Goal: Task Accomplishment & Management: Complete application form

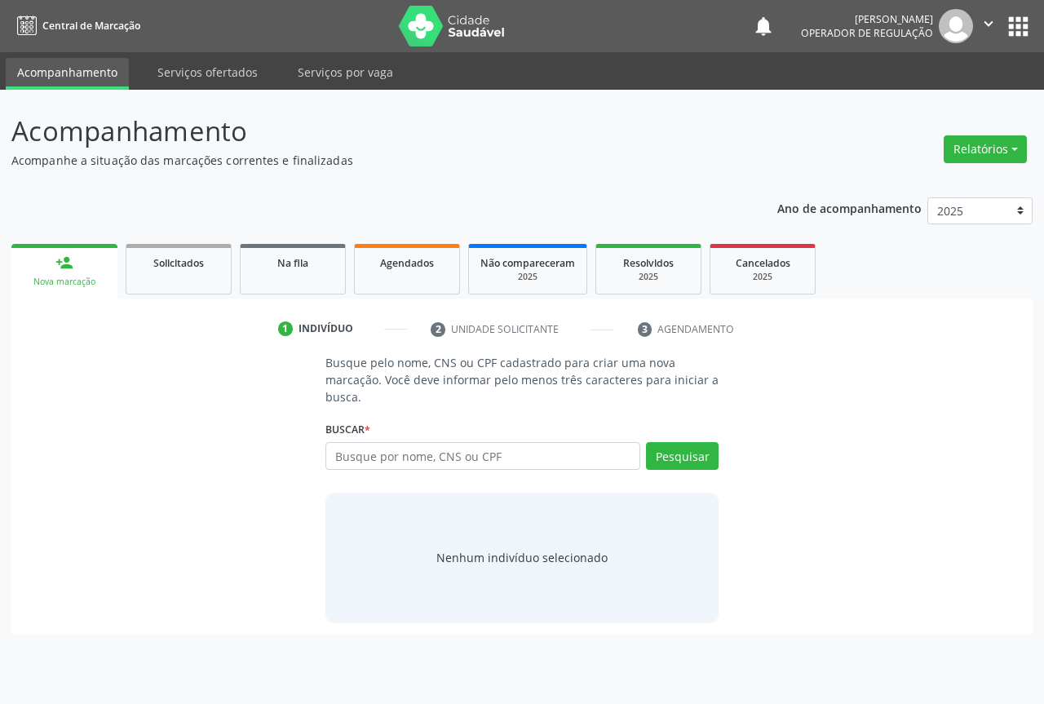
click at [364, 453] on input "text" at bounding box center [482, 456] width 315 height 28
type input "700901987837890"
click at [687, 449] on button "Pesquisar" at bounding box center [682, 456] width 73 height 28
type input "700901987837890"
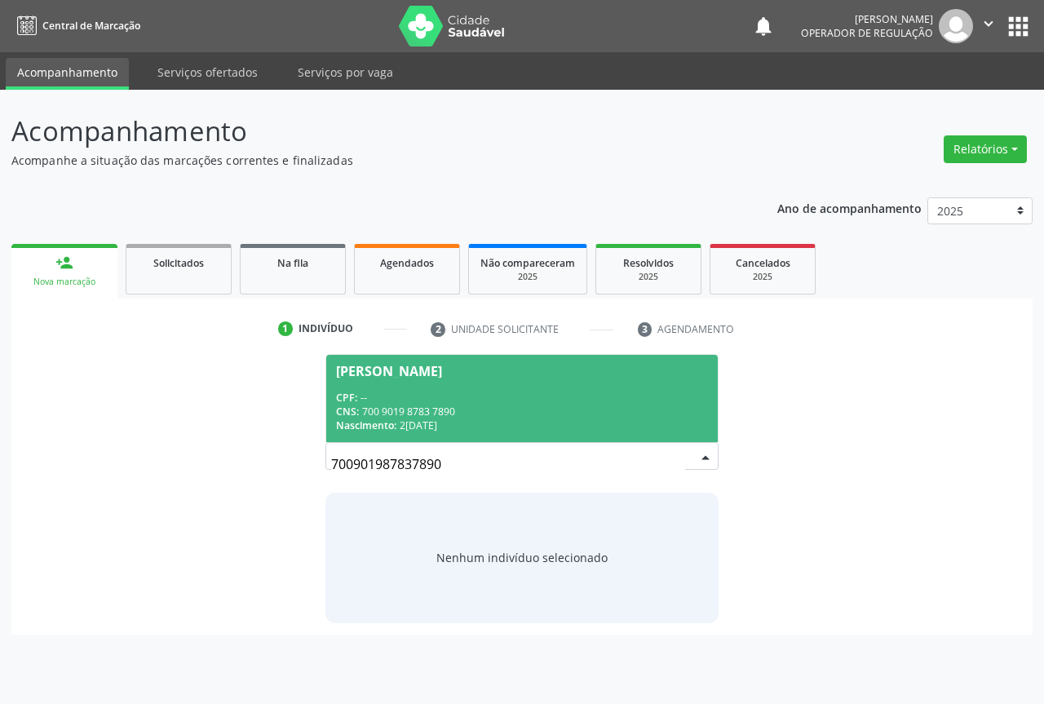
click at [381, 391] on div "CPF: --" at bounding box center [522, 398] width 372 height 14
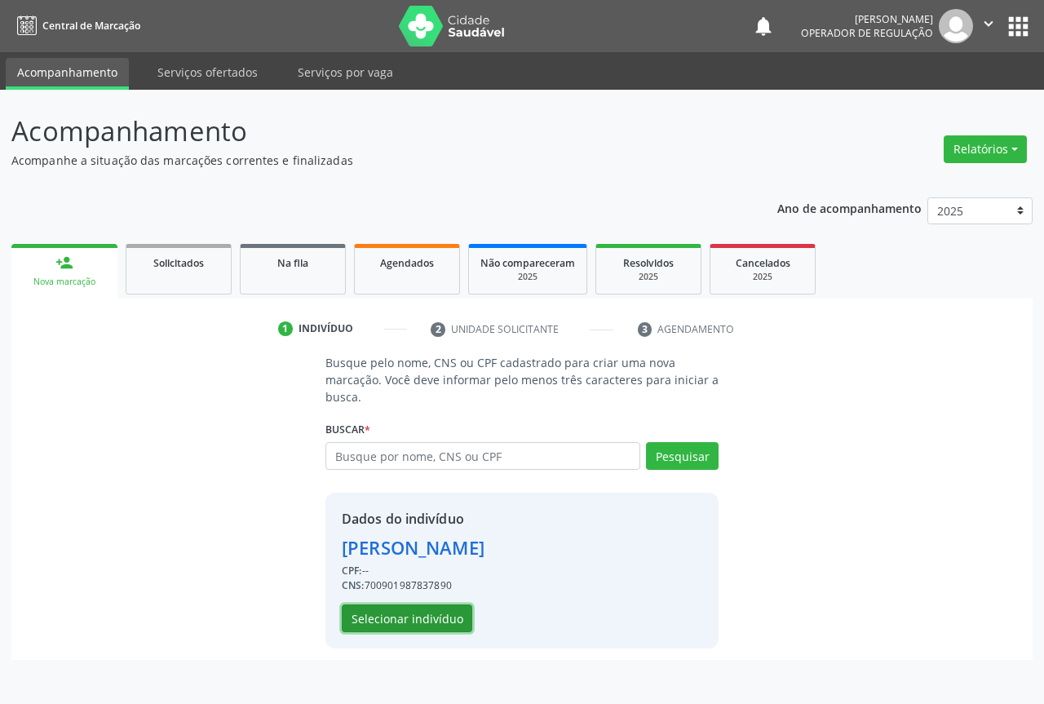
click at [369, 613] on button "Selecionar indivíduo" at bounding box center [407, 618] width 131 height 28
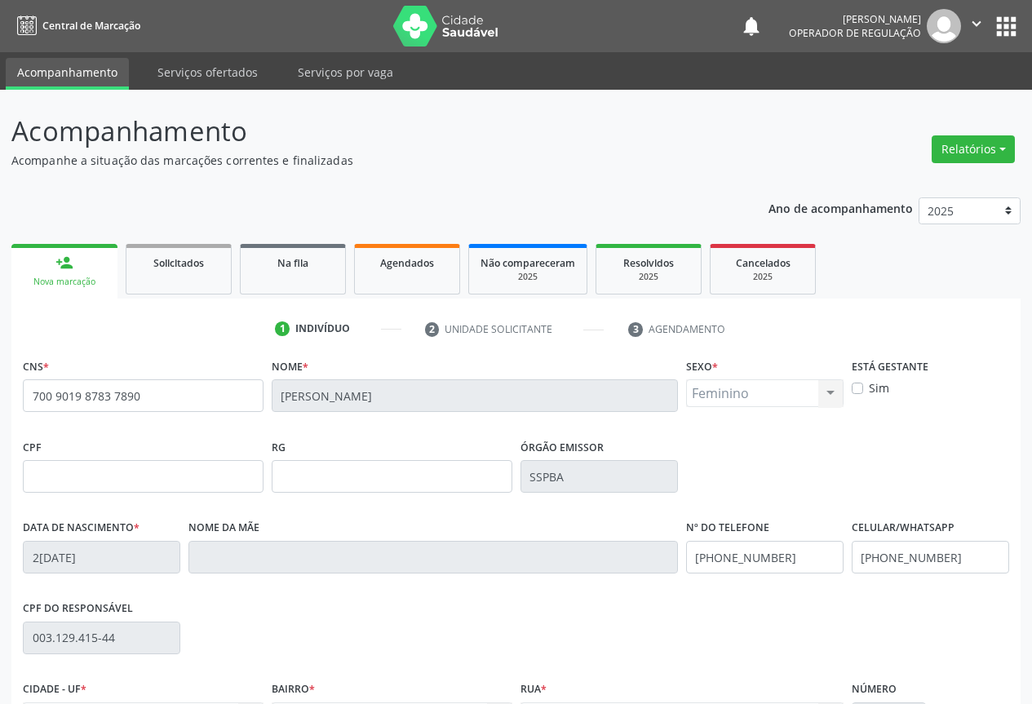
scroll to position [180, 0]
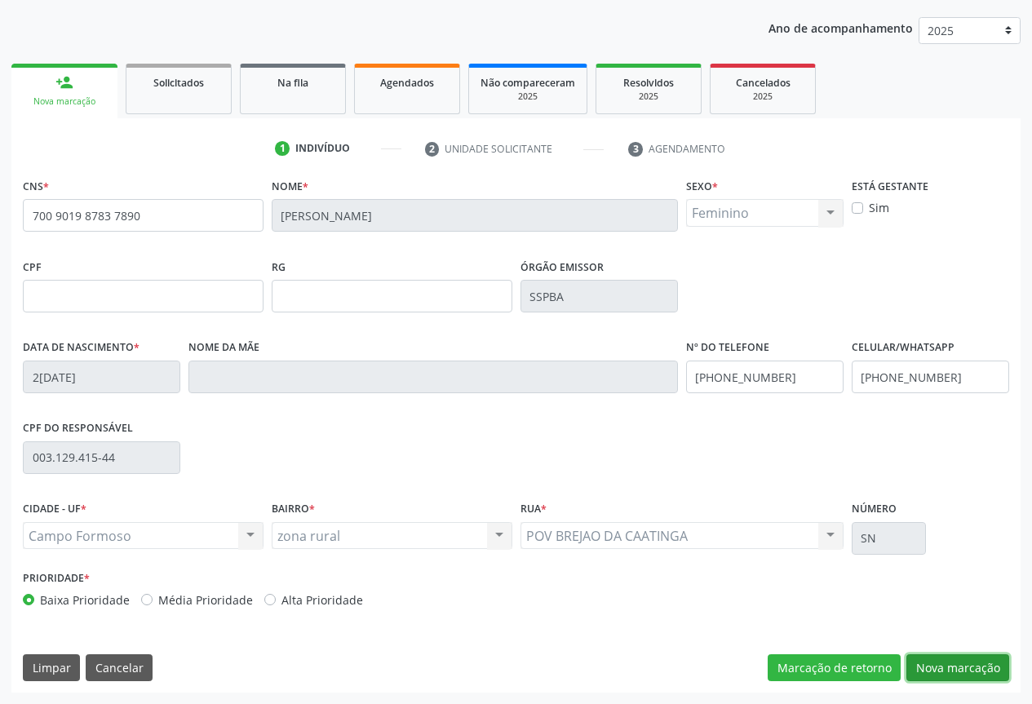
click at [933, 669] on button "Nova marcação" at bounding box center [957, 668] width 103 height 28
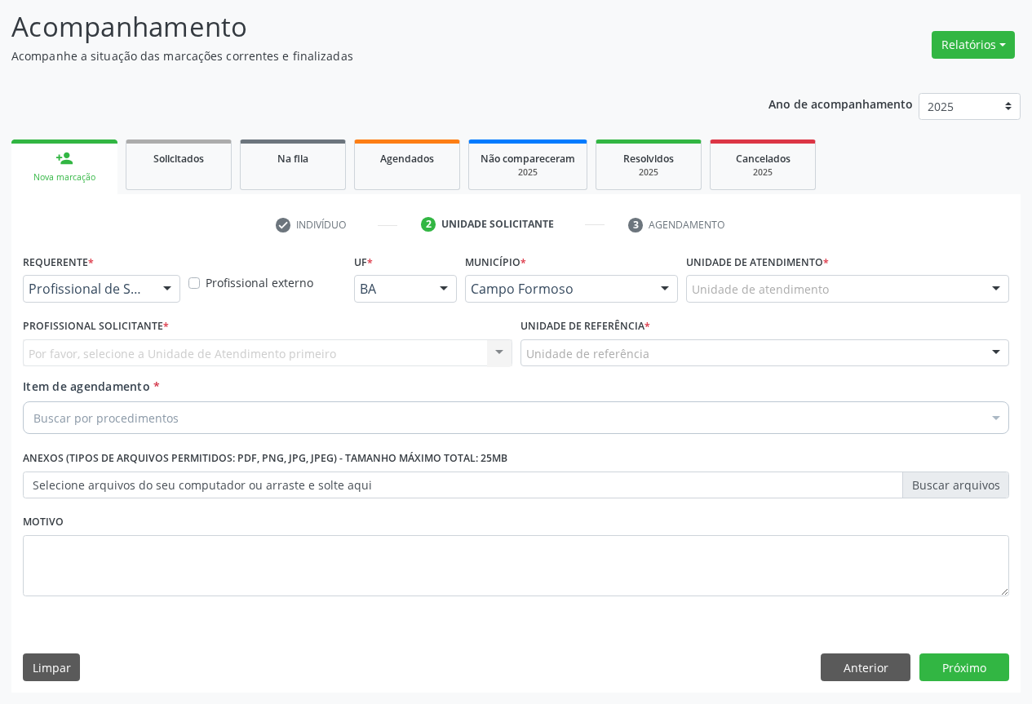
scroll to position [104, 0]
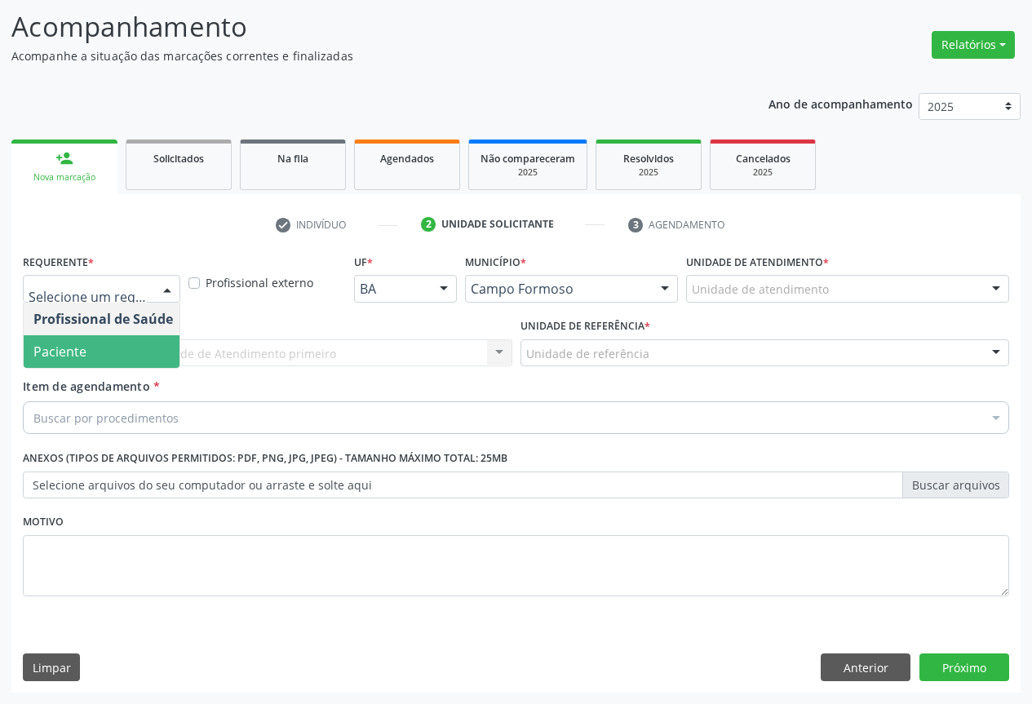
drag, startPoint x: 66, startPoint y: 338, endPoint x: 137, endPoint y: 336, distance: 71.0
click at [65, 338] on span "Paciente" at bounding box center [103, 351] width 159 height 33
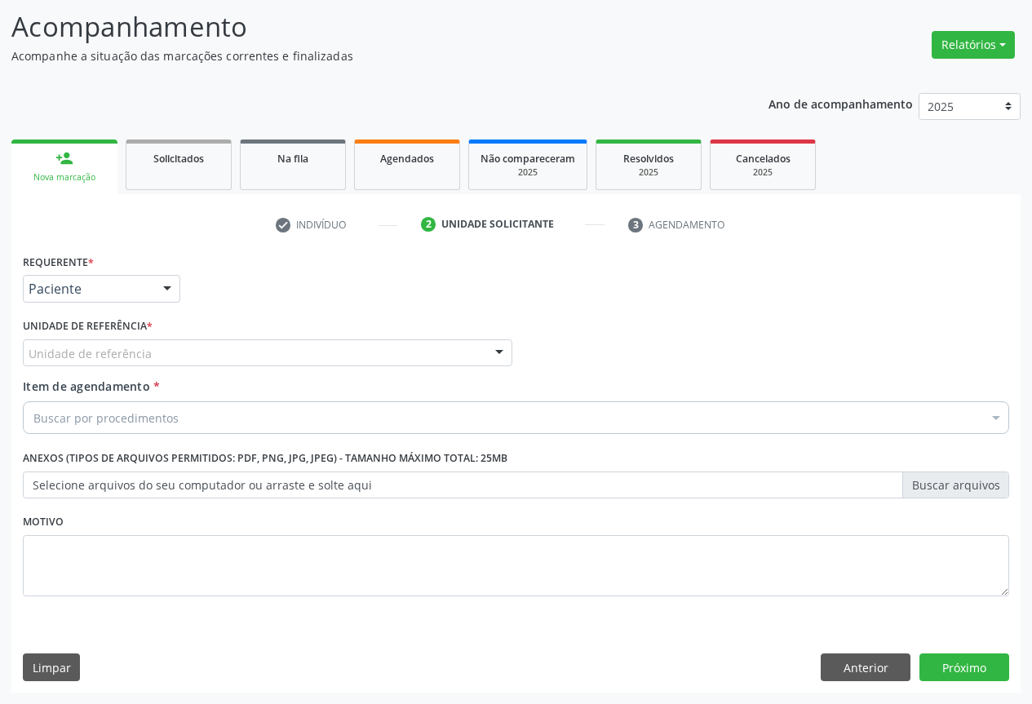
drag, startPoint x: 148, startPoint y: 343, endPoint x: 91, endPoint y: 361, distance: 60.6
click at [147, 344] on div "Unidade de referência" at bounding box center [267, 353] width 489 height 28
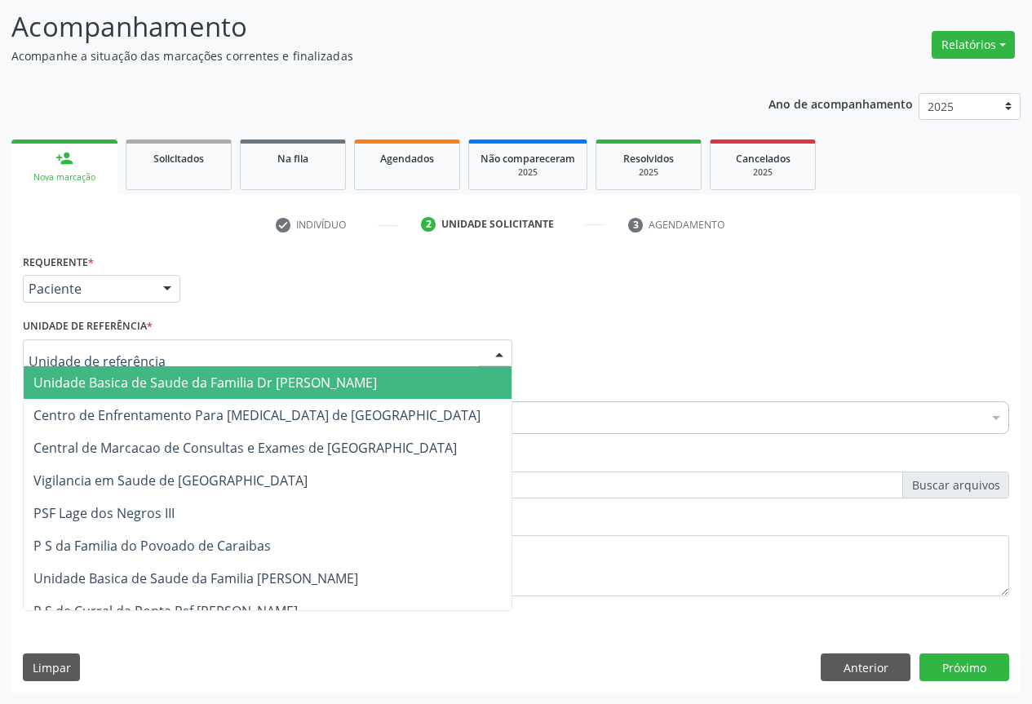
click at [83, 366] on span "Unidade Basica de Saude da Familia Dr [PERSON_NAME]" at bounding box center [268, 382] width 488 height 33
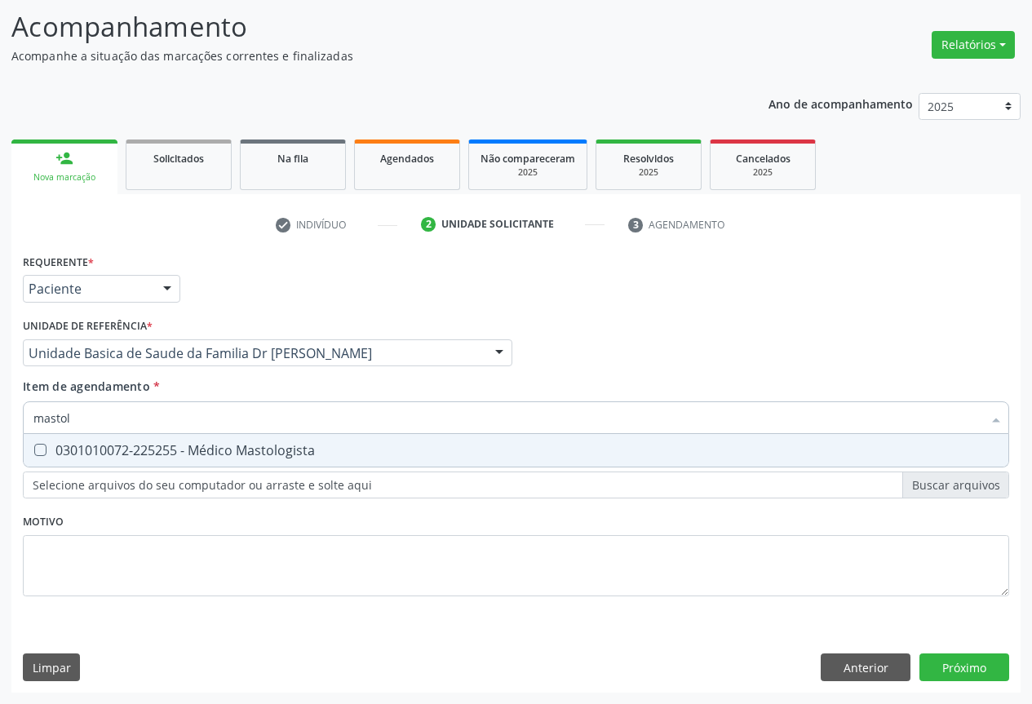
type input "mastolo"
click at [241, 444] on div "0301010072-225255 - Médico Mastologista" at bounding box center [515, 450] width 965 height 13
checkbox Mastologista "true"
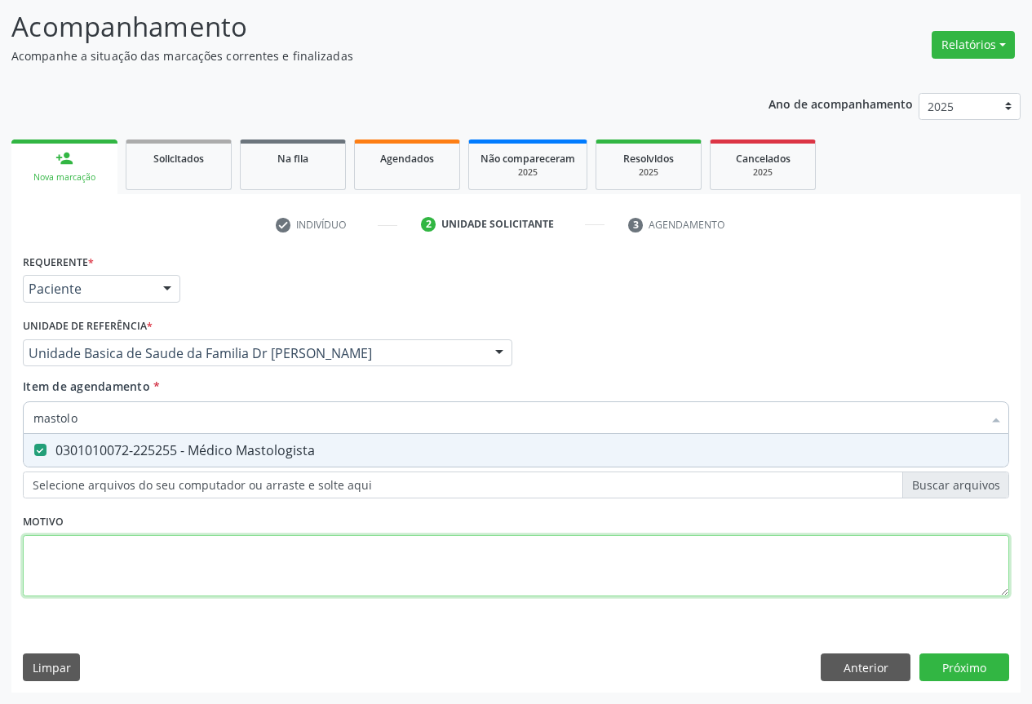
click at [310, 560] on div "Requerente * Paciente Profissional de Saúde Paciente Nenhum resultado encontrad…" at bounding box center [516, 434] width 986 height 369
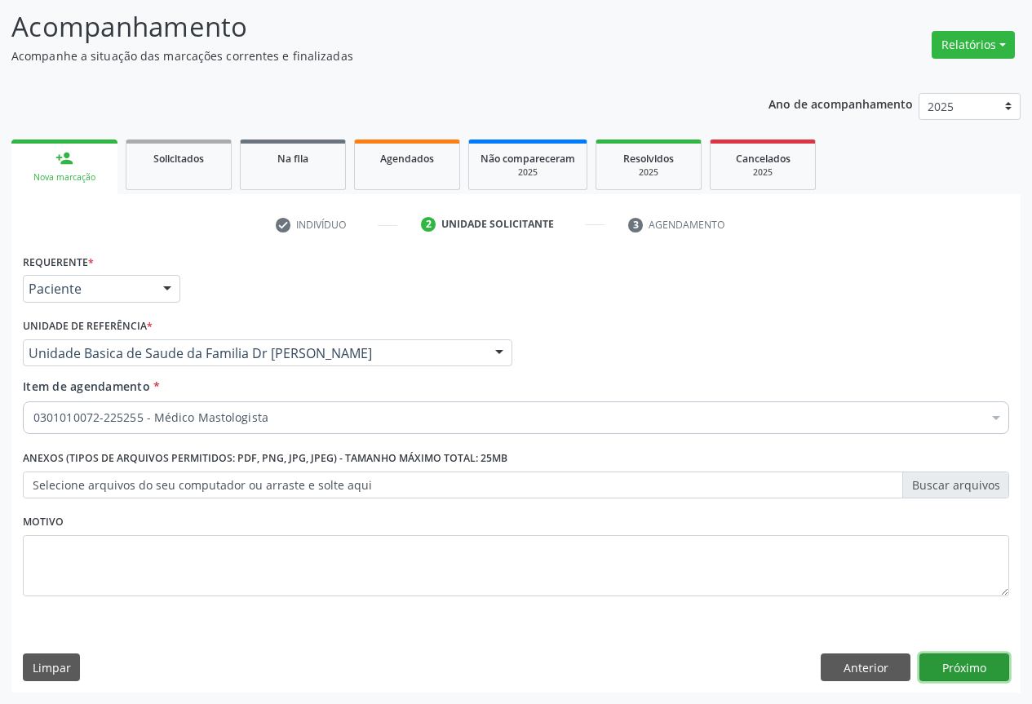
click at [967, 668] on button "Próximo" at bounding box center [964, 667] width 90 height 28
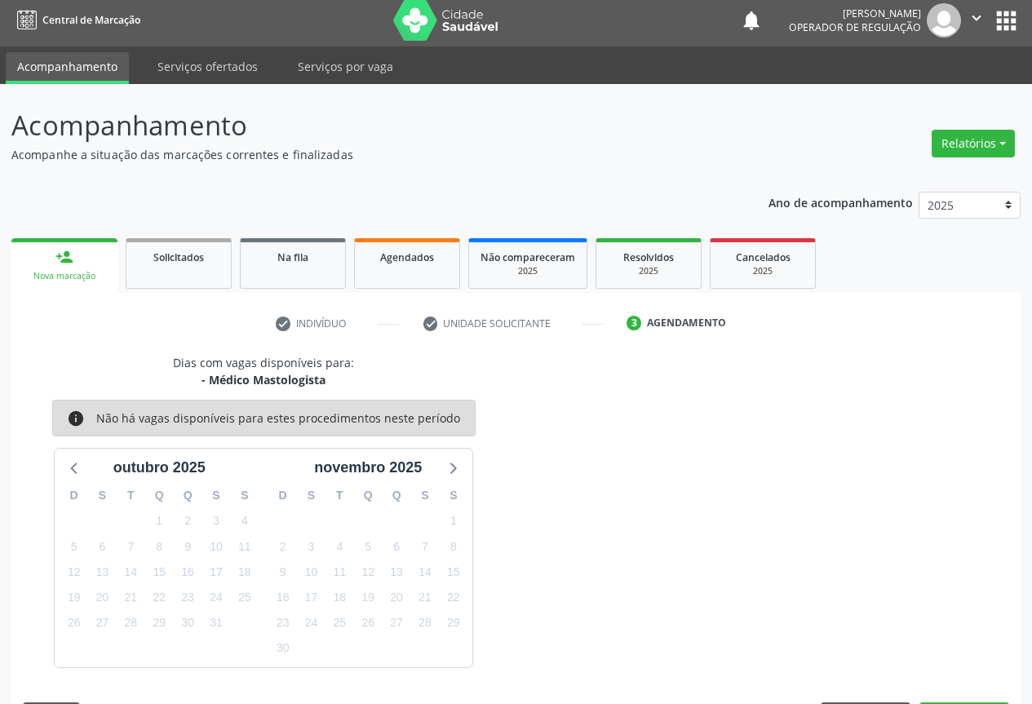
scroll to position [54, 0]
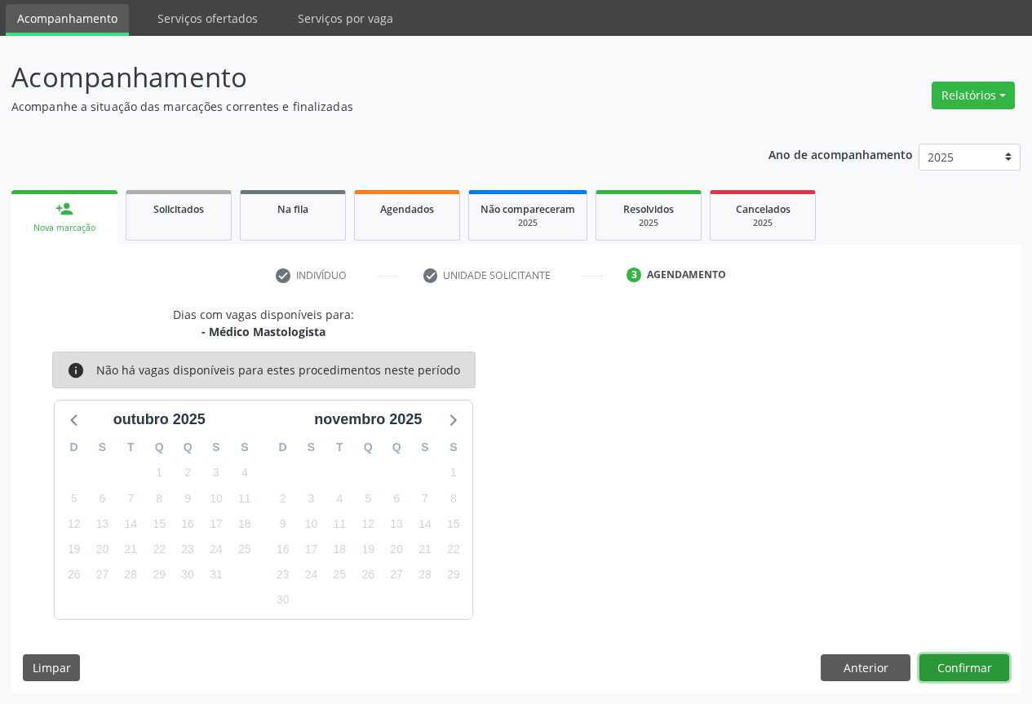
click at [975, 657] on button "Confirmar" at bounding box center [964, 668] width 90 height 28
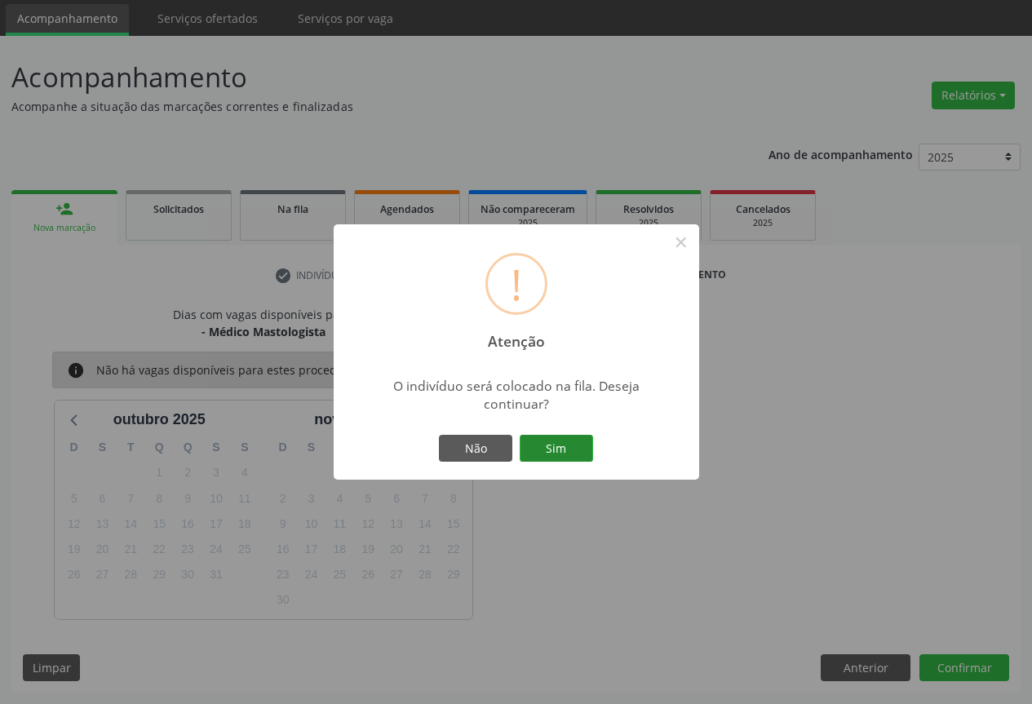
click at [549, 440] on button "Sim" at bounding box center [556, 449] width 73 height 28
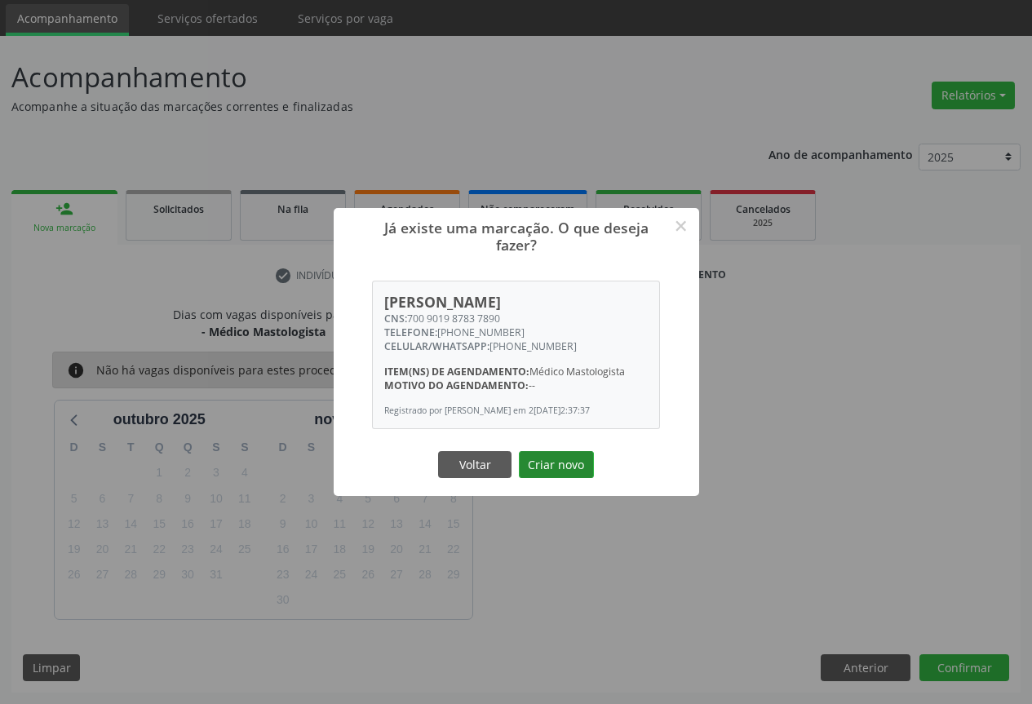
click at [551, 459] on button "Criar novo" at bounding box center [556, 465] width 75 height 28
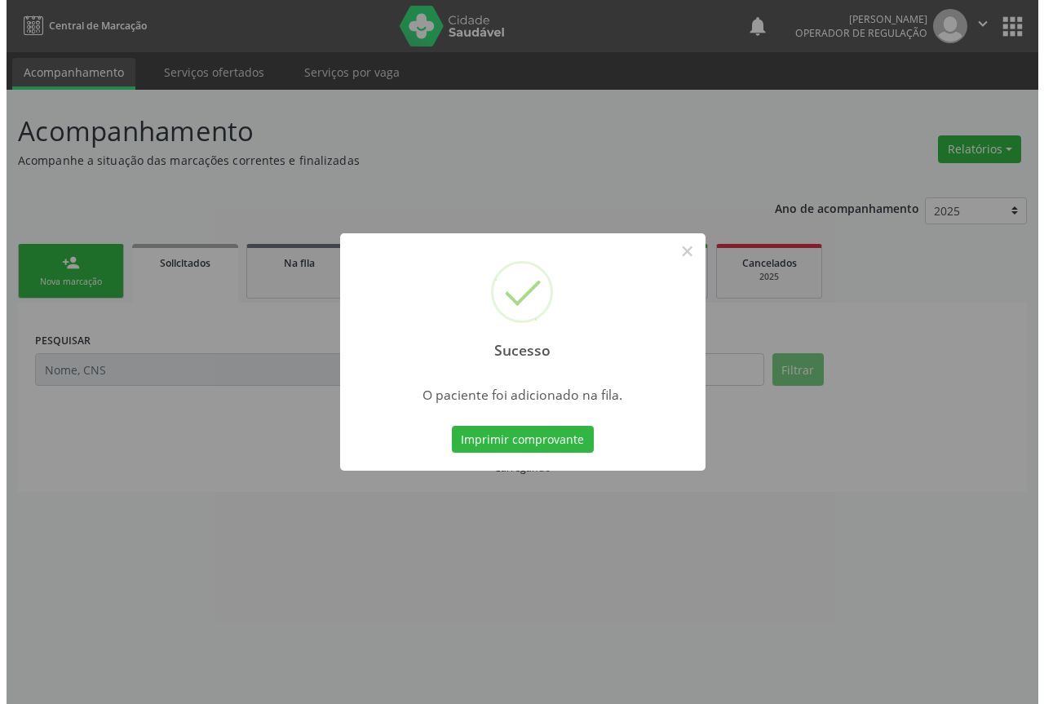
scroll to position [0, 0]
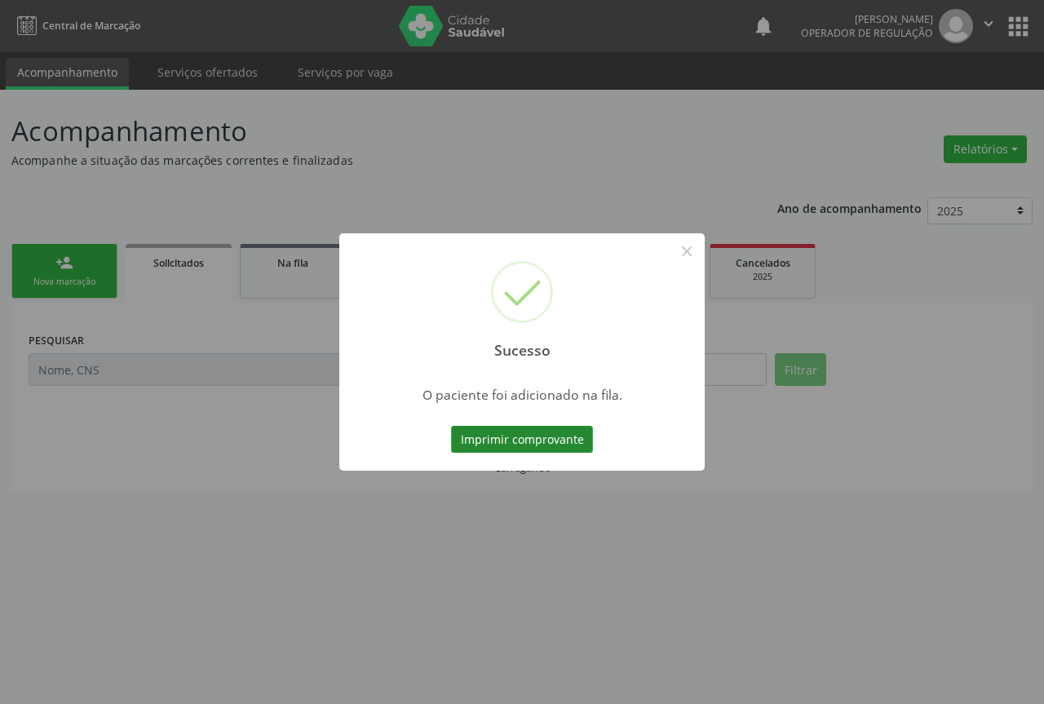
click at [511, 431] on button "Imprimir comprovante" at bounding box center [522, 440] width 142 height 28
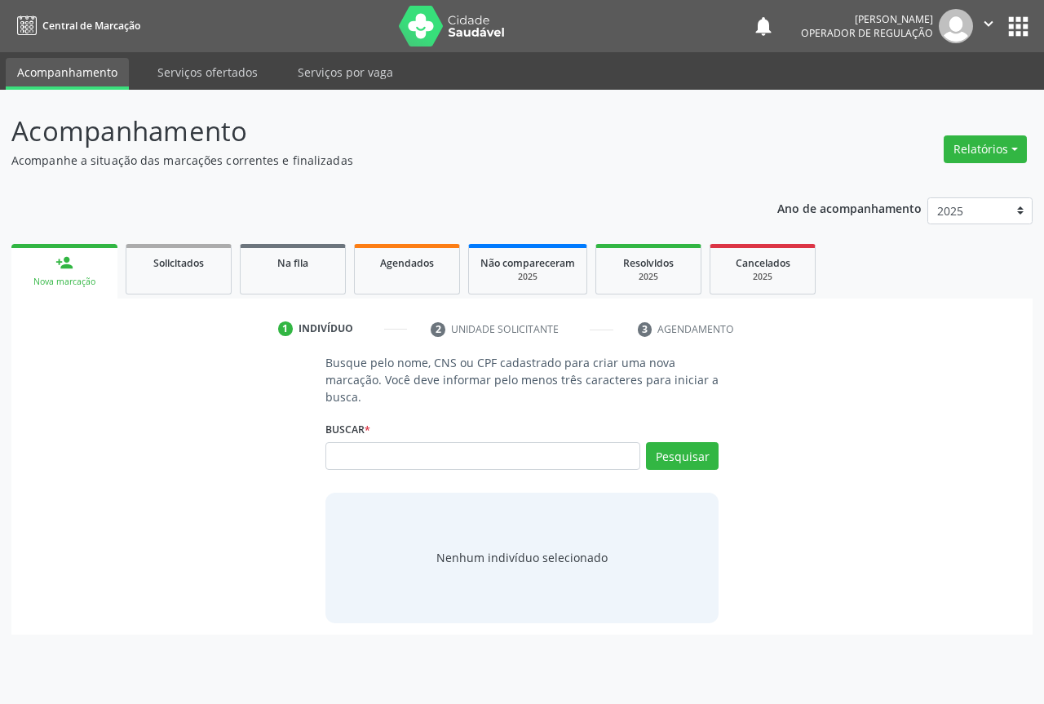
click at [362, 449] on input "text" at bounding box center [482, 456] width 315 height 28
type input "700006651095603"
click at [686, 455] on button "Pesquisar" at bounding box center [682, 456] width 73 height 28
type input "700006651095603"
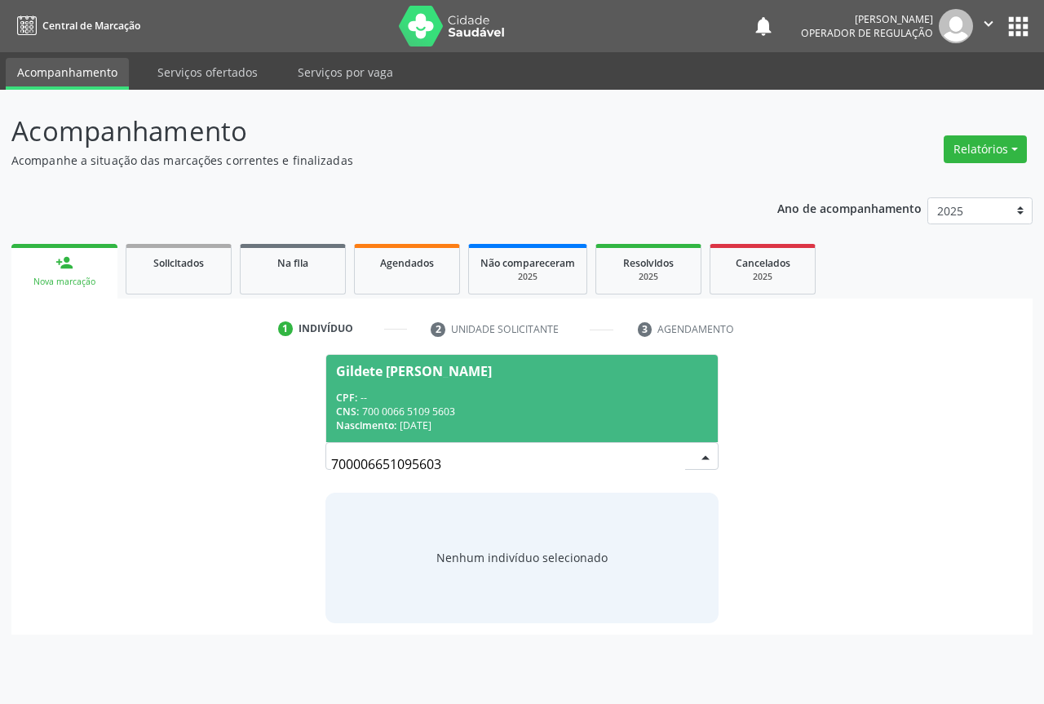
click at [429, 398] on div "CPF: --" at bounding box center [522, 398] width 372 height 14
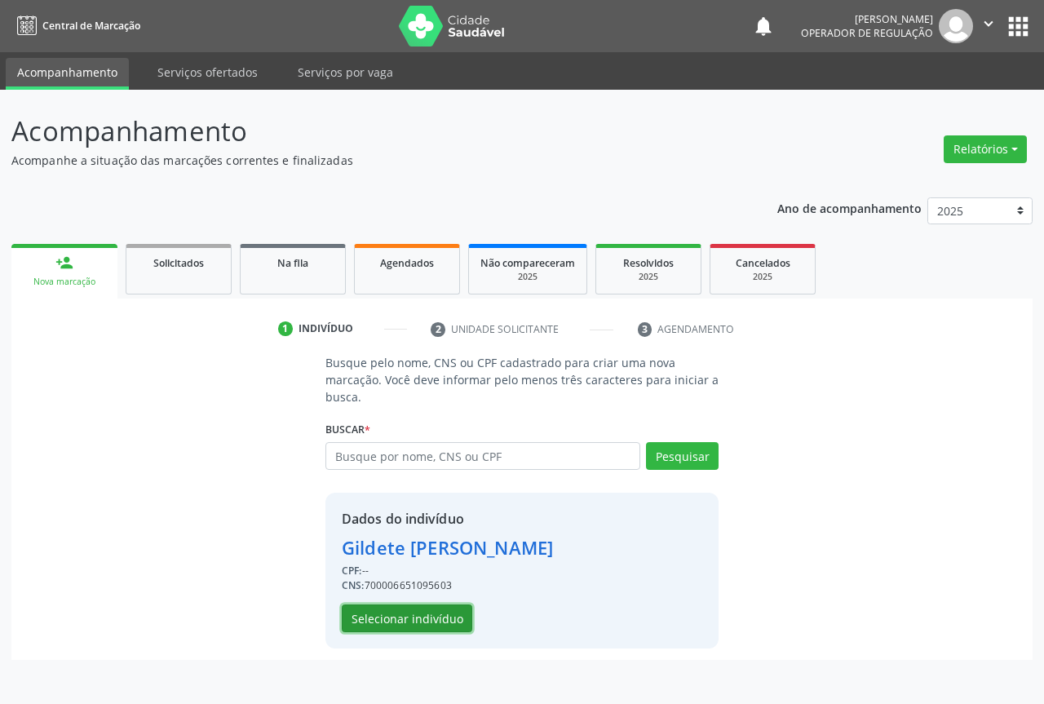
click at [387, 621] on button "Selecionar indivíduo" at bounding box center [407, 618] width 131 height 28
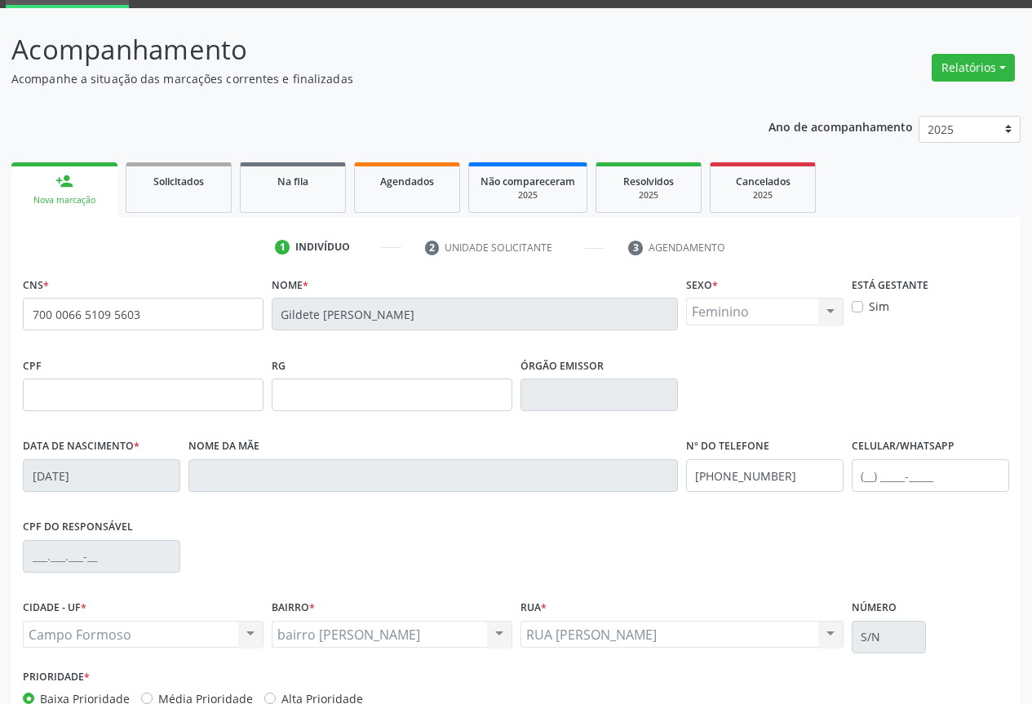
scroll to position [180, 0]
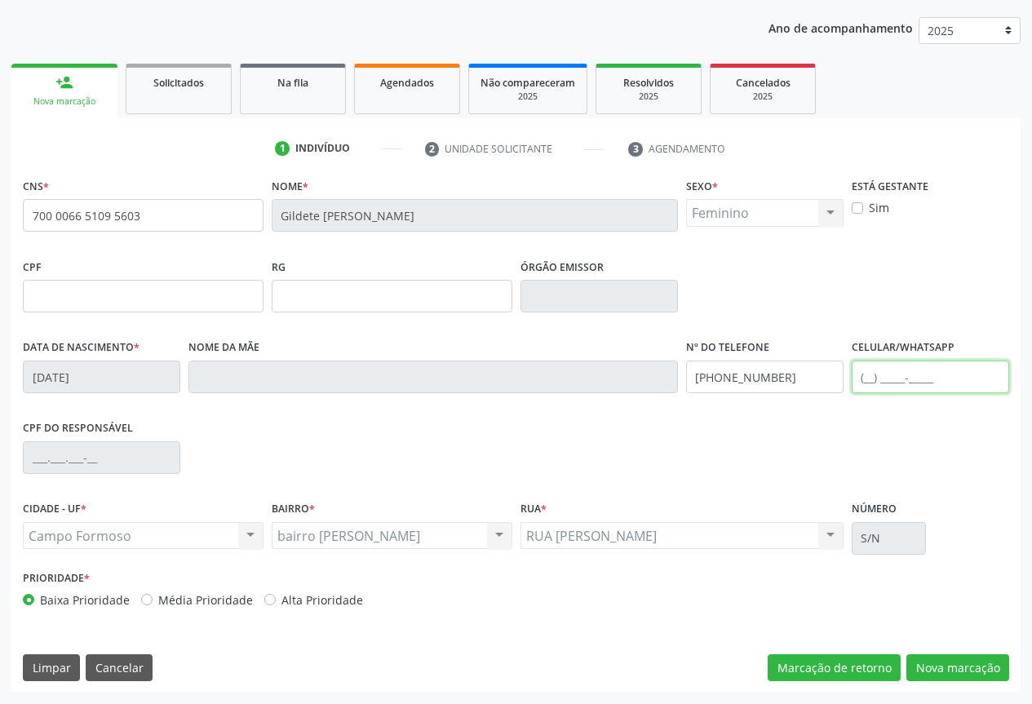
drag, startPoint x: 876, startPoint y: 377, endPoint x: 965, endPoint y: 387, distance: 89.4
click at [905, 378] on input "text" at bounding box center [930, 377] width 157 height 33
type input "(74) 98848-8503"
click at [940, 661] on button "Nova marcação" at bounding box center [957, 668] width 103 height 28
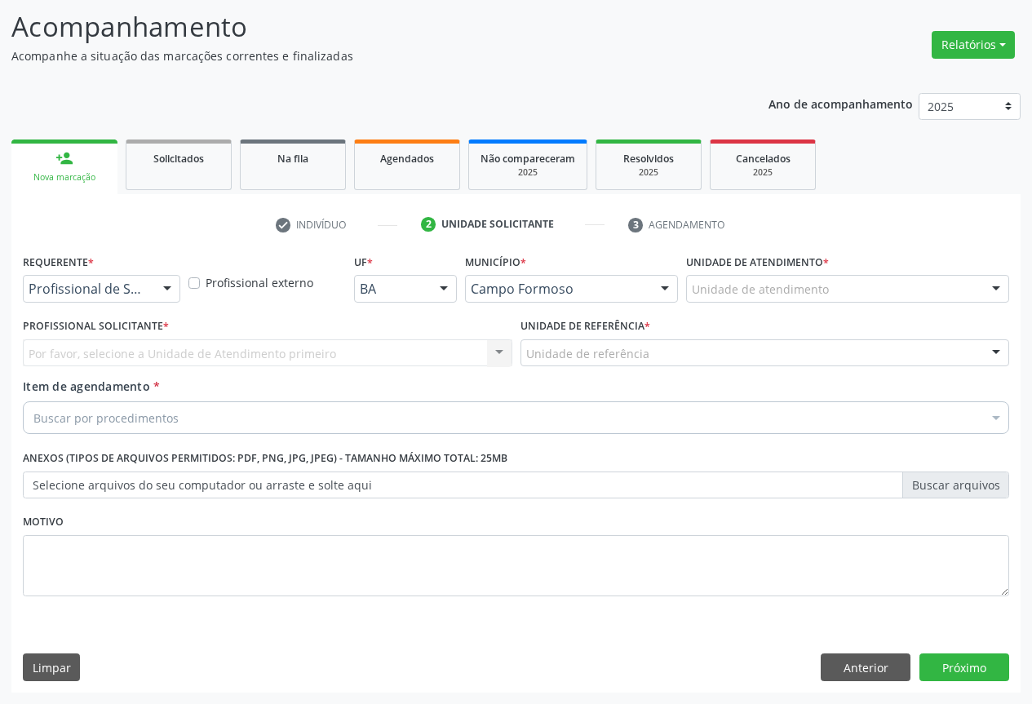
scroll to position [104, 0]
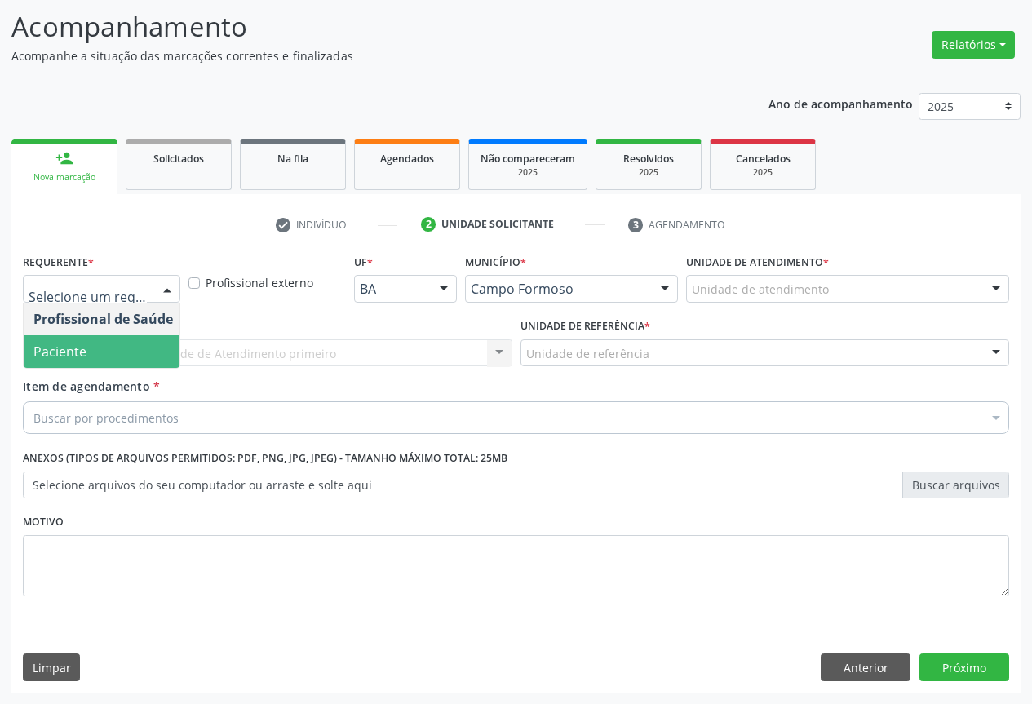
click at [99, 353] on span "Paciente" at bounding box center [103, 351] width 159 height 33
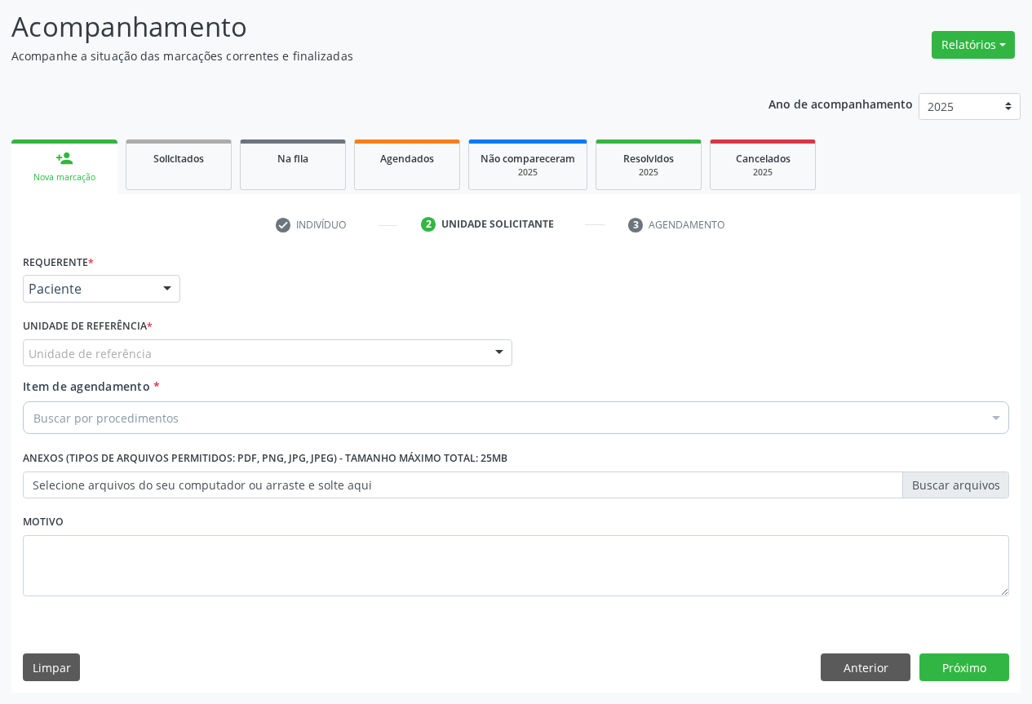
drag, startPoint x: 195, startPoint y: 352, endPoint x: 161, endPoint y: 368, distance: 37.9
click at [196, 352] on div "Unidade de referência" at bounding box center [267, 353] width 489 height 28
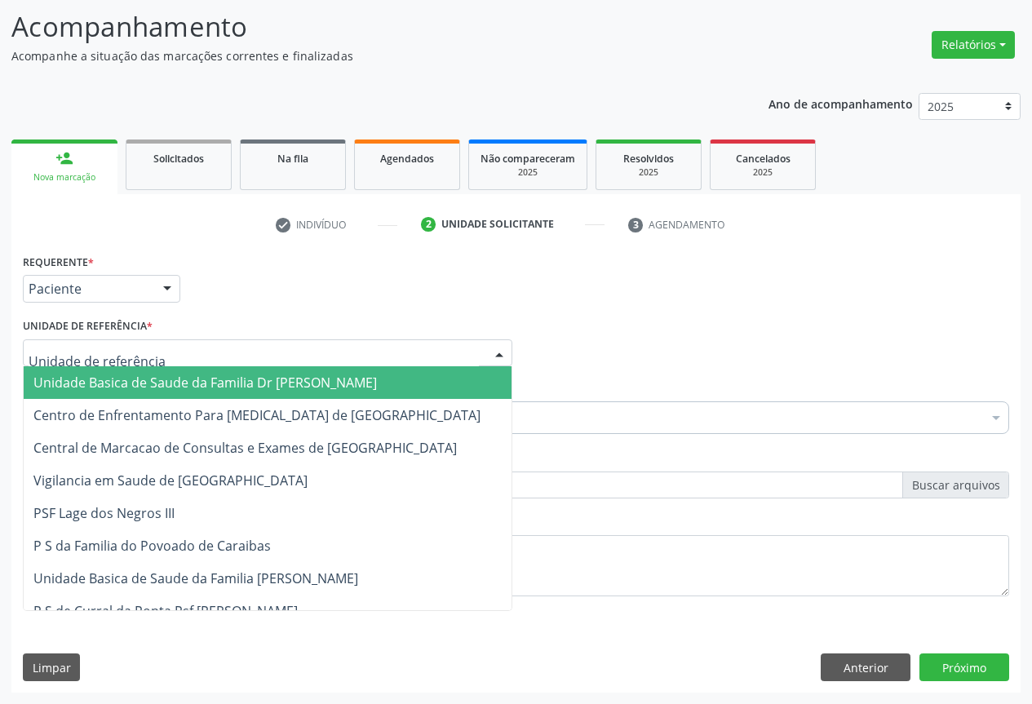
click at [129, 385] on span "Unidade Basica de Saude da Familia Dr [PERSON_NAME]" at bounding box center [204, 383] width 343 height 18
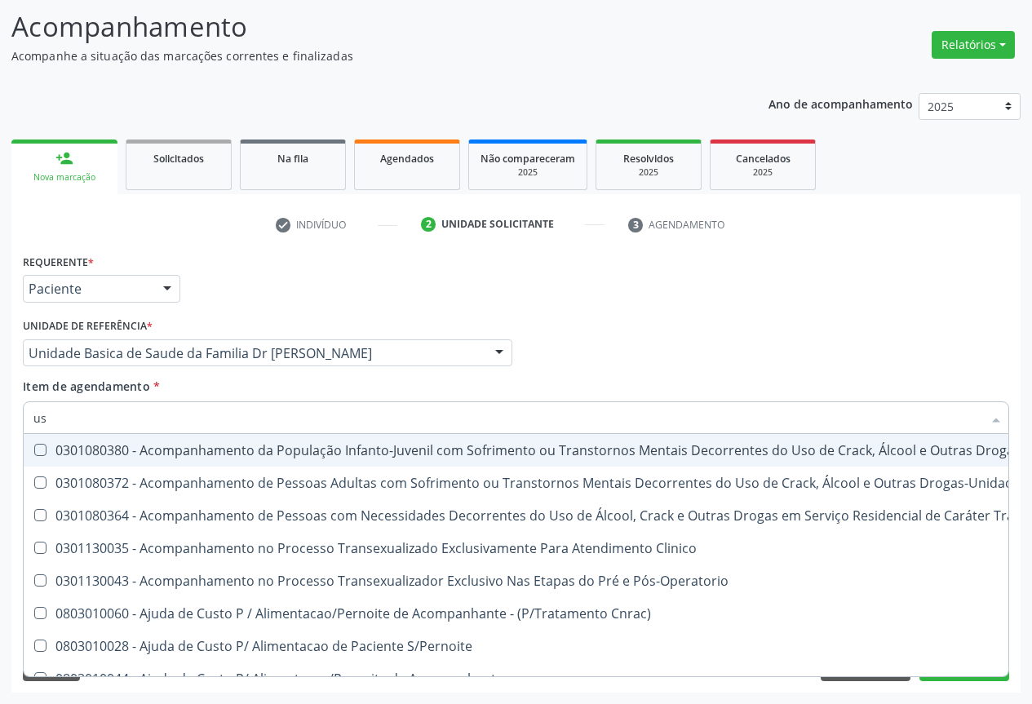
type input "usg"
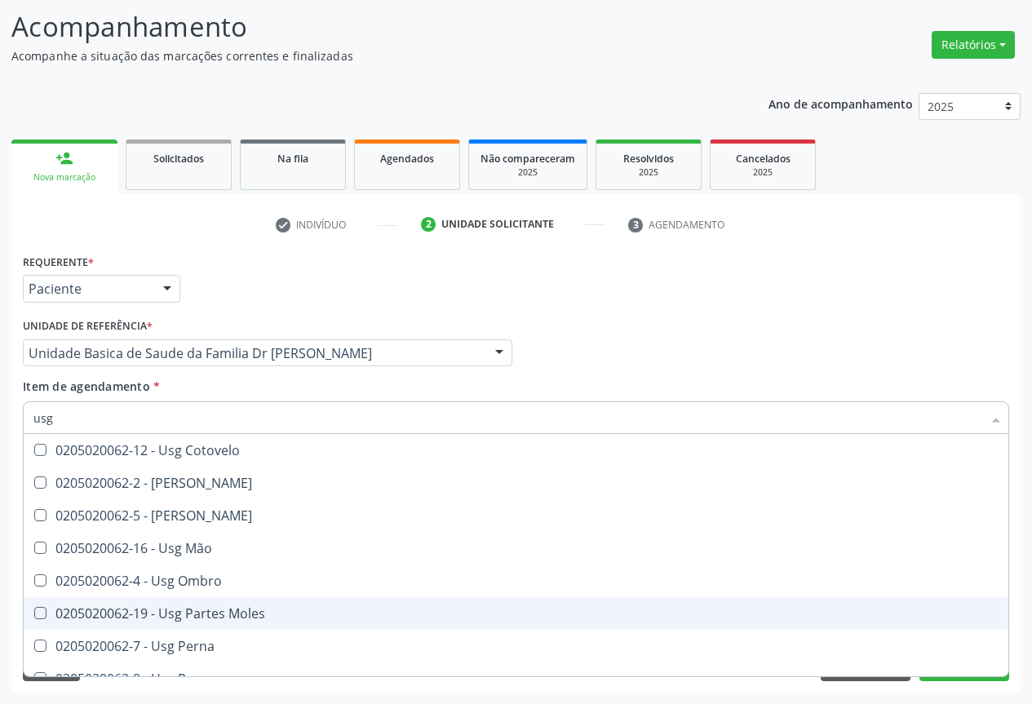
scroll to position [245, 0]
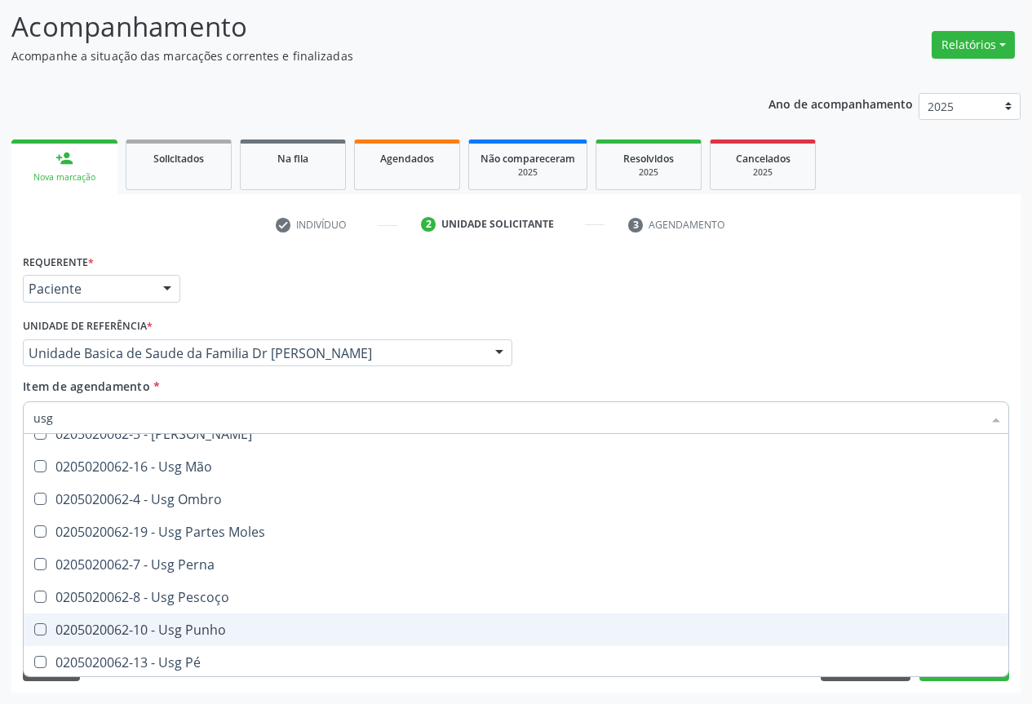
click at [192, 633] on div "0205020062-10 - Usg Punho" at bounding box center [515, 629] width 965 height 13
checkbox Punho "true"
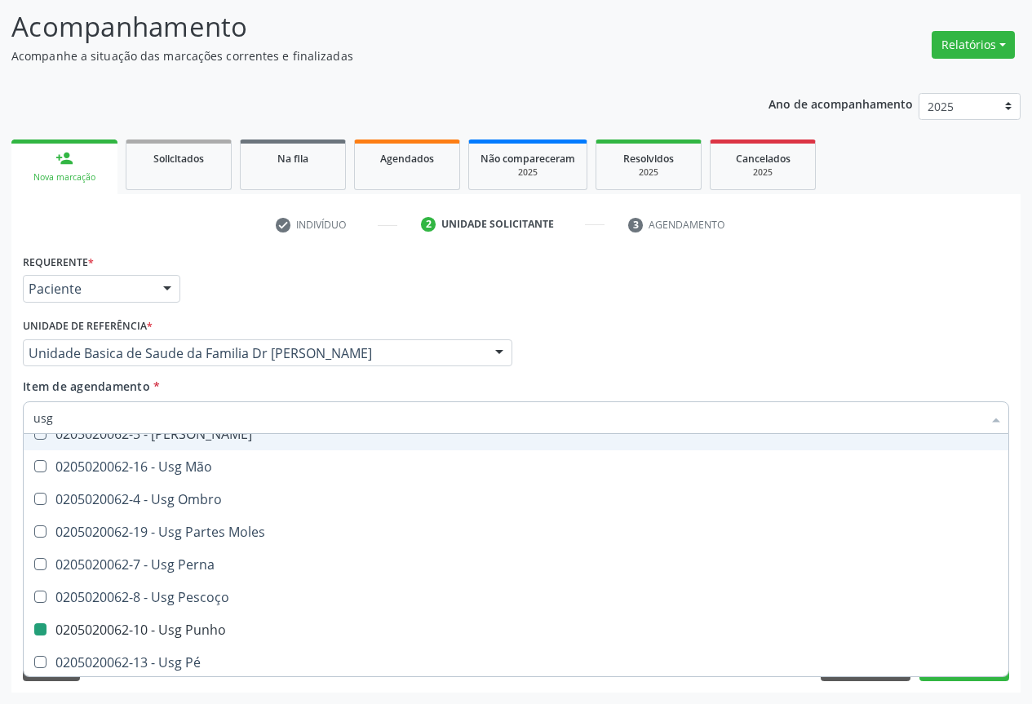
click at [640, 340] on div "Profissional Solicitante Por favor, selecione a Unidade de Atendimento primeiro…" at bounding box center [516, 346] width 994 height 64
checkbox Braço "true"
checkbox Punho "false"
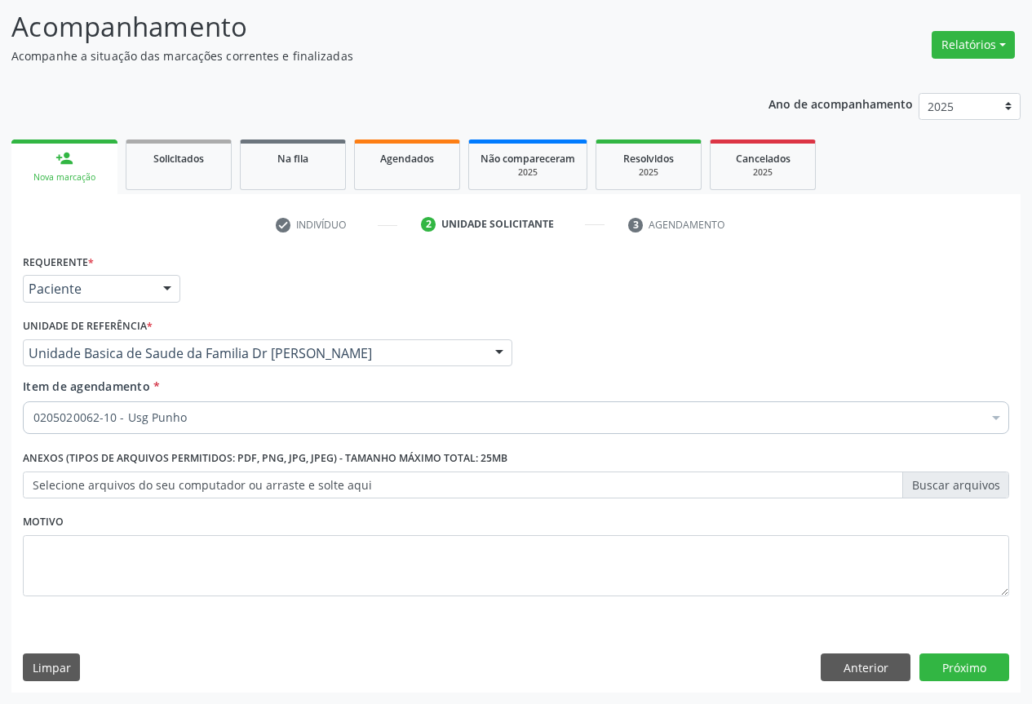
scroll to position [0, 0]
click at [962, 653] on button "Próximo" at bounding box center [964, 667] width 90 height 28
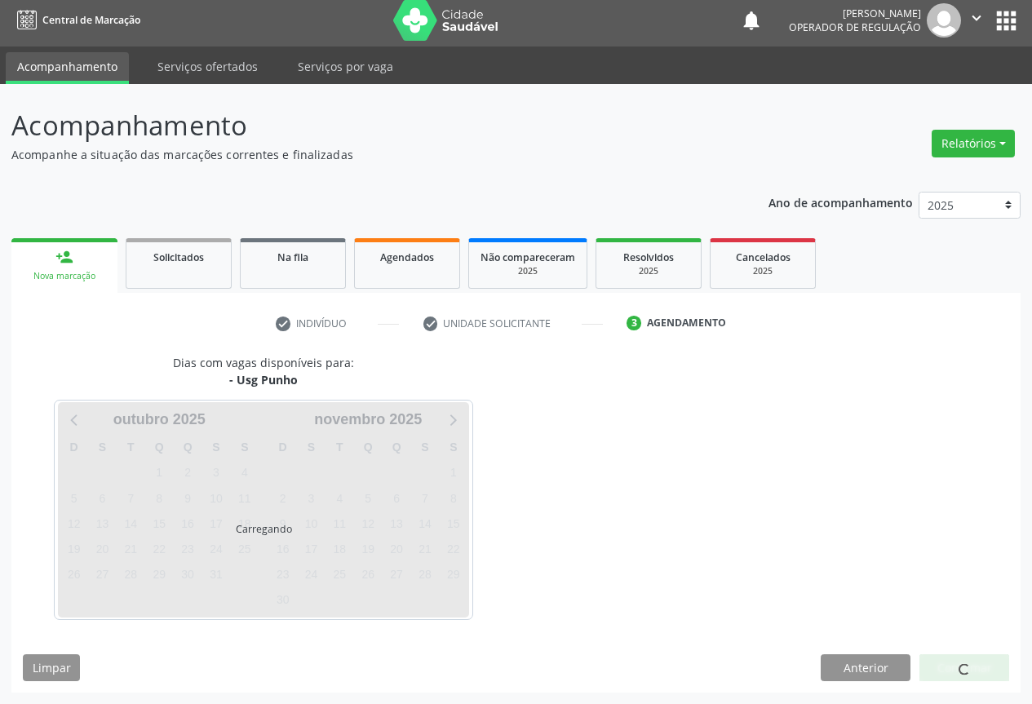
scroll to position [6, 0]
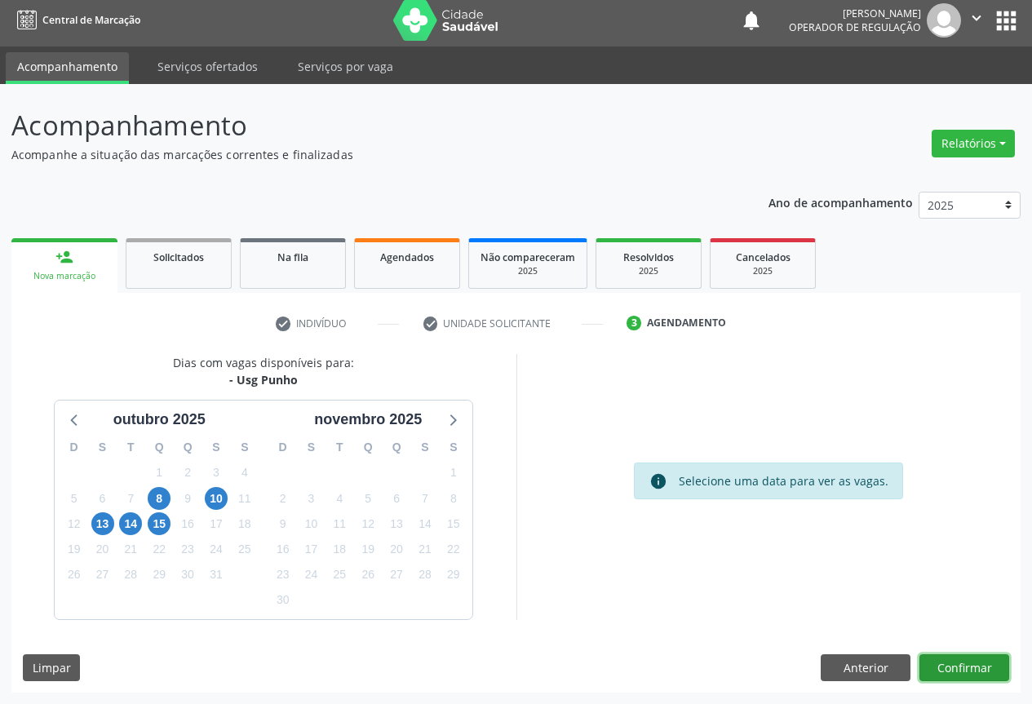
click at [952, 664] on button "Confirmar" at bounding box center [964, 668] width 90 height 28
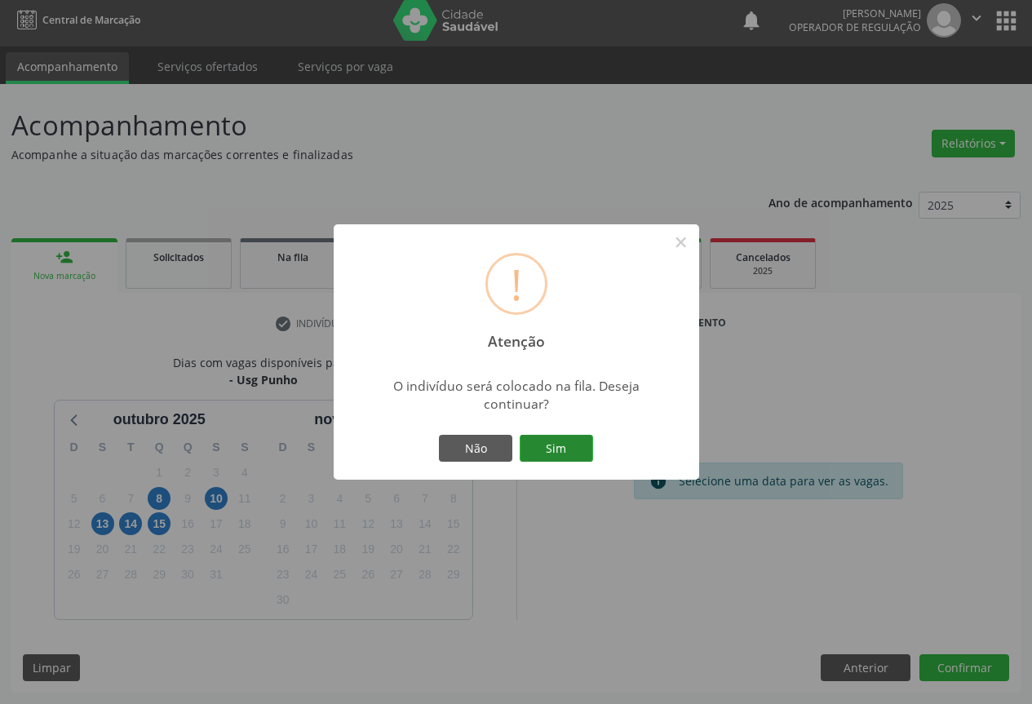
click at [551, 451] on button "Sim" at bounding box center [556, 449] width 73 height 28
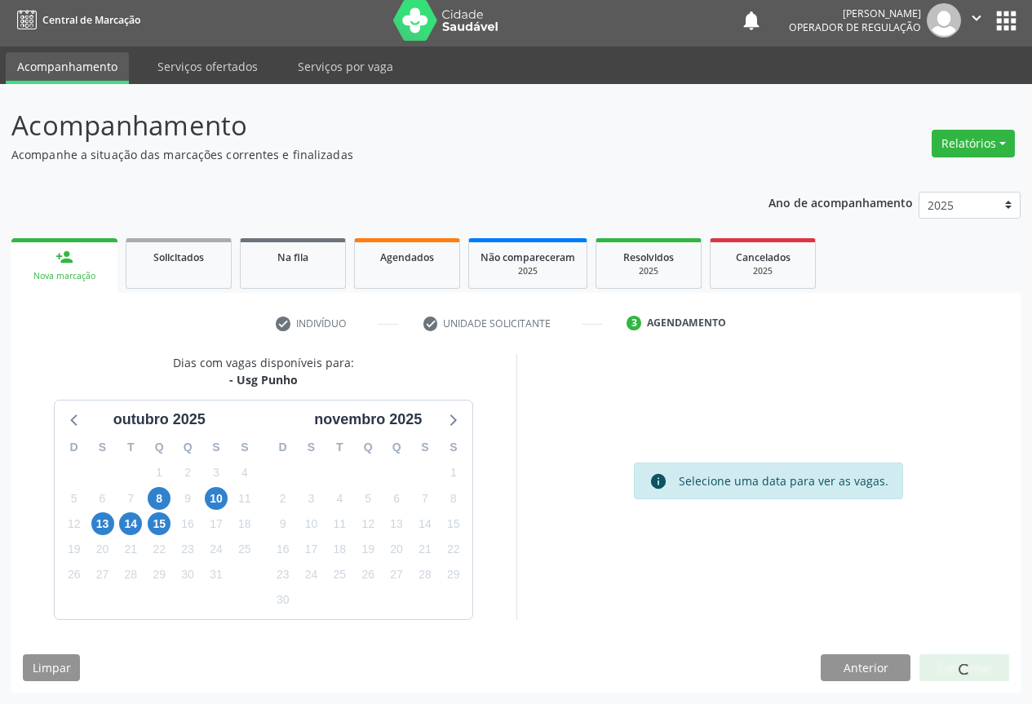
scroll to position [0, 0]
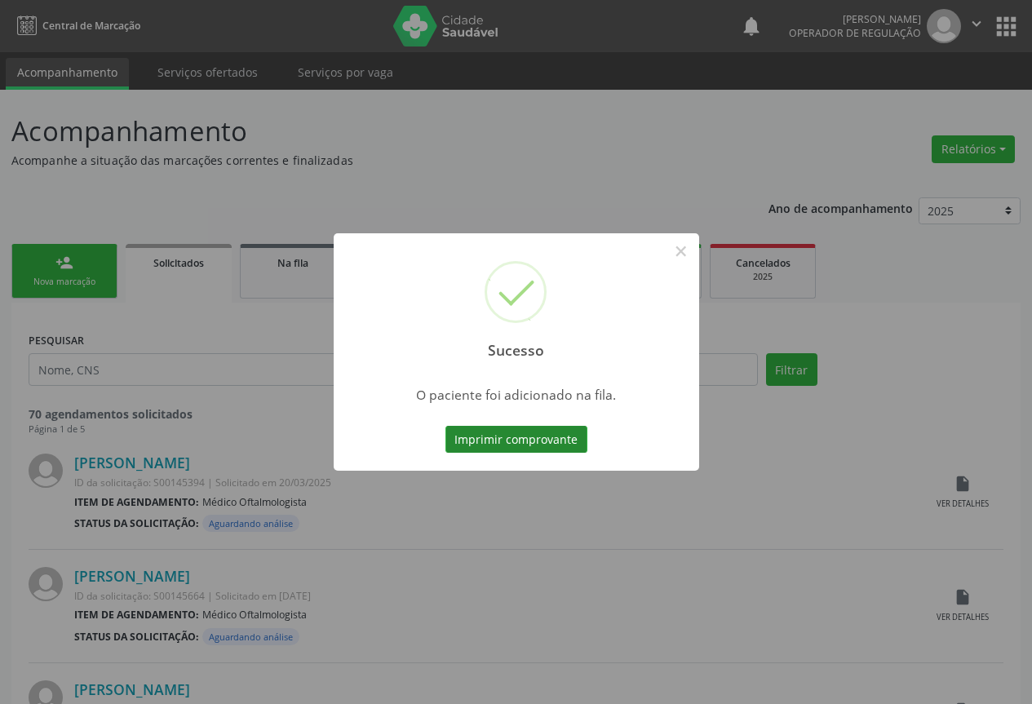
click at [536, 433] on button "Imprimir comprovante" at bounding box center [516, 440] width 142 height 28
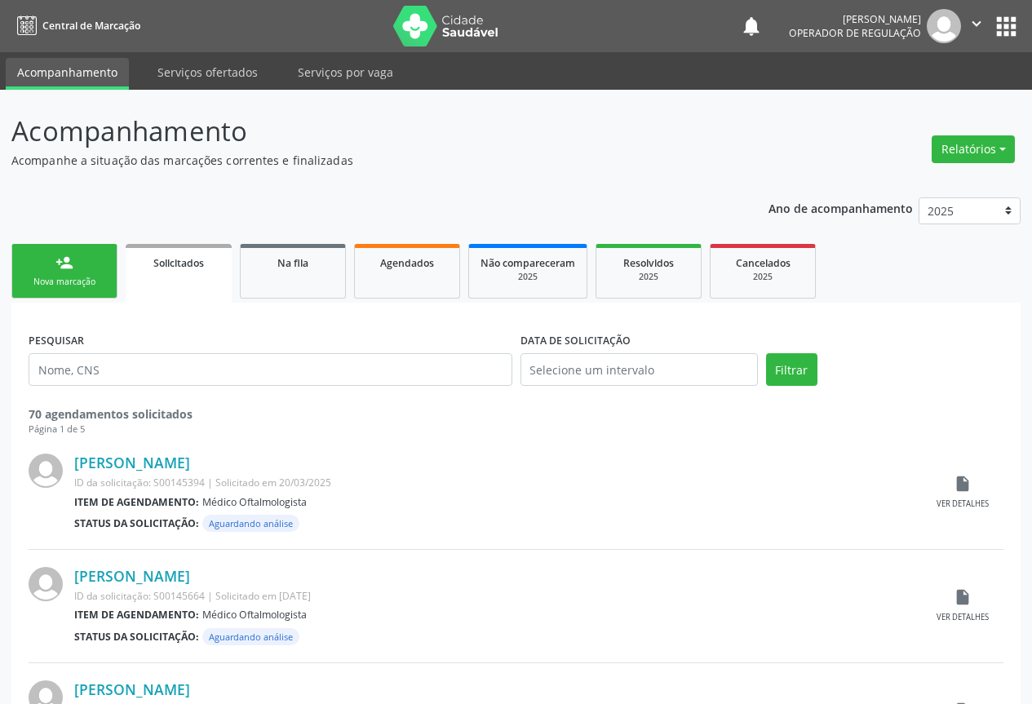
click at [55, 270] on link "person_add Nova marcação" at bounding box center [64, 271] width 106 height 55
click at [59, 268] on link "person_add Nova marcação" at bounding box center [64, 271] width 106 height 55
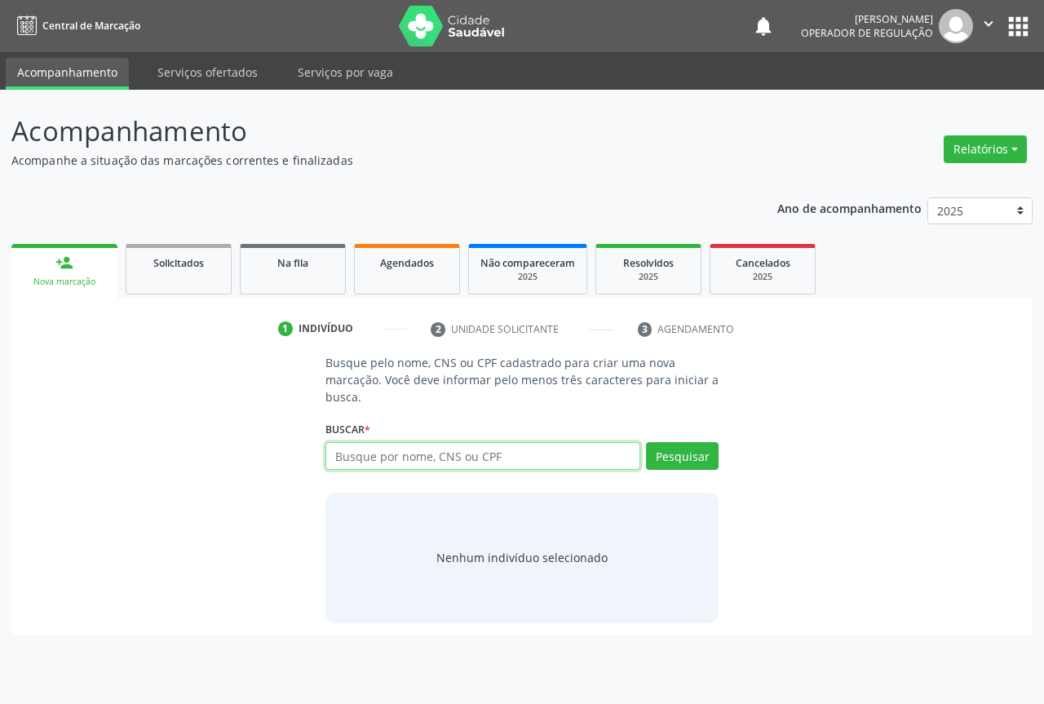
click at [384, 461] on input "text" at bounding box center [482, 456] width 315 height 28
type input "700600425241261"
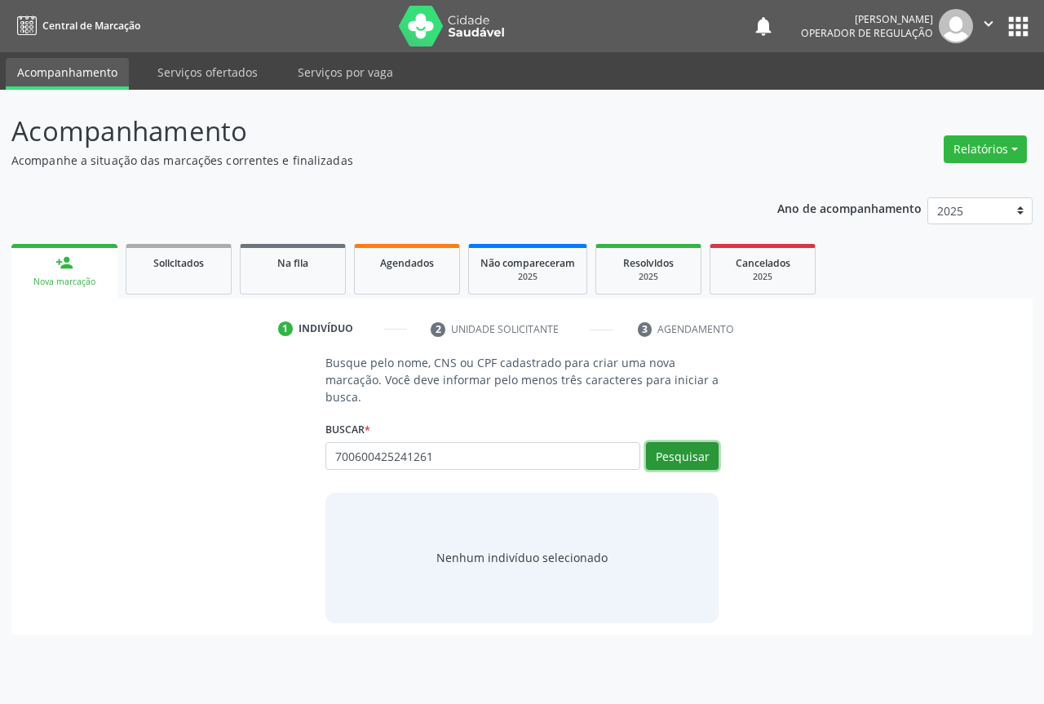
click at [702, 463] on button "Pesquisar" at bounding box center [682, 456] width 73 height 28
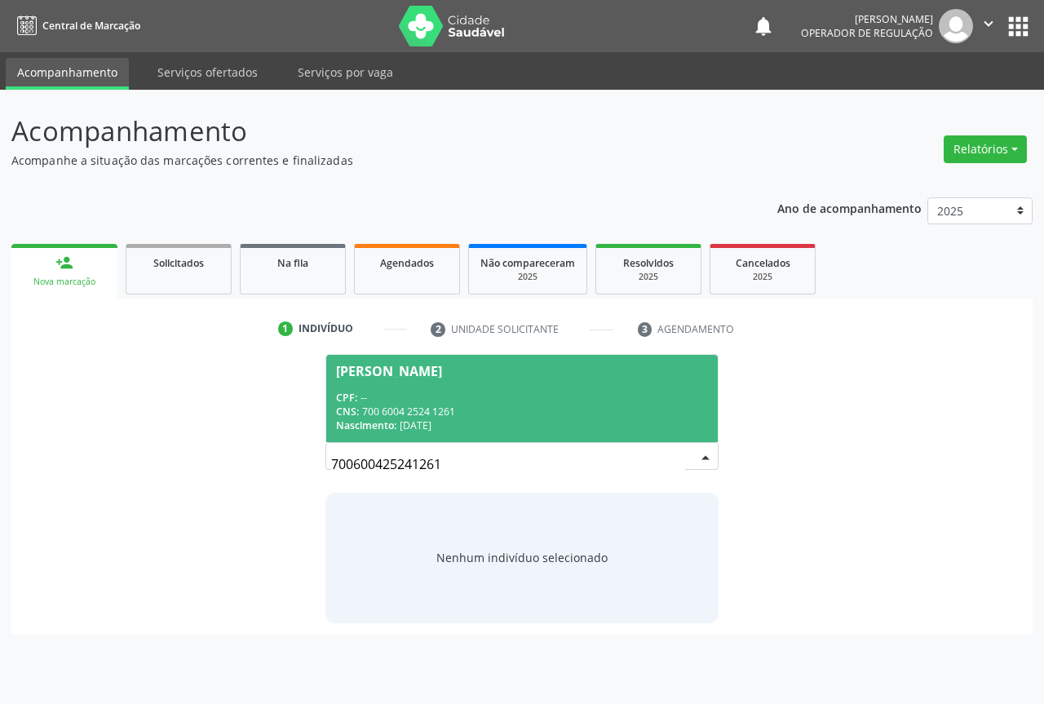
click at [468, 411] on div "CNS: 700 6004 2524 1261" at bounding box center [522, 412] width 372 height 14
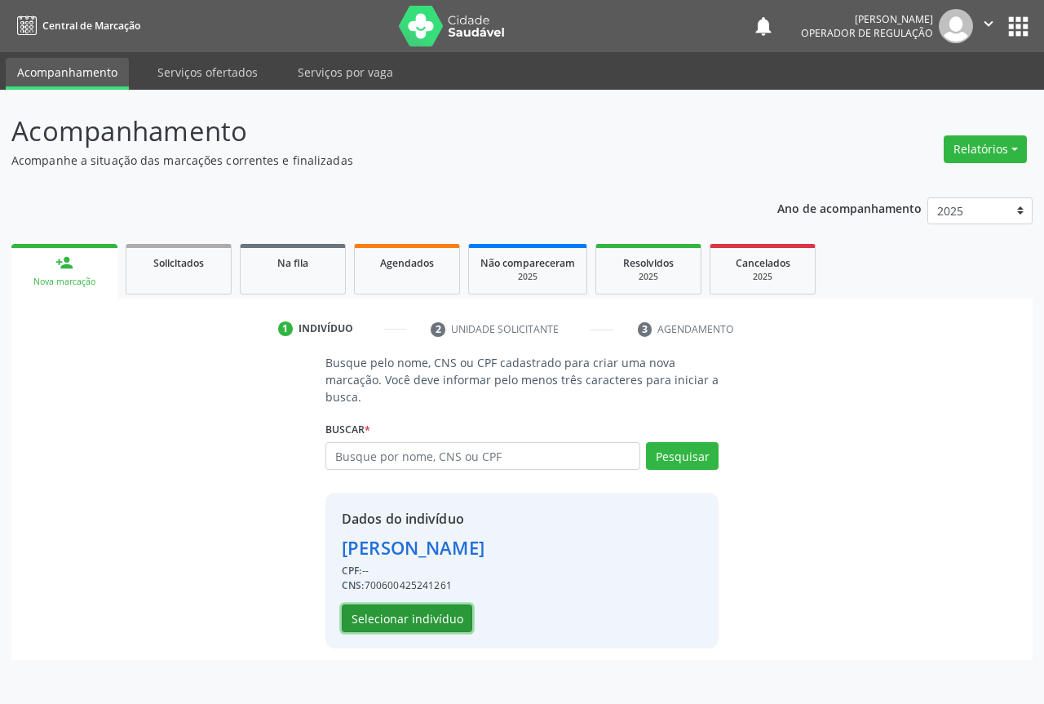
click at [400, 617] on button "Selecionar indivíduo" at bounding box center [407, 618] width 131 height 28
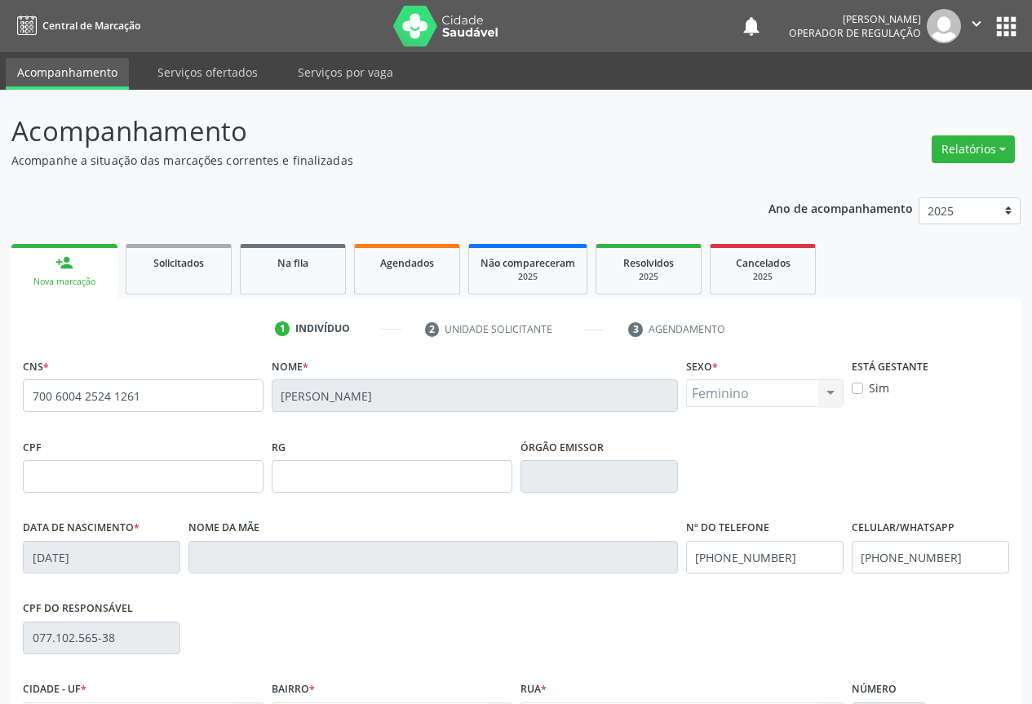
scroll to position [180, 0]
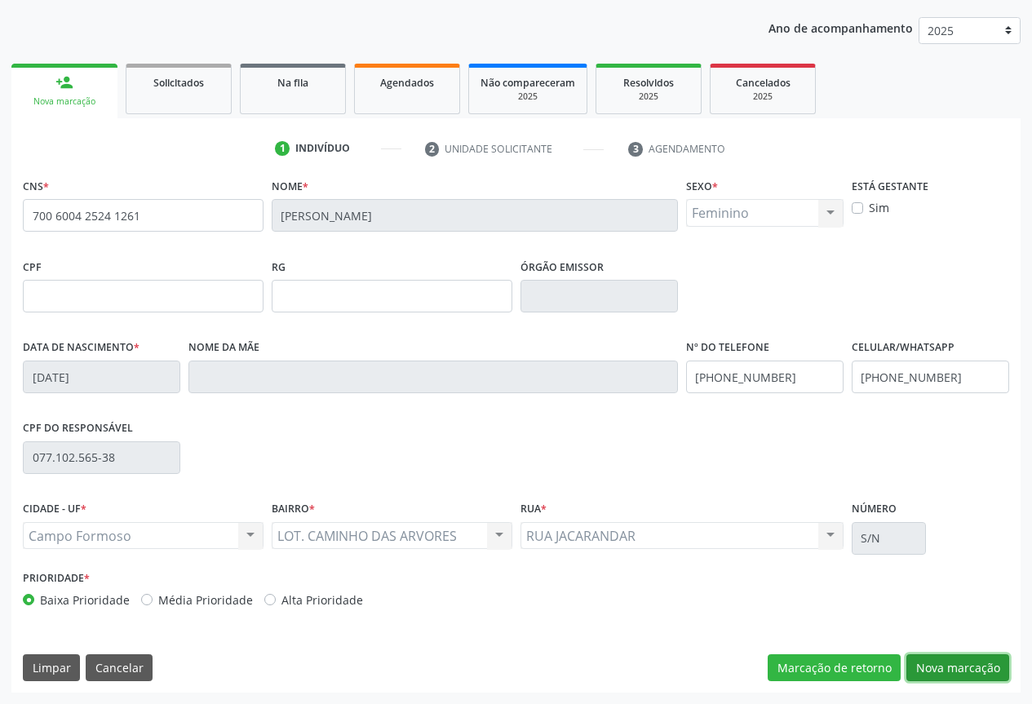
click at [955, 661] on button "Nova marcação" at bounding box center [957, 668] width 103 height 28
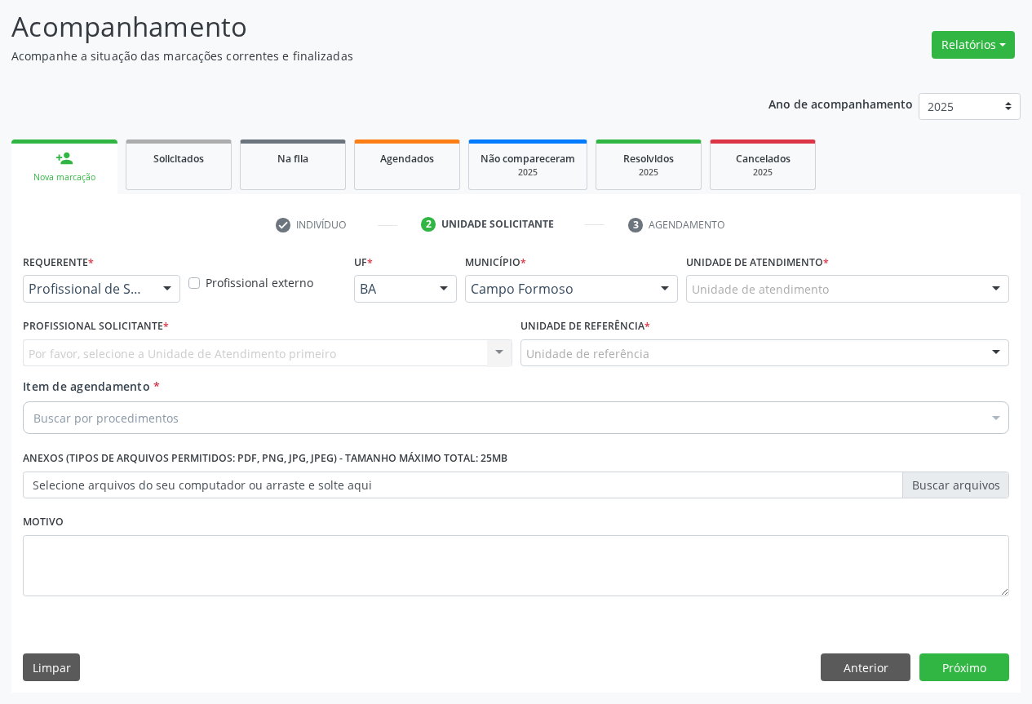
scroll to position [104, 0]
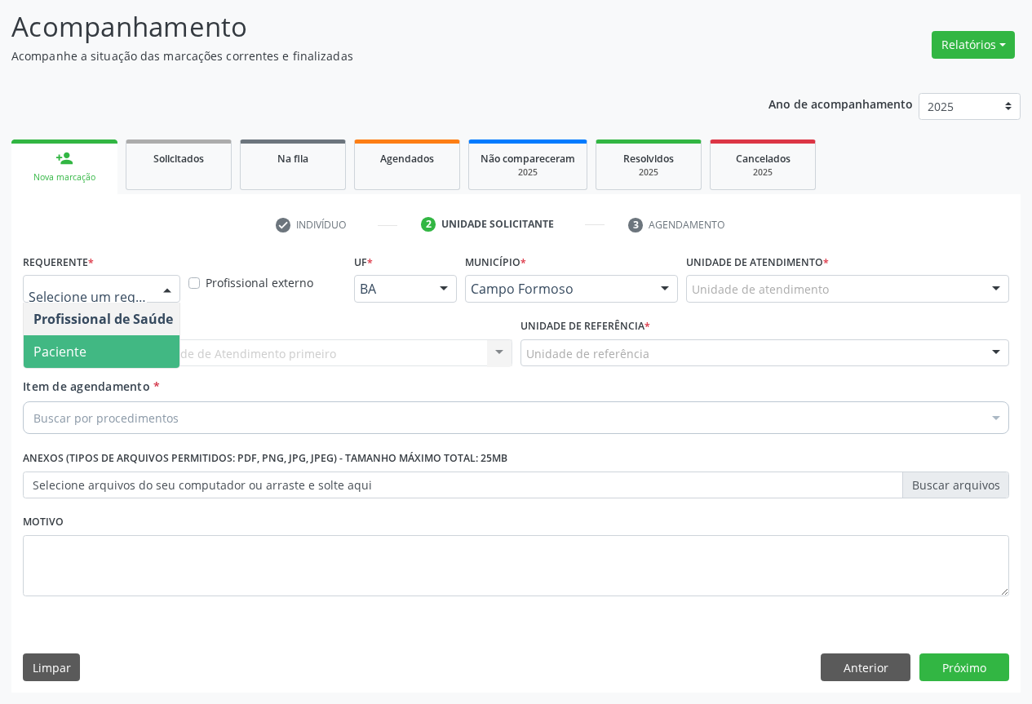
click at [86, 354] on span "Paciente" at bounding box center [103, 351] width 159 height 33
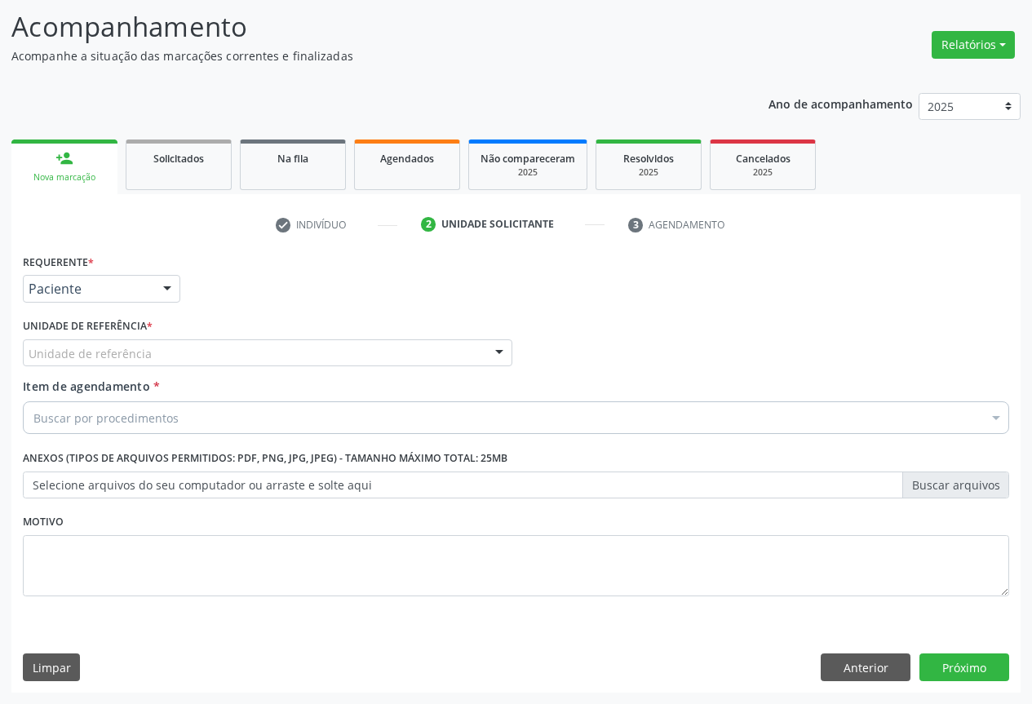
click at [180, 350] on div "Unidade de referência" at bounding box center [267, 353] width 489 height 28
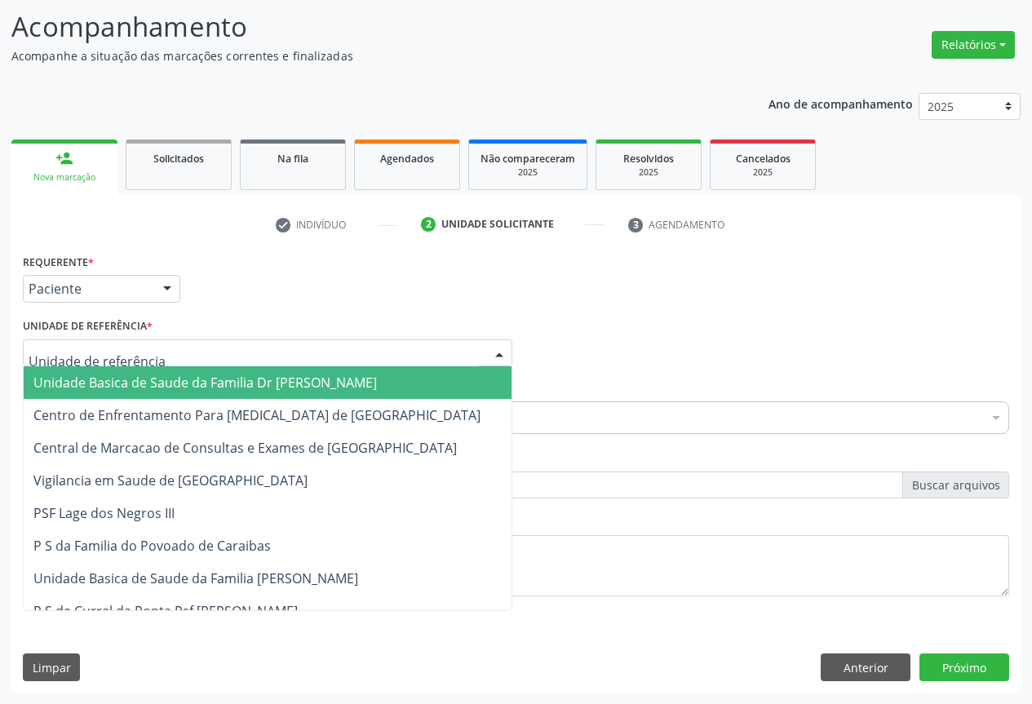
click at [132, 383] on span "Unidade Basica de Saude da Familia Dr [PERSON_NAME]" at bounding box center [204, 383] width 343 height 18
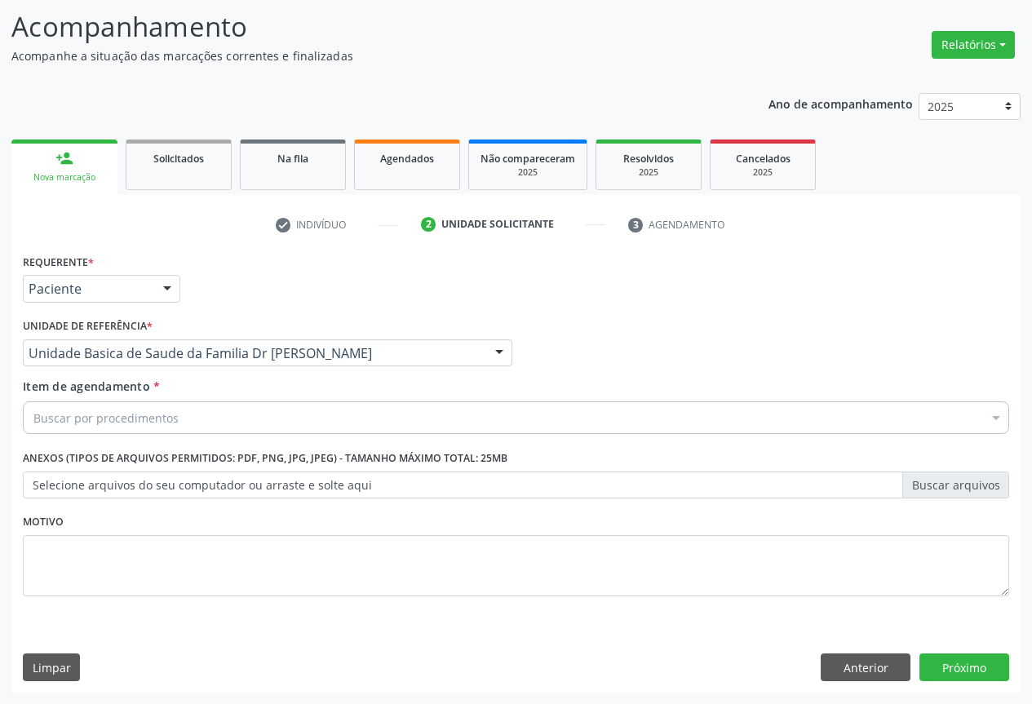
drag, startPoint x: 83, startPoint y: 420, endPoint x: 104, endPoint y: 392, distance: 35.1
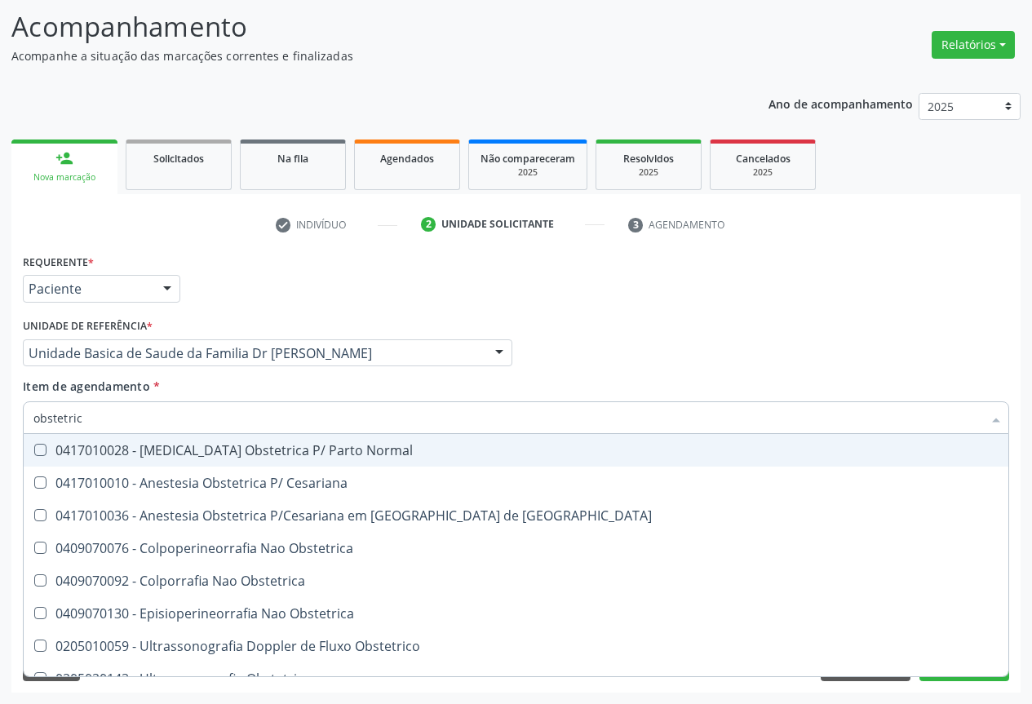
type input "obstetrica"
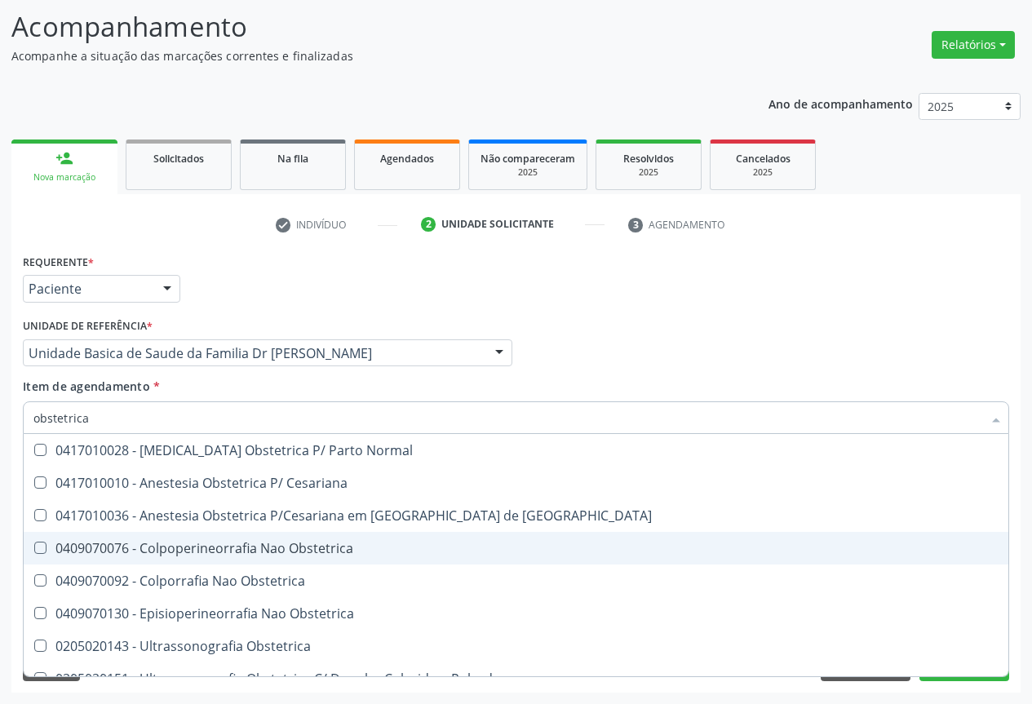
scroll to position [19, 0]
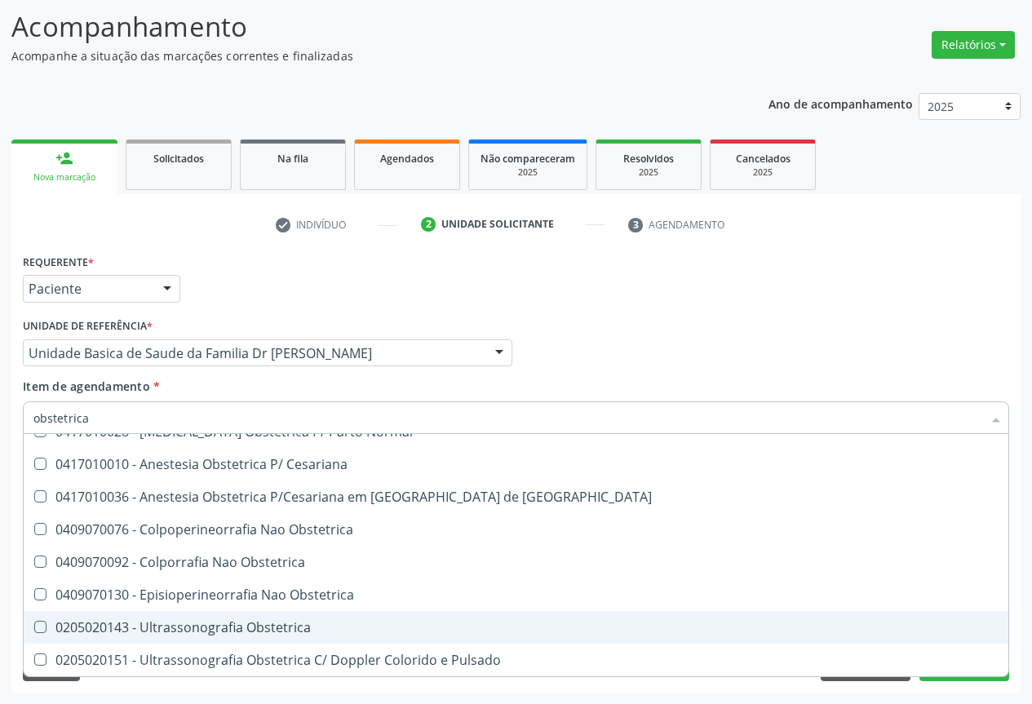
click at [209, 634] on div "0205020143 - Ultrassonografia Obstetrica" at bounding box center [515, 627] width 965 height 13
checkbox Obstetrica "true"
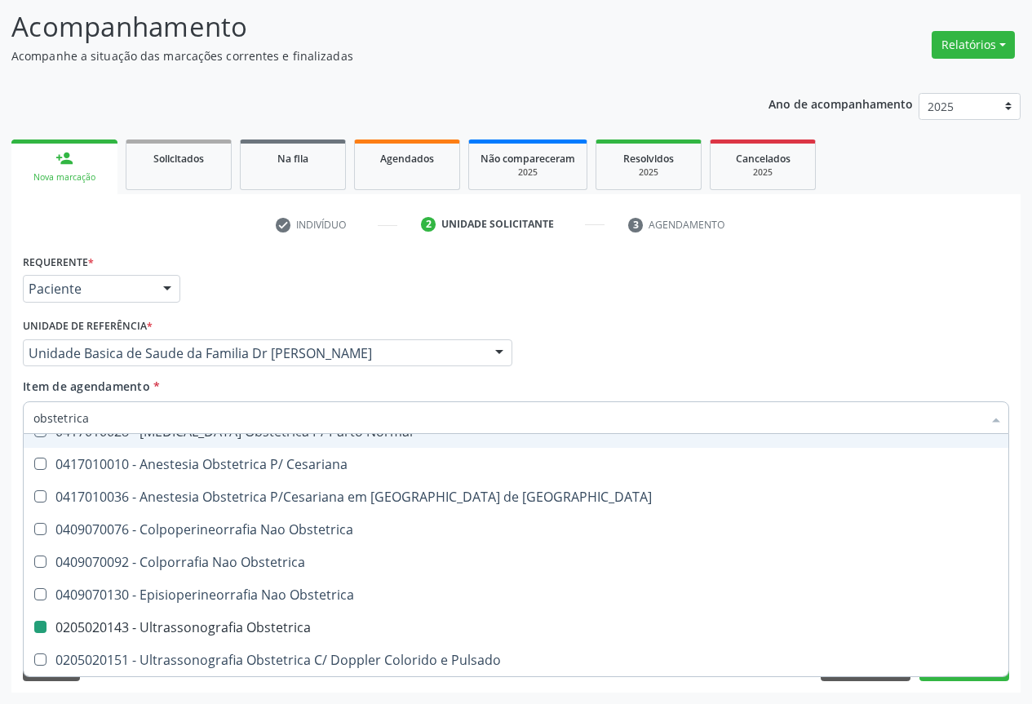
click at [600, 379] on div "Item de agendamento * obstetrica Desfazer seleção 0417010028 - Analgesia Obstet…" at bounding box center [516, 403] width 986 height 51
checkbox Cesariana "true"
checkbox Obstetrica "false"
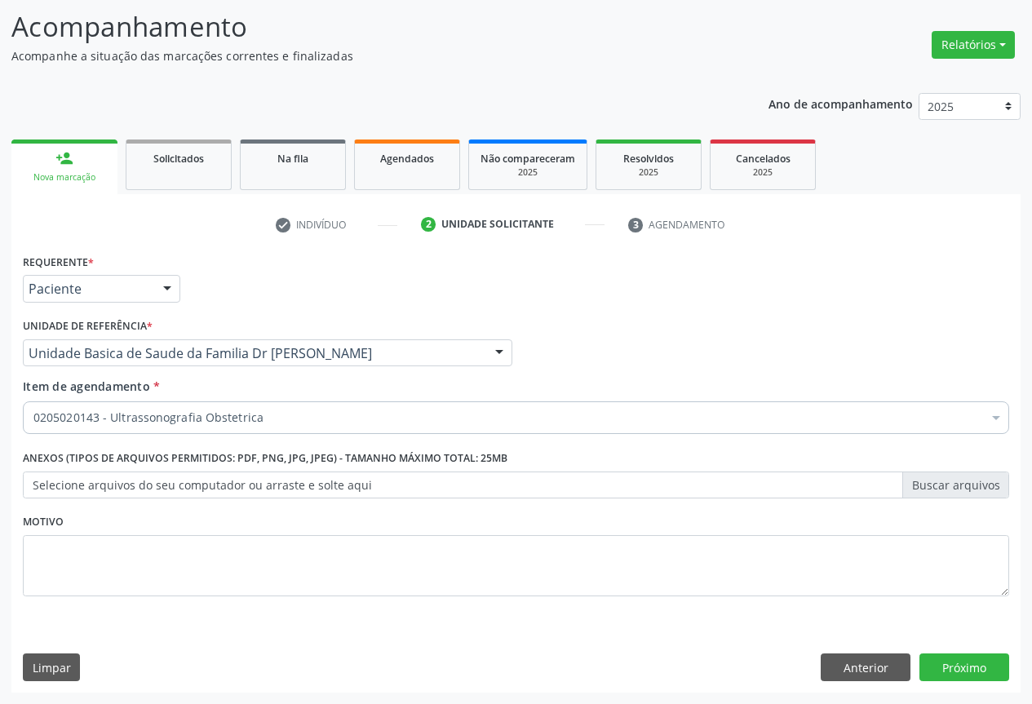
scroll to position [0, 0]
click at [952, 667] on button "Próximo" at bounding box center [964, 667] width 90 height 28
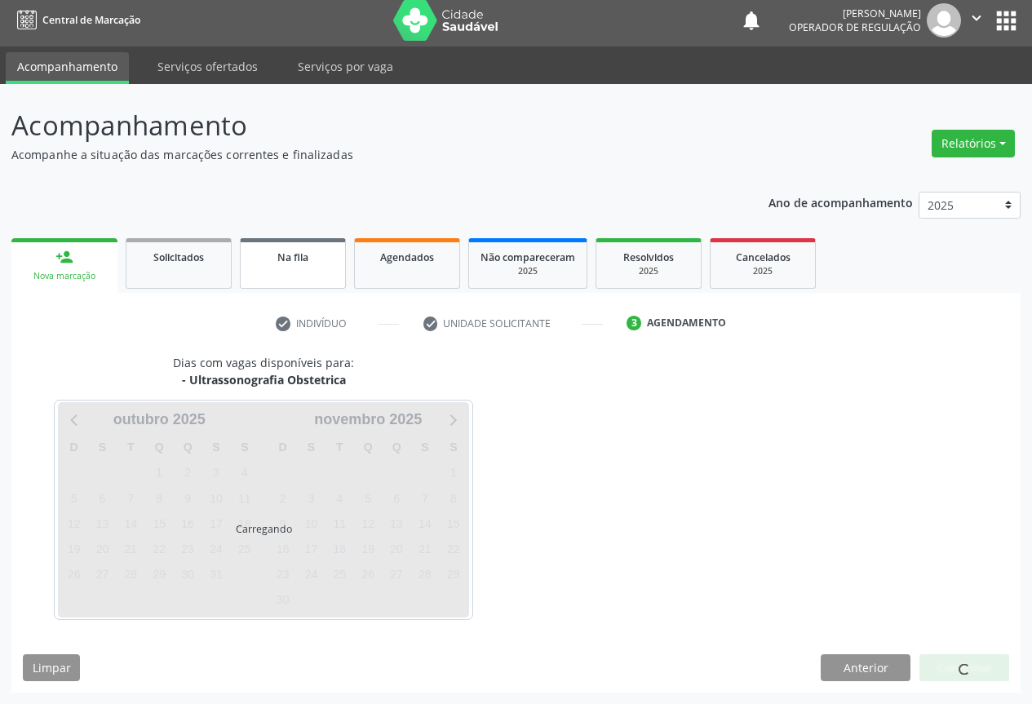
scroll to position [6, 0]
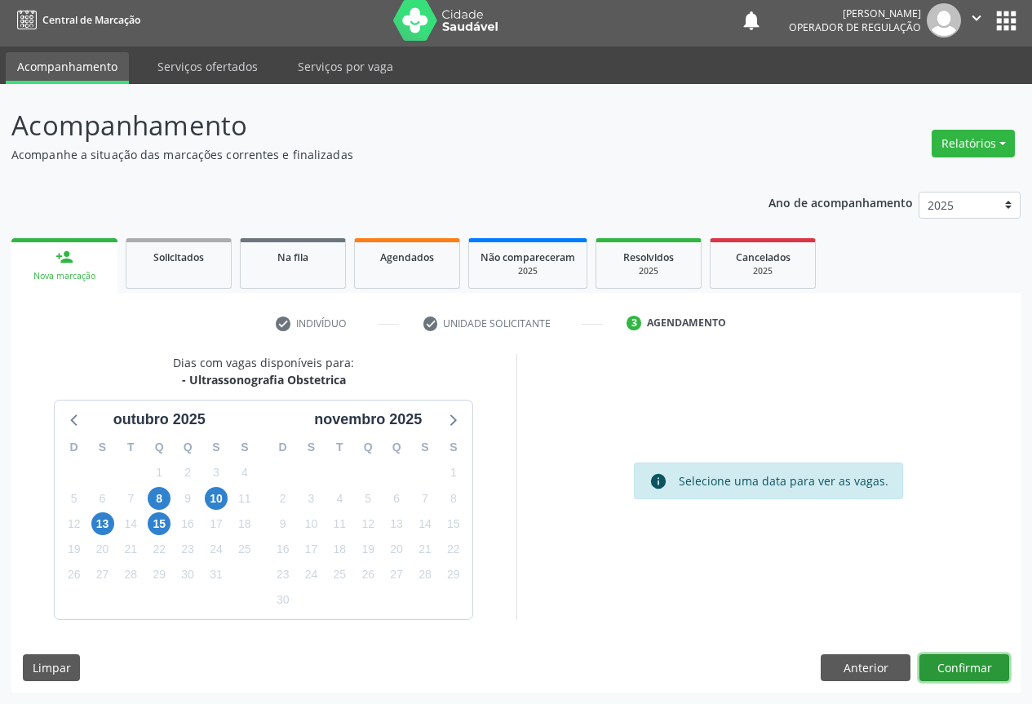
click at [976, 666] on button "Confirmar" at bounding box center [964, 668] width 90 height 28
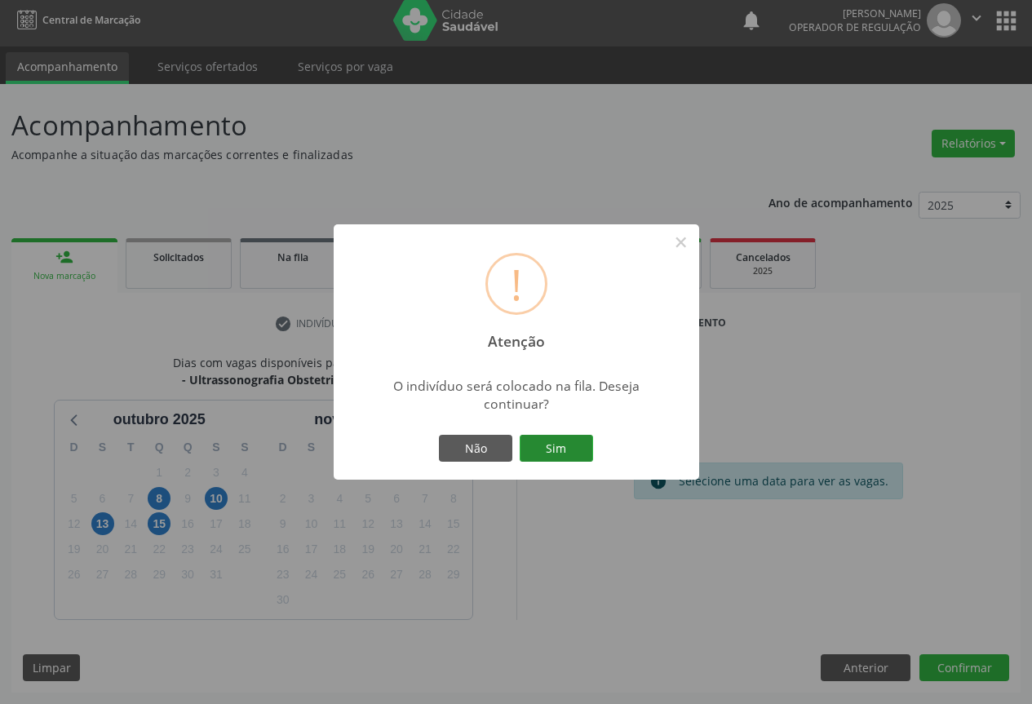
click at [535, 445] on button "Sim" at bounding box center [556, 449] width 73 height 28
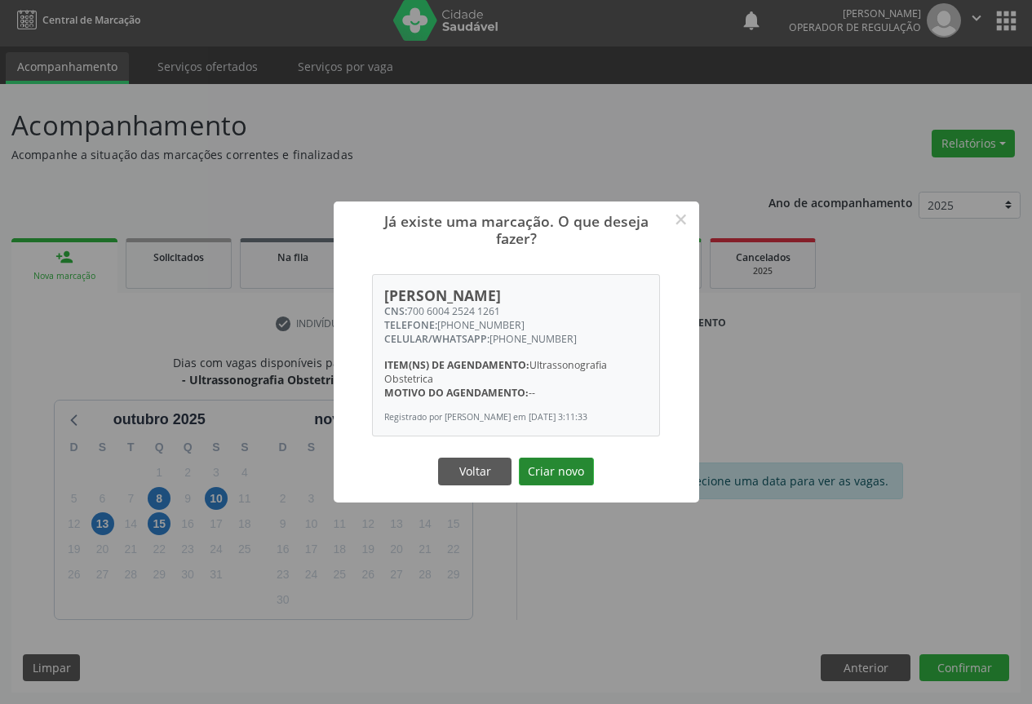
click at [550, 467] on button "Criar novo" at bounding box center [556, 472] width 75 height 28
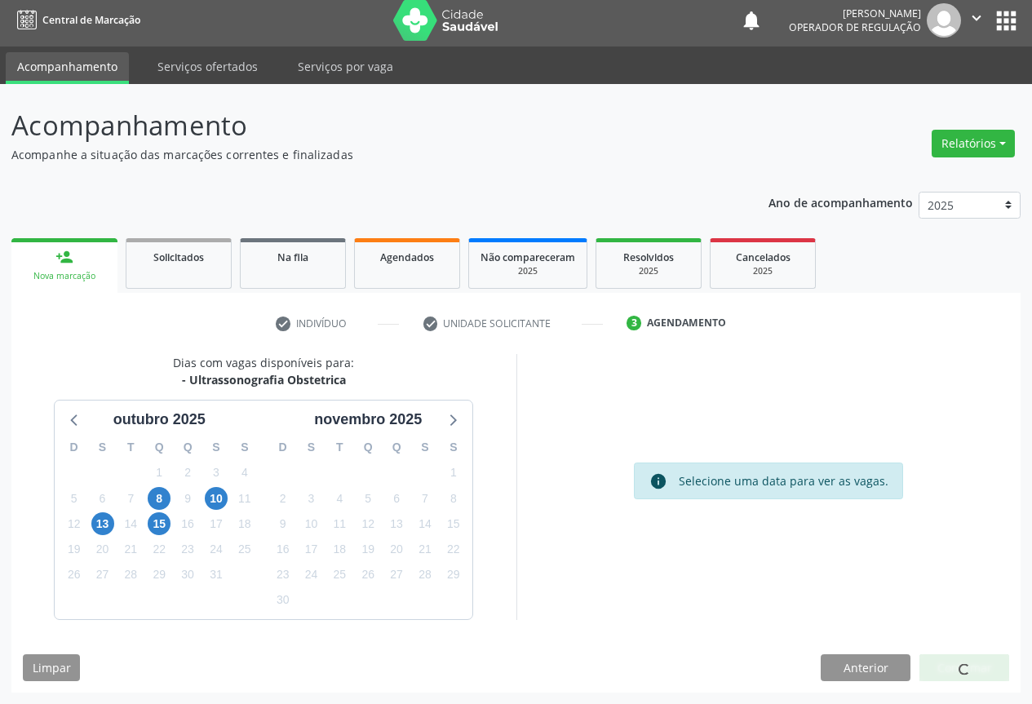
scroll to position [0, 0]
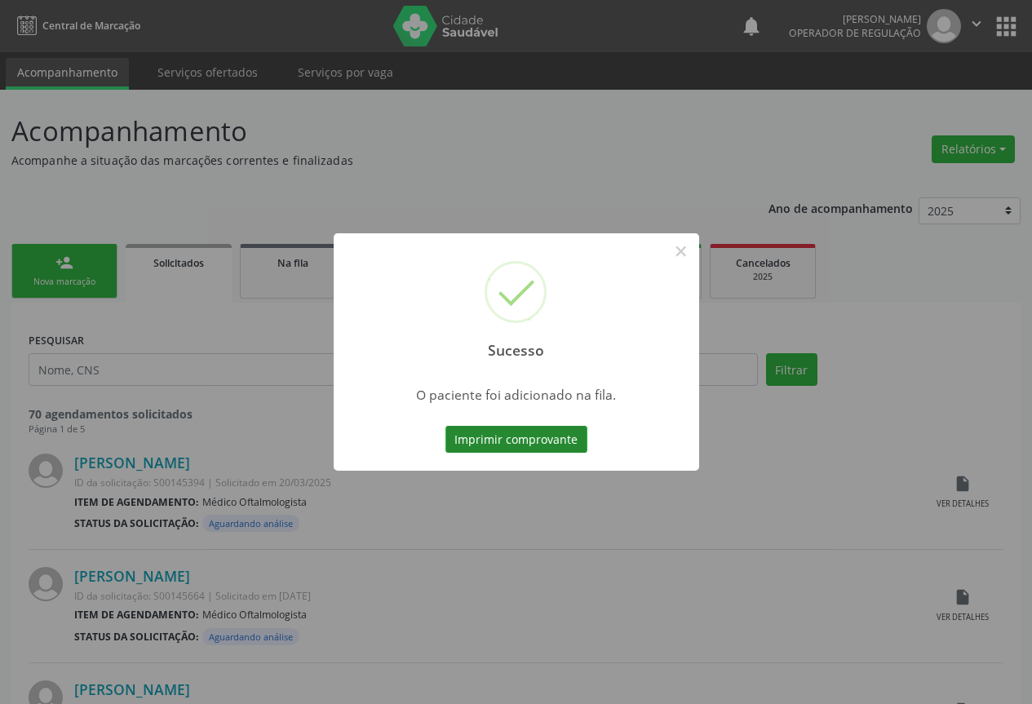
click at [529, 448] on button "Imprimir comprovante" at bounding box center [516, 440] width 142 height 28
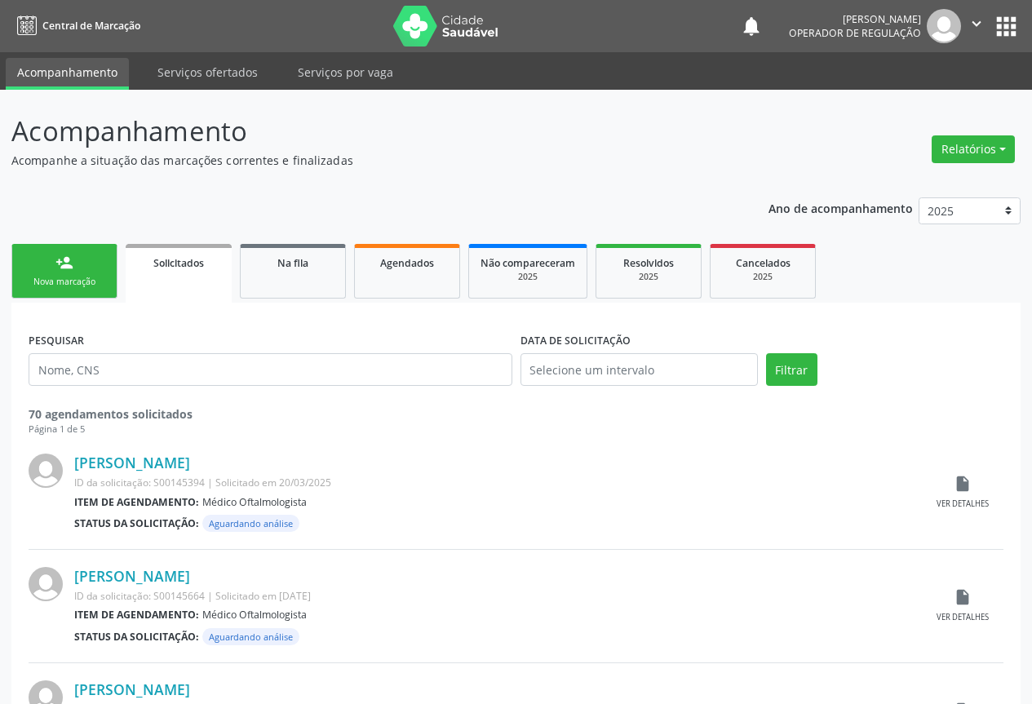
click at [83, 276] on div "Nova marcação" at bounding box center [65, 282] width 82 height 12
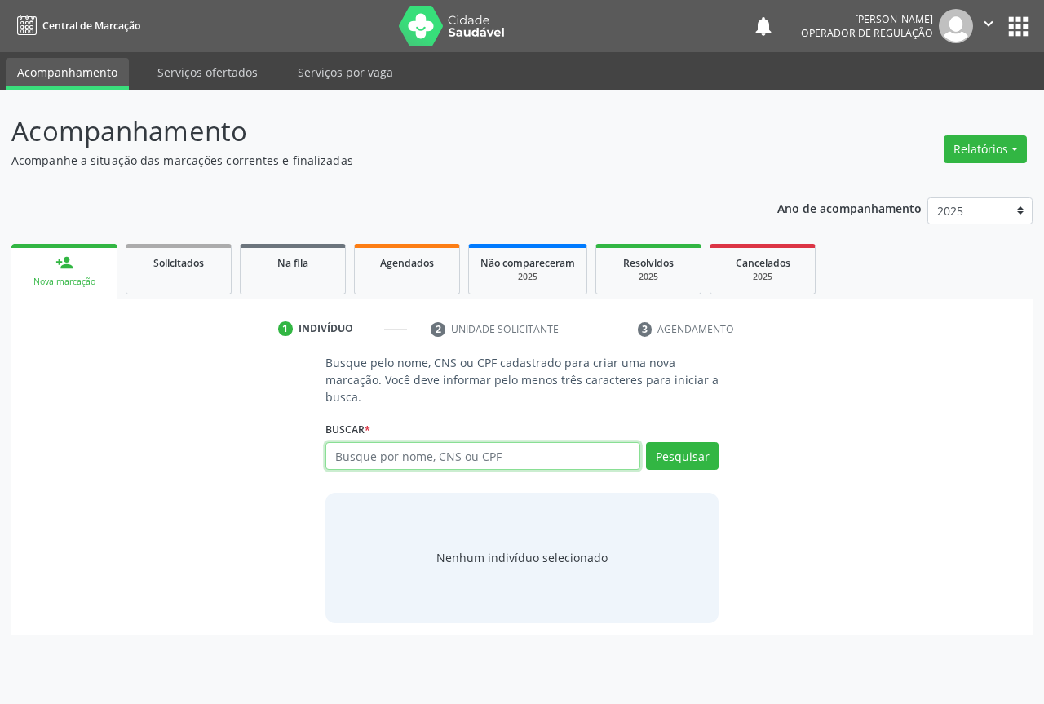
click at [362, 460] on input "text" at bounding box center [482, 456] width 315 height 28
click at [378, 458] on input "text" at bounding box center [482, 456] width 315 height 28
drag, startPoint x: 339, startPoint y: 455, endPoint x: 344, endPoint y: 446, distance: 10.2
click at [341, 455] on input "text" at bounding box center [482, 456] width 315 height 28
type input "708400317911070"
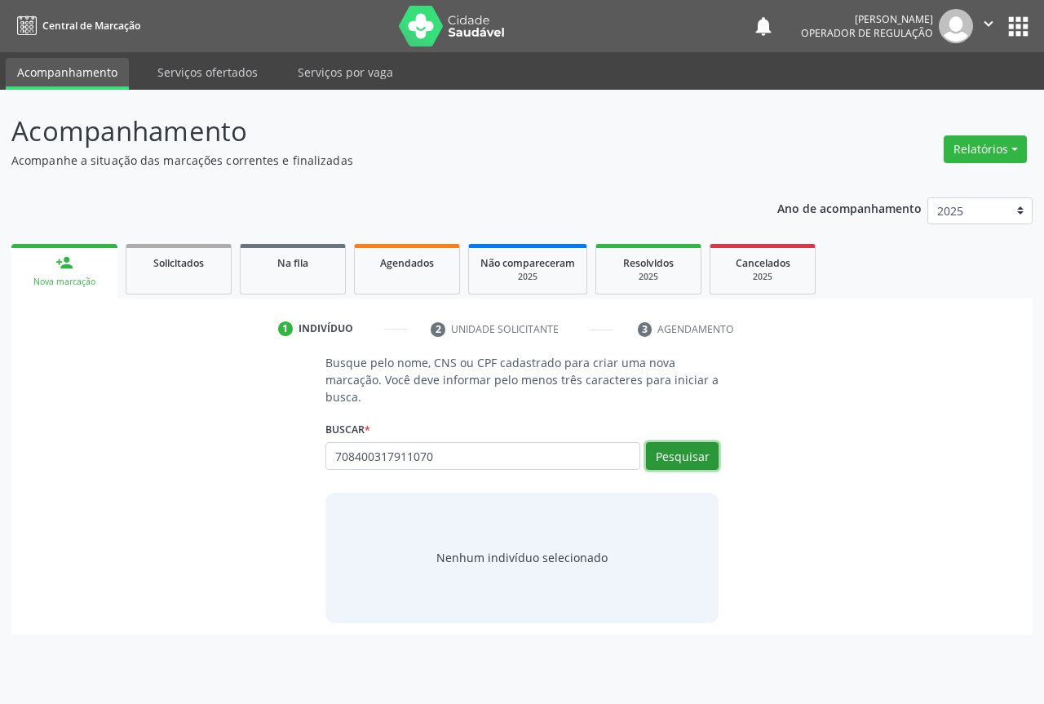
click at [688, 450] on button "Pesquisar" at bounding box center [682, 456] width 73 height 28
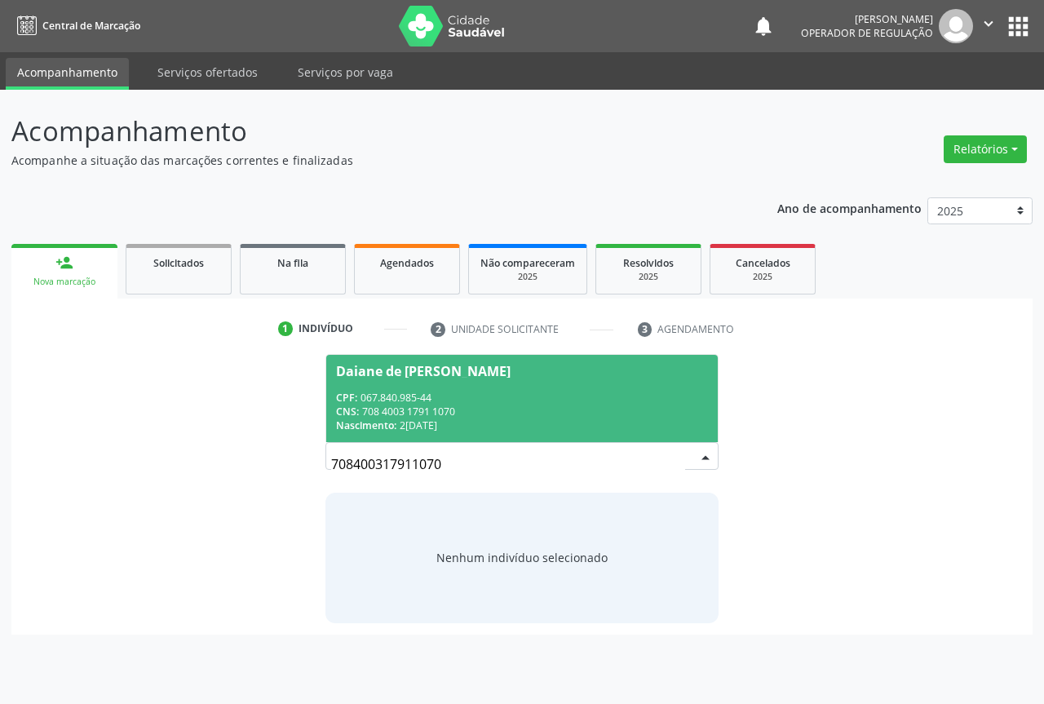
click at [412, 415] on div "CNS: 708 4003 1791 1070" at bounding box center [522, 412] width 372 height 14
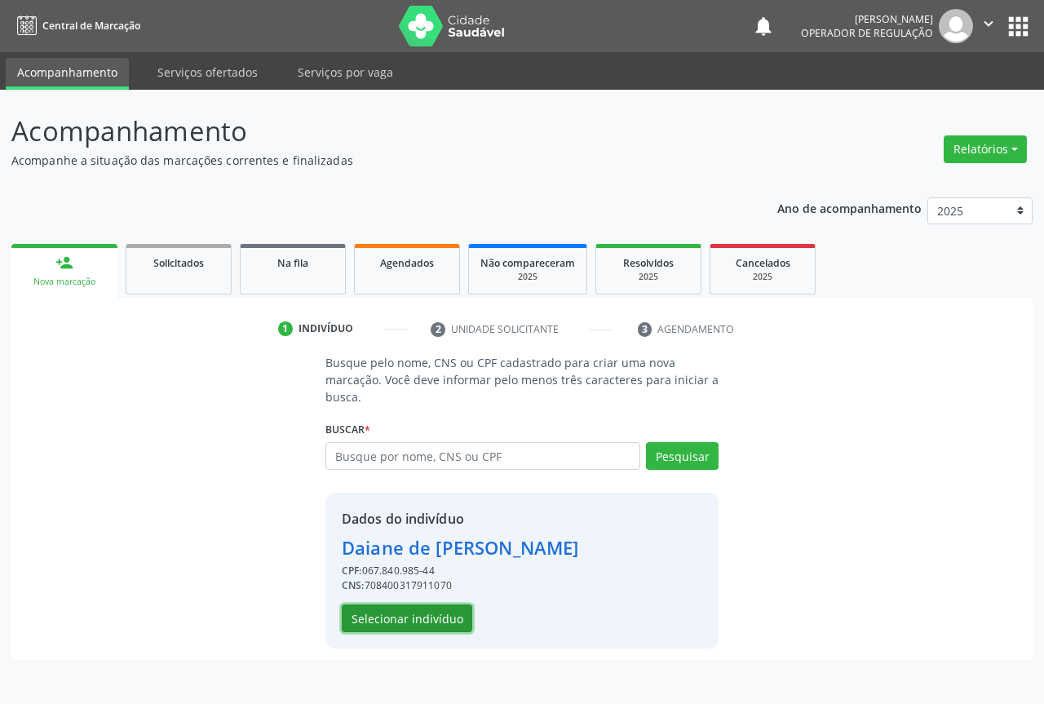
click at [379, 611] on button "Selecionar indivíduo" at bounding box center [407, 618] width 131 height 28
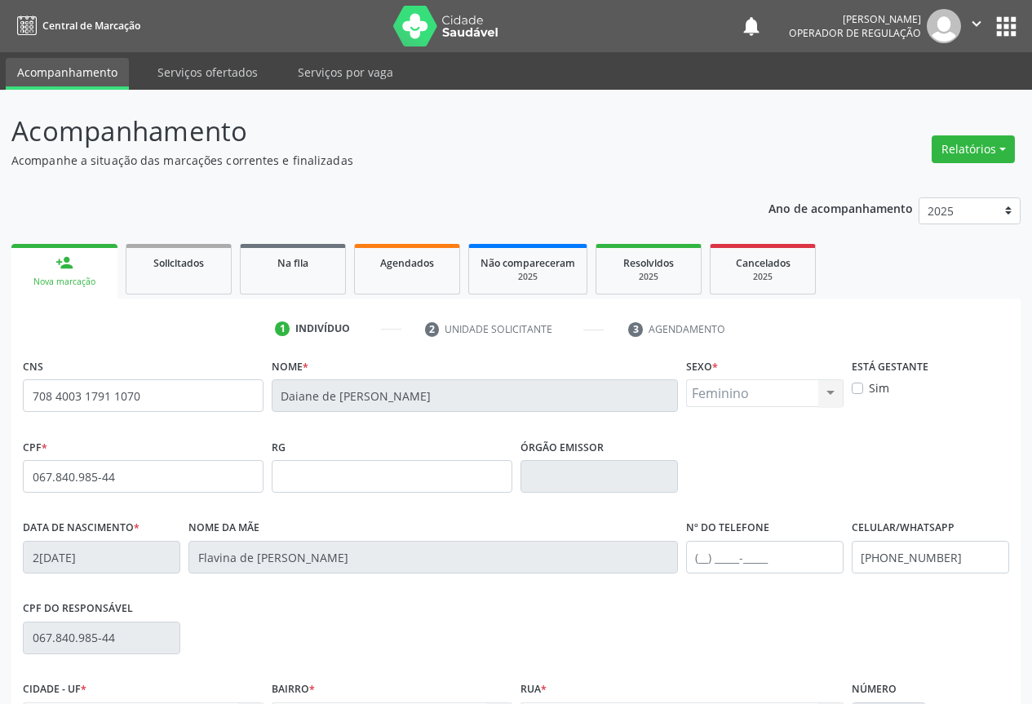
scroll to position [180, 0]
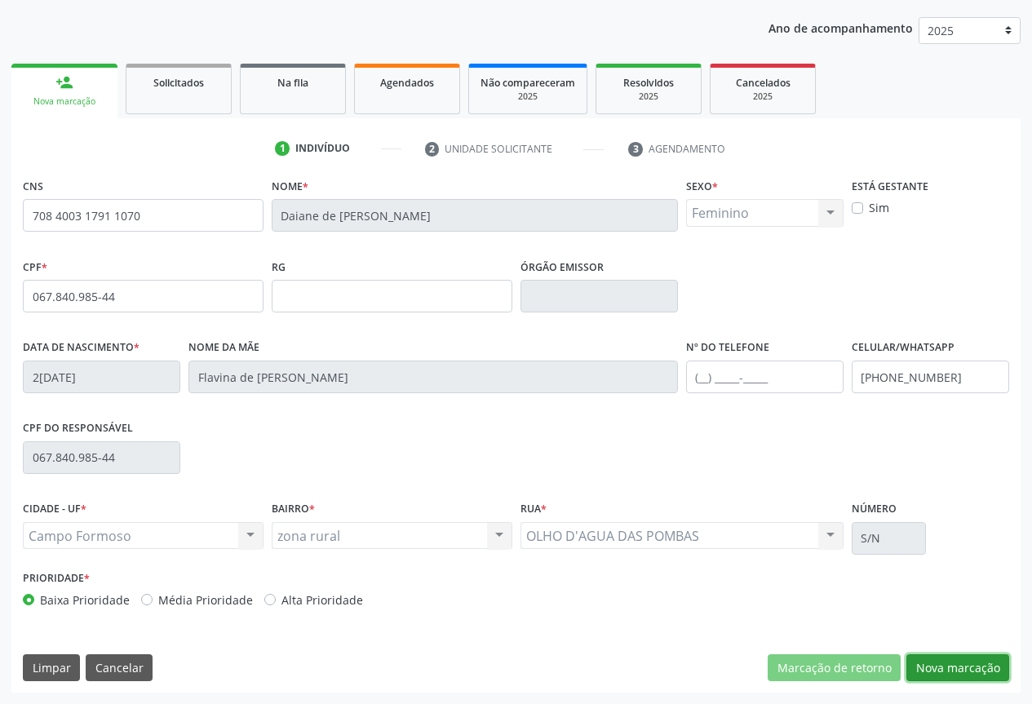
click at [950, 672] on button "Nova marcação" at bounding box center [957, 668] width 103 height 28
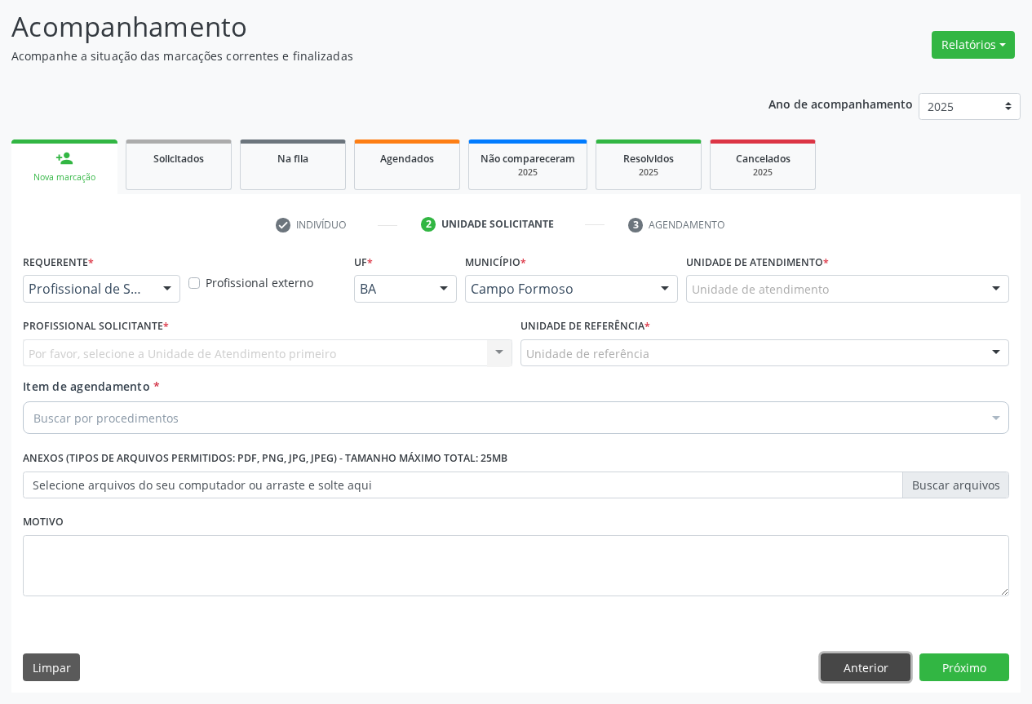
click at [867, 661] on button "Anterior" at bounding box center [866, 667] width 90 height 28
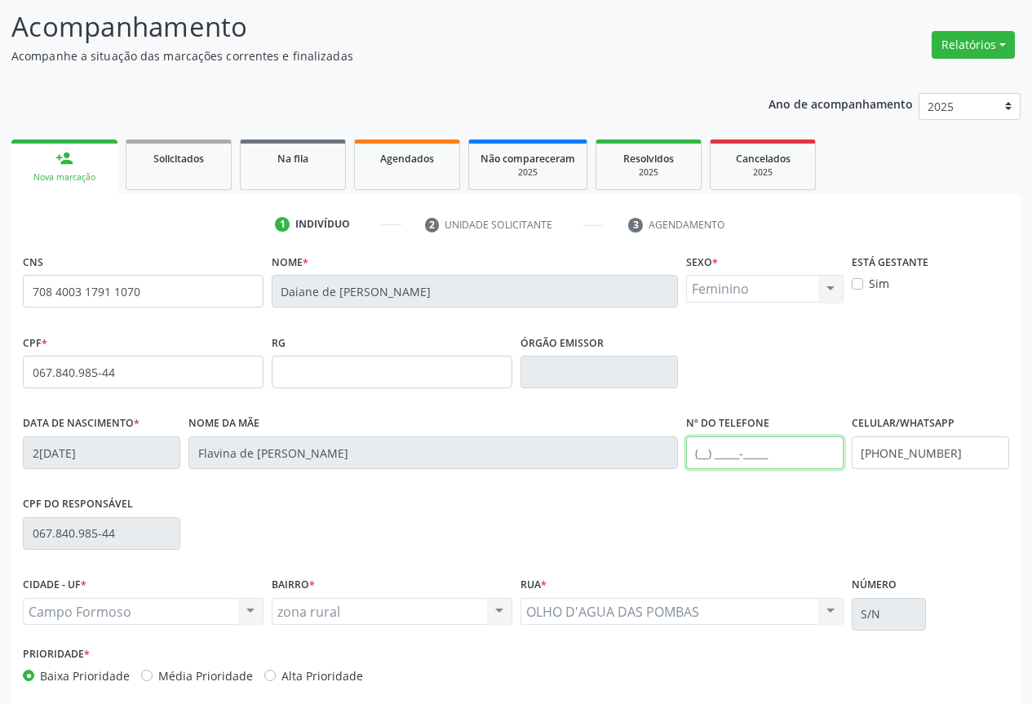
click at [737, 450] on input "text" at bounding box center [764, 452] width 157 height 33
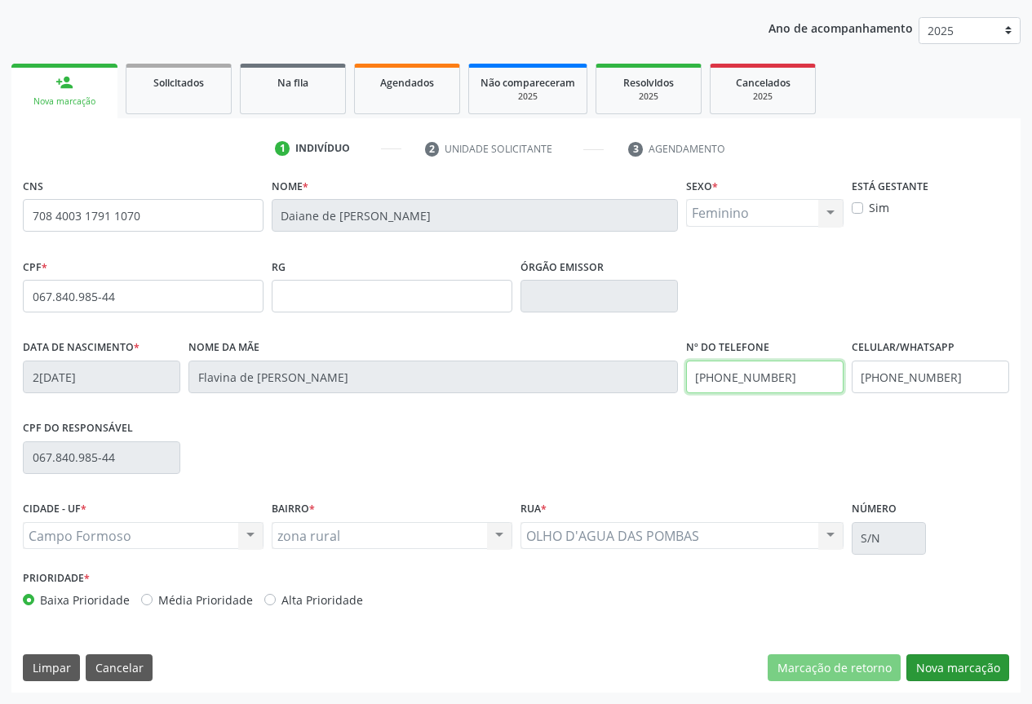
type input "(74) 99196-1055"
click at [957, 668] on button "Nova marcação" at bounding box center [957, 668] width 103 height 28
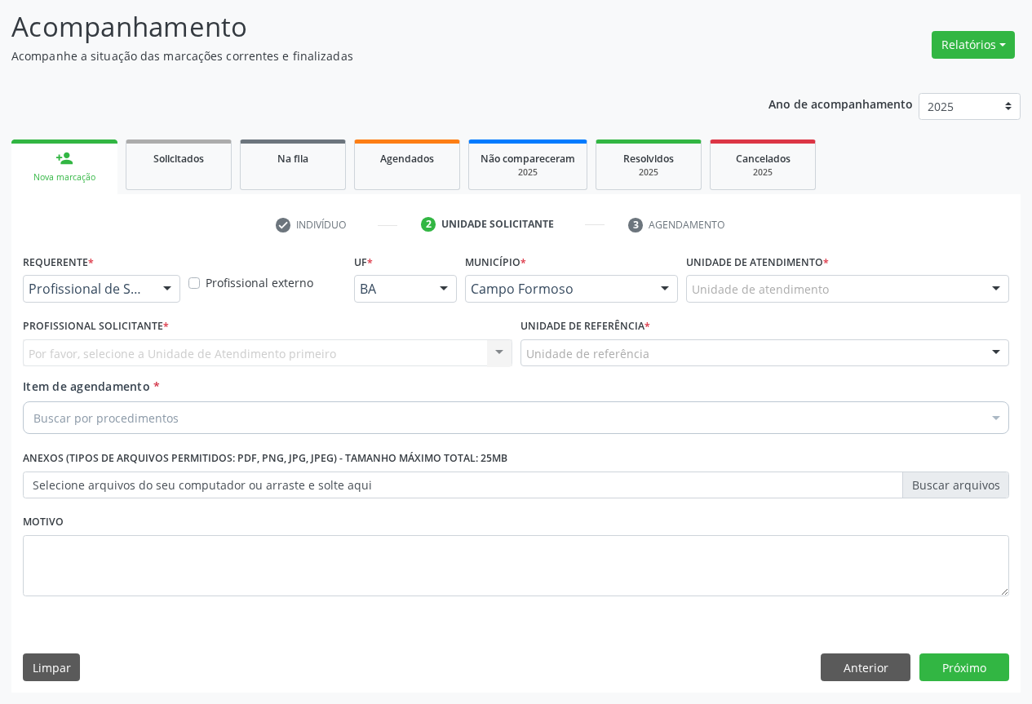
scroll to position [104, 0]
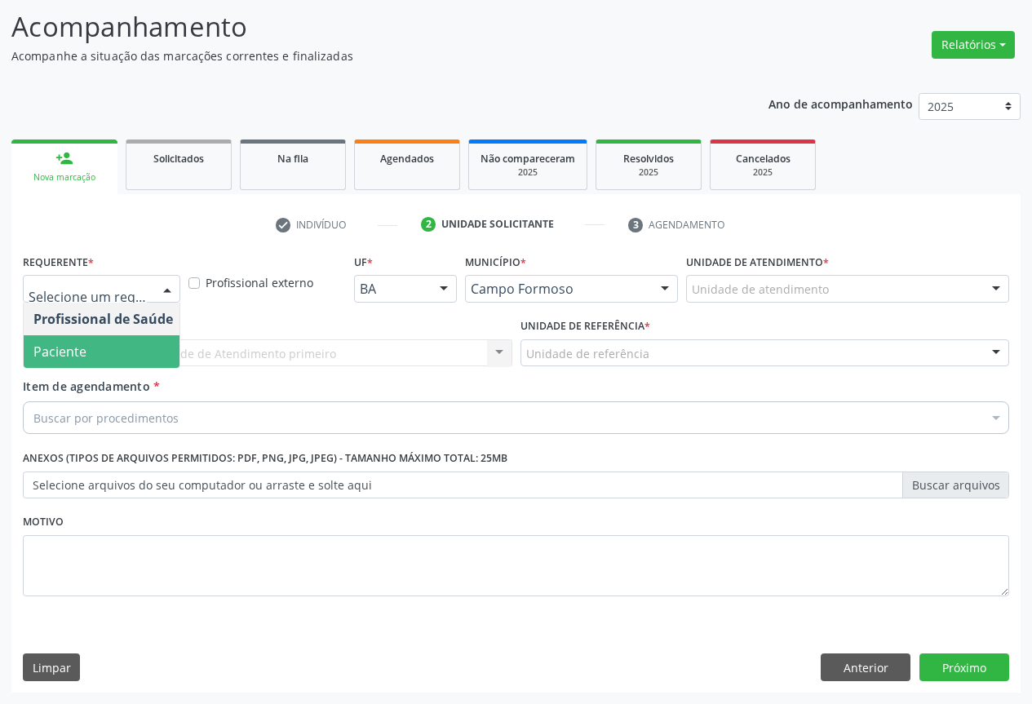
drag, startPoint x: 92, startPoint y: 347, endPoint x: 153, endPoint y: 365, distance: 63.8
click at [91, 345] on span "Paciente" at bounding box center [103, 351] width 159 height 33
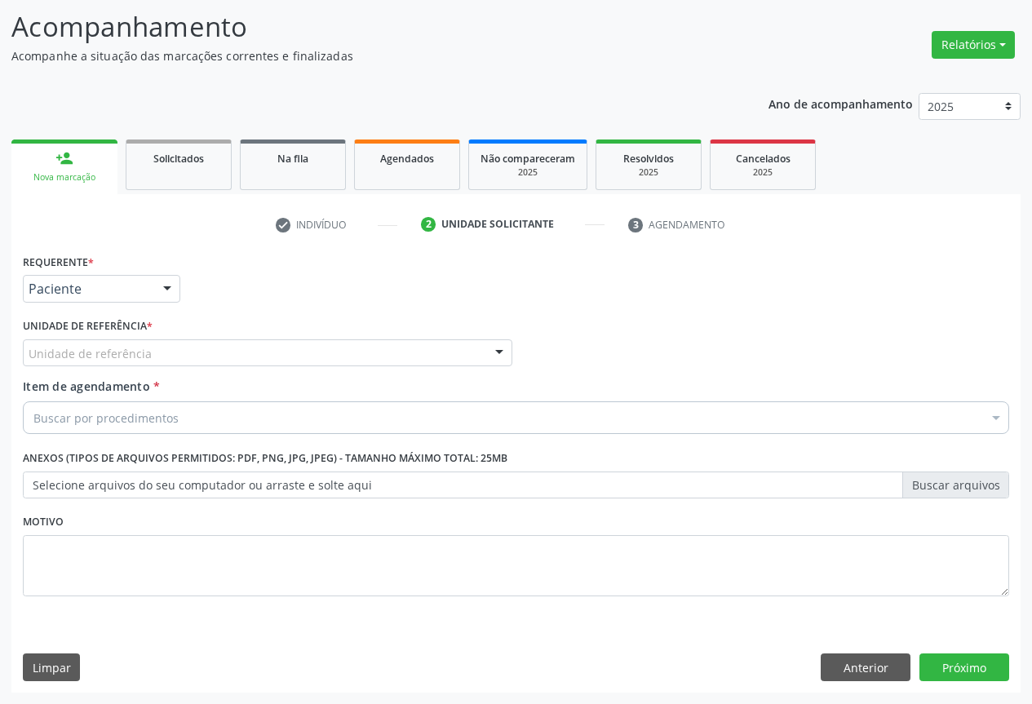
click at [153, 365] on div "Unidade de referência" at bounding box center [267, 353] width 489 height 28
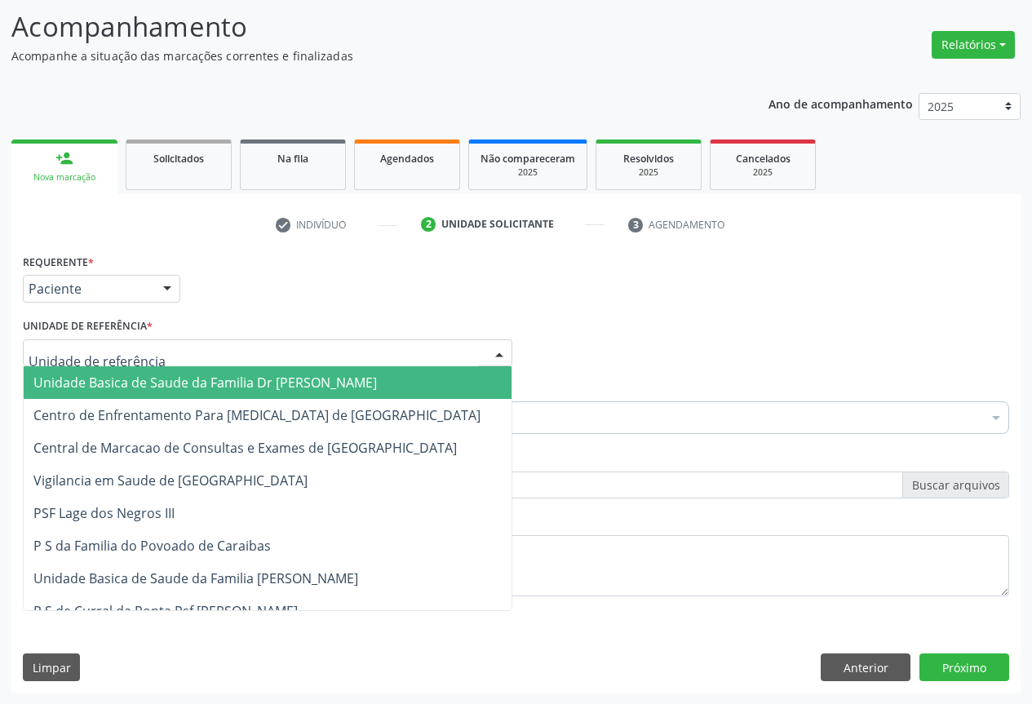
click at [106, 383] on span "Unidade Basica de Saude da Familia Dr [PERSON_NAME]" at bounding box center [204, 383] width 343 height 18
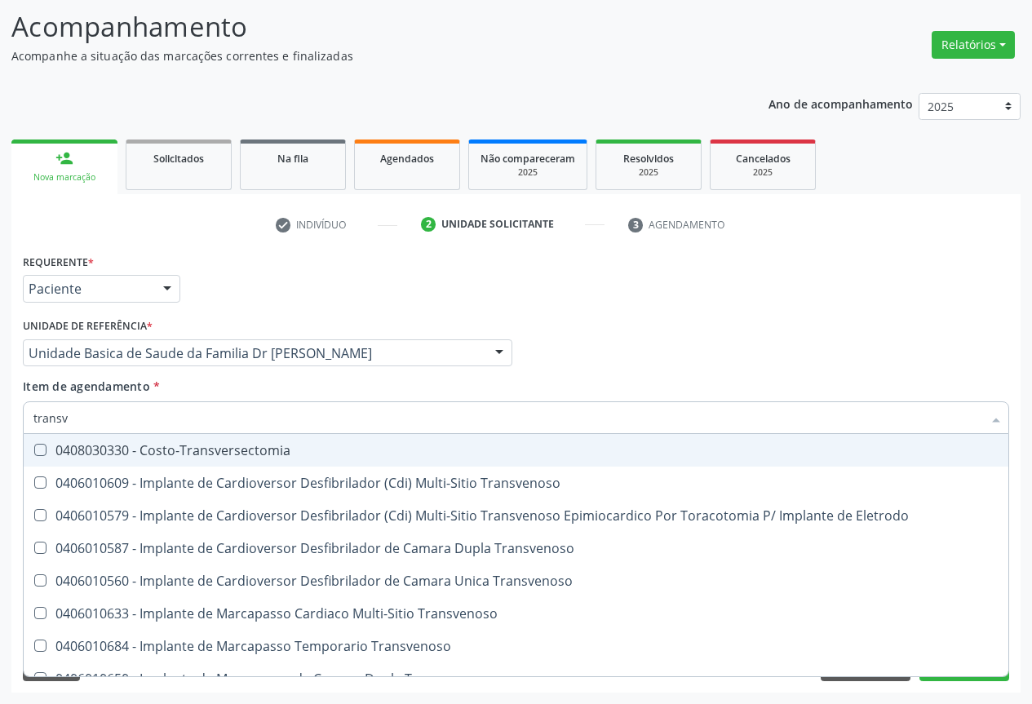
type input "transva"
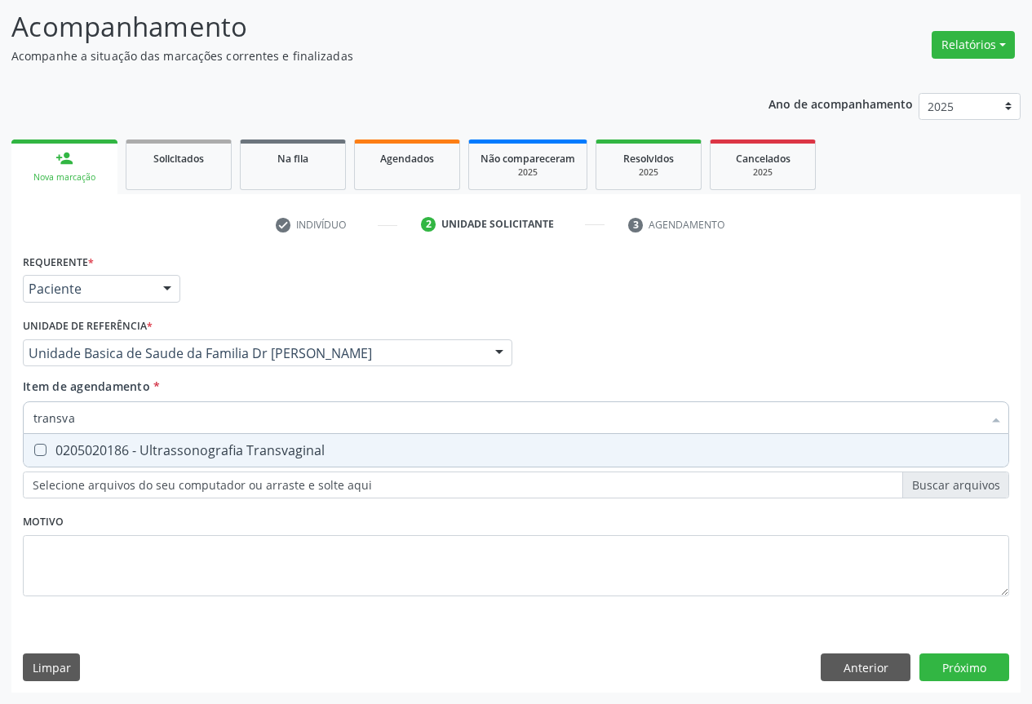
click at [179, 453] on div "0205020186 - Ultrassonografia Transvaginal" at bounding box center [515, 450] width 965 height 13
checkbox Transvaginal "true"
click at [190, 532] on div "Requerente * Paciente Profissional de Saúde Paciente Nenhum resultado encontrad…" at bounding box center [516, 434] width 986 height 369
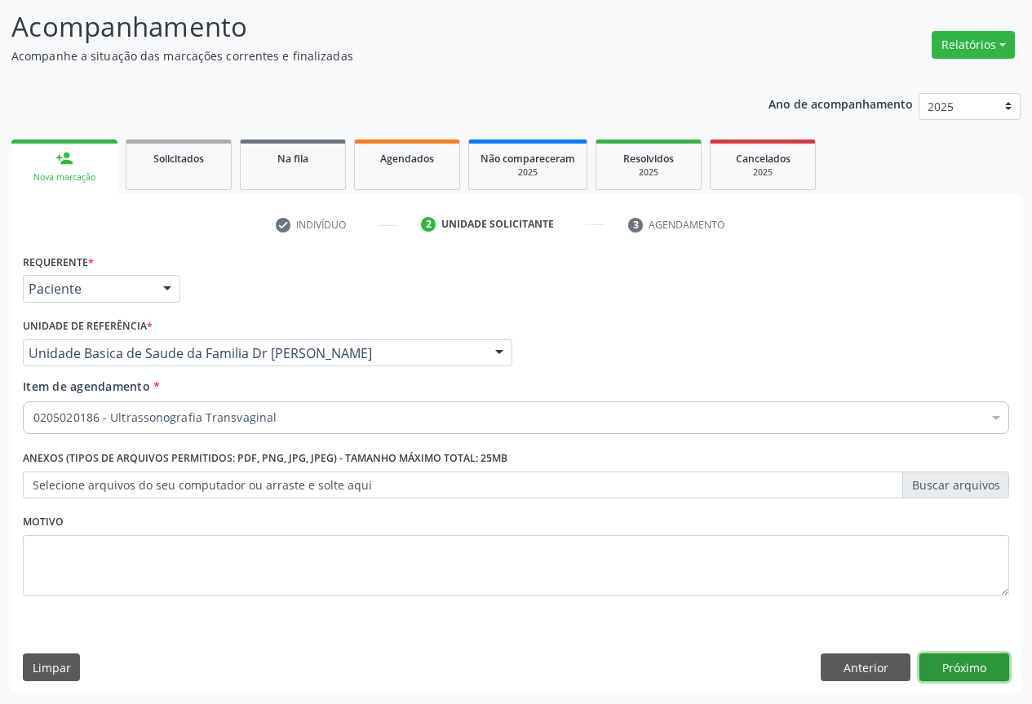
click at [956, 659] on button "Próximo" at bounding box center [964, 667] width 90 height 28
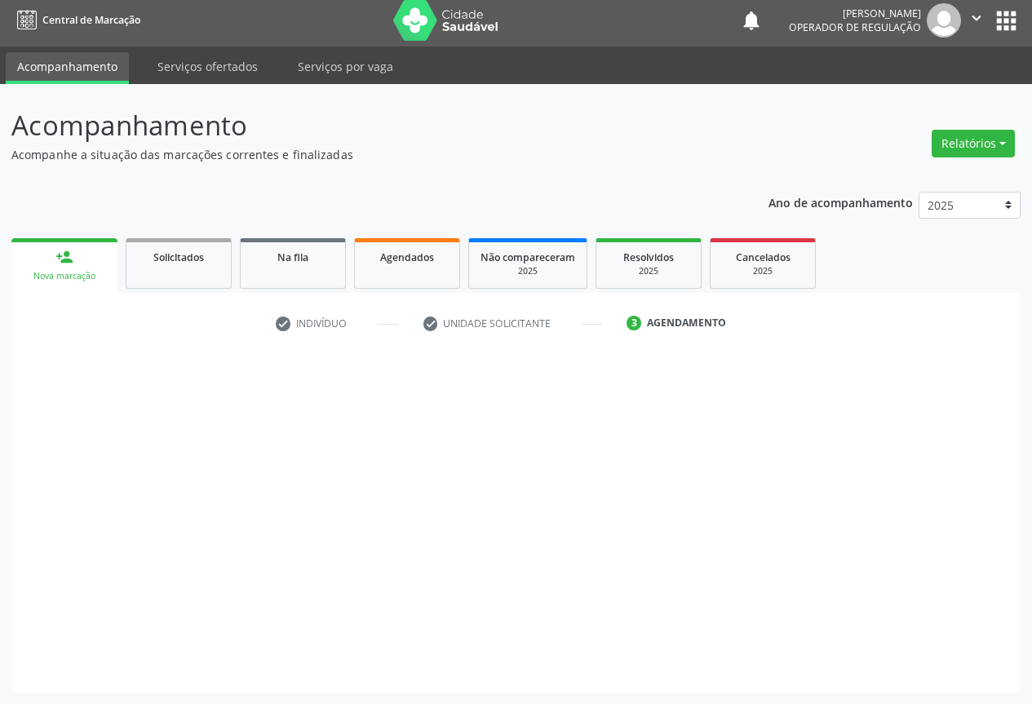
scroll to position [6, 0]
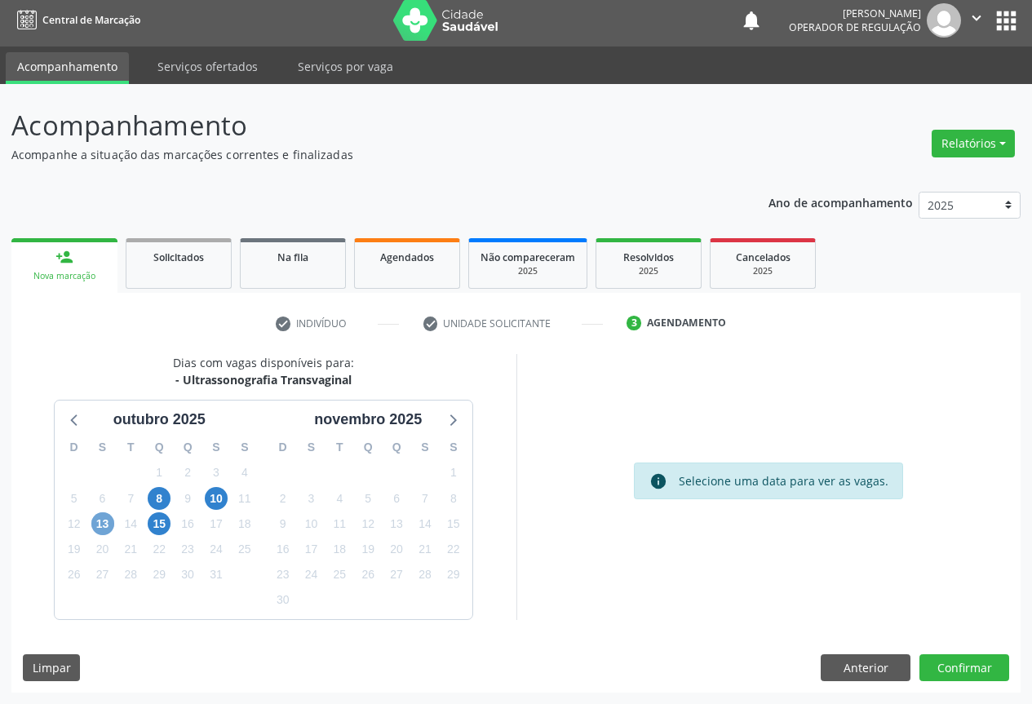
click at [104, 523] on span "13" at bounding box center [102, 523] width 23 height 23
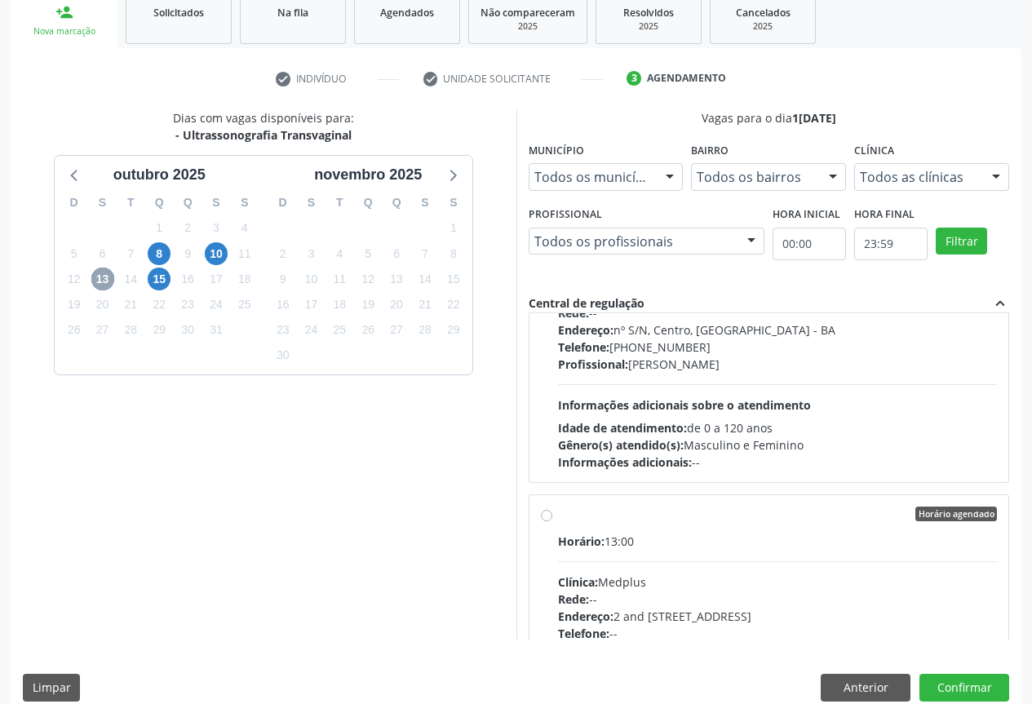
scroll to position [4486, 0]
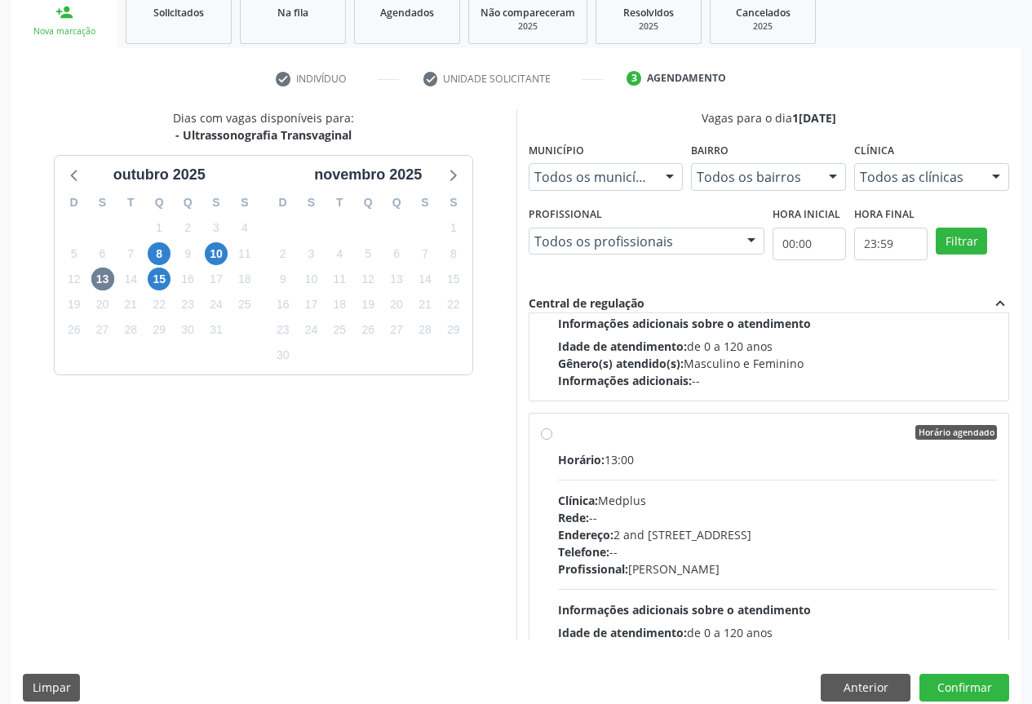
click at [604, 443] on label "Horário agendado Horário: 13:00 Clínica: Medplus Rede: -- Endereço: 2 and S 204…" at bounding box center [778, 550] width 440 height 250
click at [552, 440] on input "Horário agendado Horário: 13:00 Clínica: Medplus Rede: -- Endereço: 2 and S 204…" at bounding box center [546, 432] width 11 height 15
radio input "true"
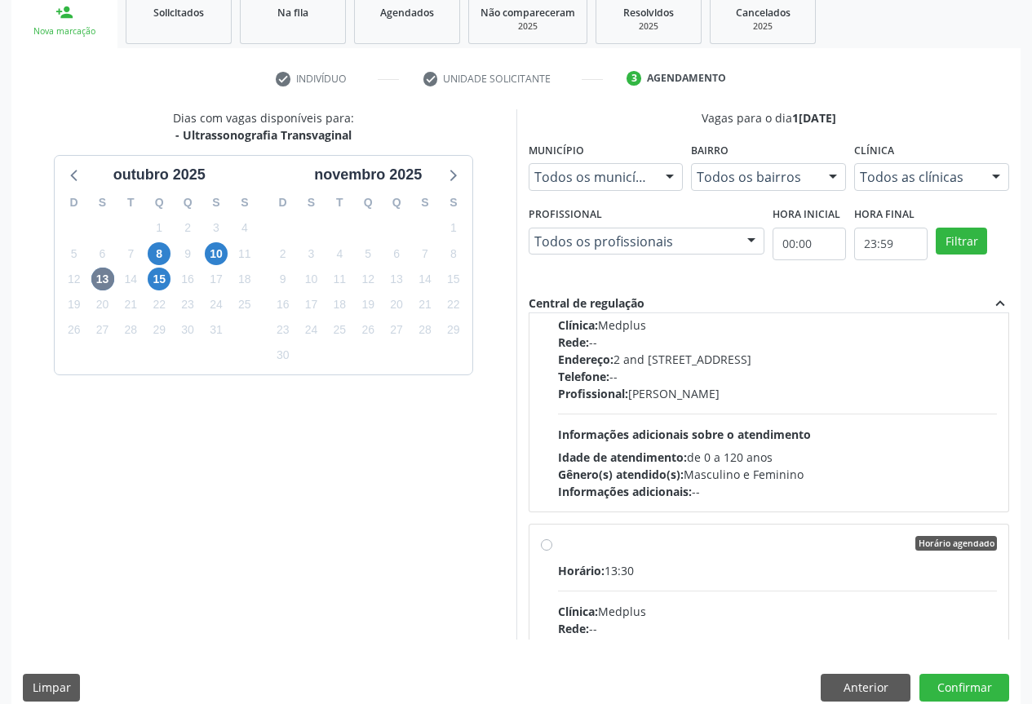
scroll to position [5628, 0]
click at [953, 688] on button "Confirmar" at bounding box center [964, 688] width 90 height 28
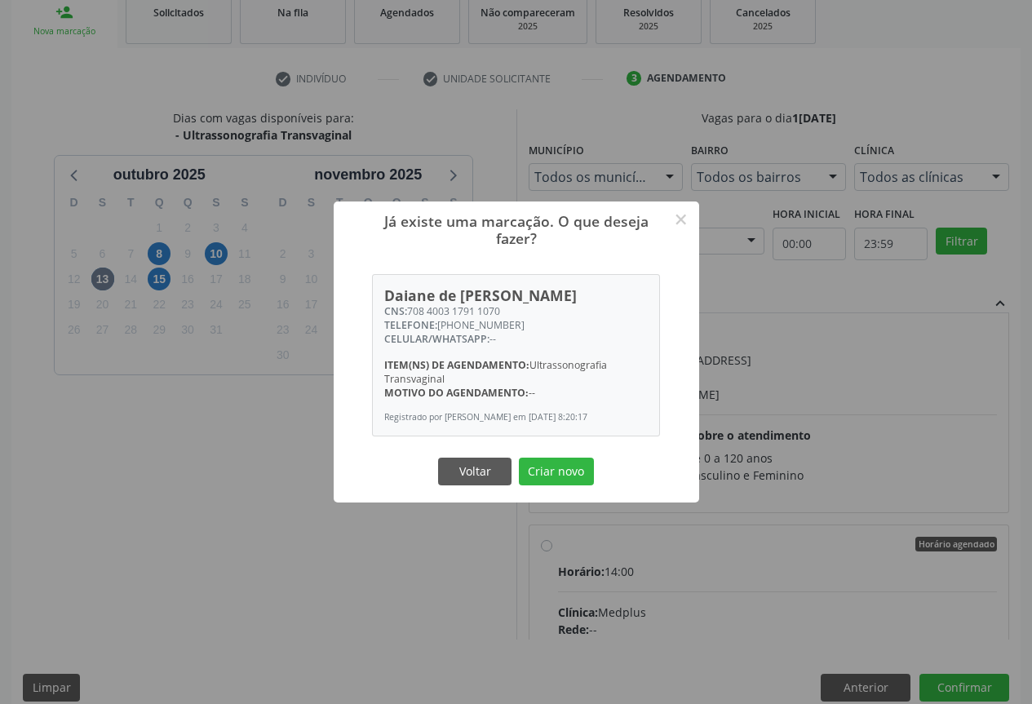
drag, startPoint x: 542, startPoint y: 463, endPoint x: 544, endPoint y: 450, distance: 13.2
click at [545, 453] on div "Já existe uma marcação. O que deseja fazer? × Daiane de Jesus Oliveira CNS: 708…" at bounding box center [516, 352] width 365 height 302
click at [538, 458] on button "Criar novo" at bounding box center [556, 472] width 75 height 28
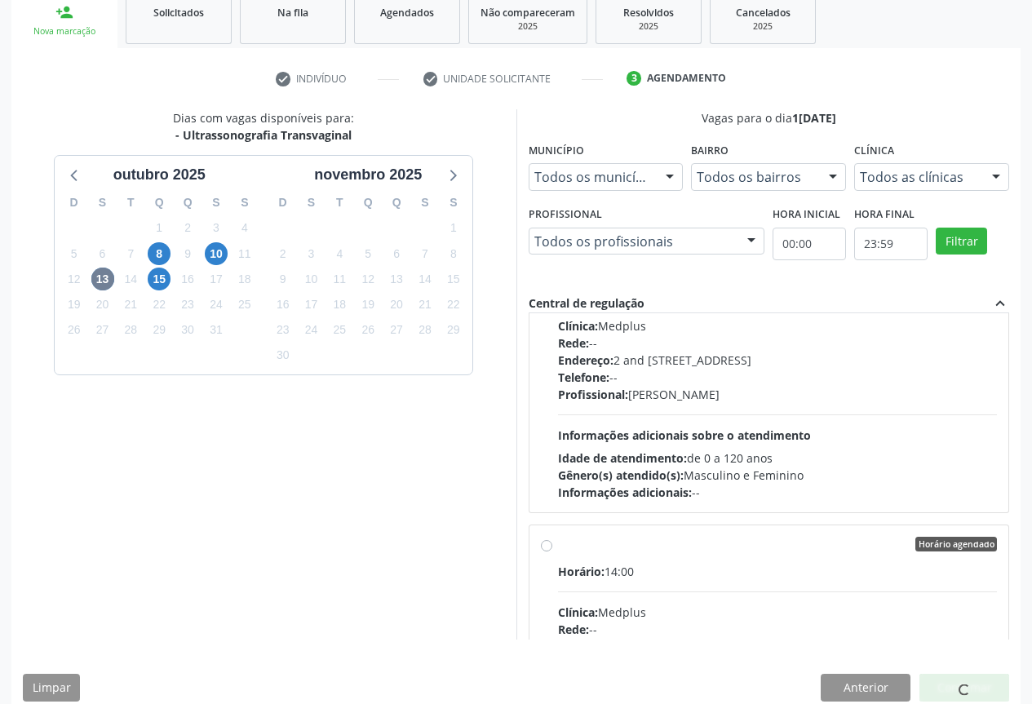
scroll to position [0, 0]
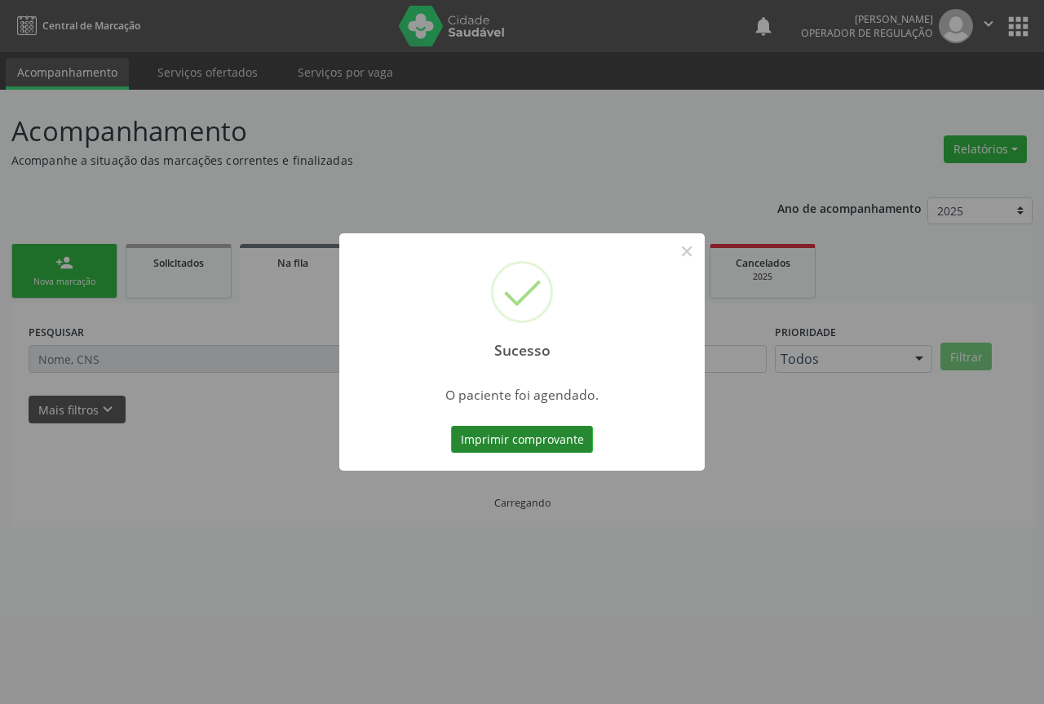
click at [546, 435] on button "Imprimir comprovante" at bounding box center [522, 440] width 142 height 28
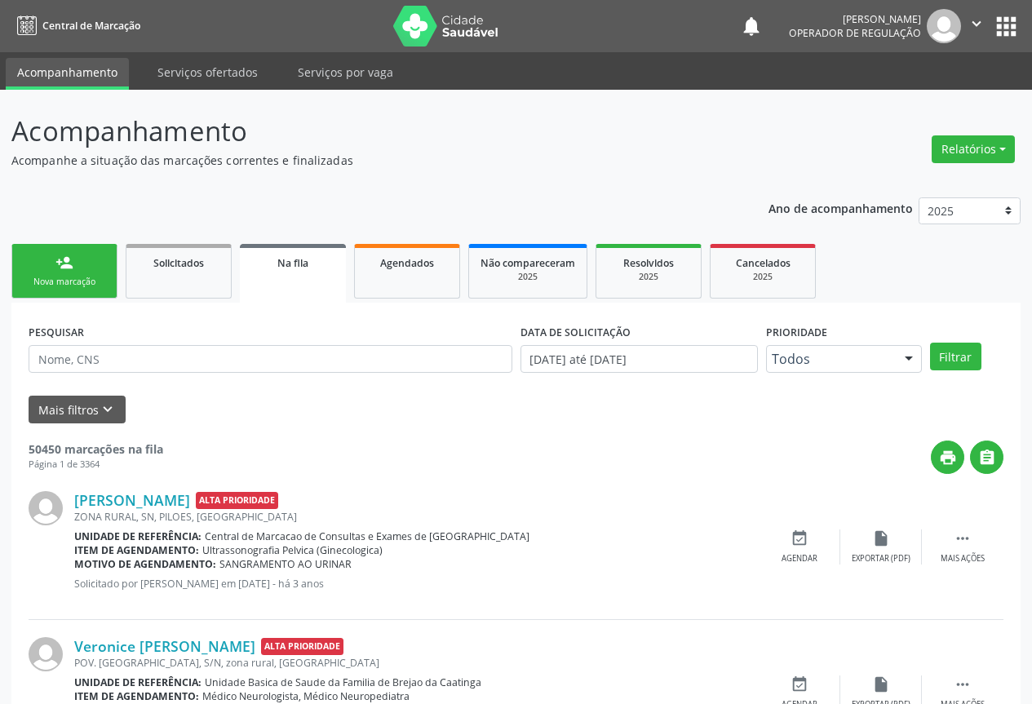
click at [82, 268] on link "person_add Nova marcação" at bounding box center [64, 271] width 106 height 55
click at [83, 266] on link "person_add Nova marcação" at bounding box center [64, 271] width 106 height 55
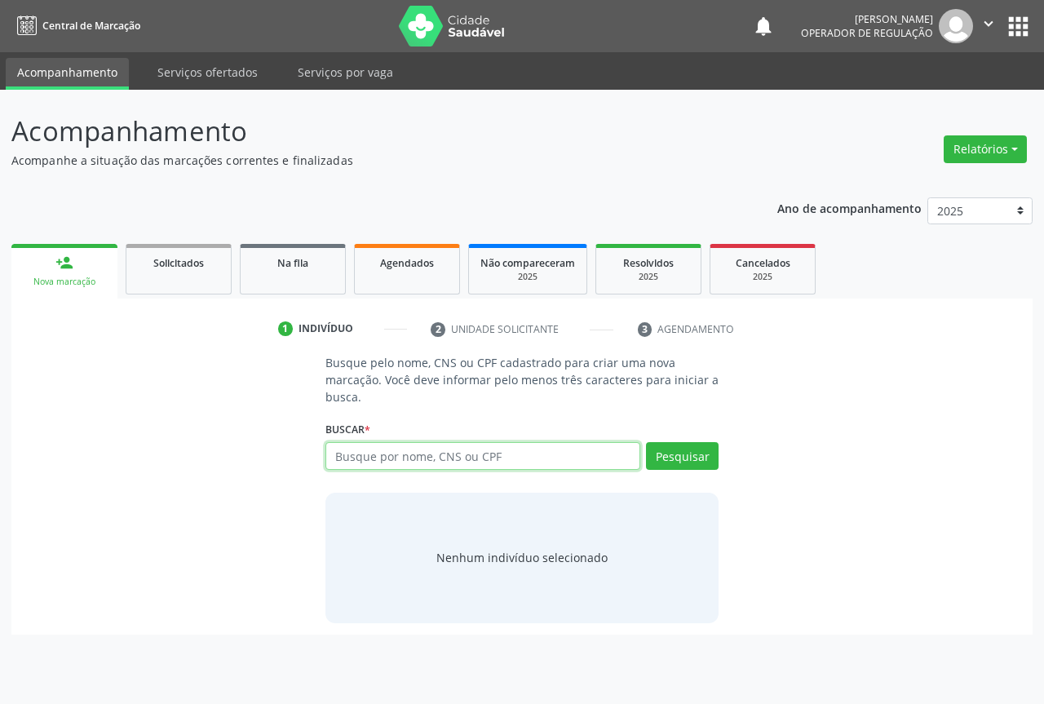
click at [366, 453] on input "text" at bounding box center [482, 456] width 315 height 28
type input "700100823394690"
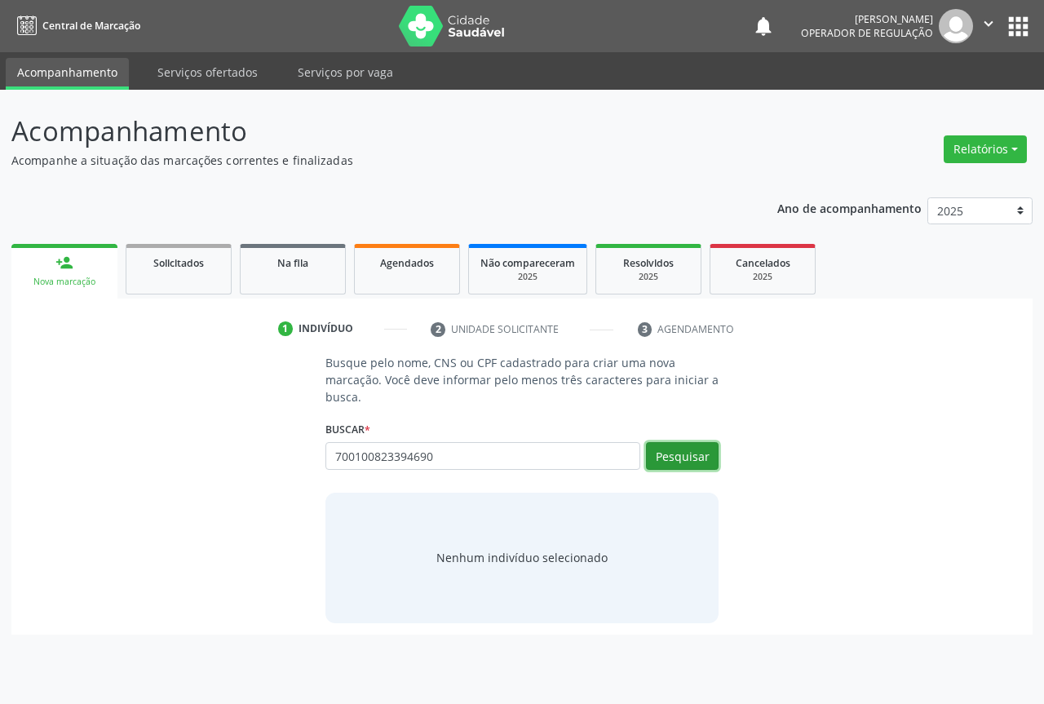
click at [689, 462] on button "Pesquisar" at bounding box center [682, 456] width 73 height 28
type input "700100823394690"
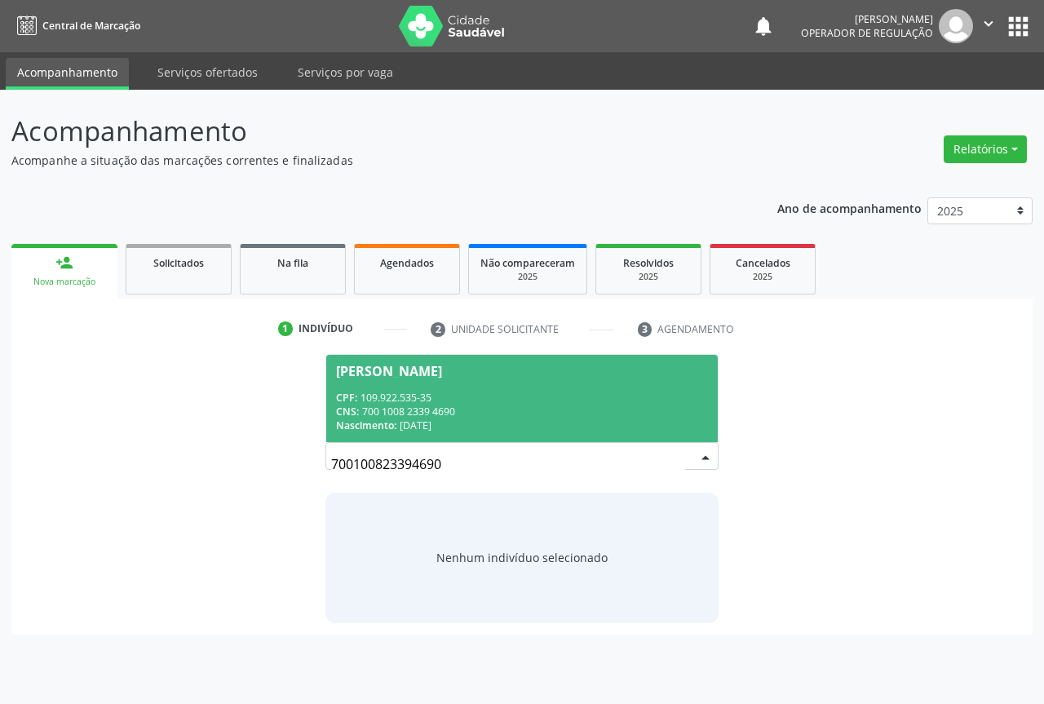
click at [409, 395] on div "CPF: 109.922.535-35" at bounding box center [522, 398] width 372 height 14
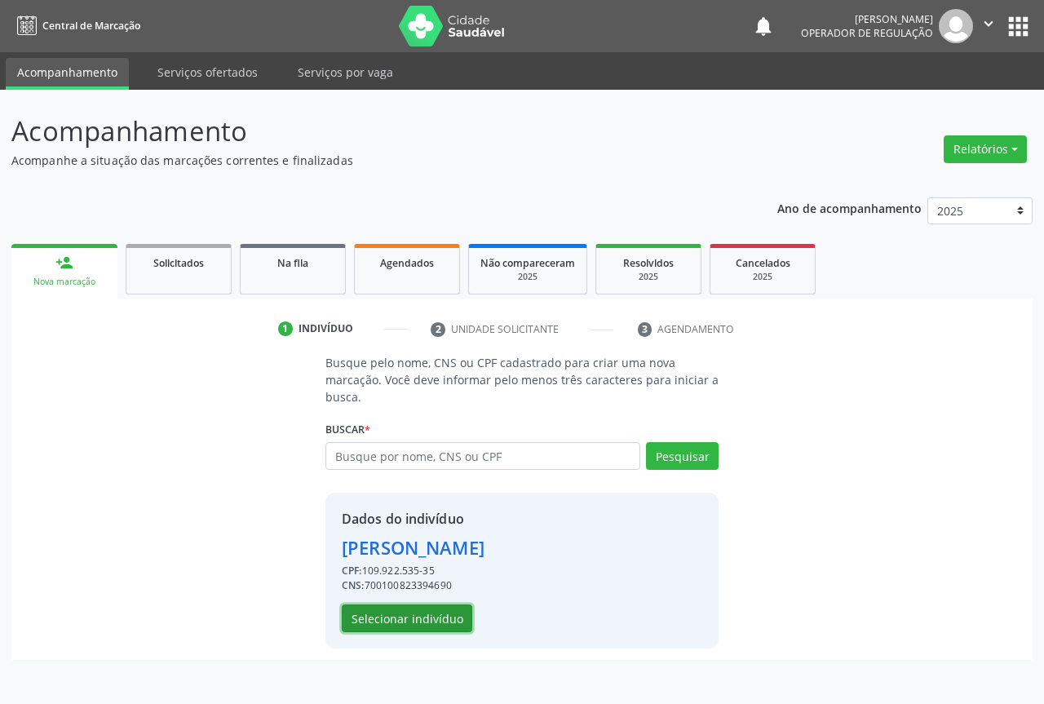
click at [424, 609] on button "Selecionar indivíduo" at bounding box center [407, 618] width 131 height 28
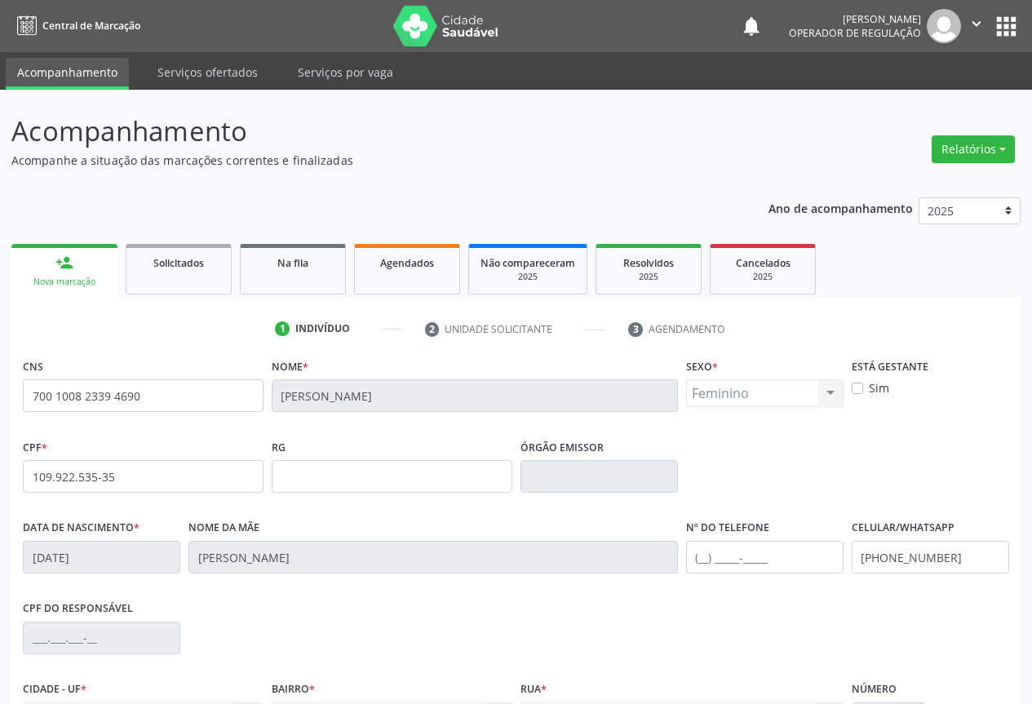
scroll to position [180, 0]
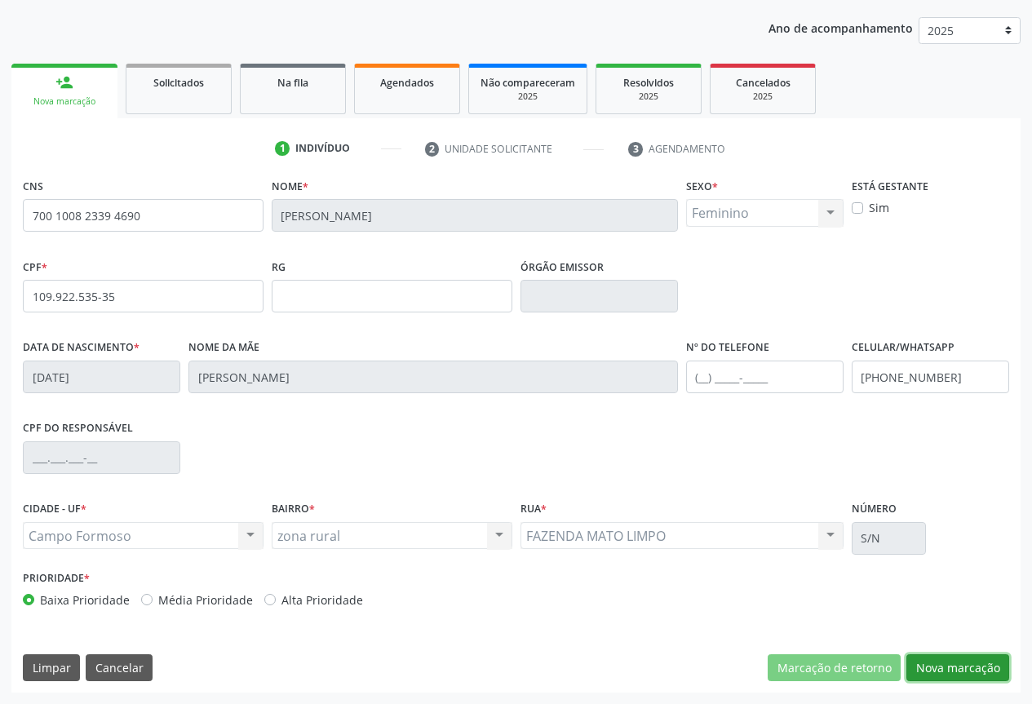
click at [962, 661] on button "Nova marcação" at bounding box center [957, 668] width 103 height 28
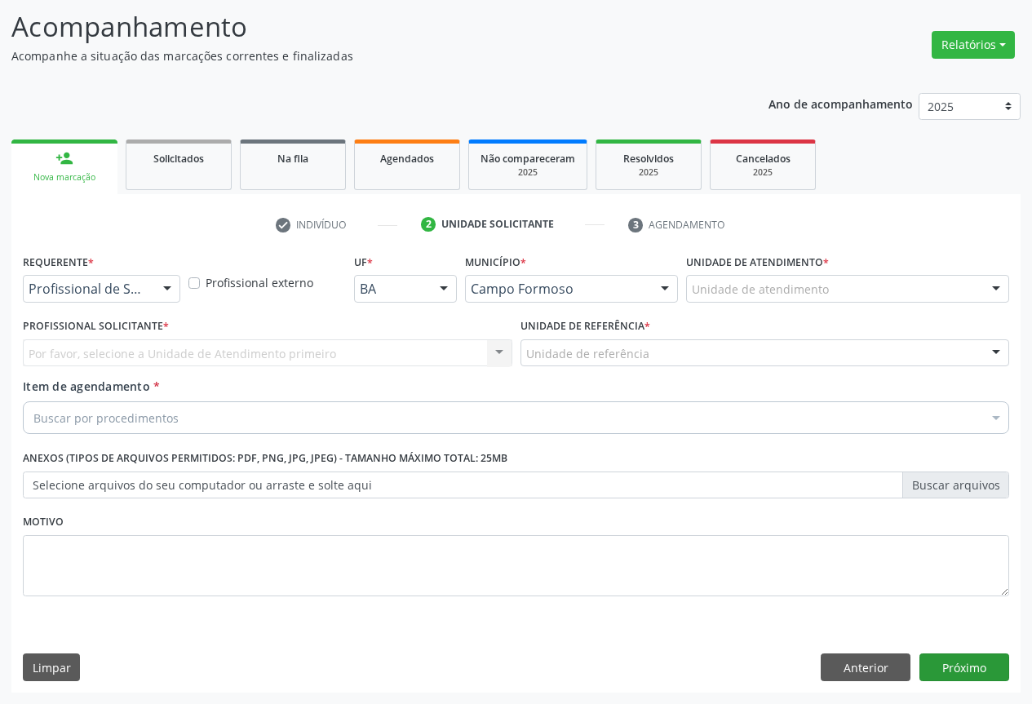
scroll to position [104, 0]
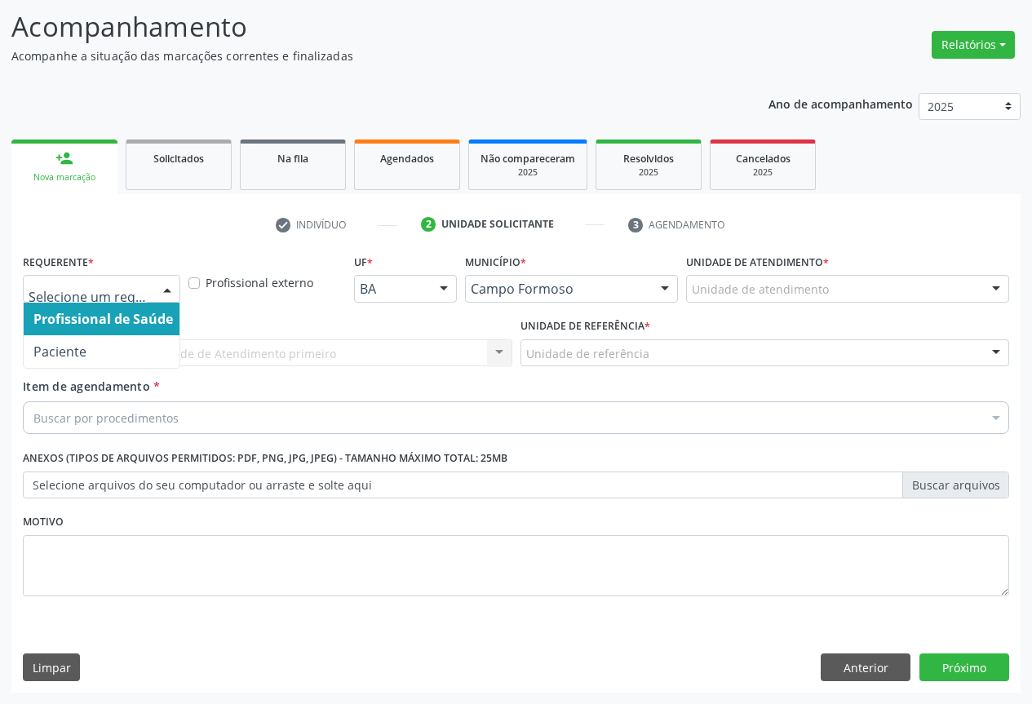
drag, startPoint x: 131, startPoint y: 284, endPoint x: 146, endPoint y: 317, distance: 36.9
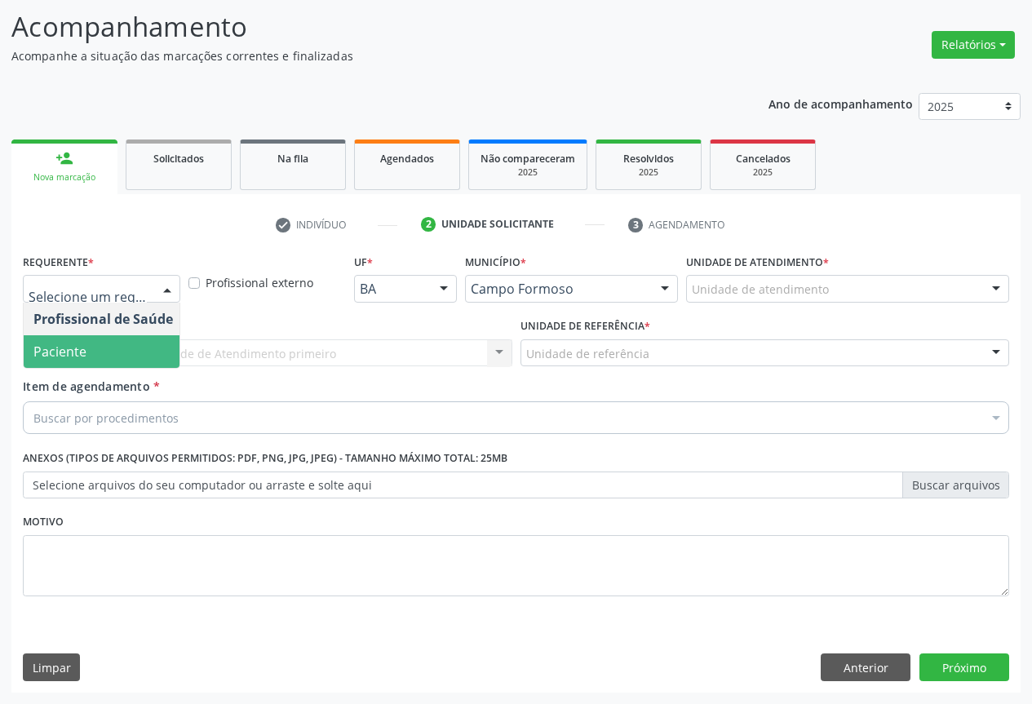
click at [89, 348] on span "Paciente" at bounding box center [103, 351] width 159 height 33
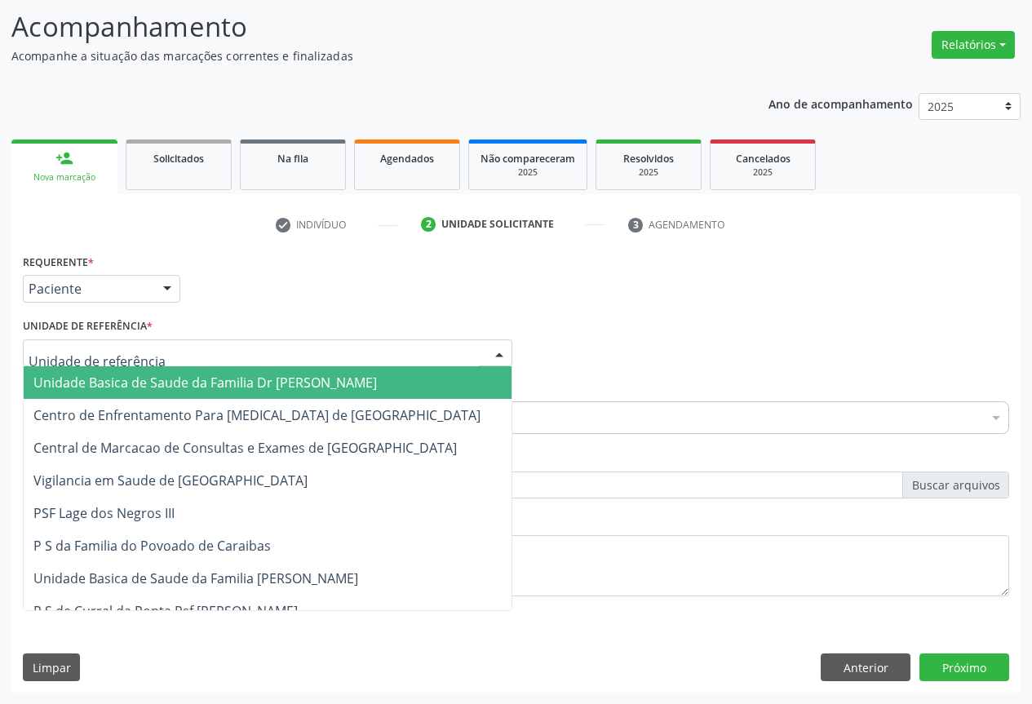
click at [178, 352] on div at bounding box center [267, 353] width 489 height 28
click at [82, 390] on span "Unidade Basica de Saude da Familia Dr [PERSON_NAME]" at bounding box center [204, 383] width 343 height 18
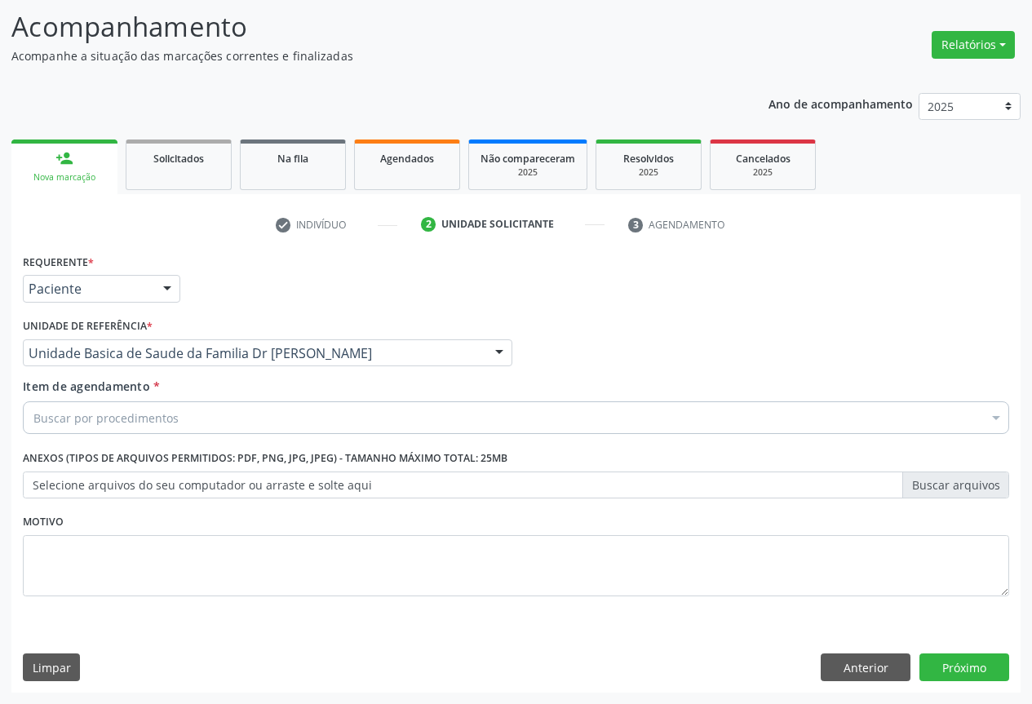
click at [45, 403] on div "Buscar por procedimentos" at bounding box center [516, 417] width 986 height 33
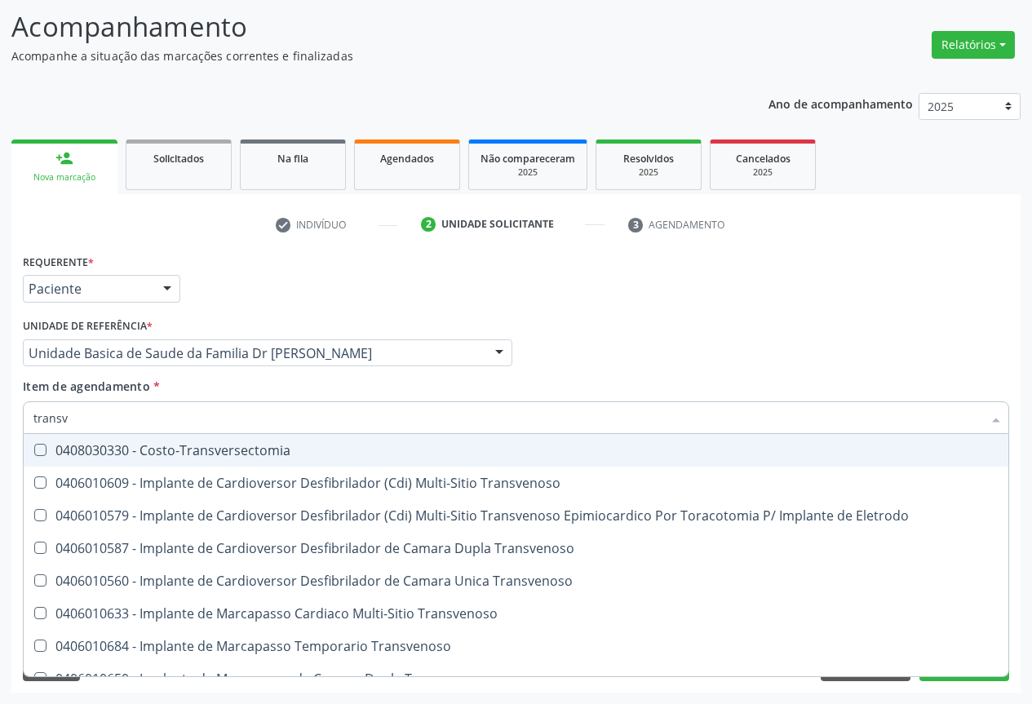
type input "transva"
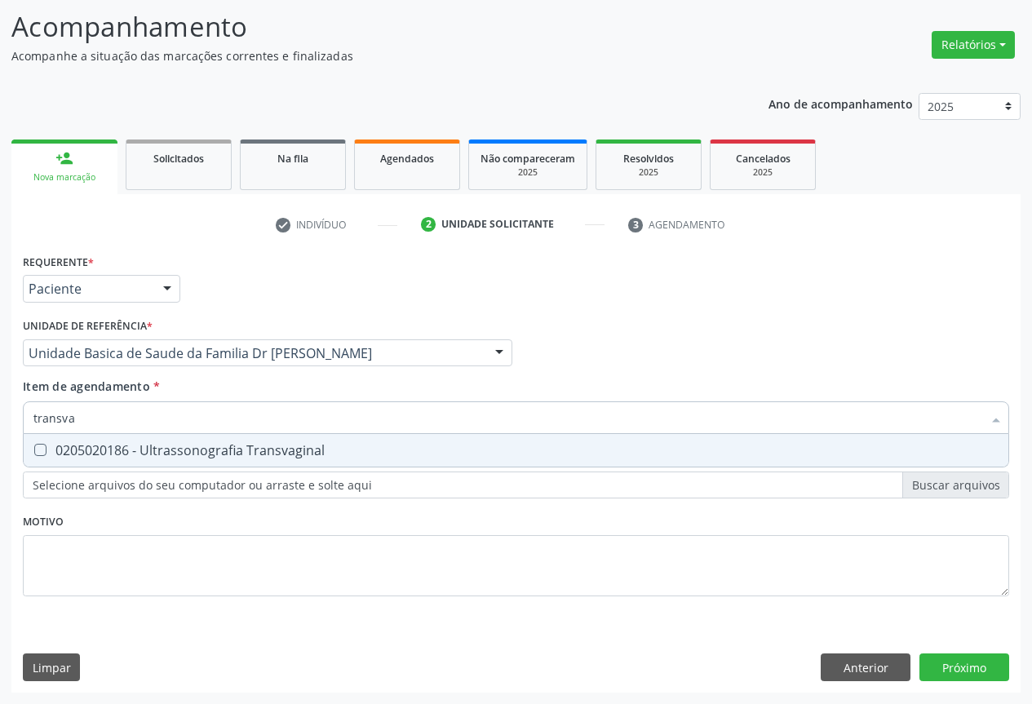
click at [108, 444] on div "0205020186 - Ultrassonografia Transvaginal" at bounding box center [515, 450] width 965 height 13
checkbox Transvaginal "true"
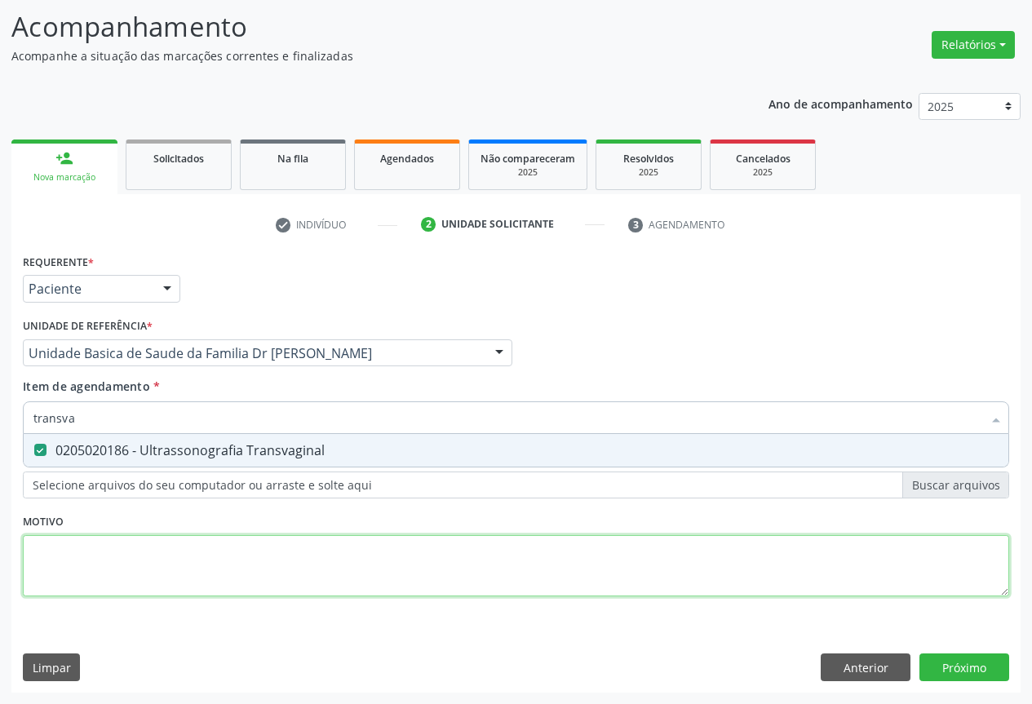
click at [156, 568] on div "Requerente * Paciente Profissional de Saúde Paciente Nenhum resultado encontrad…" at bounding box center [516, 434] width 986 height 369
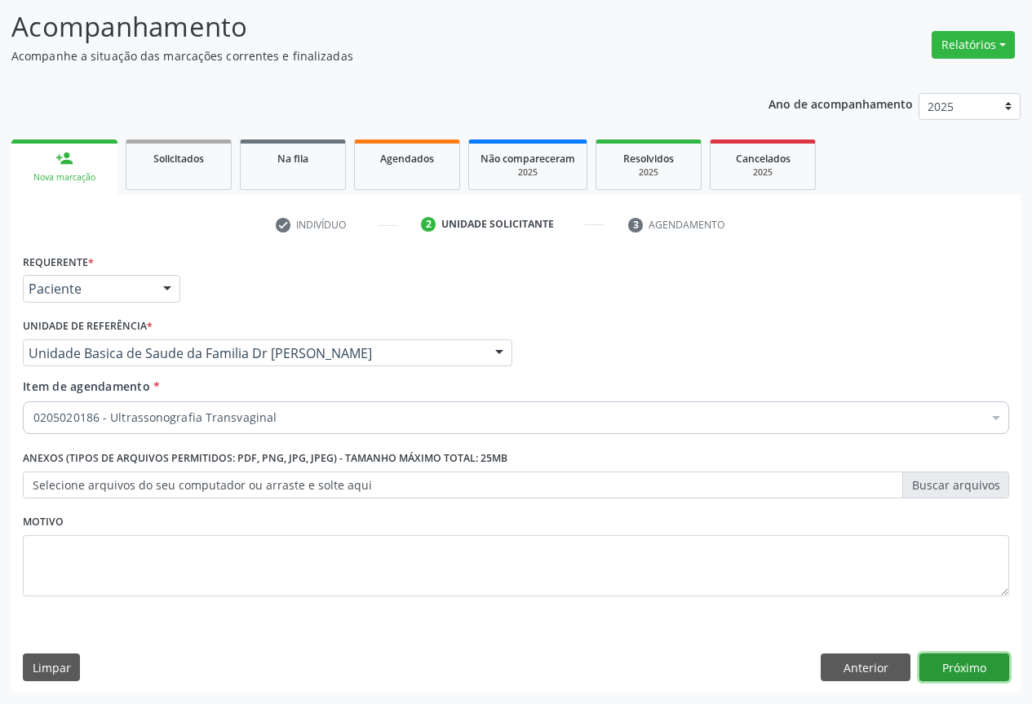
click at [954, 668] on button "Próximo" at bounding box center [964, 667] width 90 height 28
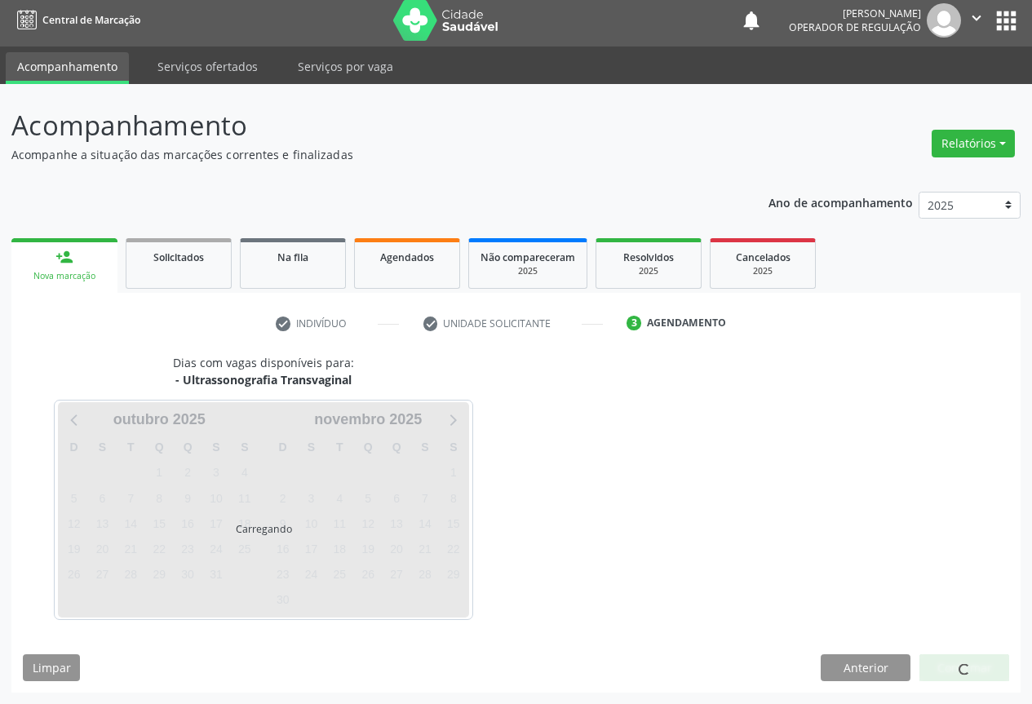
scroll to position [6, 0]
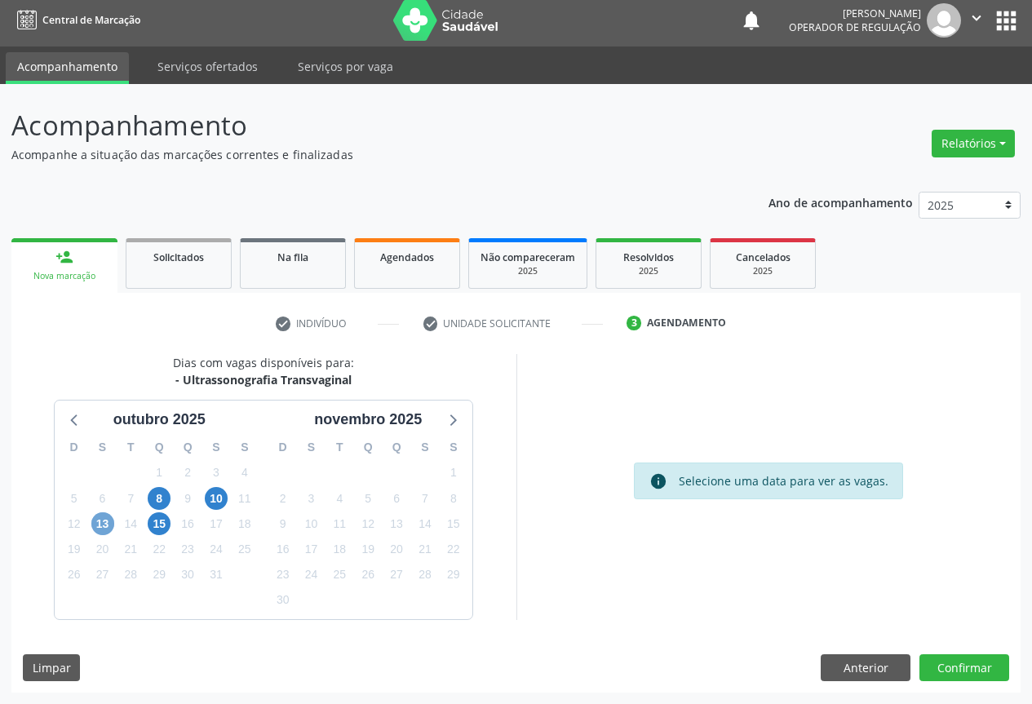
click at [99, 526] on span "13" at bounding box center [102, 523] width 23 height 23
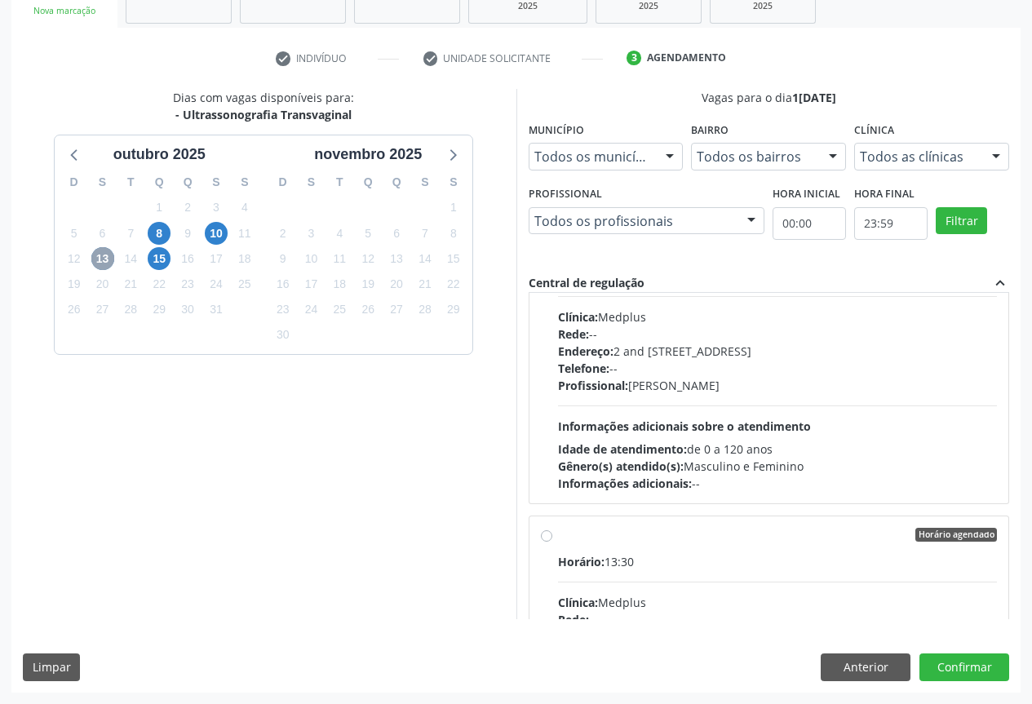
scroll to position [4568, 0]
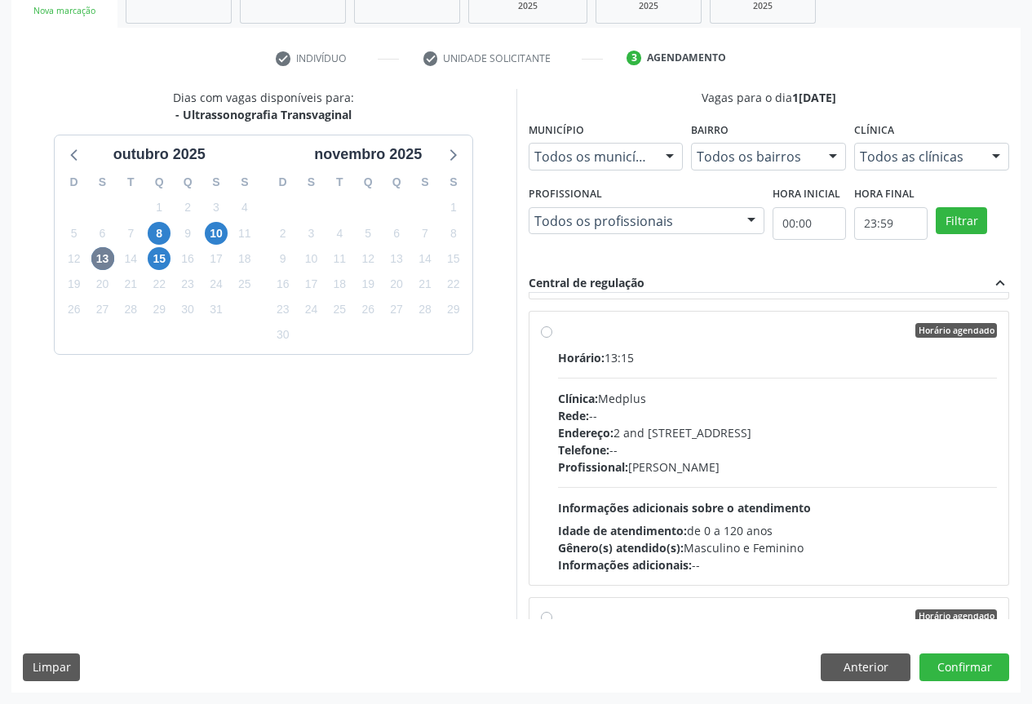
click at [623, 420] on div "Rede: --" at bounding box center [778, 415] width 440 height 17
click at [552, 338] on input "Horário agendado Horário: 13:15 Clínica: Medplus Rede: -- Endereço: 2 and S 204…" at bounding box center [546, 330] width 11 height 15
radio input "true"
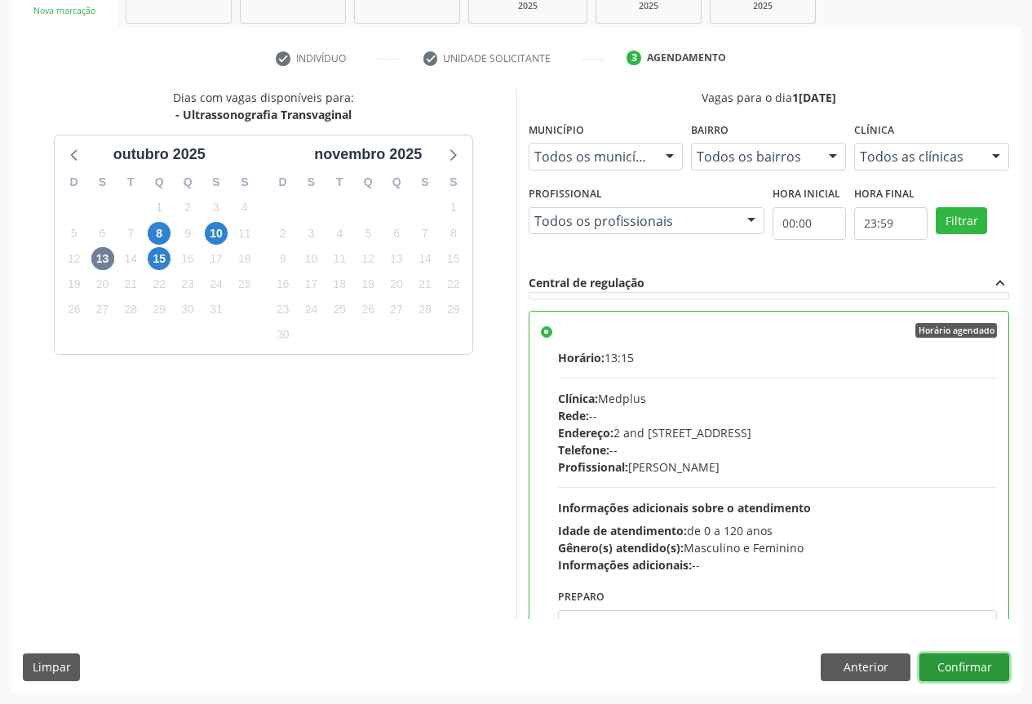
click at [957, 663] on button "Confirmar" at bounding box center [964, 667] width 90 height 28
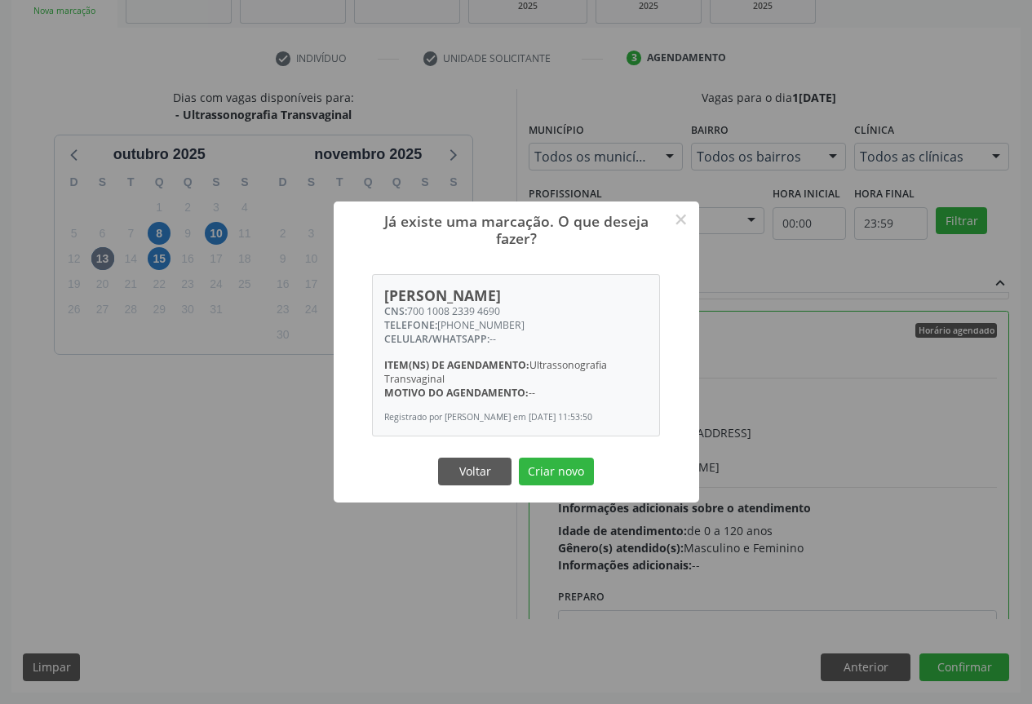
click at [526, 461] on div "Voltar Criar novo" at bounding box center [516, 471] width 163 height 34
click at [546, 467] on button "Criar novo" at bounding box center [556, 472] width 75 height 28
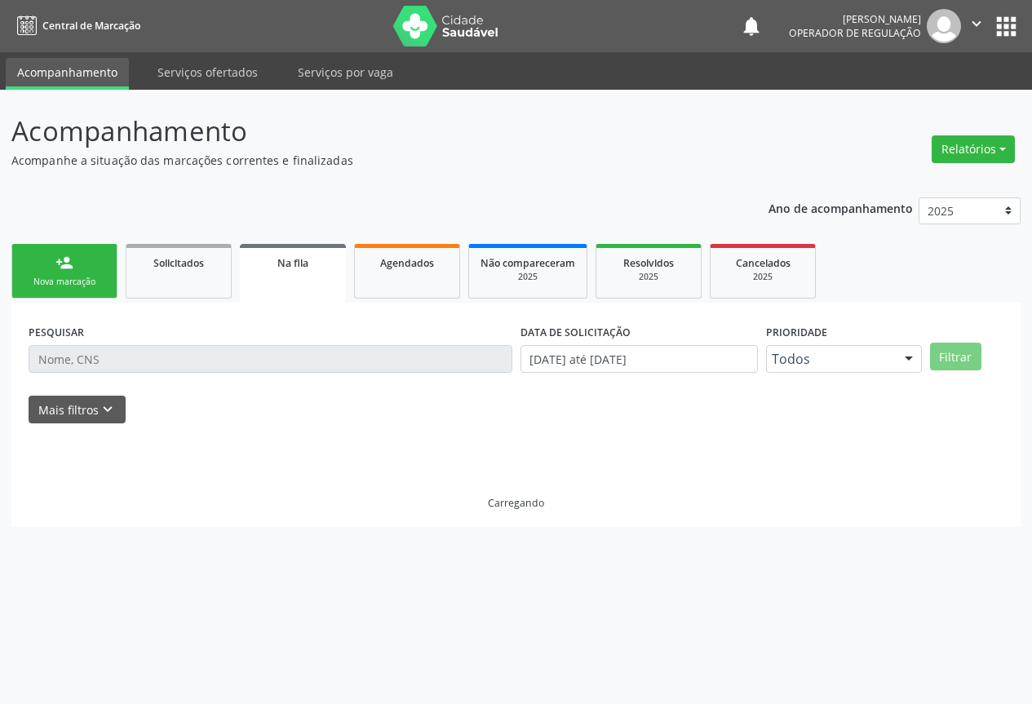
scroll to position [0, 0]
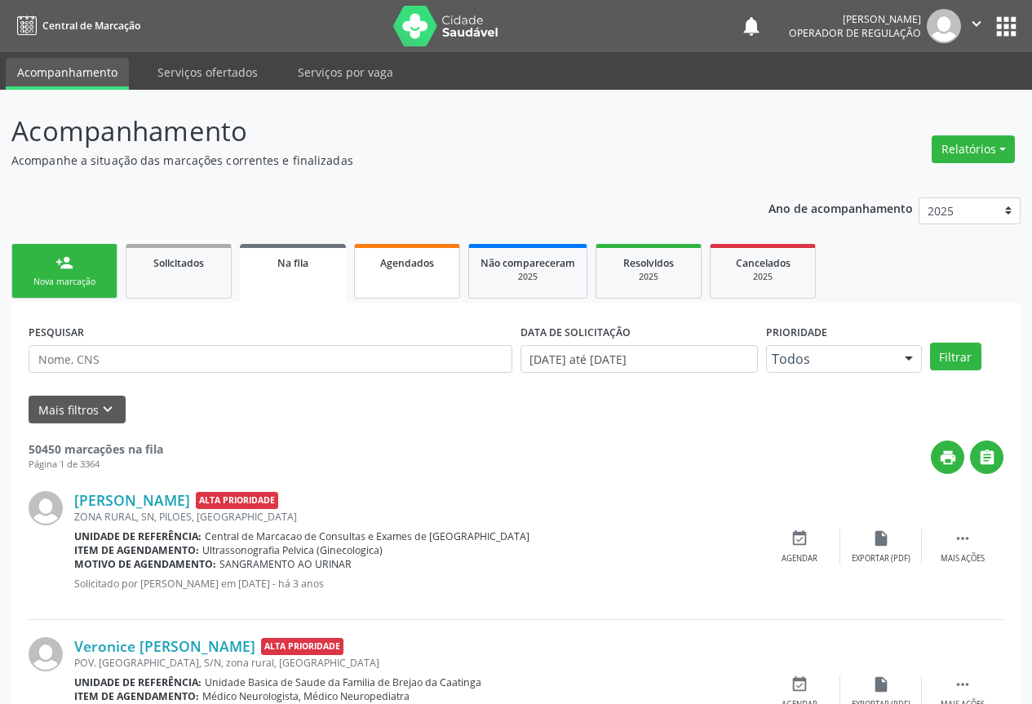
click at [396, 271] on link "Agendados" at bounding box center [407, 271] width 106 height 55
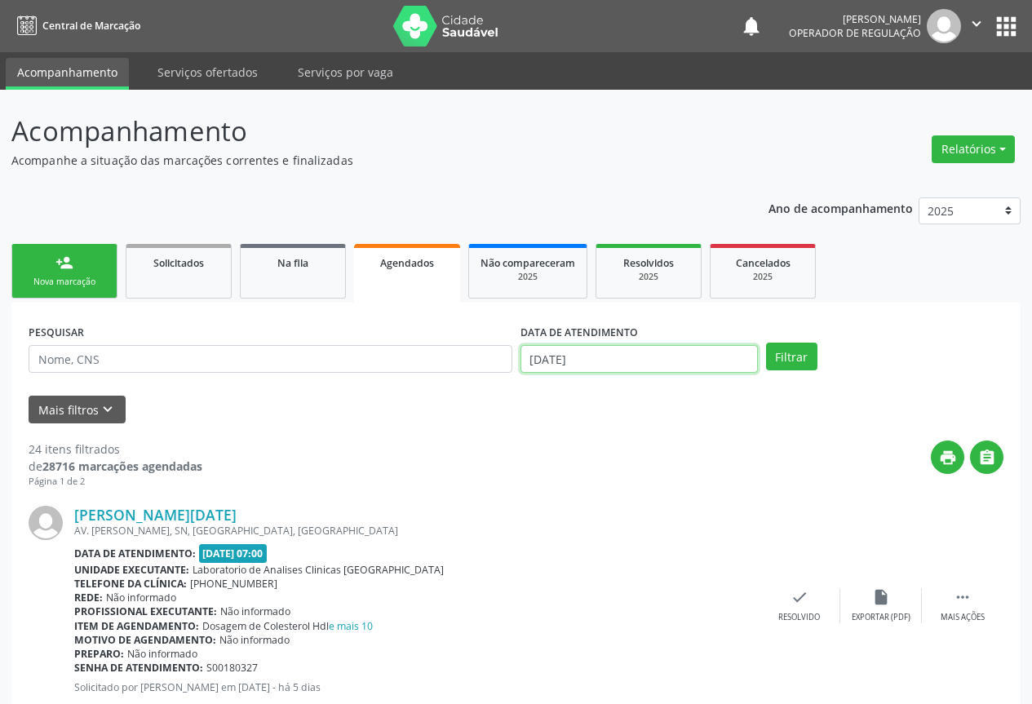
click at [679, 357] on input "07/10/2025" at bounding box center [638, 359] width 237 height 28
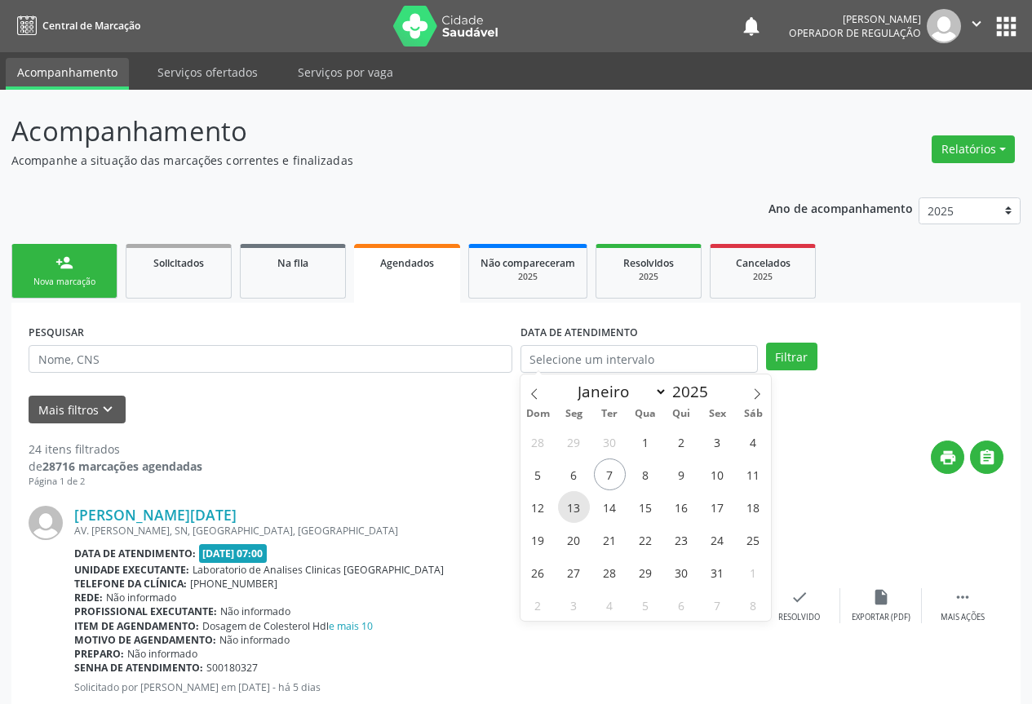
click at [575, 504] on span "13" at bounding box center [574, 507] width 32 height 32
type input "13/10/2025"
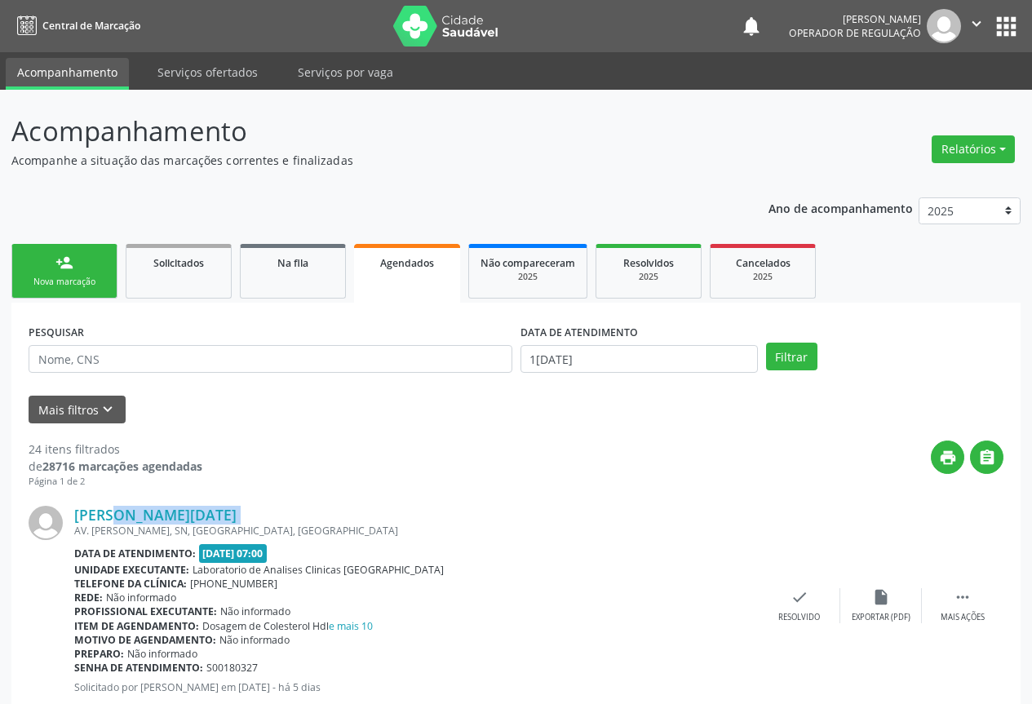
click at [575, 504] on div "Maria Lucia Alves de Sousa Vieira AV. MANOEL JOAQUIM DE OLIVEIRA, SN, colina do…" at bounding box center [516, 606] width 975 height 235
drag, startPoint x: 799, startPoint y: 357, endPoint x: 754, endPoint y: 351, distance: 45.3
click at [799, 358] on button "Filtrar" at bounding box center [791, 357] width 51 height 28
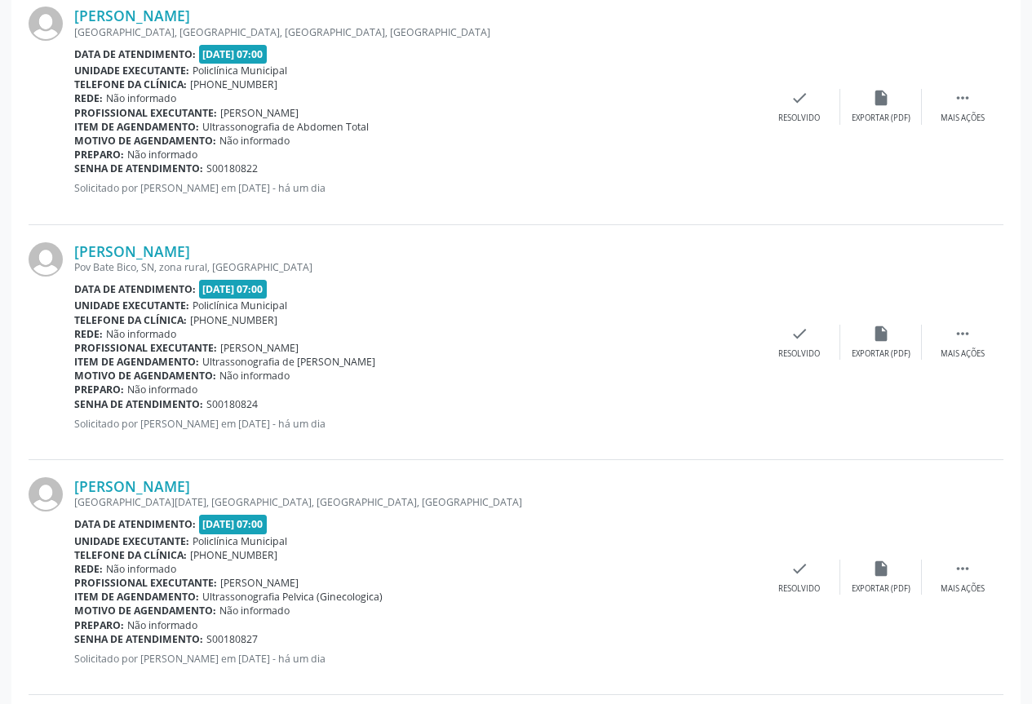
scroll to position [82, 0]
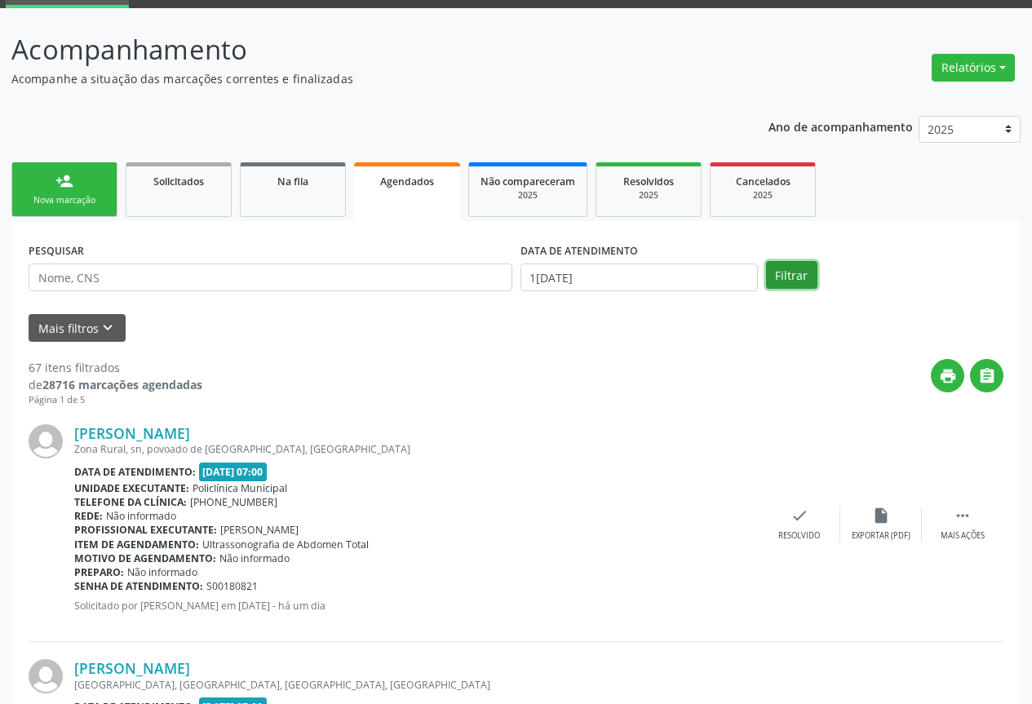
click at [801, 278] on button "Filtrar" at bounding box center [791, 275] width 51 height 28
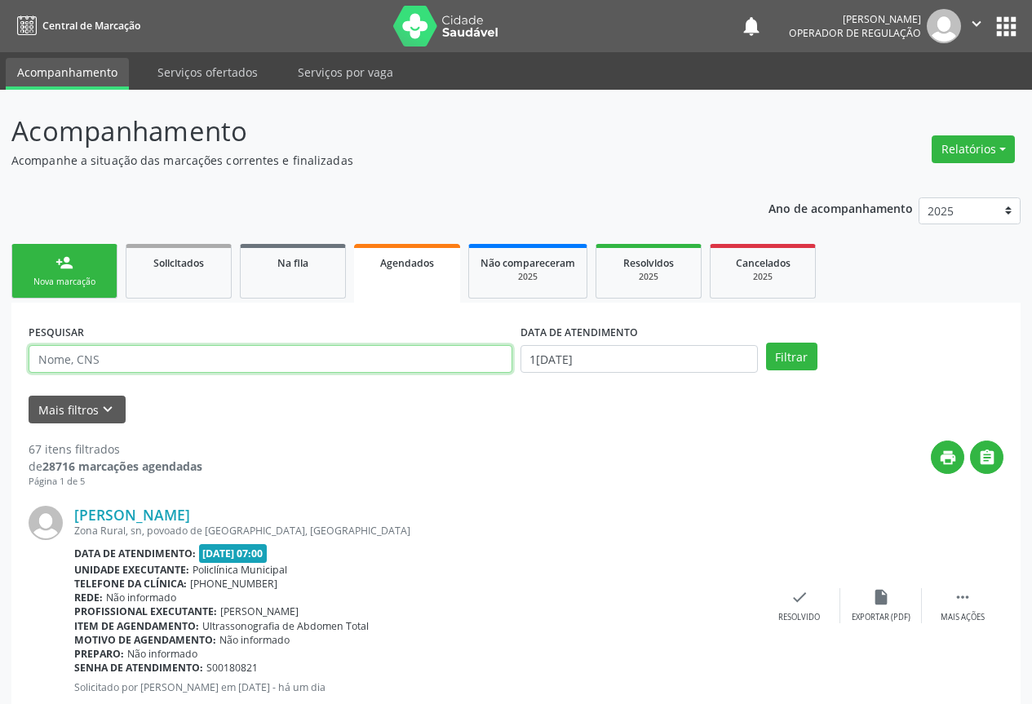
click at [119, 357] on input "text" at bounding box center [271, 359] width 484 height 28
type input "700100823394690"
click at [766, 343] on button "Filtrar" at bounding box center [791, 357] width 51 height 28
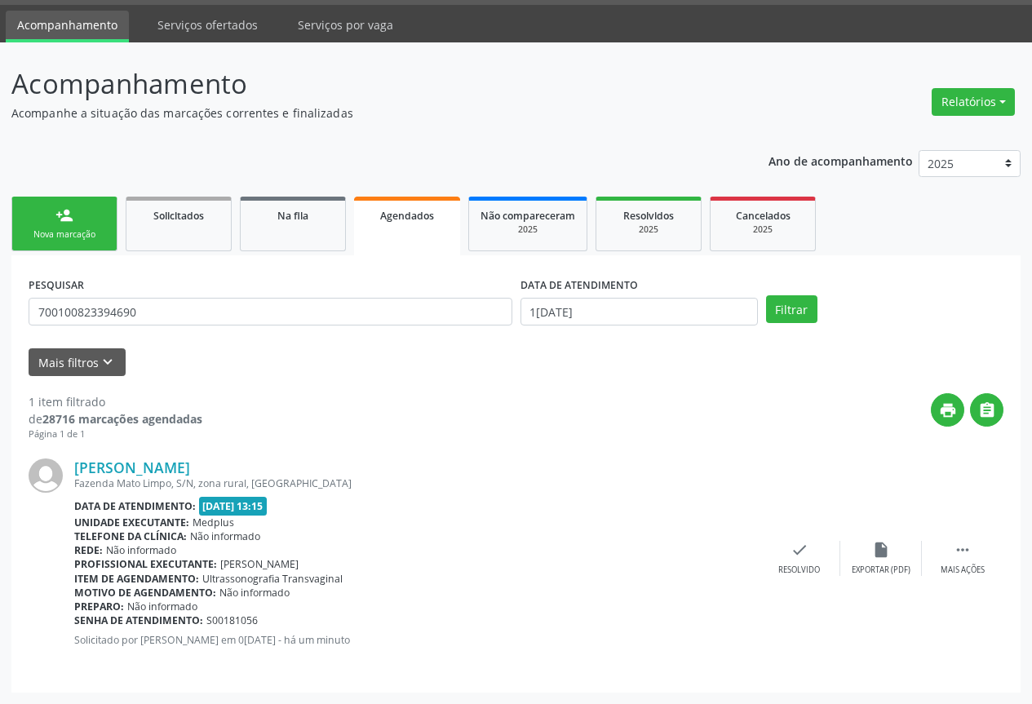
scroll to position [19, 0]
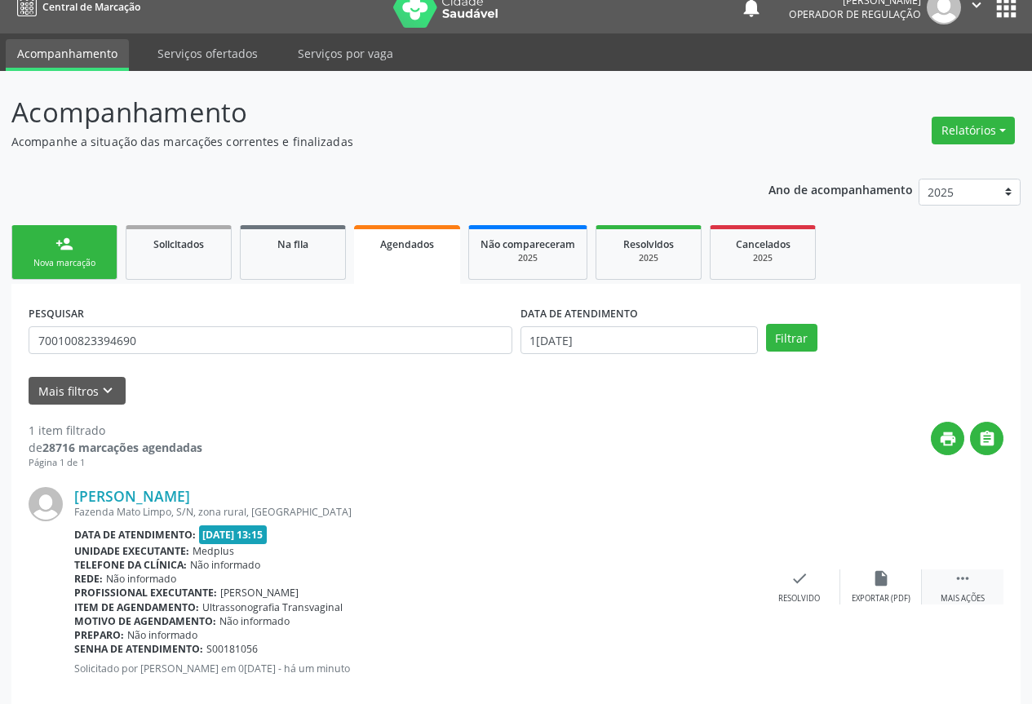
click at [968, 595] on div "Mais ações" at bounding box center [962, 598] width 44 height 11
click at [632, 592] on div "print Imprimir" at bounding box center [636, 586] width 82 height 35
click at [55, 267] on div "Nova marcação" at bounding box center [65, 263] width 82 height 12
click at [55, 267] on link "person_add Nova marcação" at bounding box center [64, 252] width 106 height 55
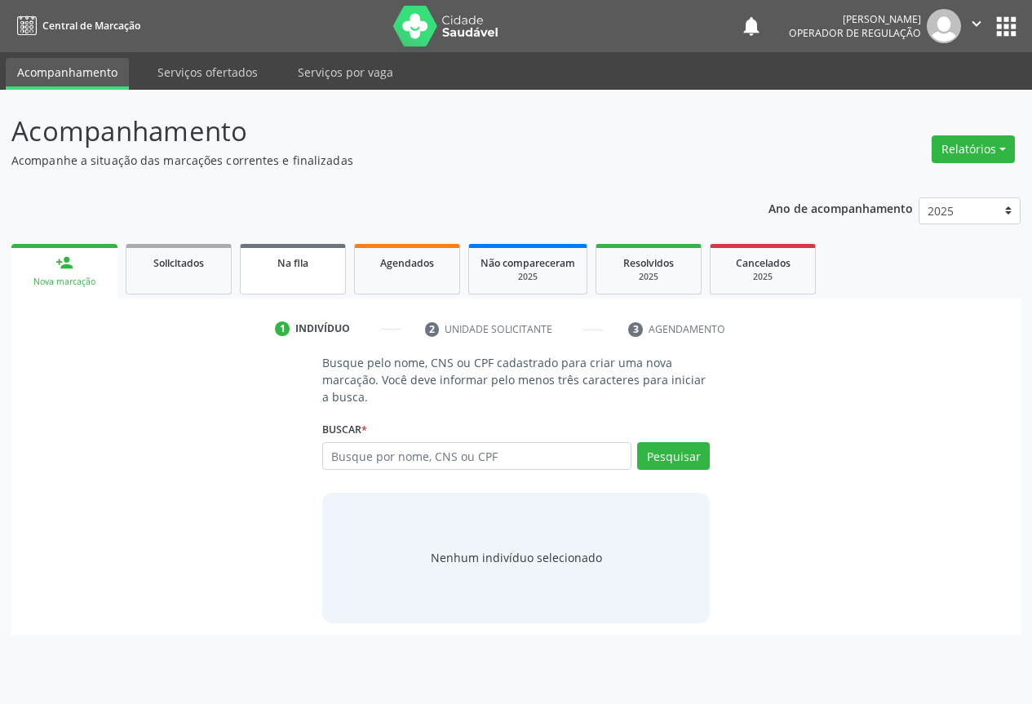
scroll to position [0, 0]
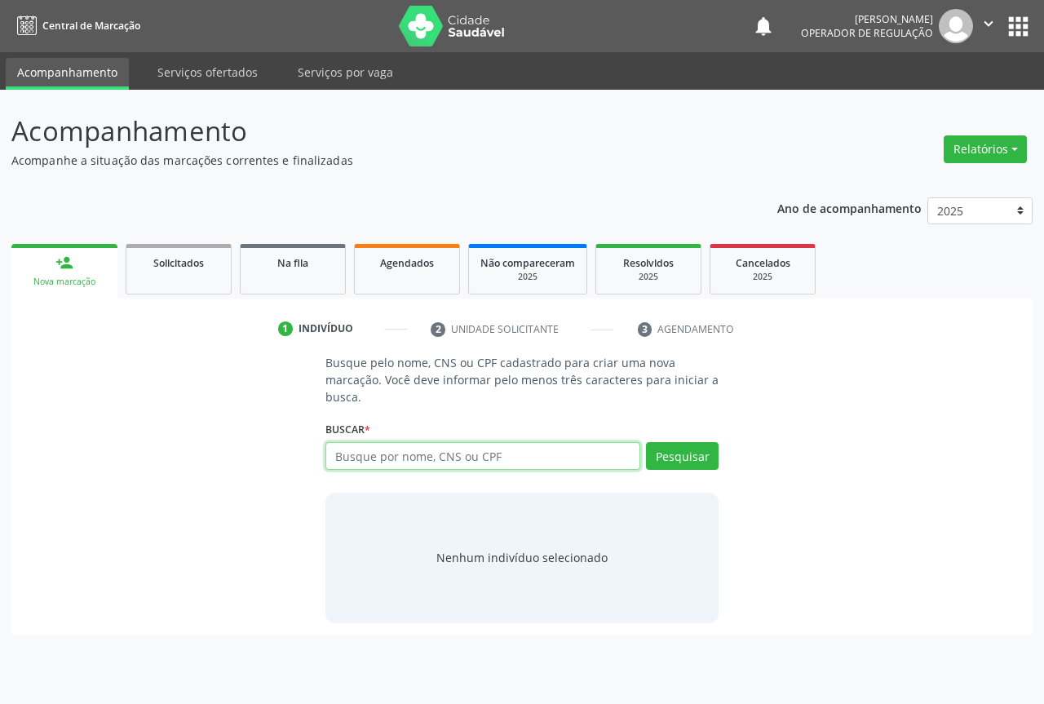
click at [392, 450] on input "text" at bounding box center [482, 456] width 315 height 28
type input "708100545711435"
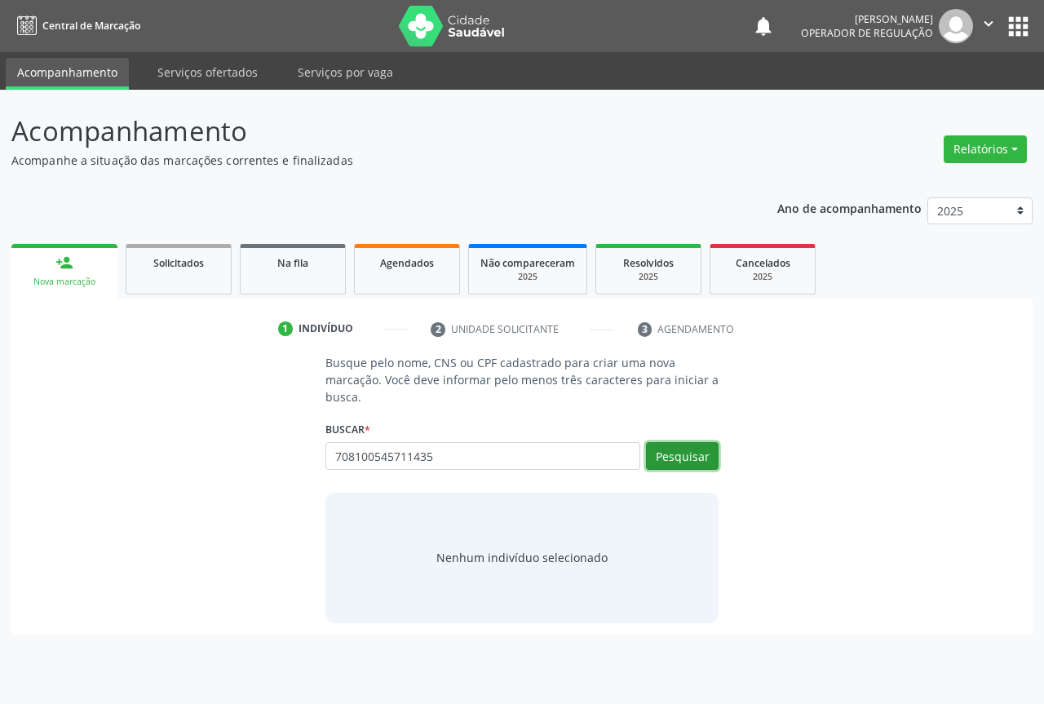
click at [692, 456] on button "Pesquisar" at bounding box center [682, 456] width 73 height 28
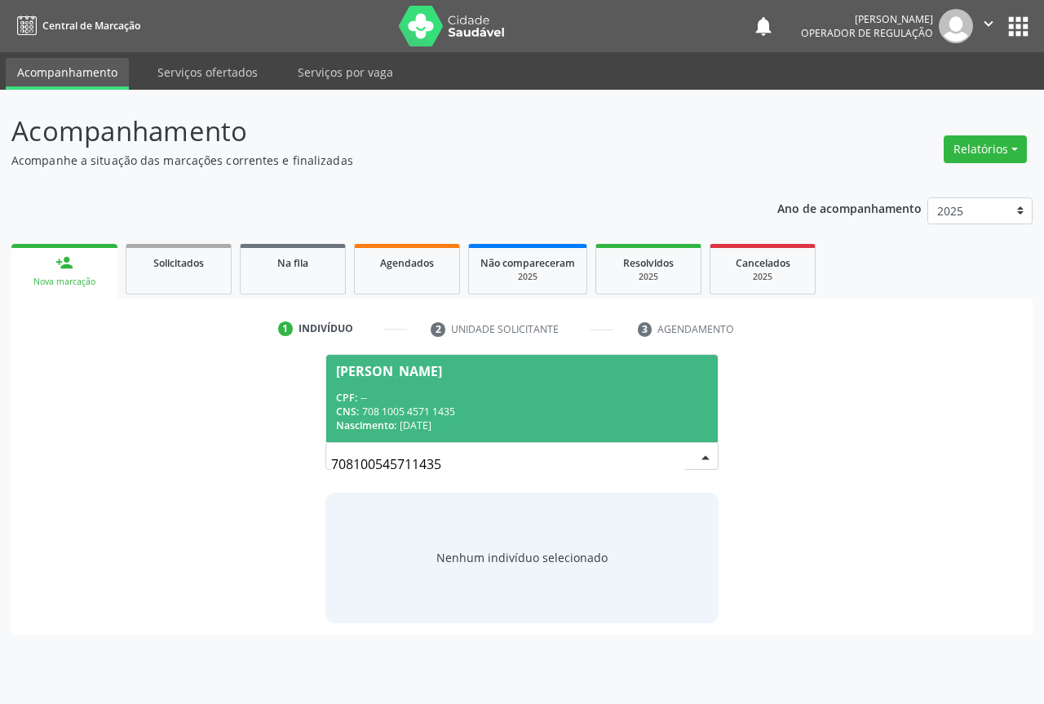
click at [438, 393] on div "CPF: --" at bounding box center [522, 398] width 372 height 14
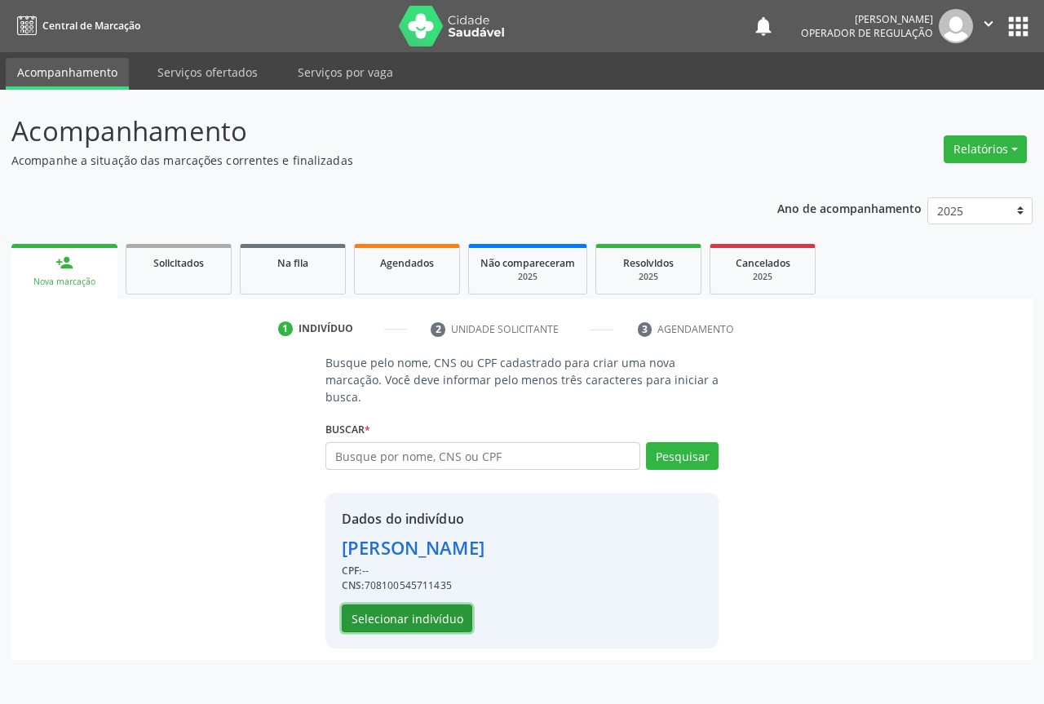
click at [398, 616] on button "Selecionar indivíduo" at bounding box center [407, 618] width 131 height 28
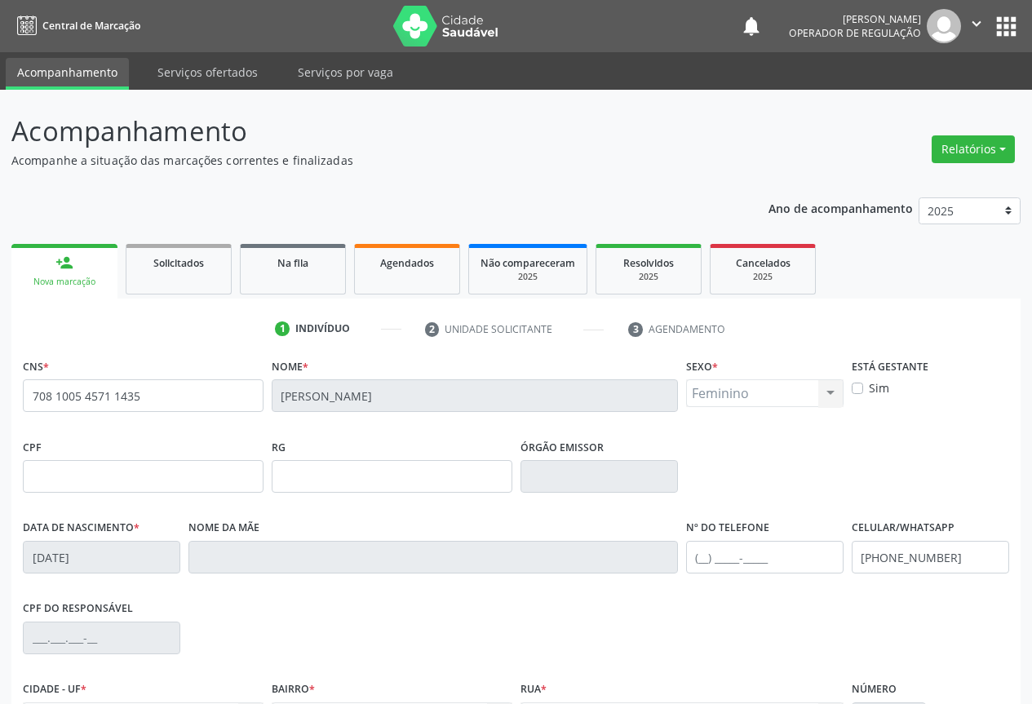
scroll to position [180, 0]
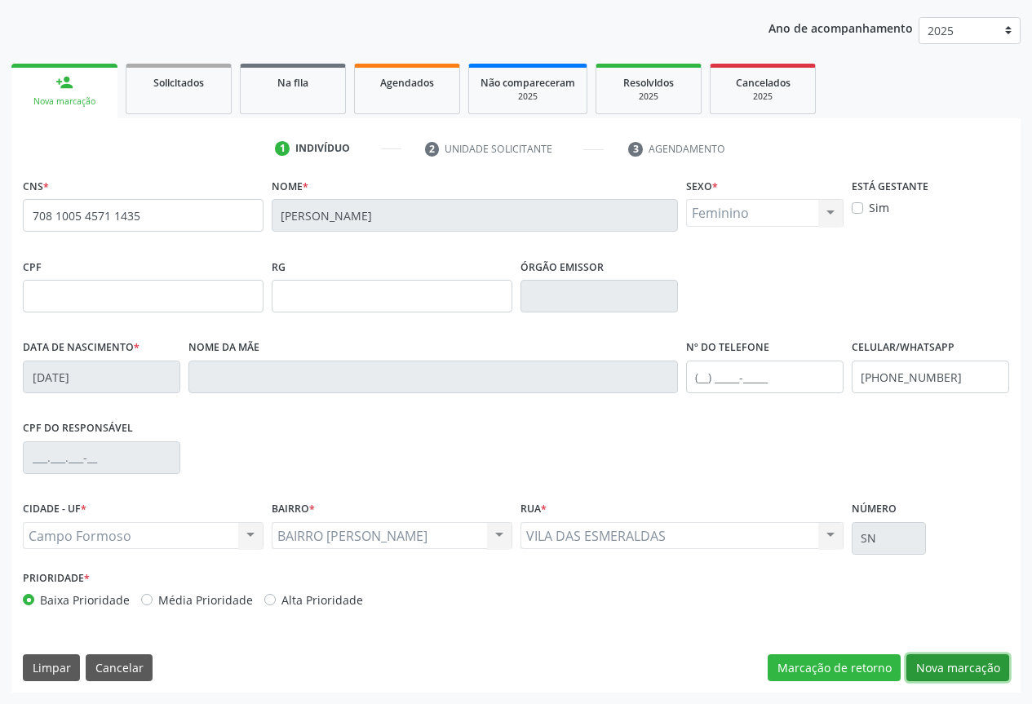
click at [954, 666] on button "Nova marcação" at bounding box center [957, 668] width 103 height 28
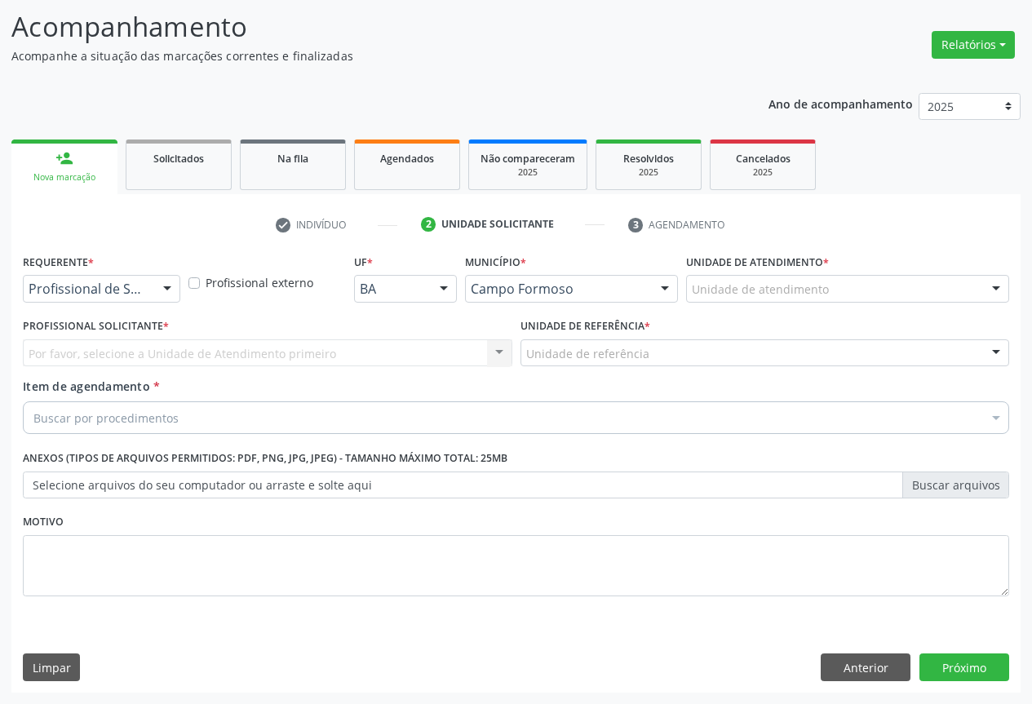
scroll to position [104, 0]
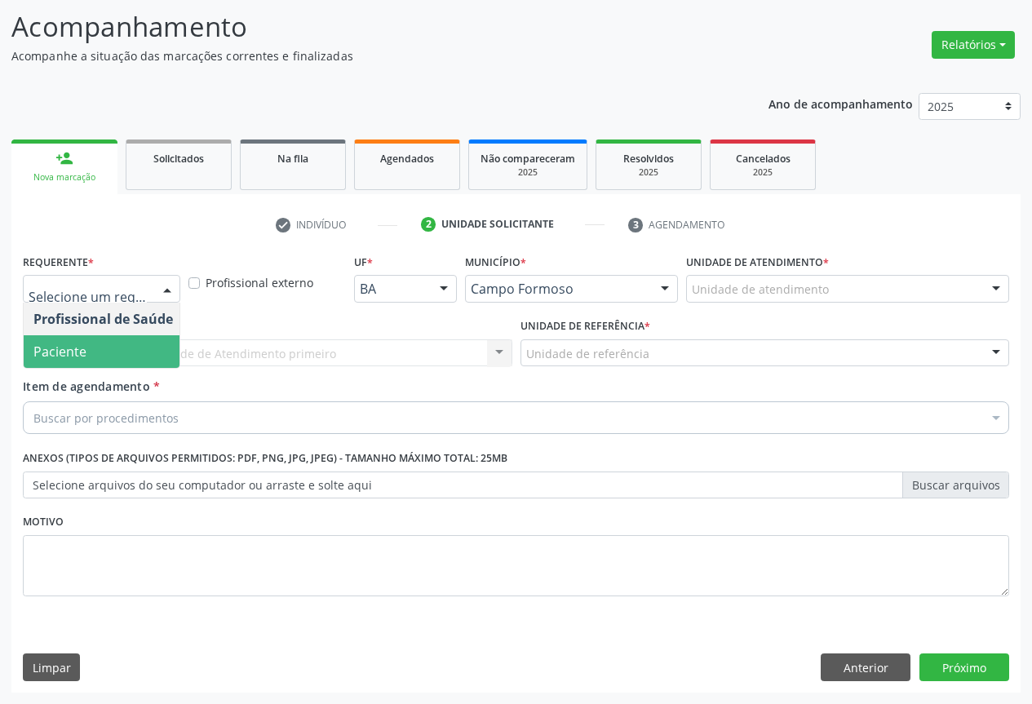
drag, startPoint x: 90, startPoint y: 353, endPoint x: 156, endPoint y: 334, distance: 68.9
click at [93, 353] on span "Paciente" at bounding box center [103, 351] width 159 height 33
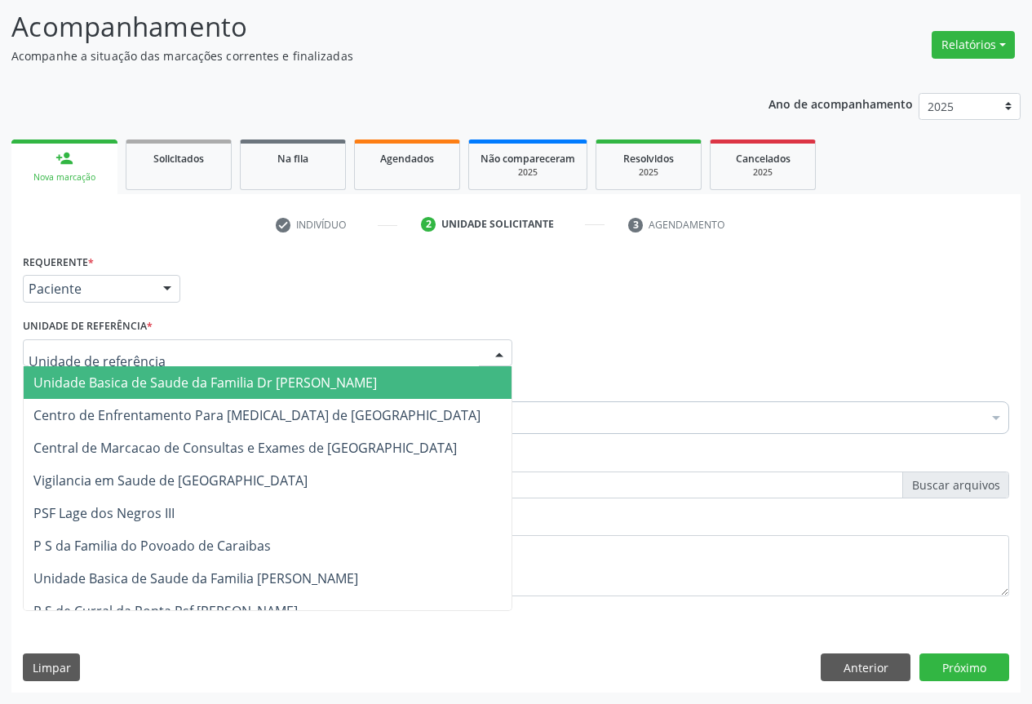
click at [205, 361] on div at bounding box center [267, 353] width 489 height 28
click at [140, 382] on span "Unidade Basica de Saude da Familia Dr [PERSON_NAME]" at bounding box center [204, 383] width 343 height 18
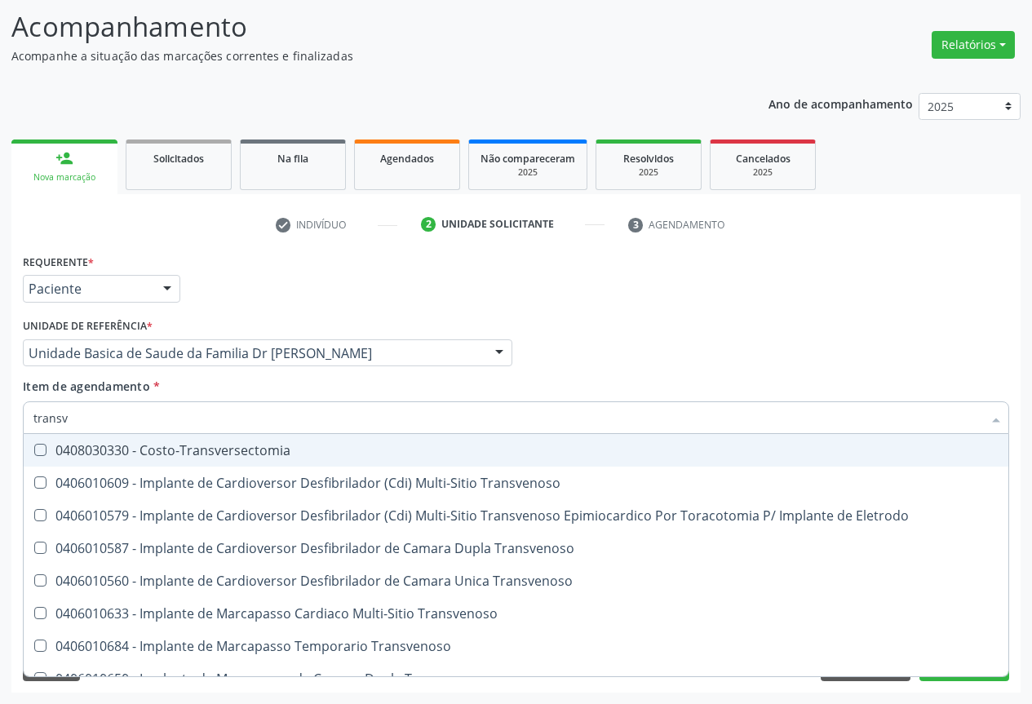
type input "transva"
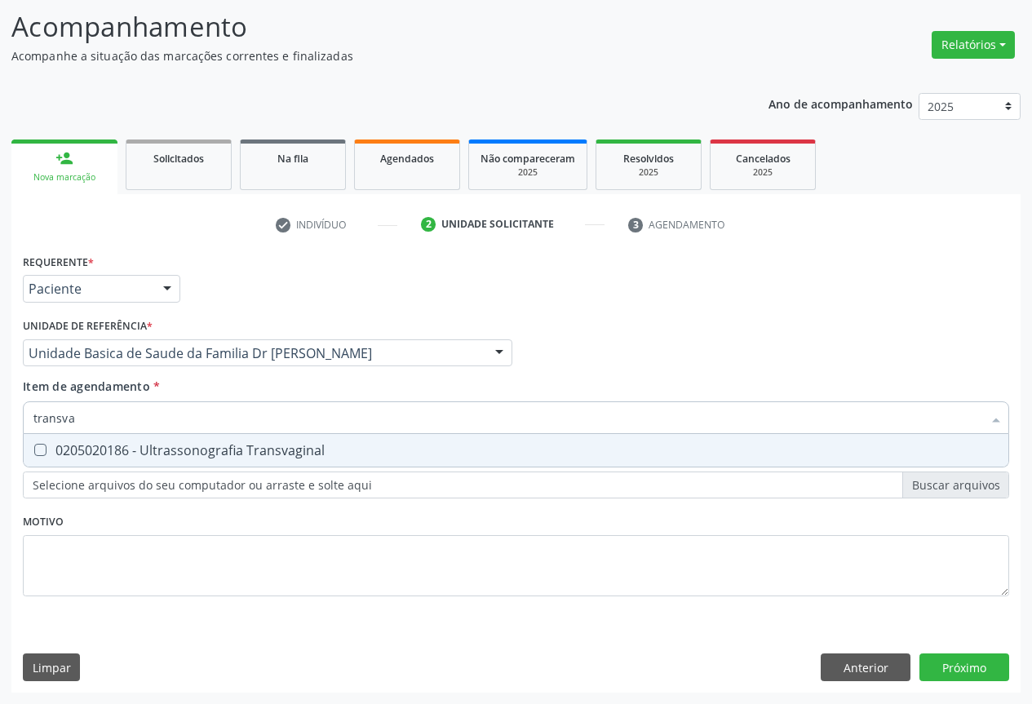
click at [148, 448] on div "0205020186 - Ultrassonografia Transvaginal" at bounding box center [515, 450] width 965 height 13
checkbox Transvaginal "true"
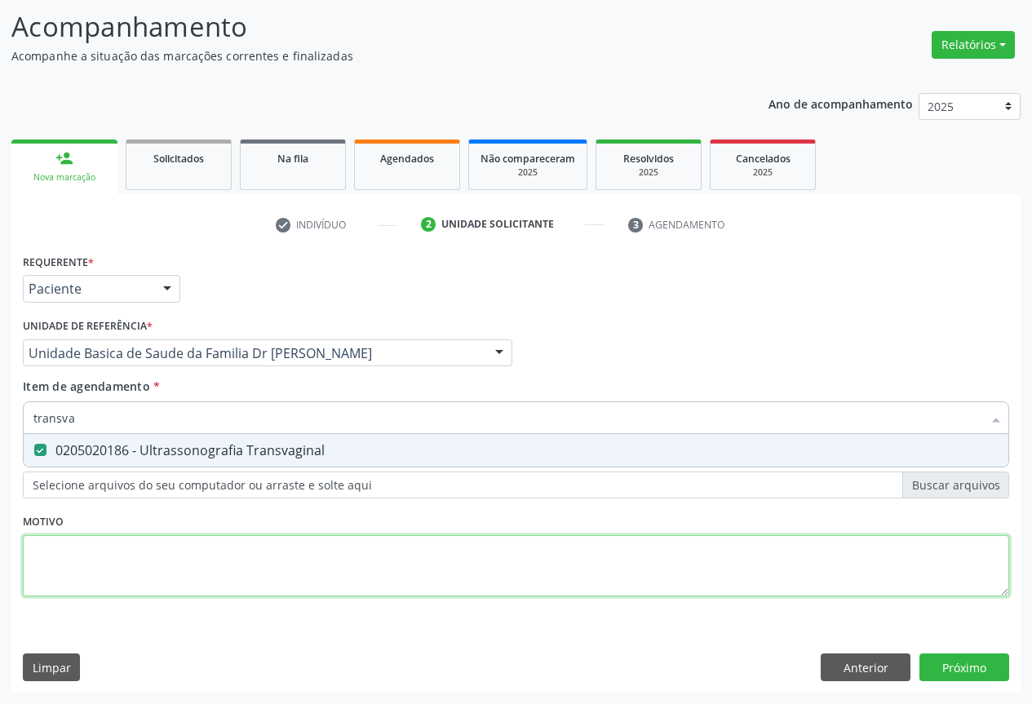
click at [425, 560] on div "Requerente * Paciente Profissional de Saúde Paciente Nenhum resultado encontrad…" at bounding box center [516, 434] width 986 height 369
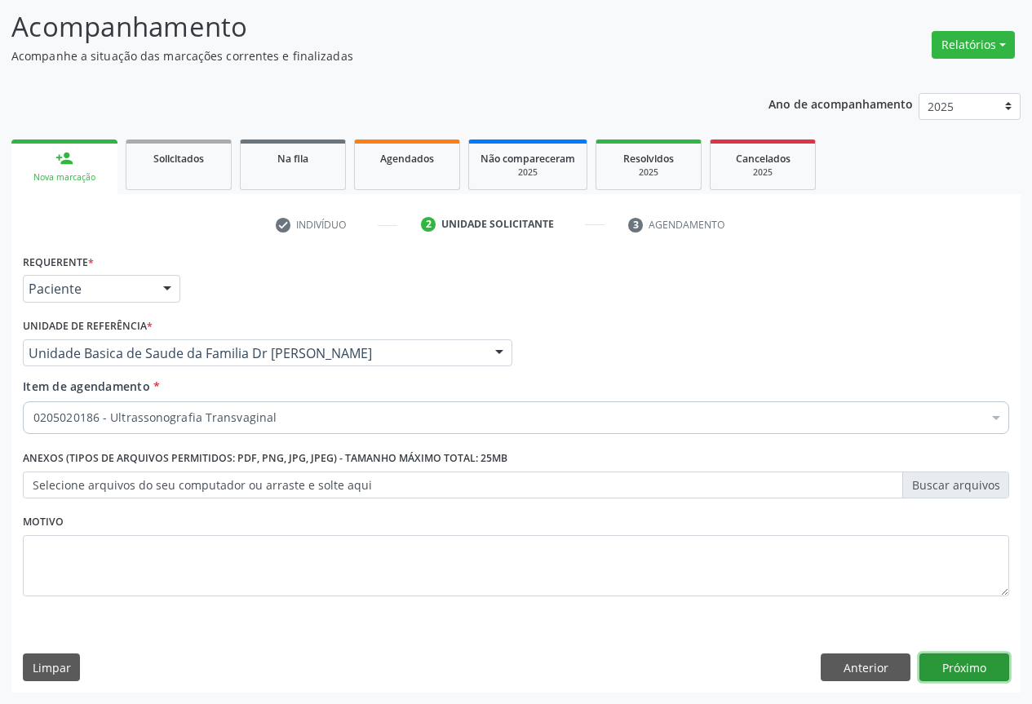
click at [958, 665] on button "Próximo" at bounding box center [964, 667] width 90 height 28
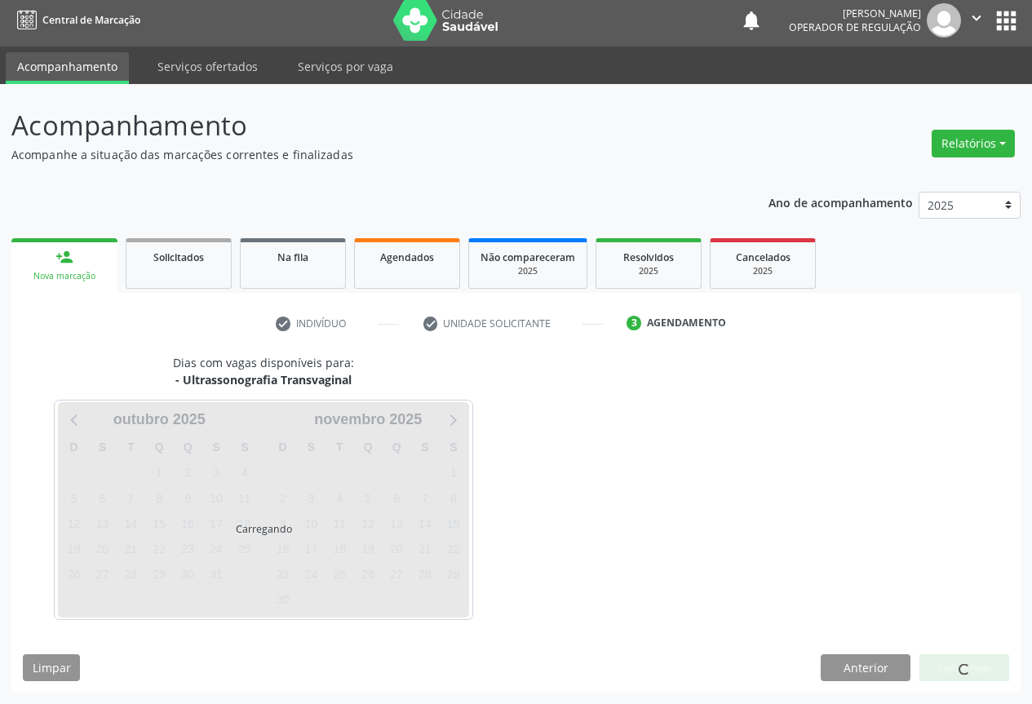
scroll to position [6, 0]
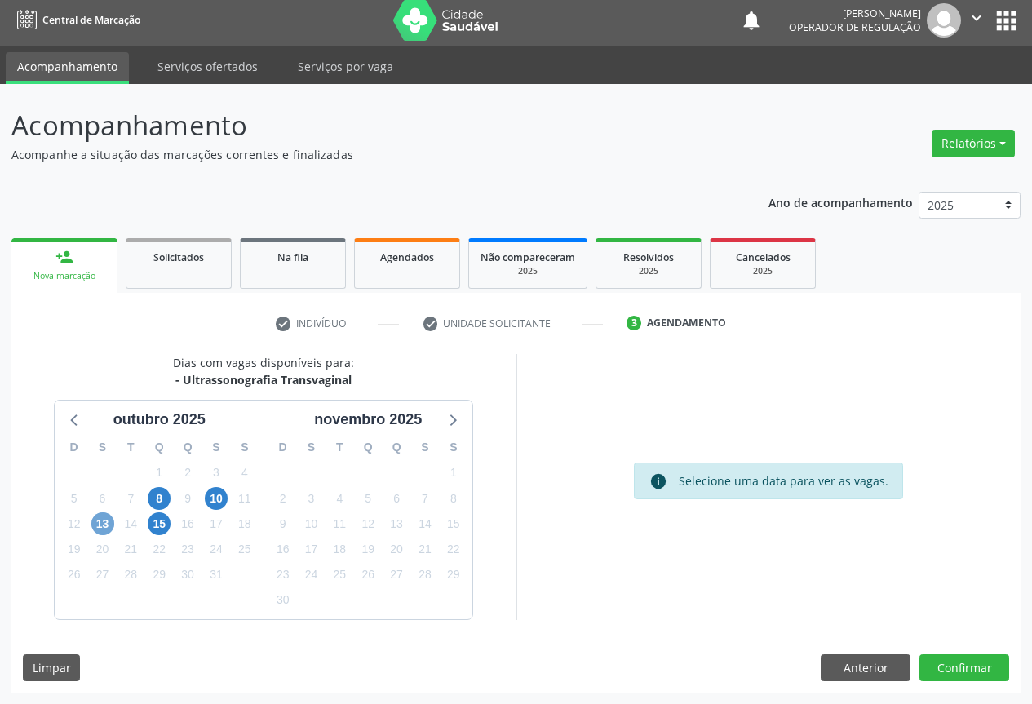
click at [105, 520] on span "13" at bounding box center [102, 523] width 23 height 23
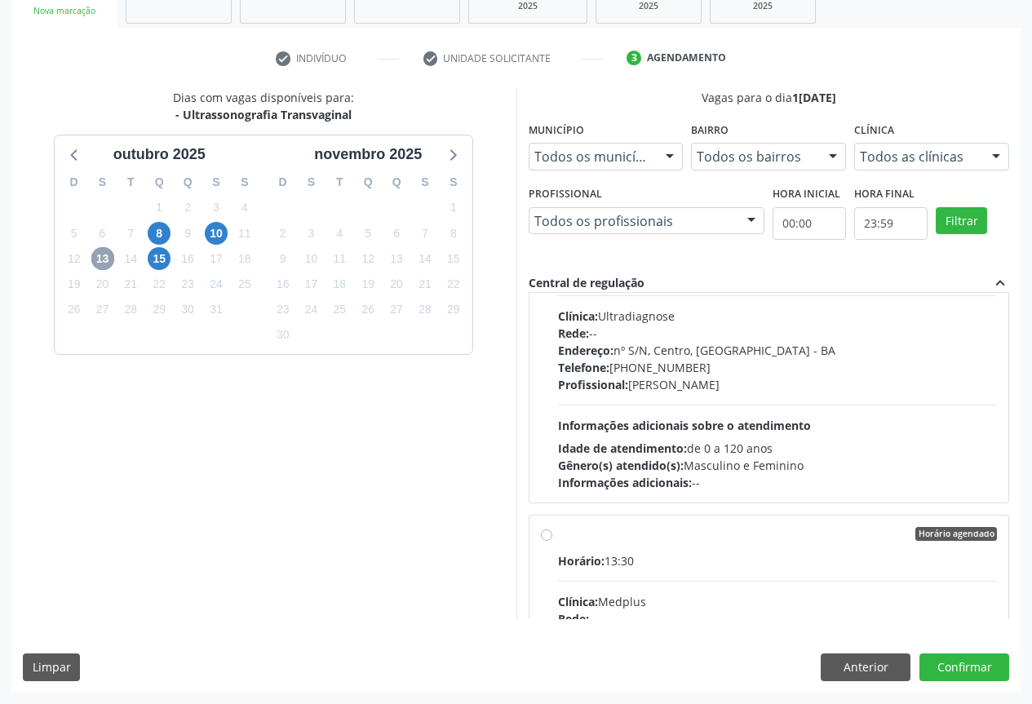
scroll to position [4160, 0]
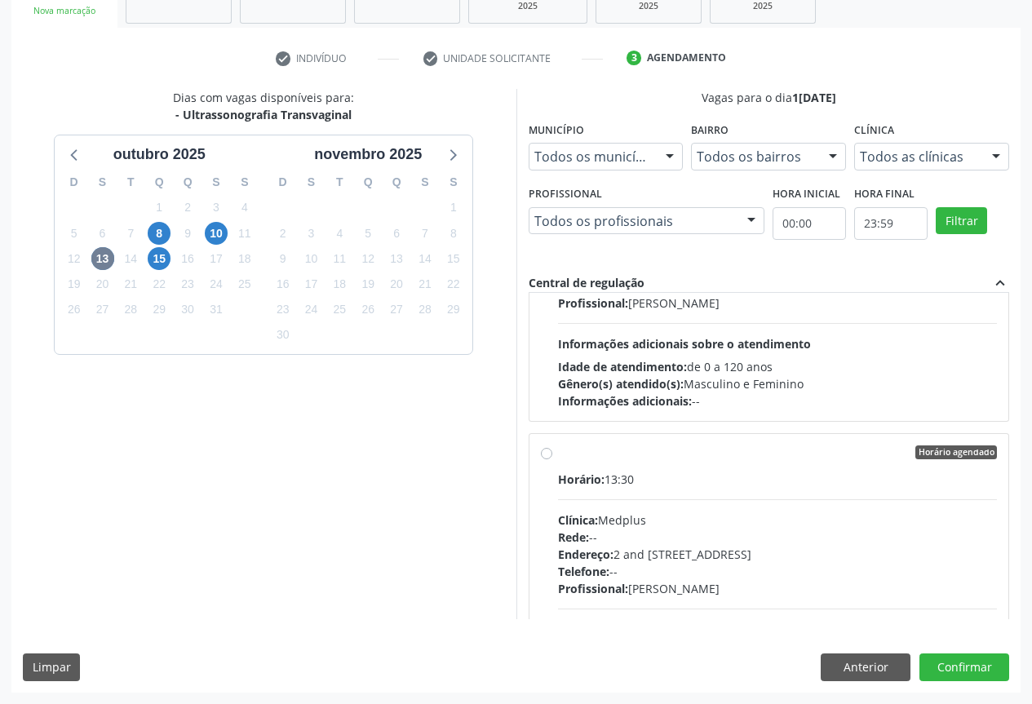
click at [558, 457] on div "Horário agendado" at bounding box center [778, 452] width 440 height 15
click at [552, 457] on input "Horário agendado Horário: 13:30 Clínica: Medplus Rede: -- Endereço: 2 and S 204…" at bounding box center [546, 452] width 11 height 15
radio input "true"
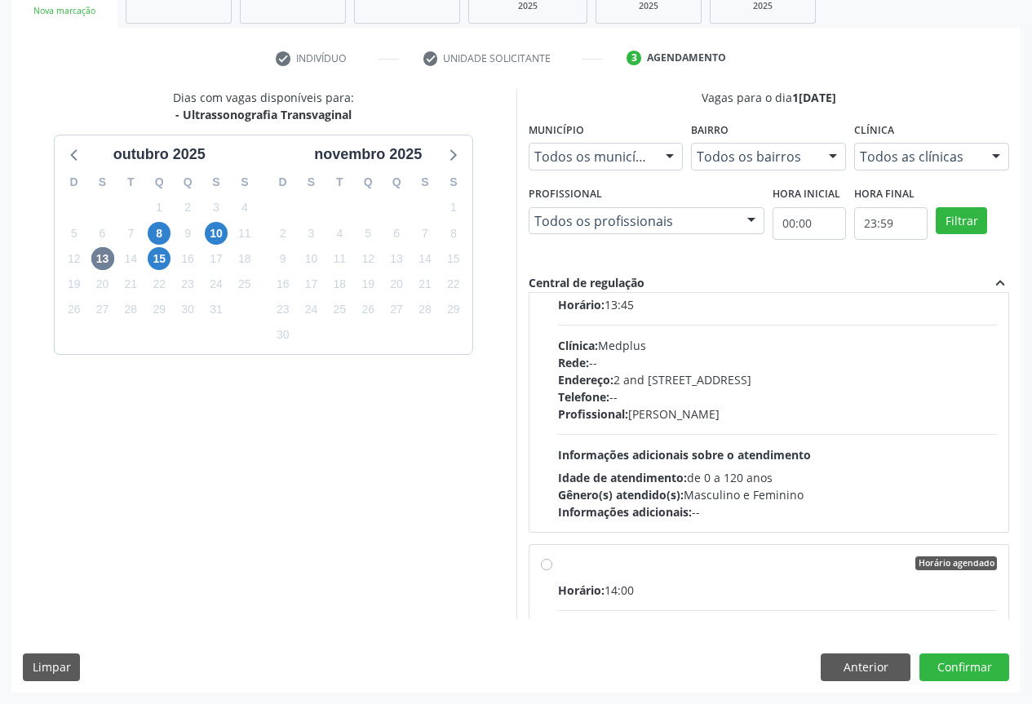
scroll to position [5383, 0]
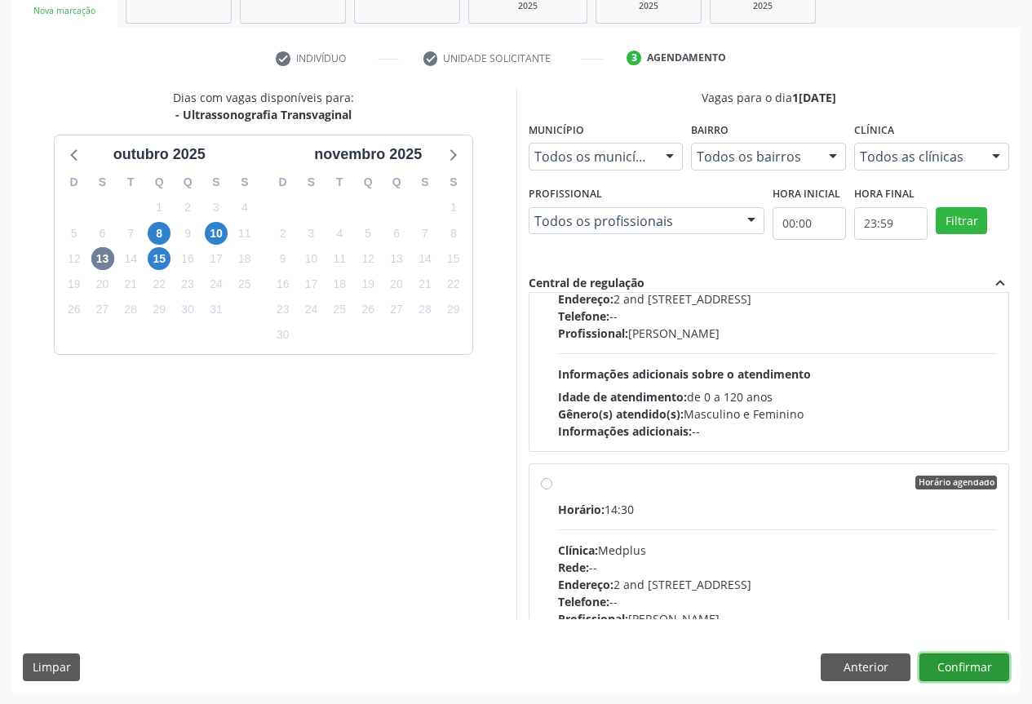
click at [956, 661] on button "Confirmar" at bounding box center [964, 667] width 90 height 28
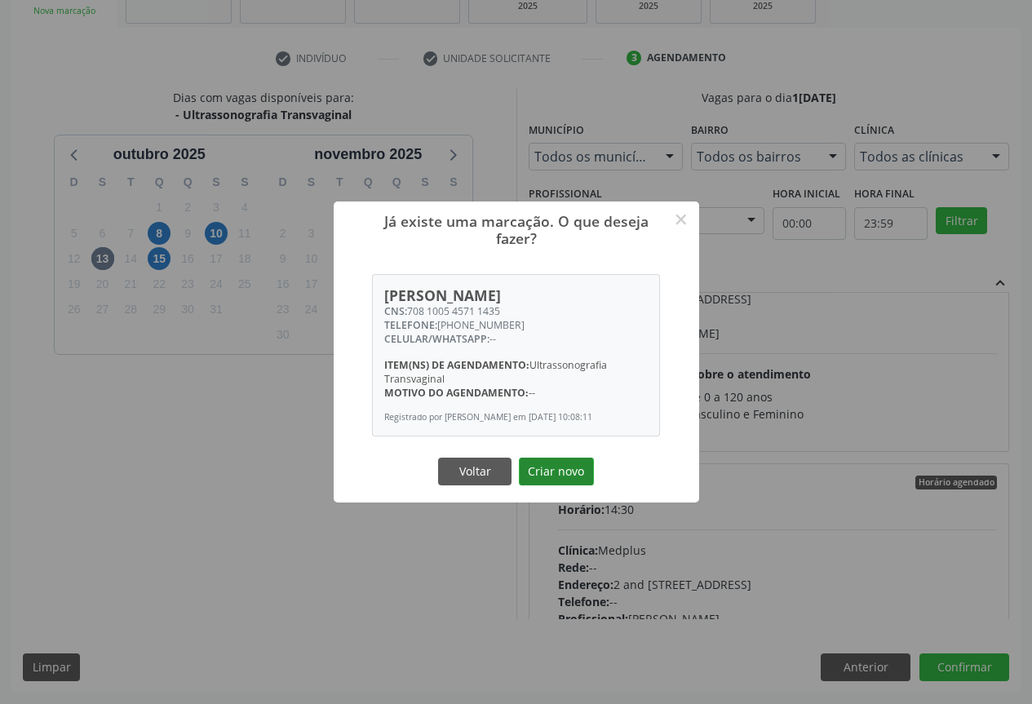
click at [559, 470] on button "Criar novo" at bounding box center [556, 472] width 75 height 28
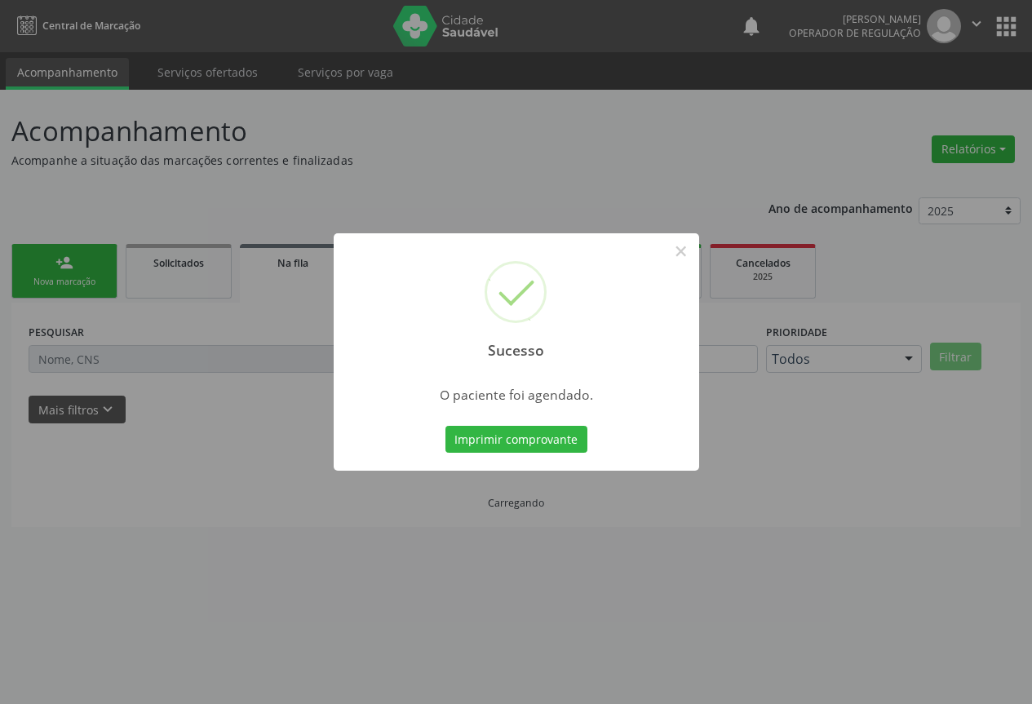
scroll to position [0, 0]
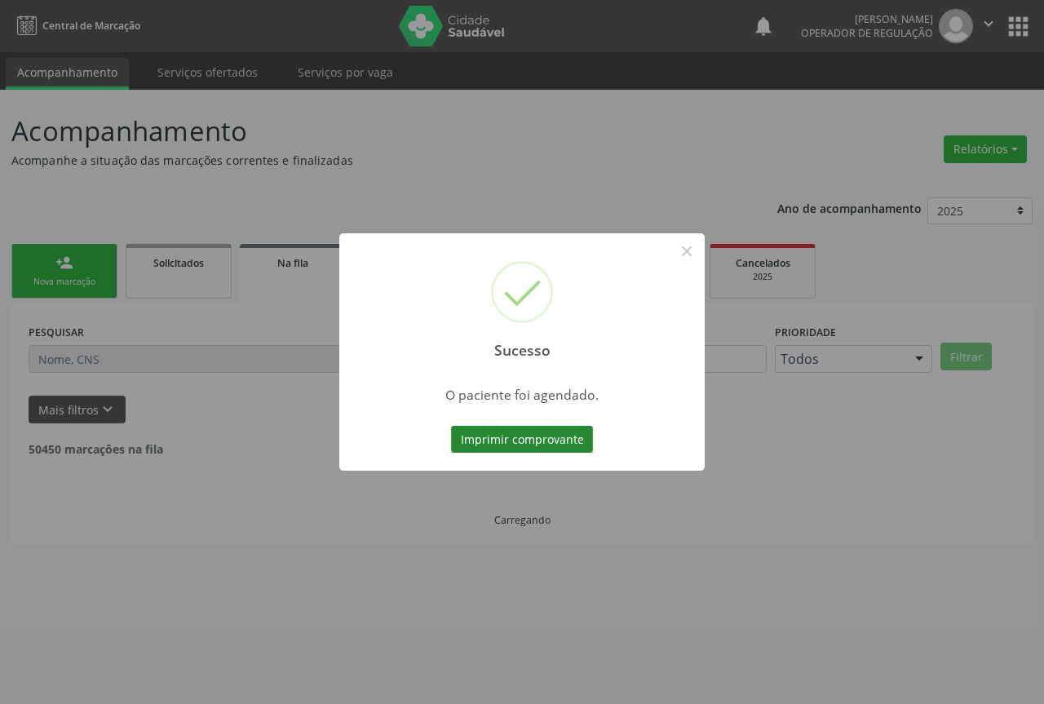
click at [512, 433] on button "Imprimir comprovante" at bounding box center [522, 440] width 142 height 28
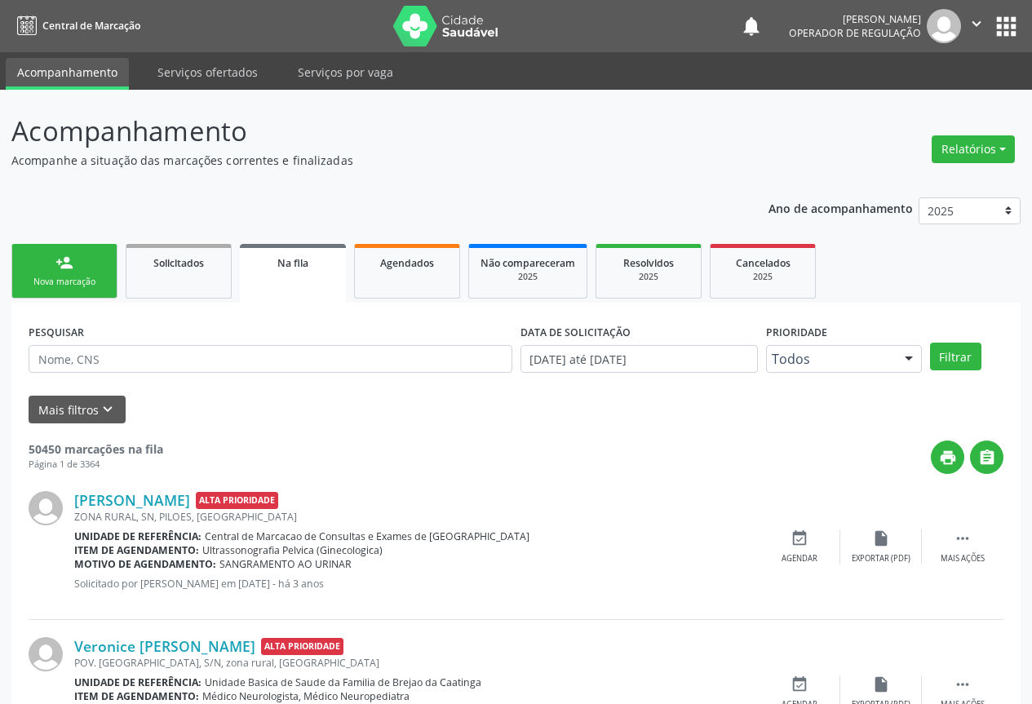
click at [77, 272] on link "person_add Nova marcação" at bounding box center [64, 271] width 106 height 55
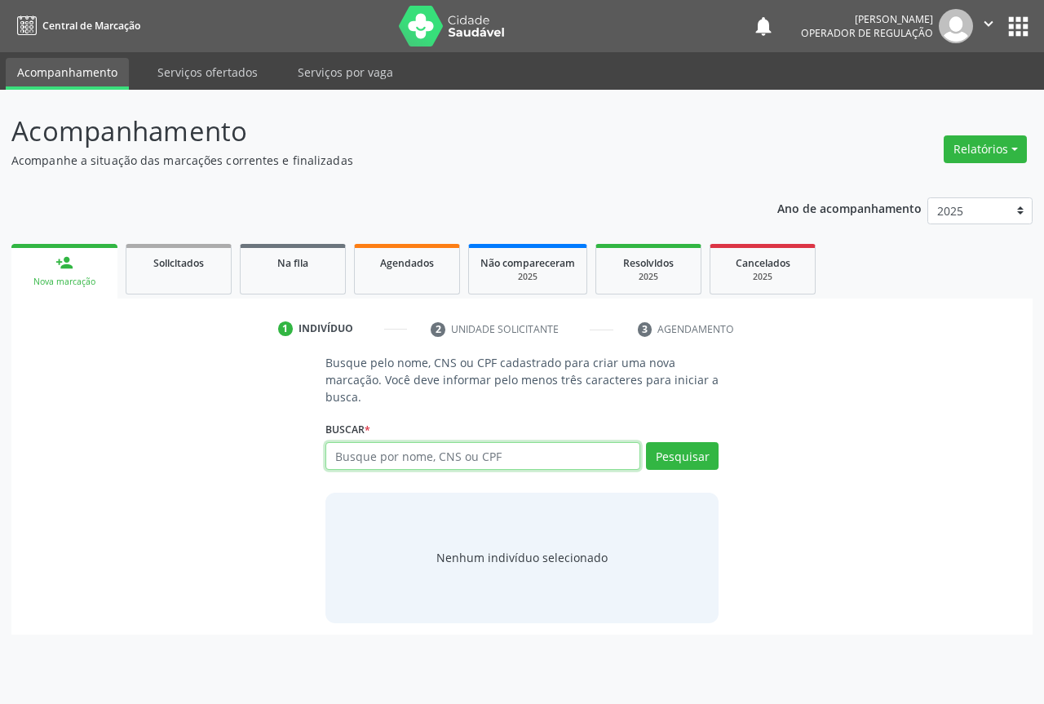
click at [401, 452] on input "text" at bounding box center [482, 456] width 315 height 28
type input "700002972410100"
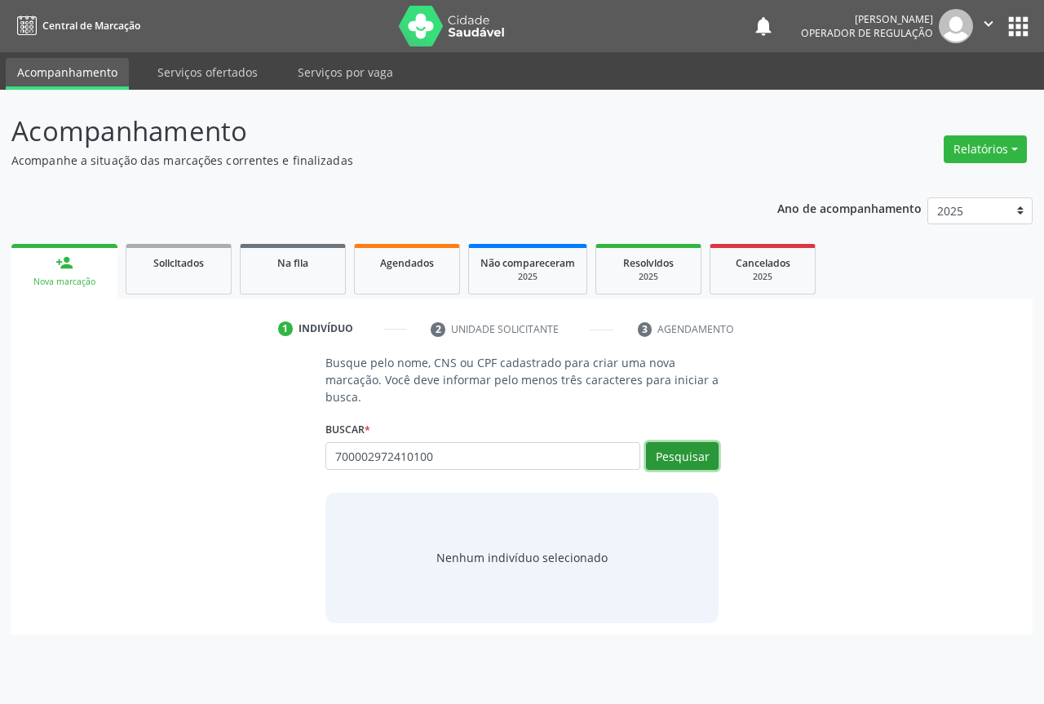
click at [675, 449] on button "Pesquisar" at bounding box center [682, 456] width 73 height 28
type input "700002972410100"
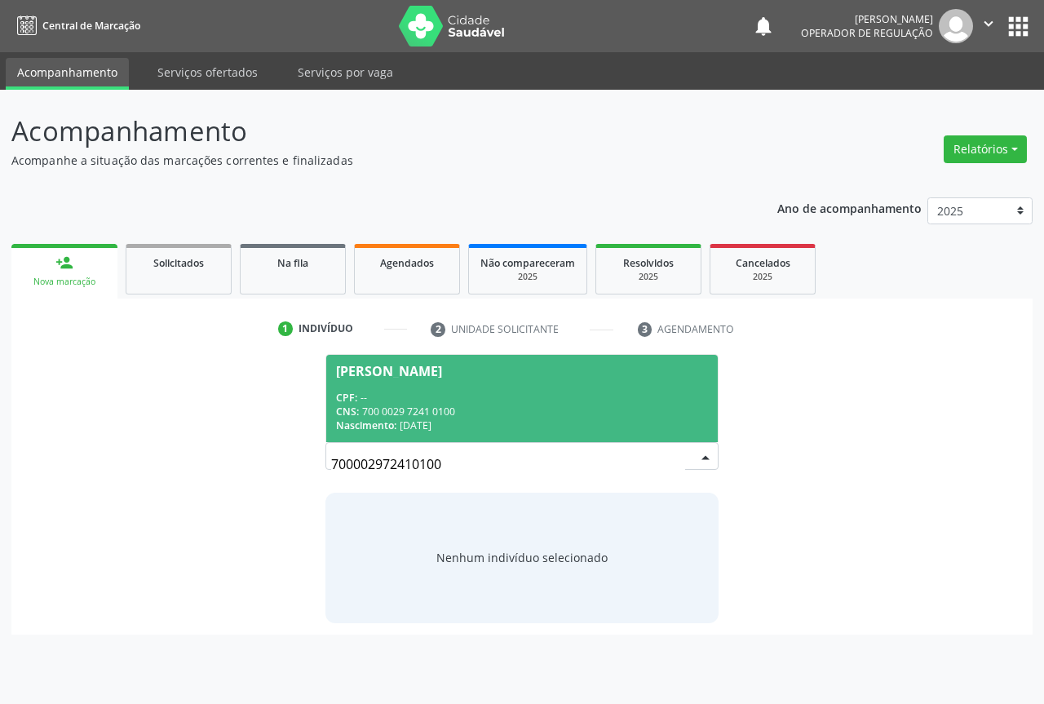
click at [402, 385] on span "Jessica de Souza Mulungu CPF: -- CNS: 700 0029 7241 0100 Nascimento: 18/01/1992" at bounding box center [522, 398] width 392 height 87
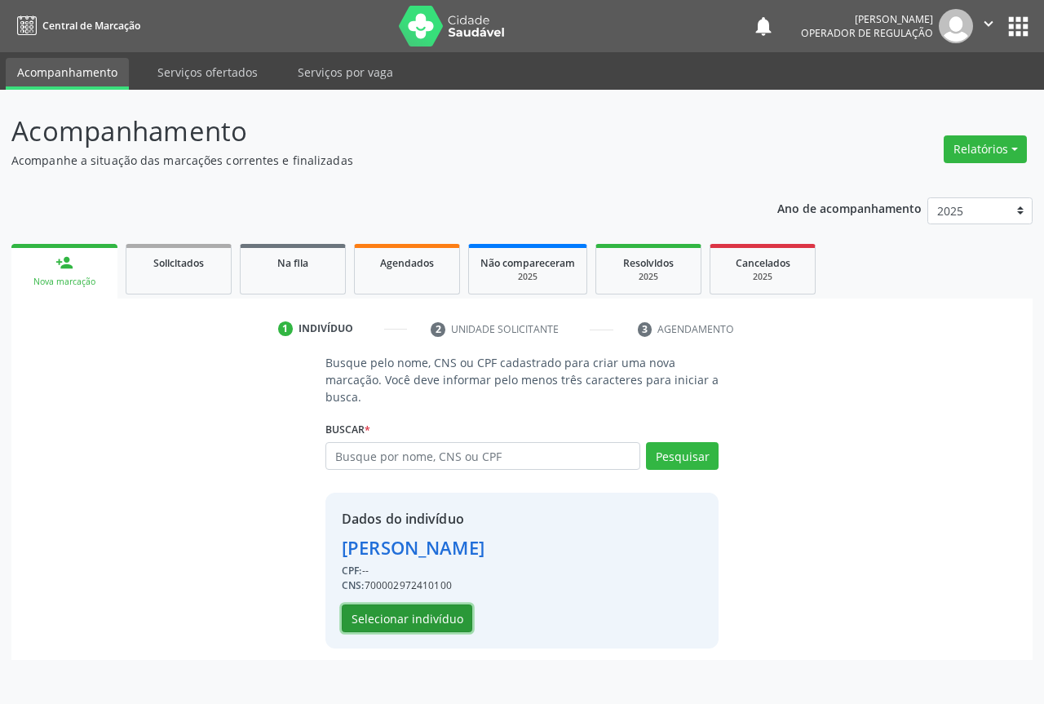
click at [374, 616] on button "Selecionar indivíduo" at bounding box center [407, 618] width 131 height 28
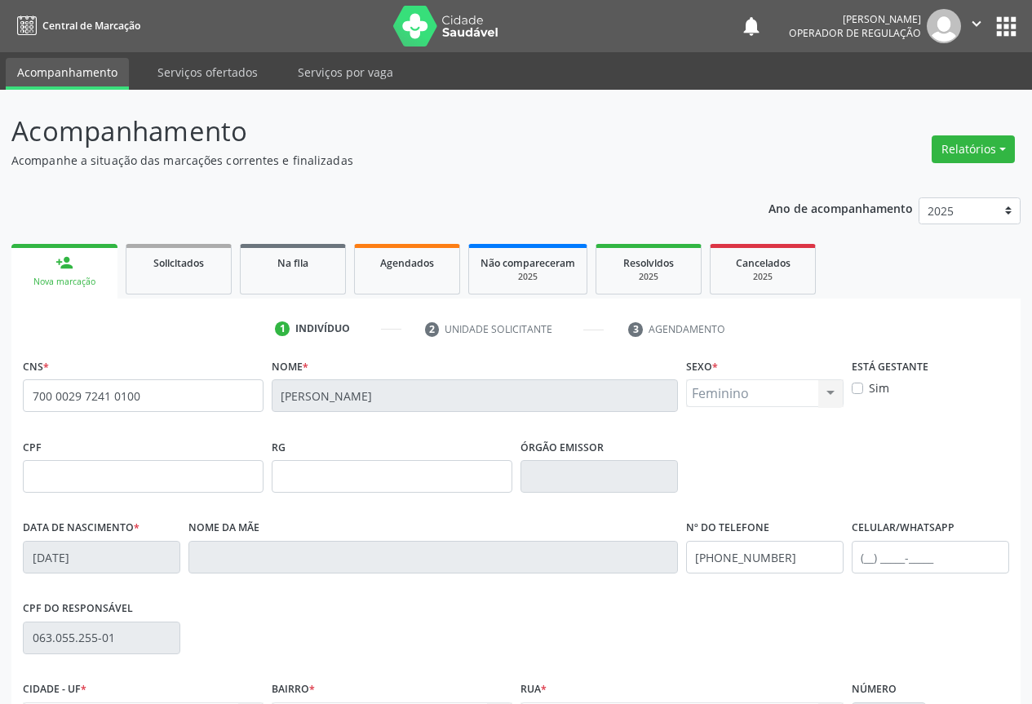
scroll to position [180, 0]
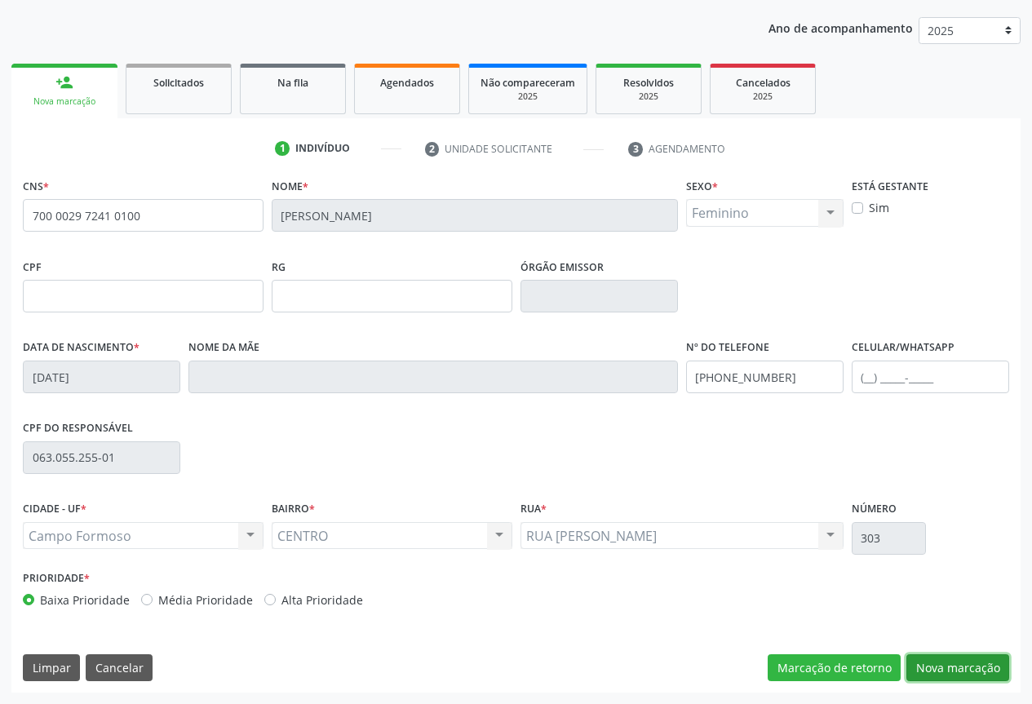
click at [980, 664] on button "Nova marcação" at bounding box center [957, 668] width 103 height 28
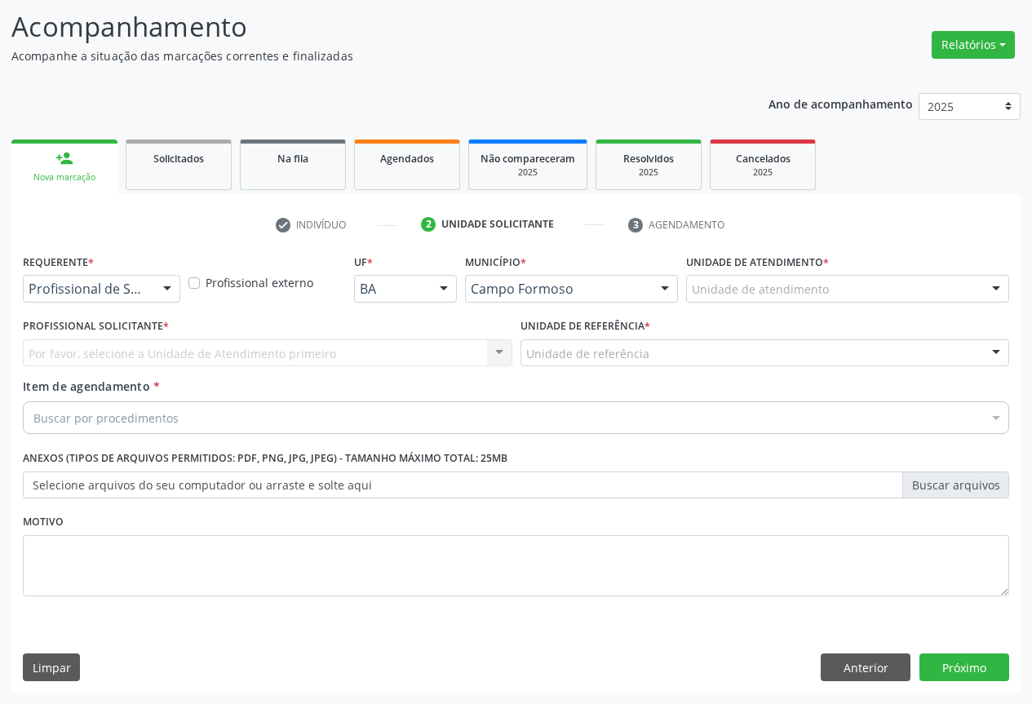
scroll to position [104, 0]
click at [161, 281] on div at bounding box center [167, 290] width 24 height 28
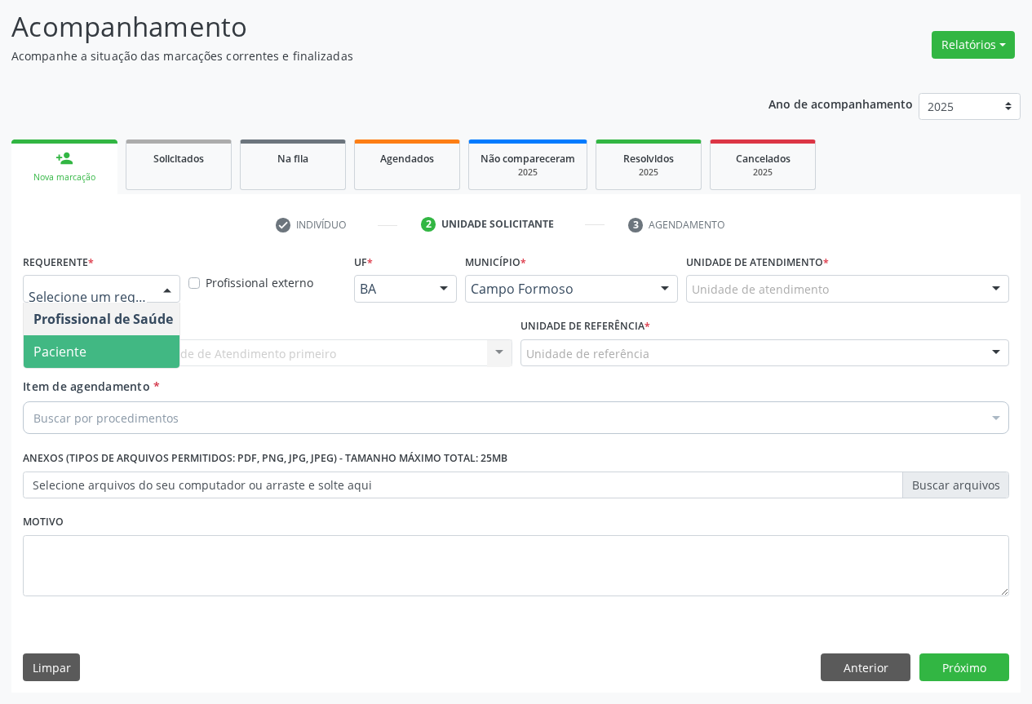
click at [69, 348] on span "Paciente" at bounding box center [59, 352] width 53 height 18
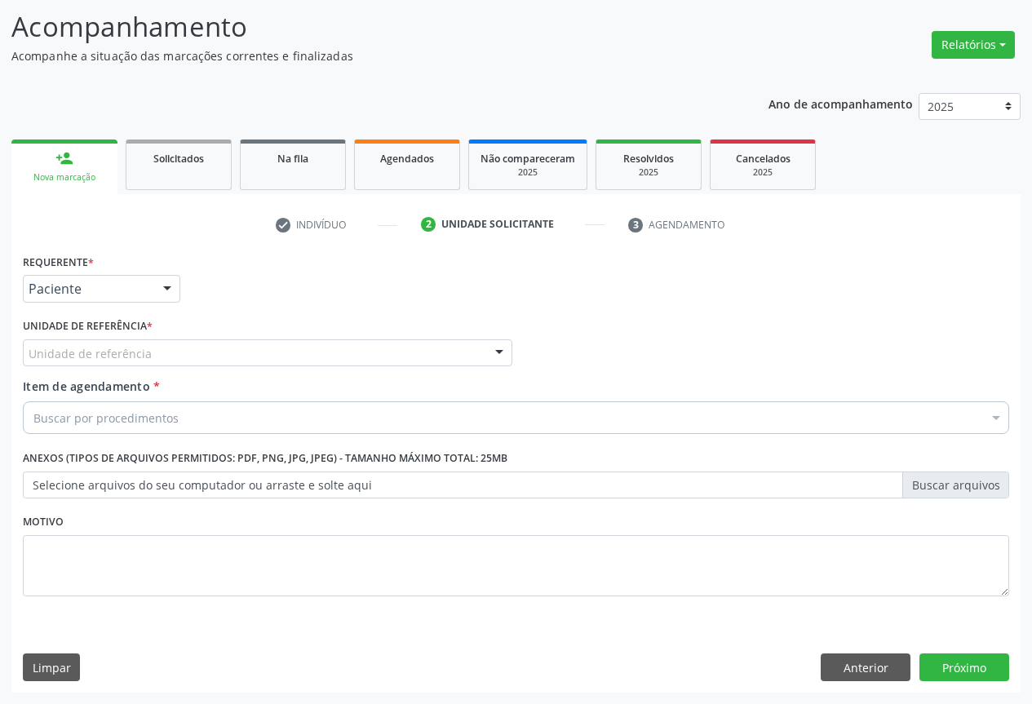
click at [487, 350] on div at bounding box center [499, 354] width 24 height 28
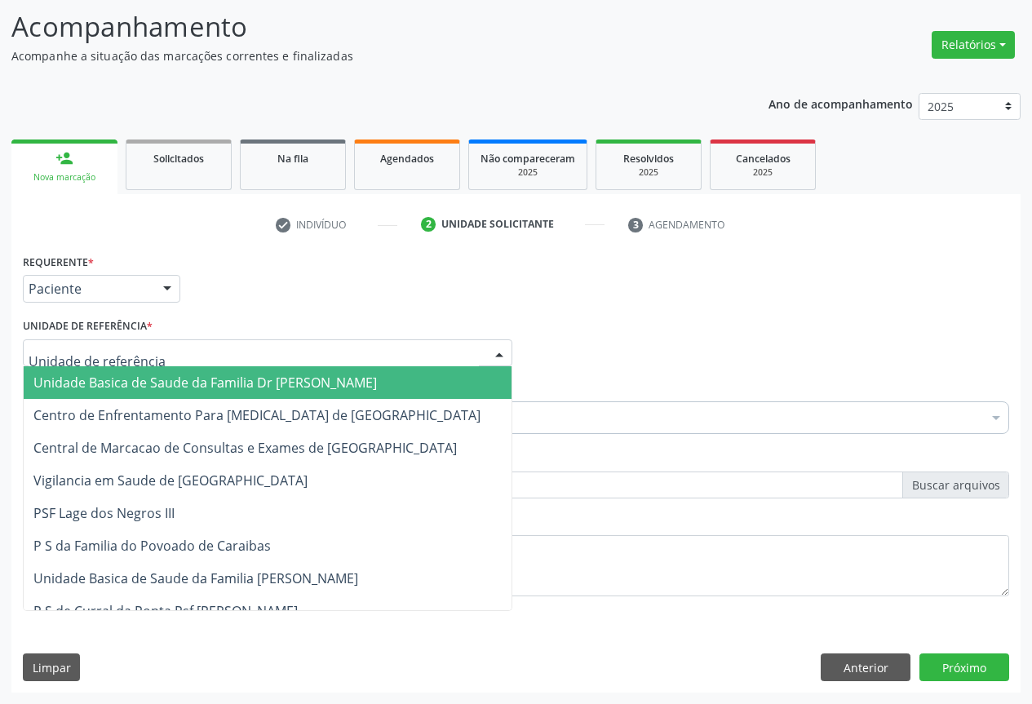
click at [95, 383] on span "Unidade Basica de Saude da Familia Dr [PERSON_NAME]" at bounding box center [204, 383] width 343 height 18
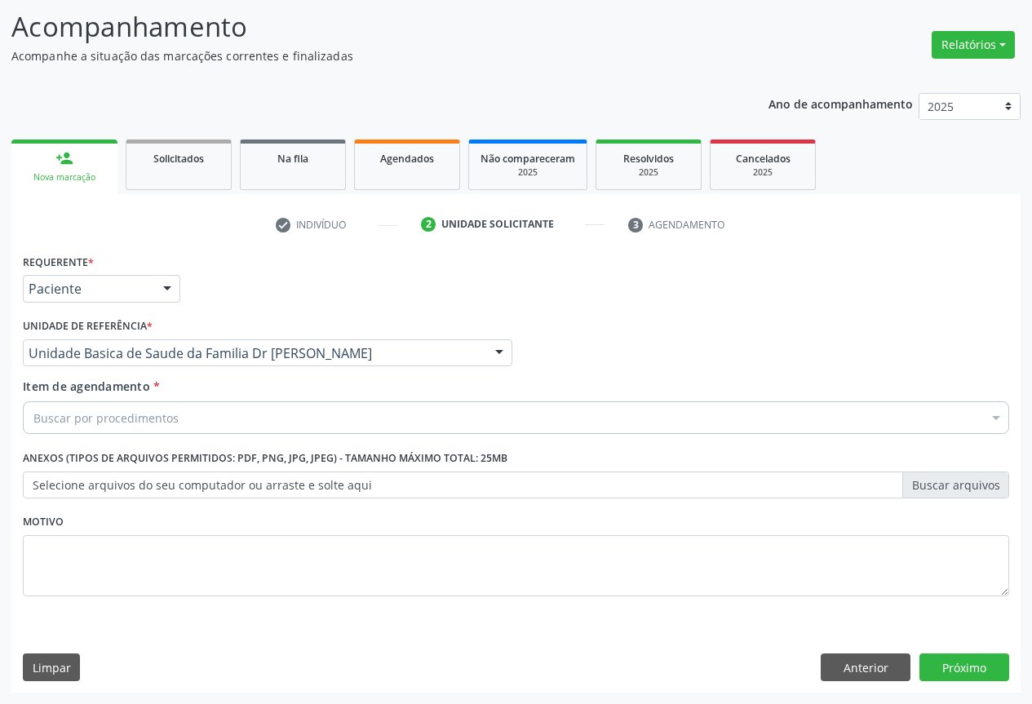
click at [984, 412] on div at bounding box center [996, 419] width 24 height 28
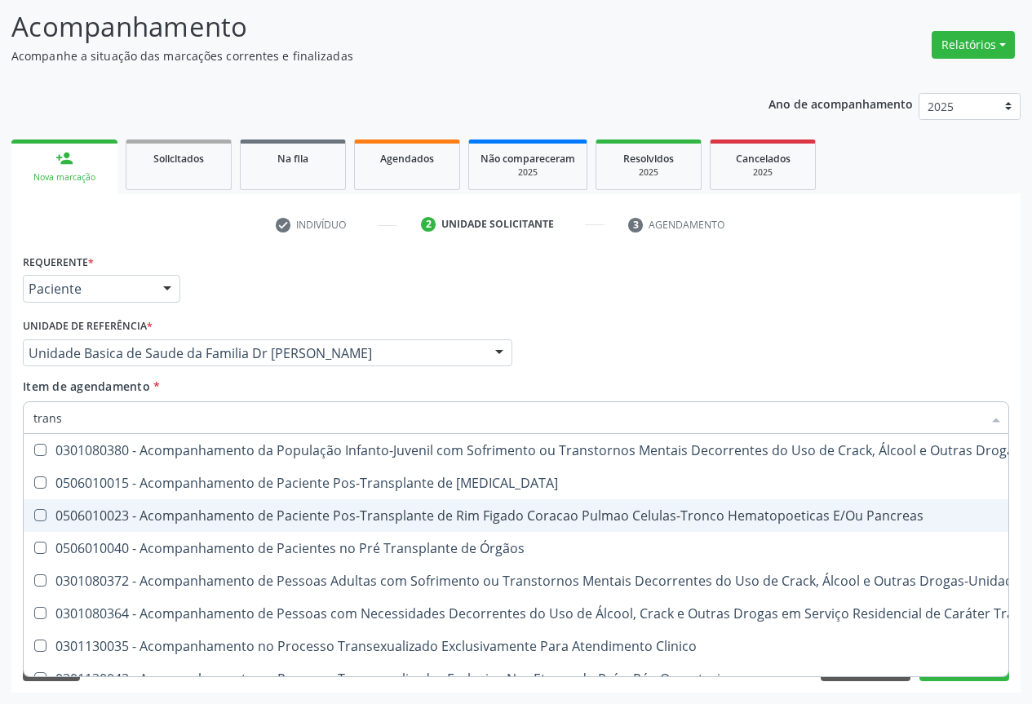
type input "transvaginal"
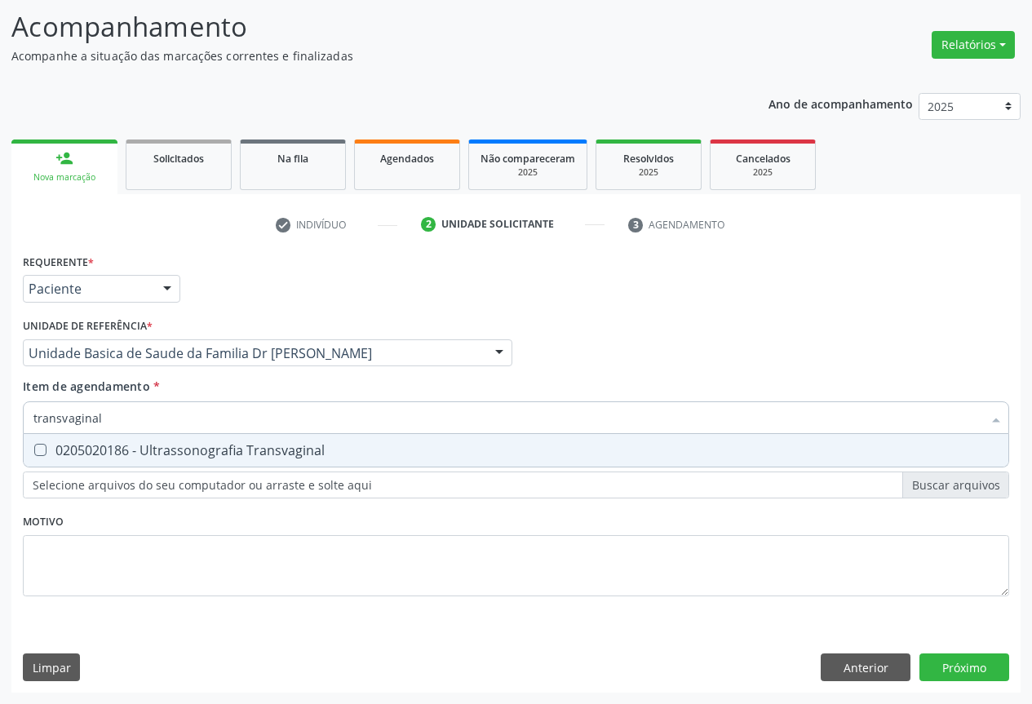
click at [241, 451] on div "0205020186 - Ultrassonografia Transvaginal" at bounding box center [515, 450] width 965 height 13
checkbox Transvaginal "true"
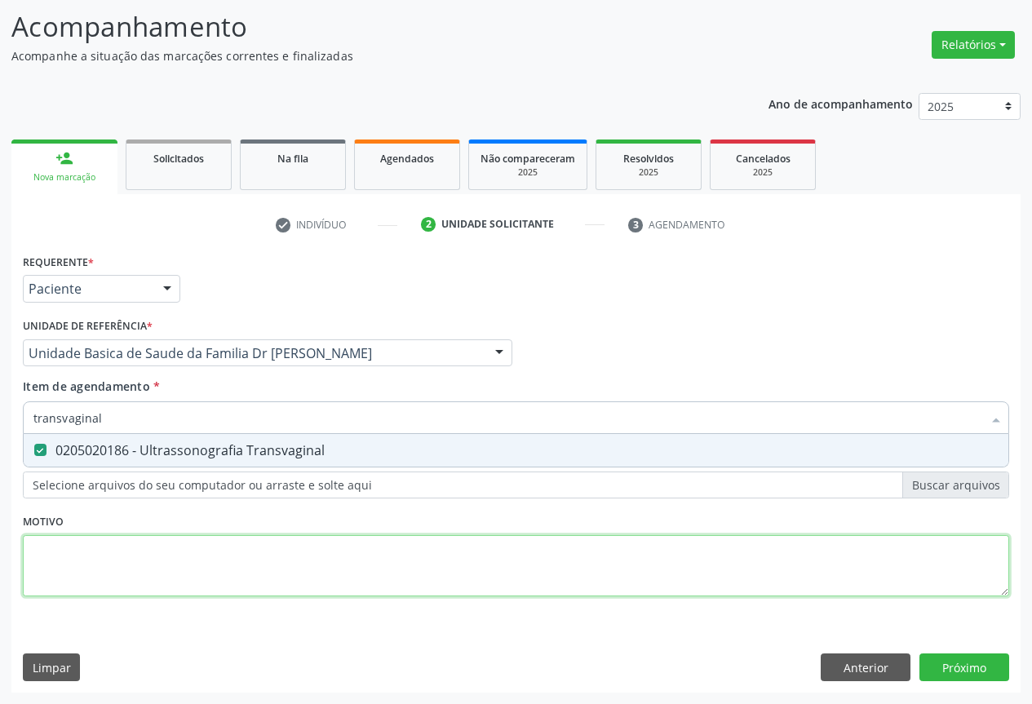
click at [215, 559] on div "Requerente * Paciente Profissional de Saúde Paciente Nenhum resultado encontrad…" at bounding box center [516, 434] width 986 height 369
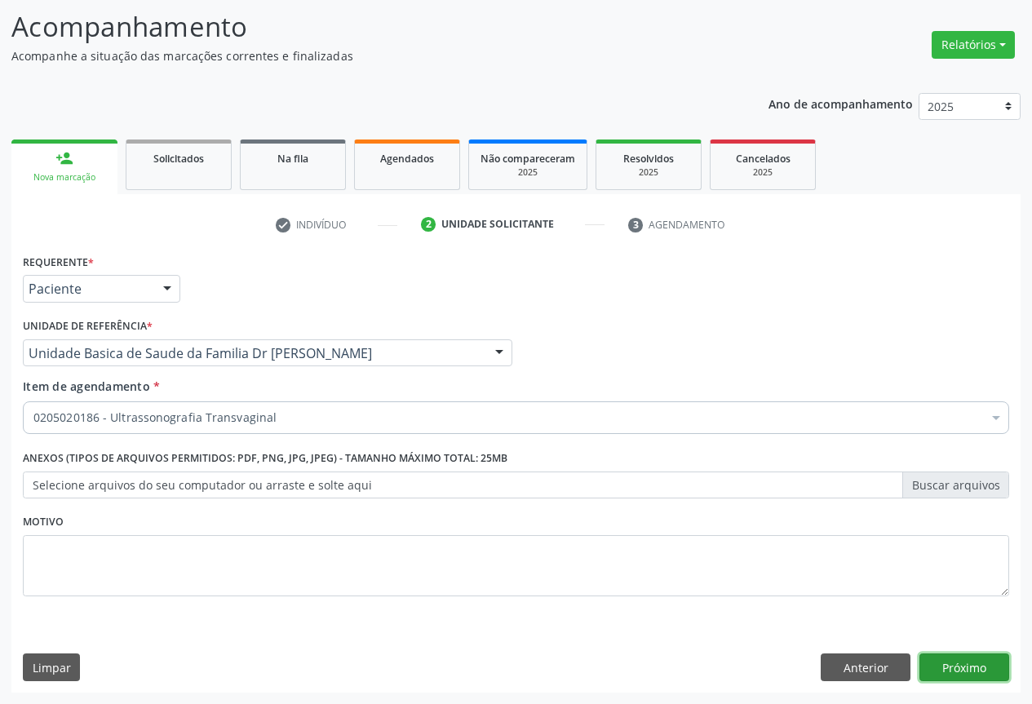
click at [949, 663] on button "Próximo" at bounding box center [964, 667] width 90 height 28
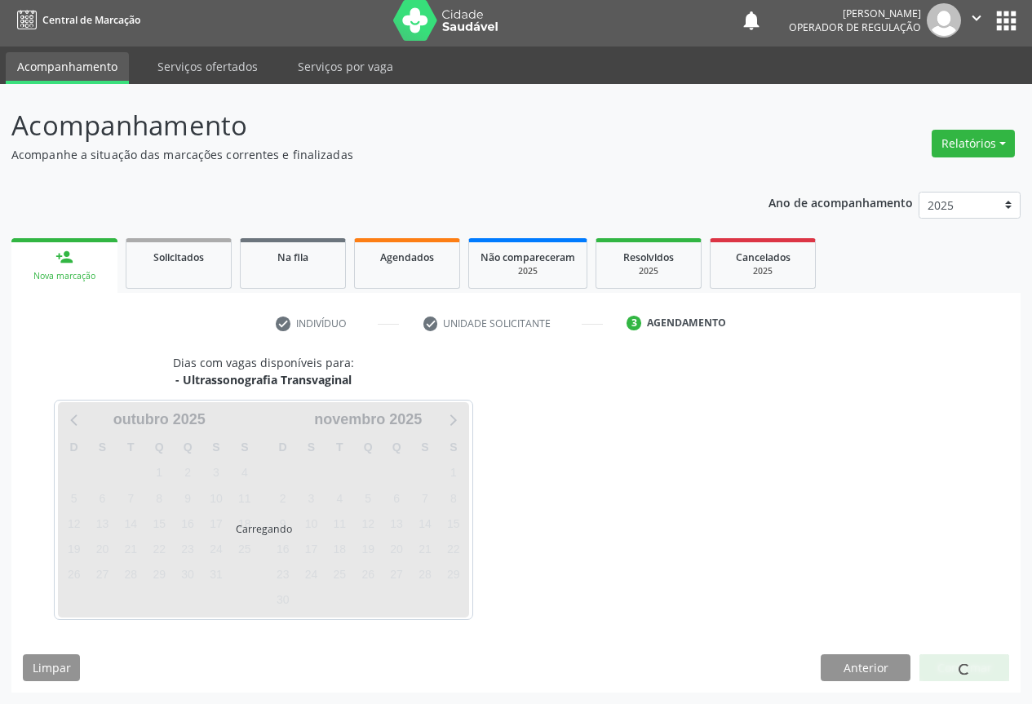
scroll to position [6, 0]
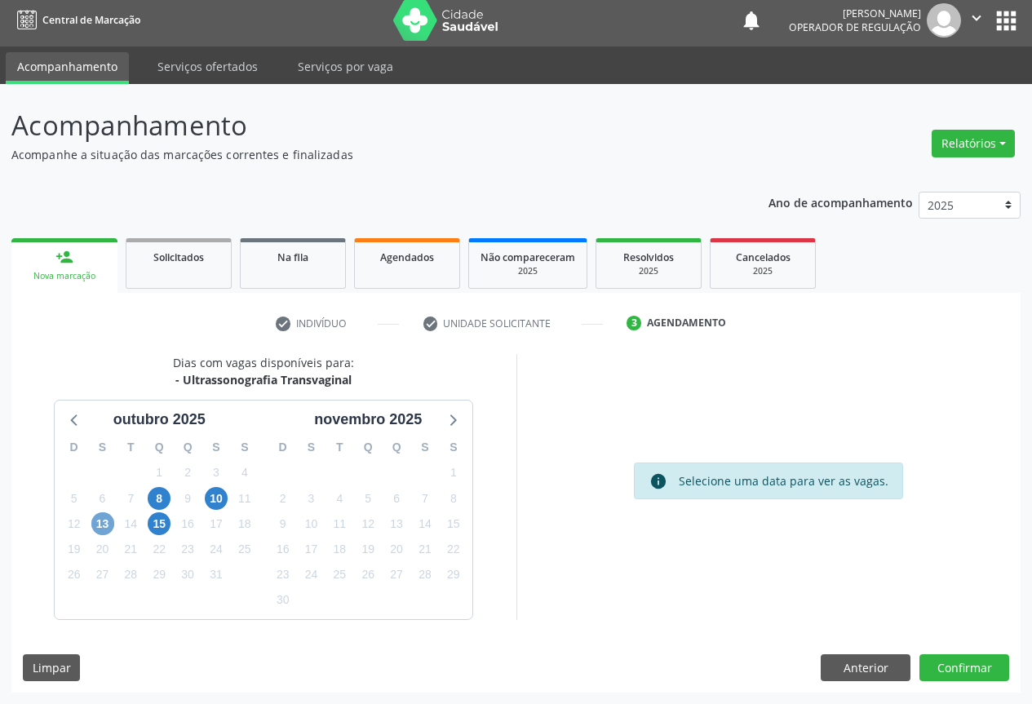
click at [101, 525] on span "13" at bounding box center [102, 523] width 23 height 23
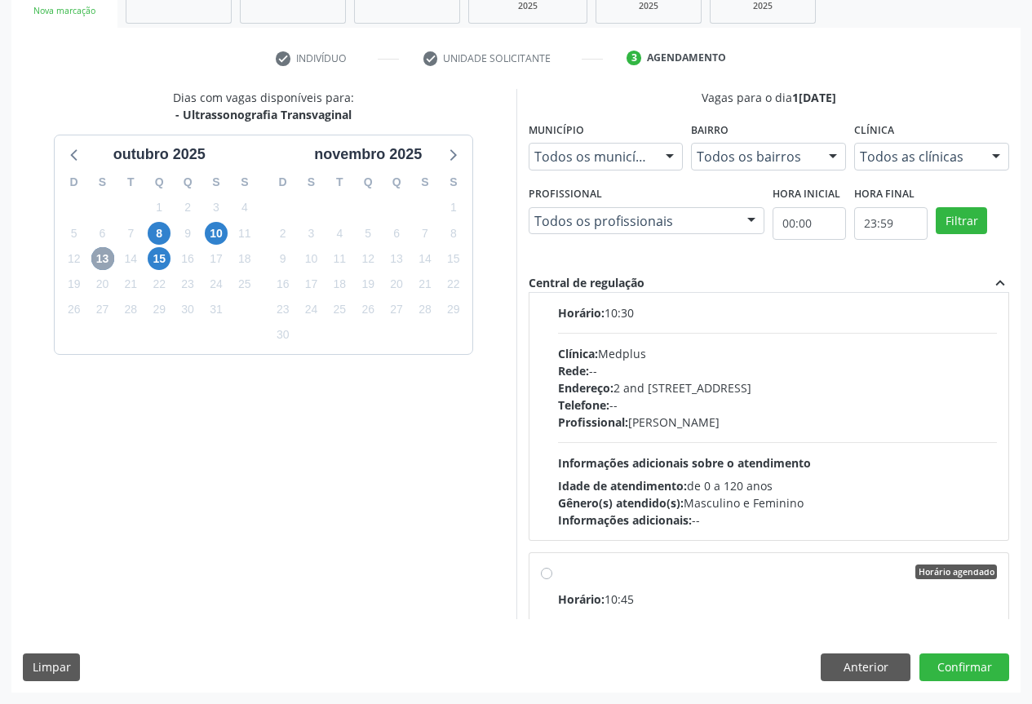
scroll to position [2365, 0]
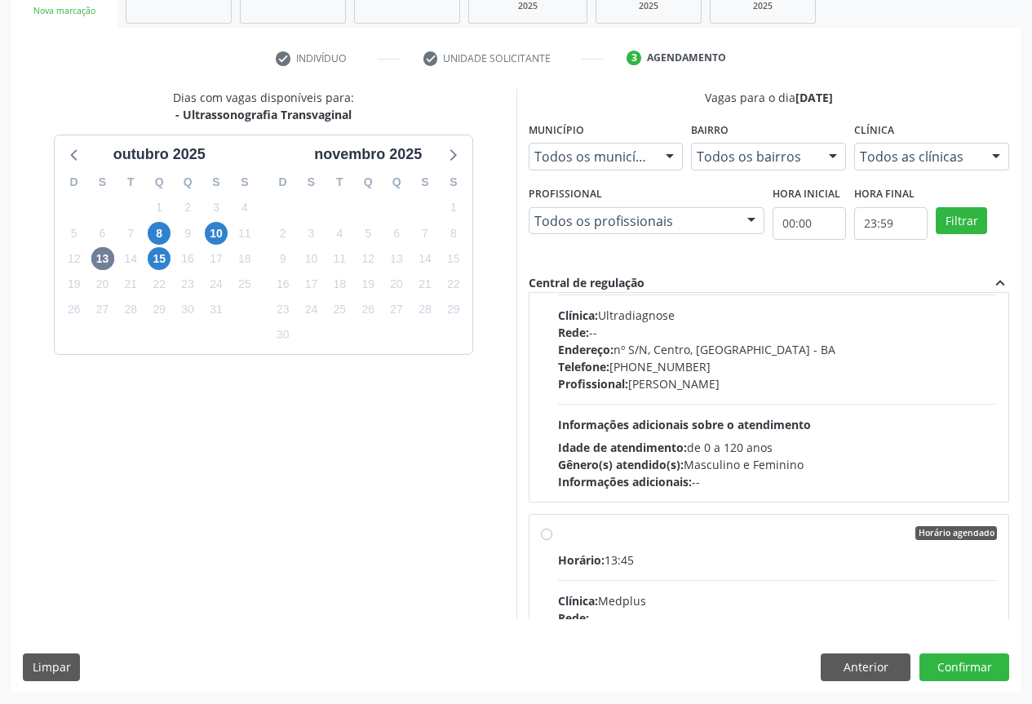
scroll to position [3589, 0]
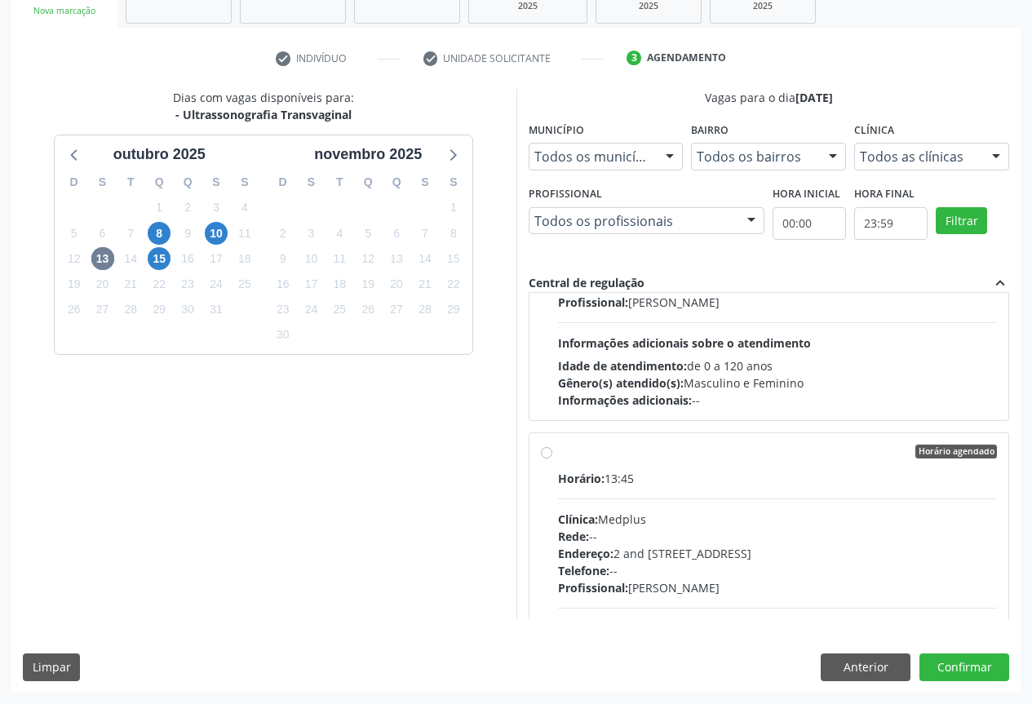
click at [565, 469] on label "Horário agendado Horário: 13:45 Clínica: Medplus Rede: -- Endereço: 2 and S 204…" at bounding box center [778, 570] width 440 height 250
click at [552, 459] on input "Horário agendado Horário: 13:45 Clínica: Medplus Rede: -- Endereço: 2 and S 204…" at bounding box center [546, 452] width 11 height 15
radio input "true"
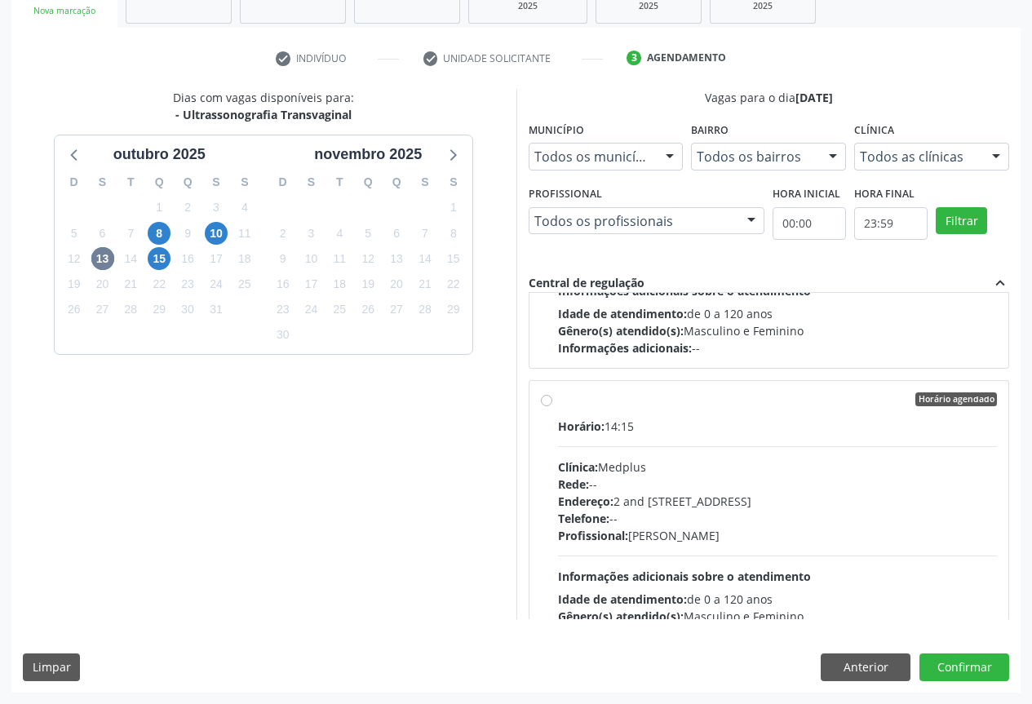
scroll to position [4731, 0]
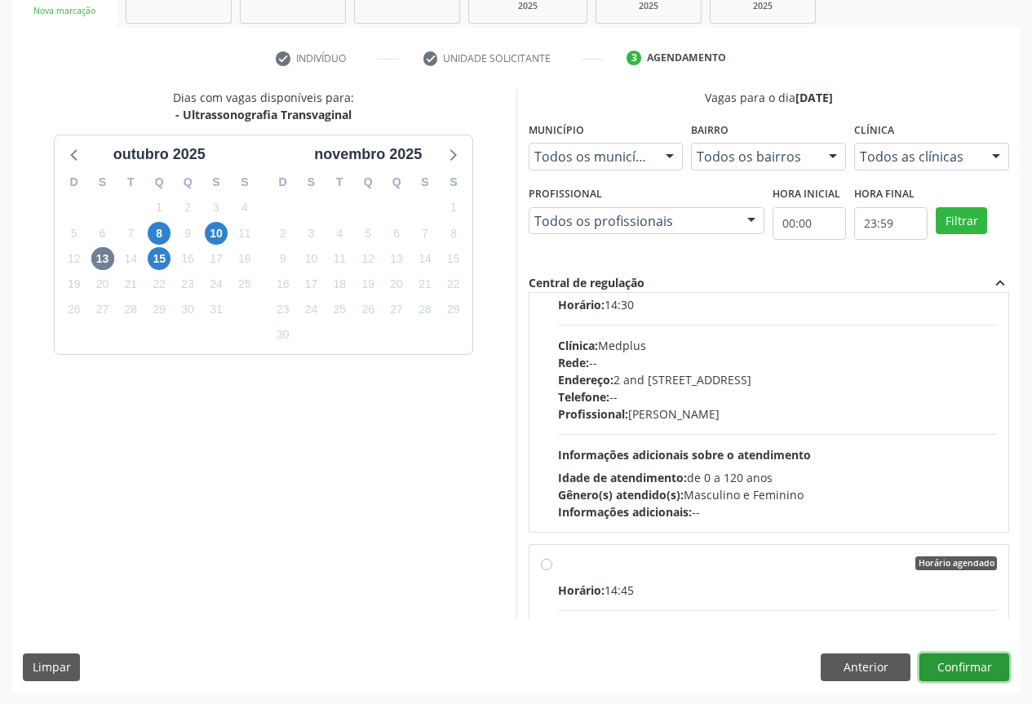
click at [951, 656] on button "Confirmar" at bounding box center [964, 667] width 90 height 28
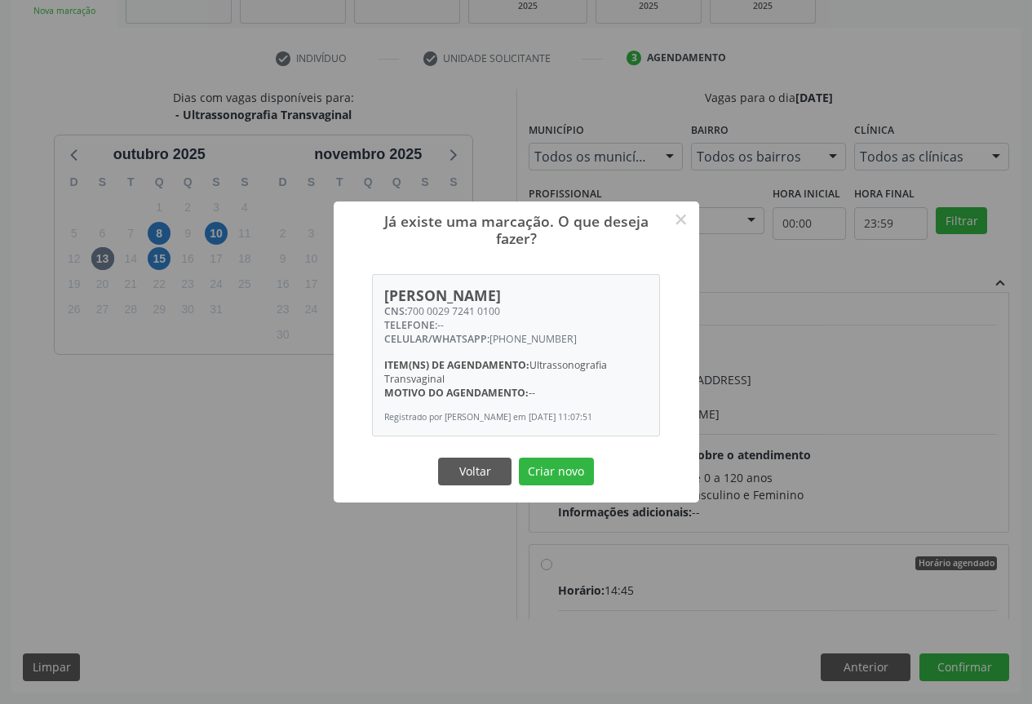
drag, startPoint x: 545, startPoint y: 478, endPoint x: 654, endPoint y: 462, distance: 110.4
click at [553, 476] on button "Criar novo" at bounding box center [556, 472] width 75 height 28
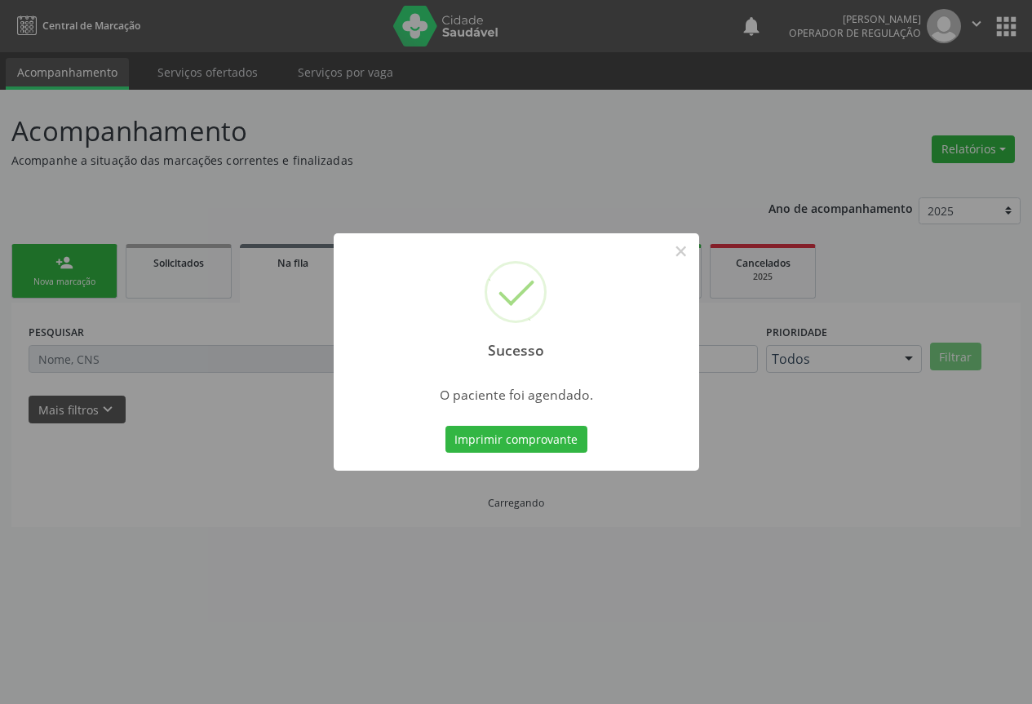
scroll to position [0, 0]
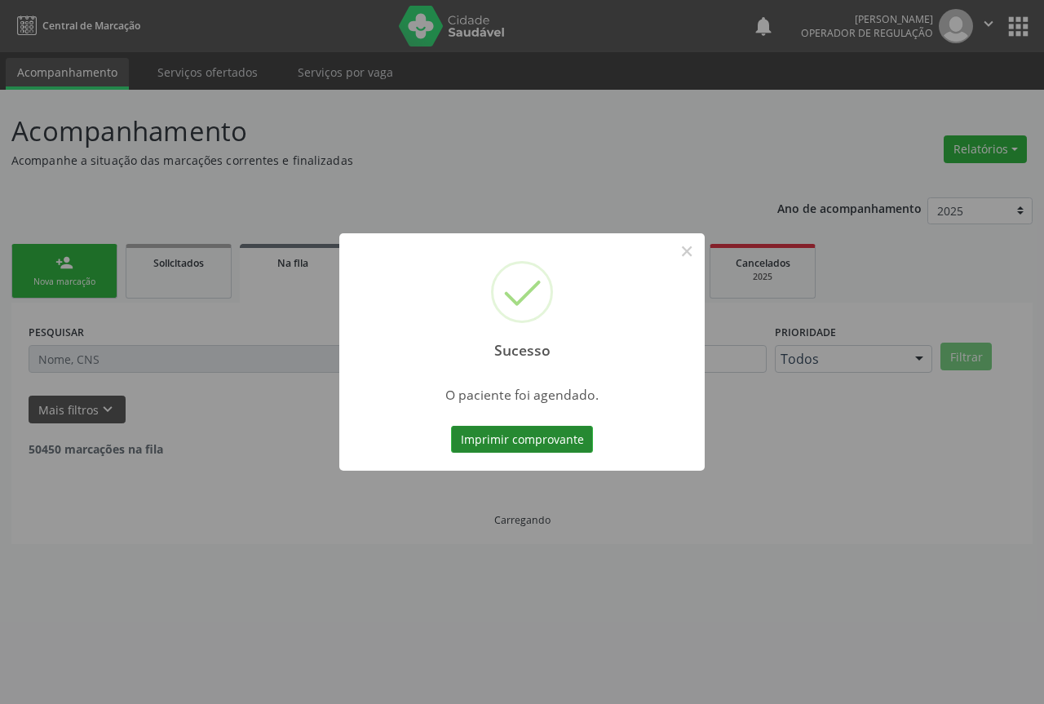
click at [523, 439] on button "Imprimir comprovante" at bounding box center [522, 440] width 142 height 28
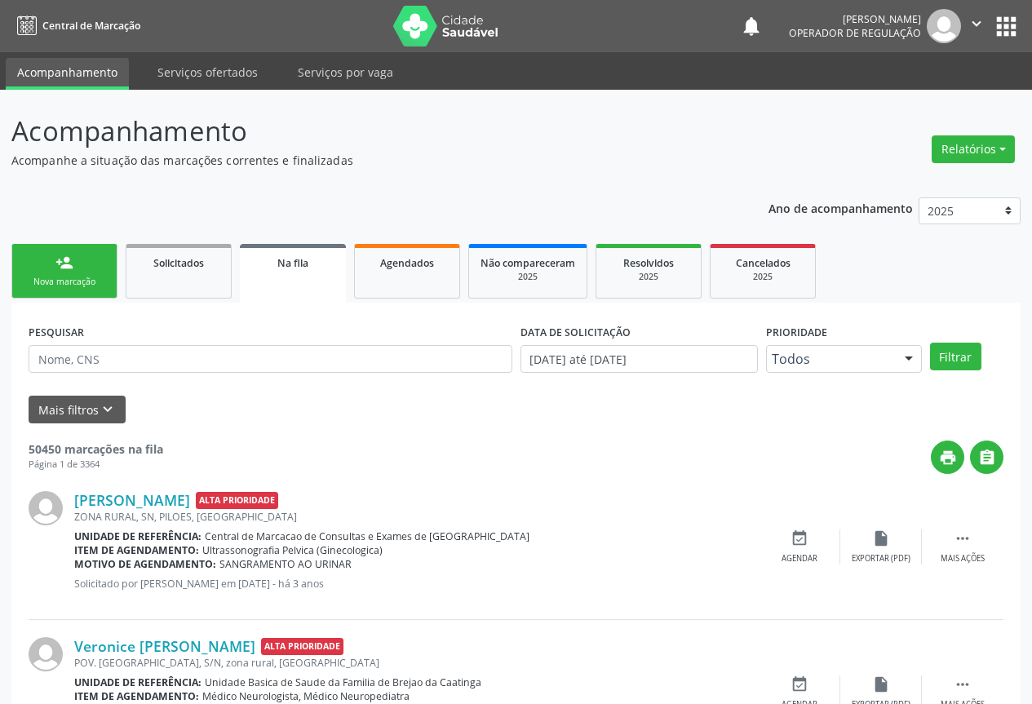
click at [86, 278] on div "Nova marcação" at bounding box center [65, 282] width 82 height 12
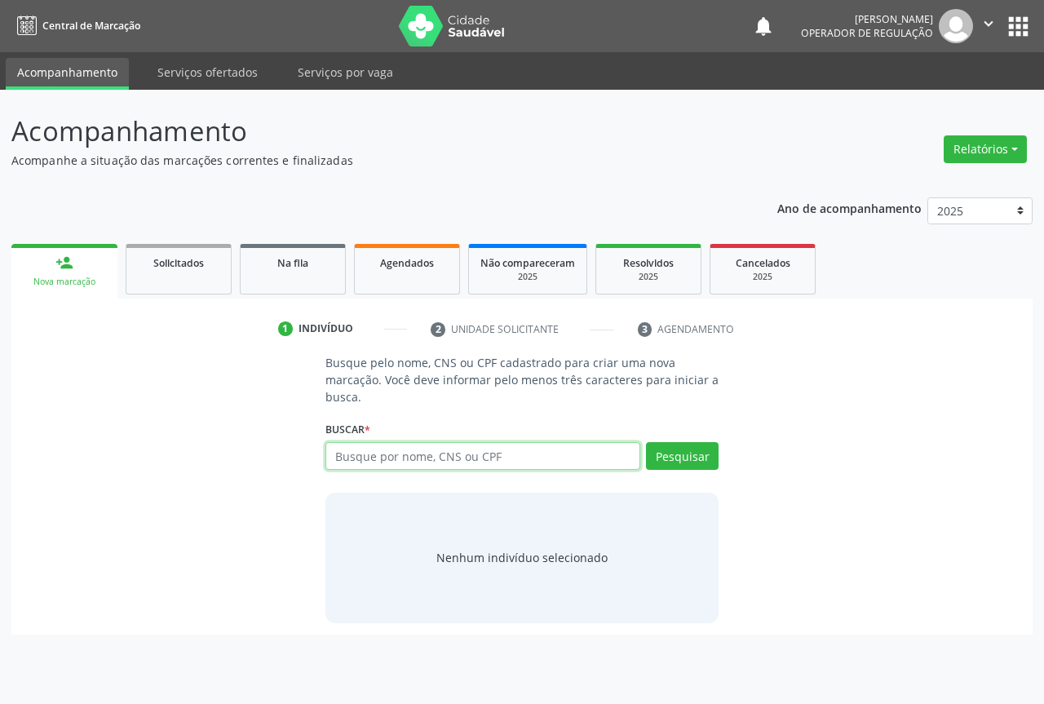
click at [371, 450] on input "text" at bounding box center [482, 456] width 315 height 28
type input "704205257003584"
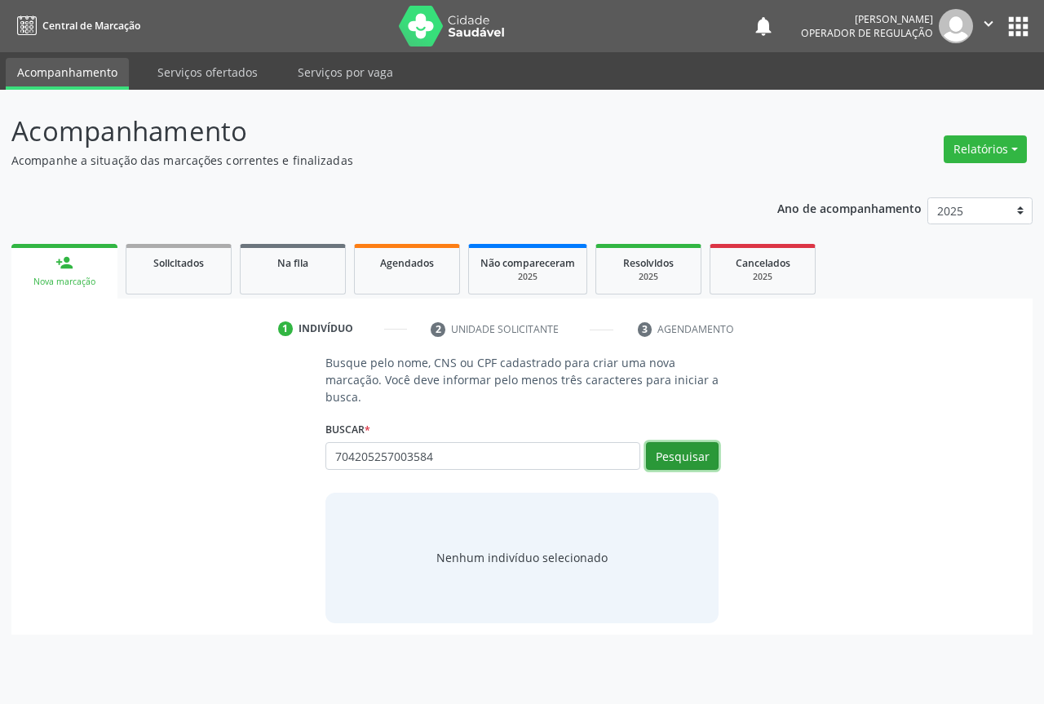
click at [685, 458] on button "Pesquisar" at bounding box center [682, 456] width 73 height 28
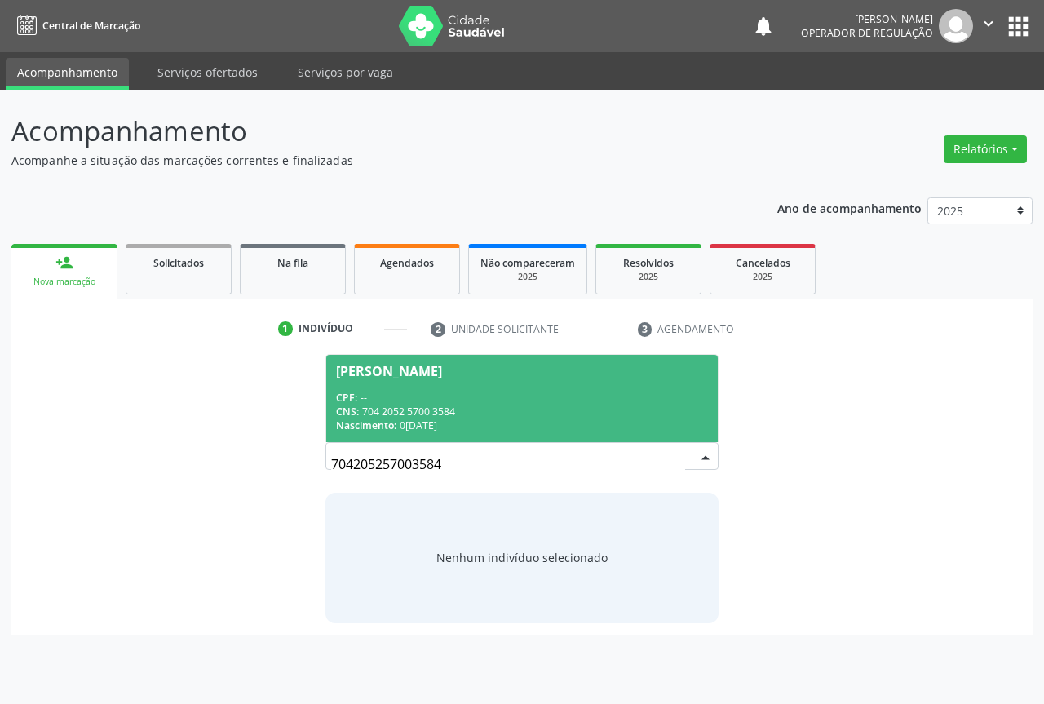
click at [352, 374] on div "Luana Simoes de Souza" at bounding box center [389, 371] width 106 height 13
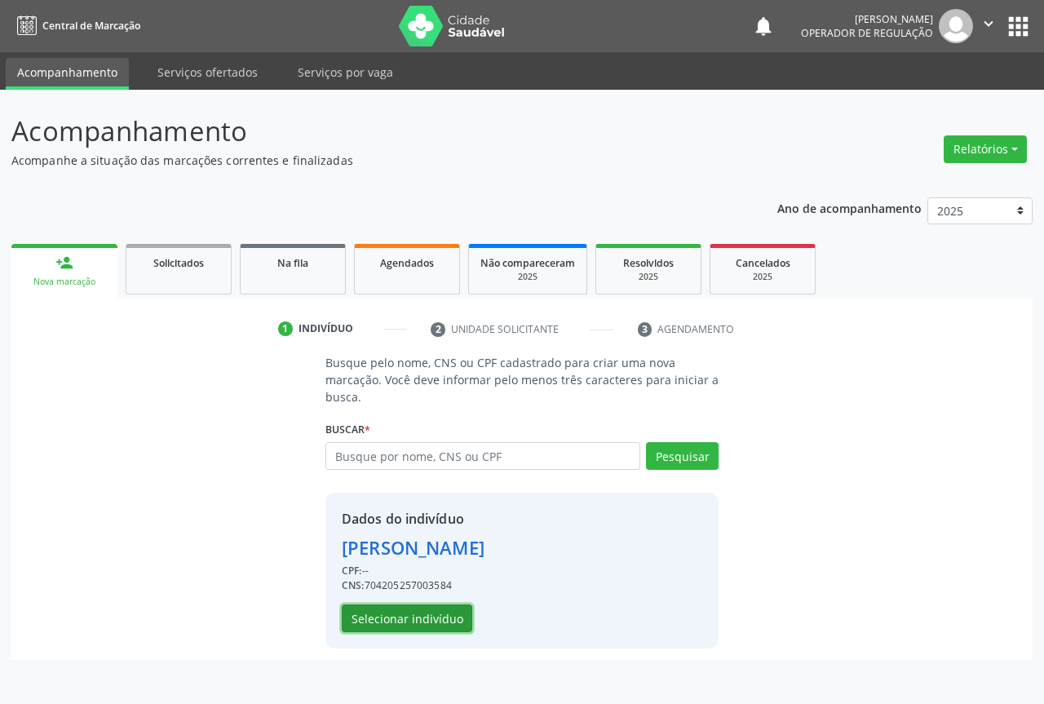
click at [374, 607] on button "Selecionar indivíduo" at bounding box center [407, 618] width 131 height 28
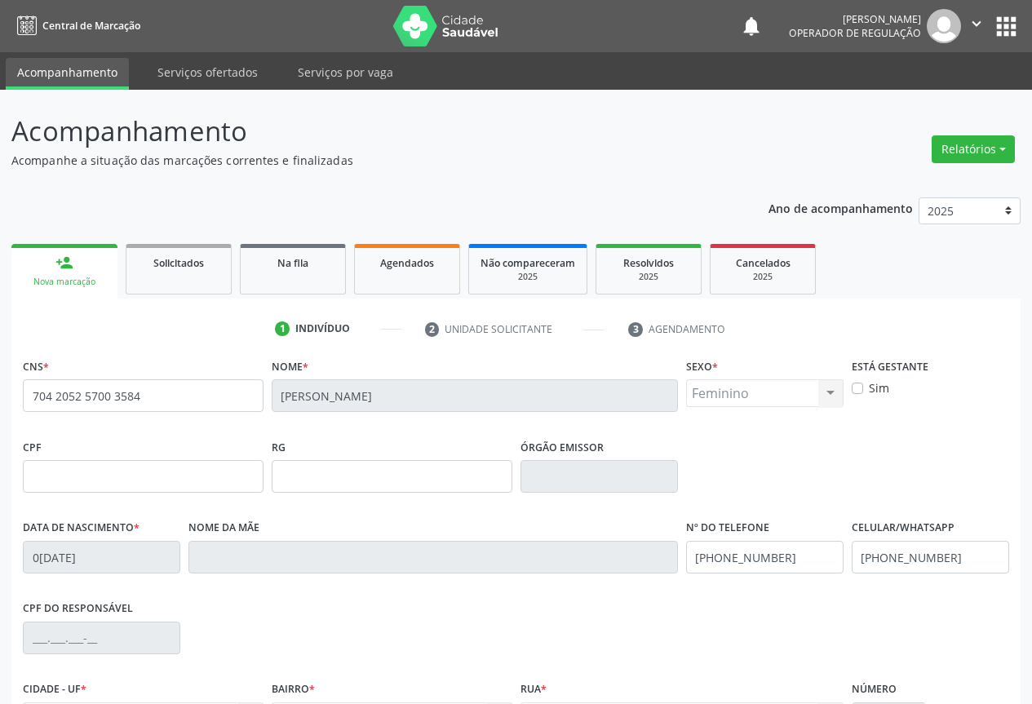
scroll to position [180, 0]
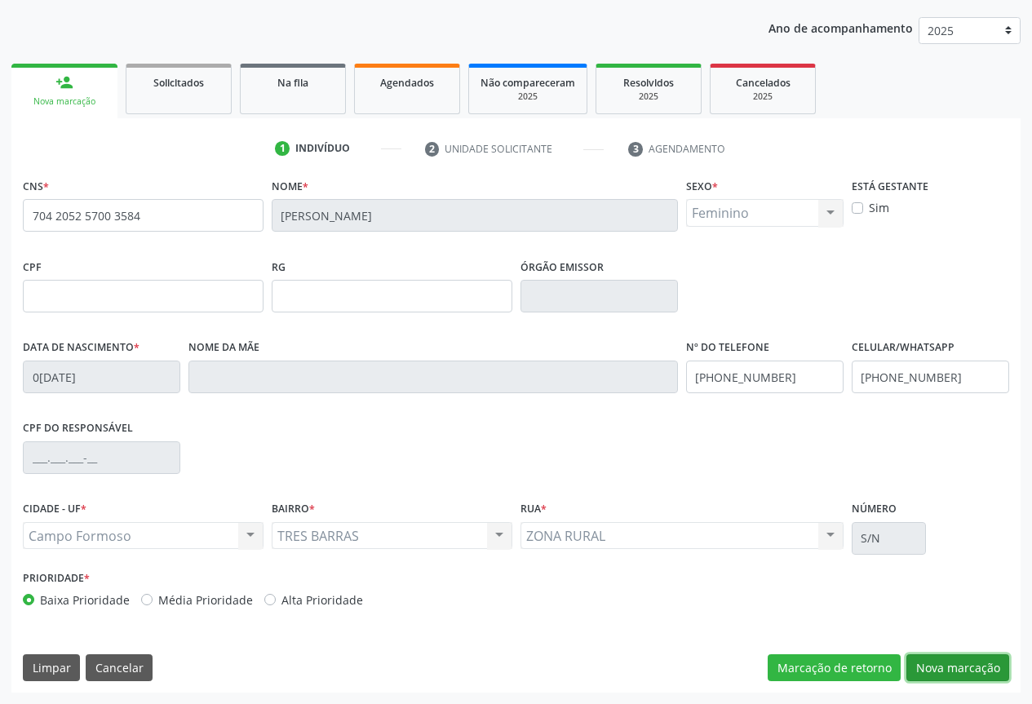
click at [955, 669] on button "Nova marcação" at bounding box center [957, 668] width 103 height 28
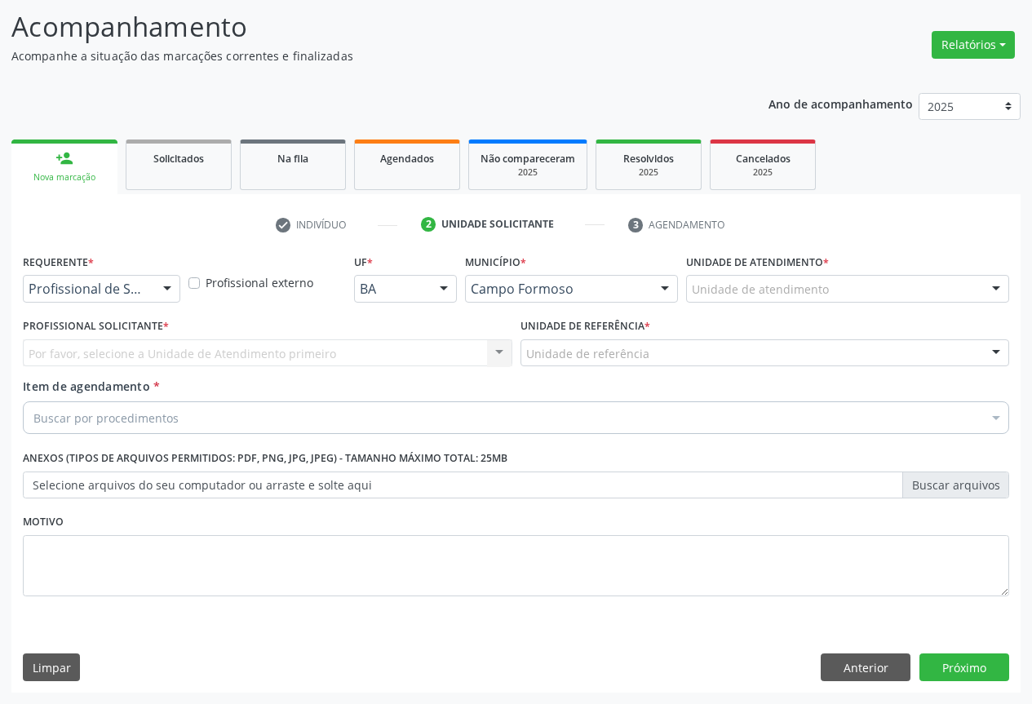
scroll to position [104, 0]
click at [150, 283] on div at bounding box center [101, 289] width 157 height 28
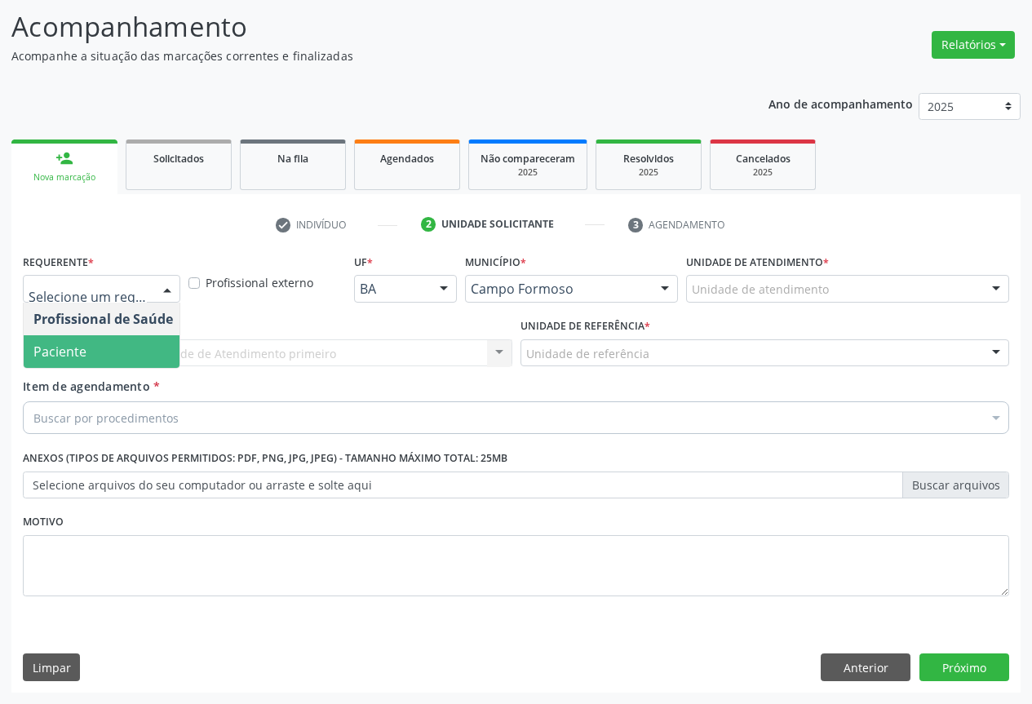
drag, startPoint x: 73, startPoint y: 350, endPoint x: 209, endPoint y: 353, distance: 136.3
click at [80, 350] on span "Paciente" at bounding box center [59, 352] width 53 height 18
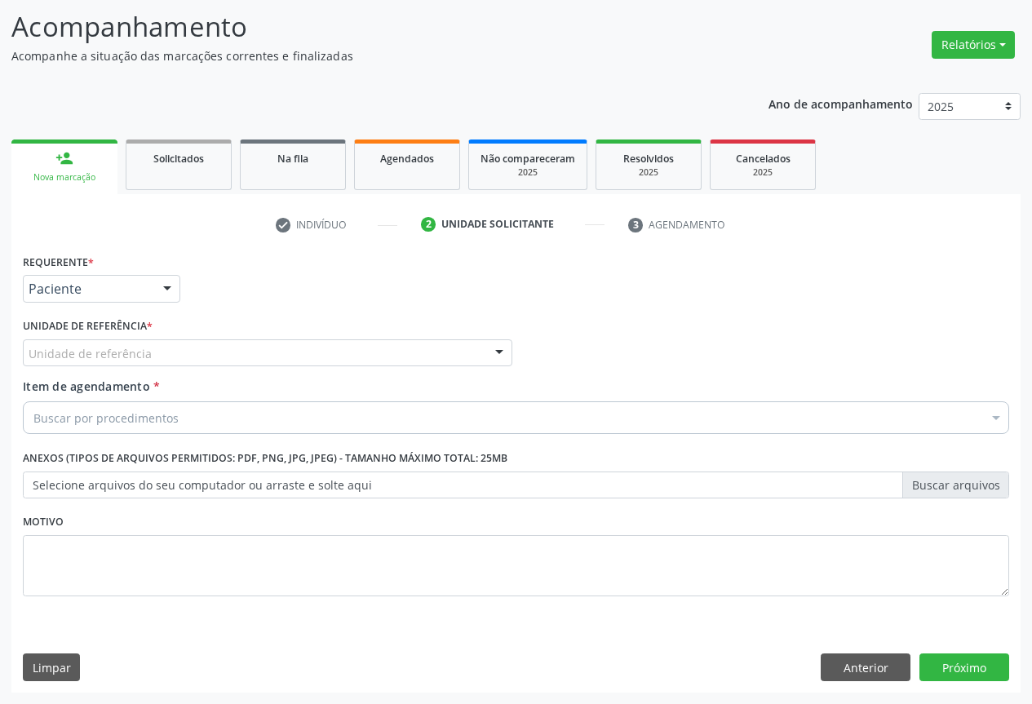
click at [487, 344] on div at bounding box center [499, 354] width 24 height 28
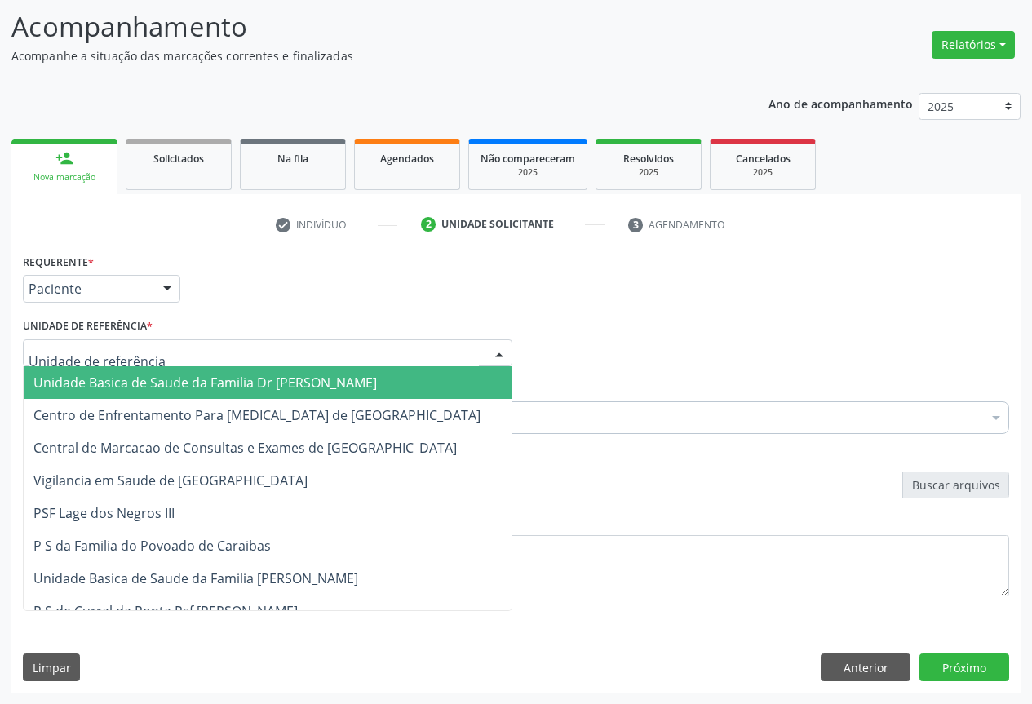
click at [134, 377] on span "Unidade Basica de Saude da Familia Dr [PERSON_NAME]" at bounding box center [204, 383] width 343 height 18
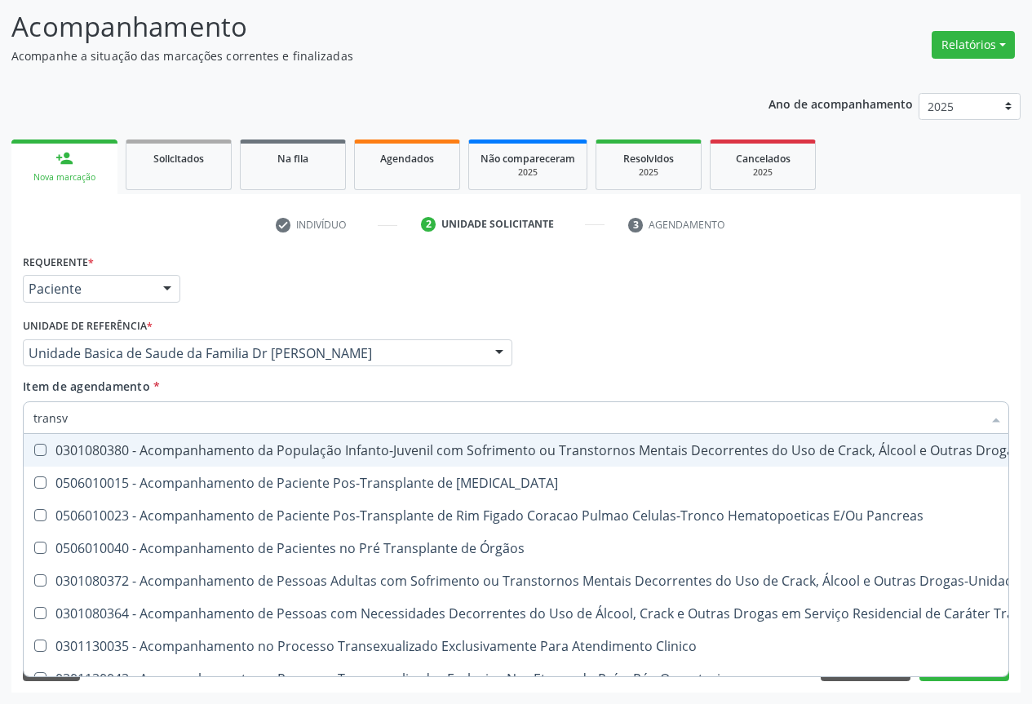
type input "transva"
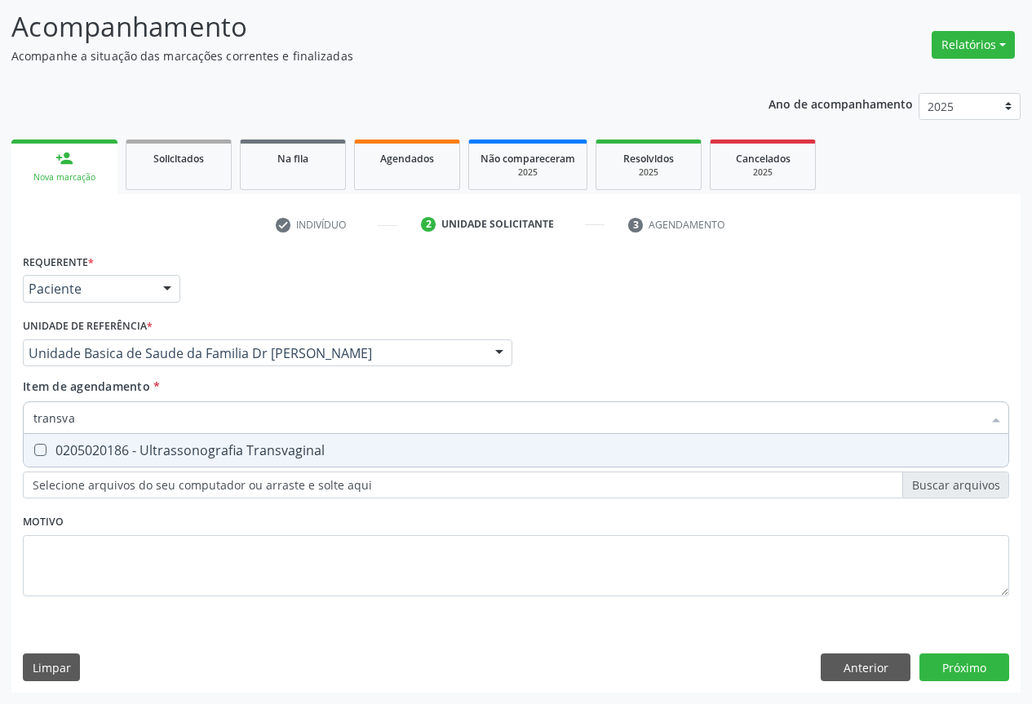
click at [177, 454] on div "0205020186 - Ultrassonografia Transvaginal" at bounding box center [515, 450] width 965 height 13
checkbox Transvaginal "true"
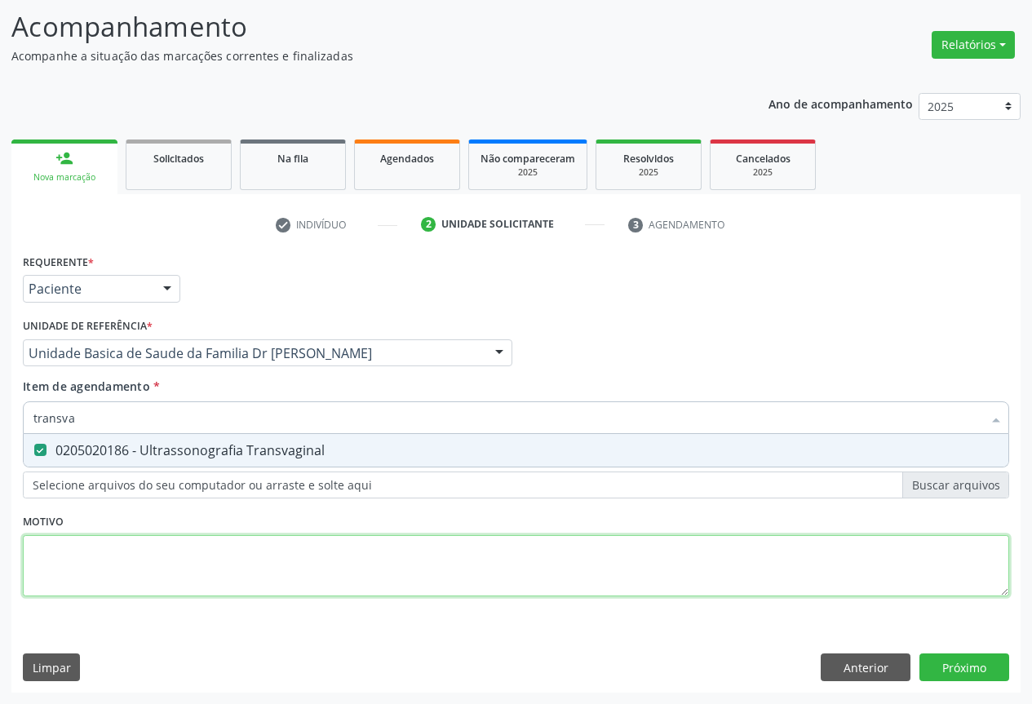
click at [266, 573] on div "Requerente * Paciente Profissional de Saúde Paciente Nenhum resultado encontrad…" at bounding box center [516, 434] width 986 height 369
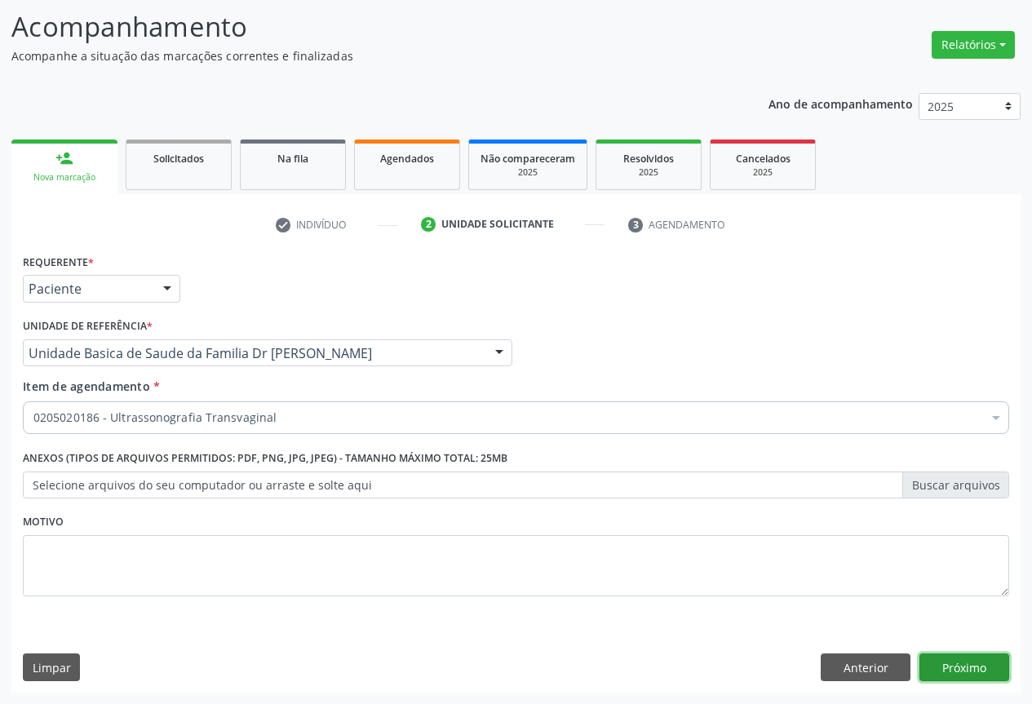
click at [948, 661] on button "Próximo" at bounding box center [964, 667] width 90 height 28
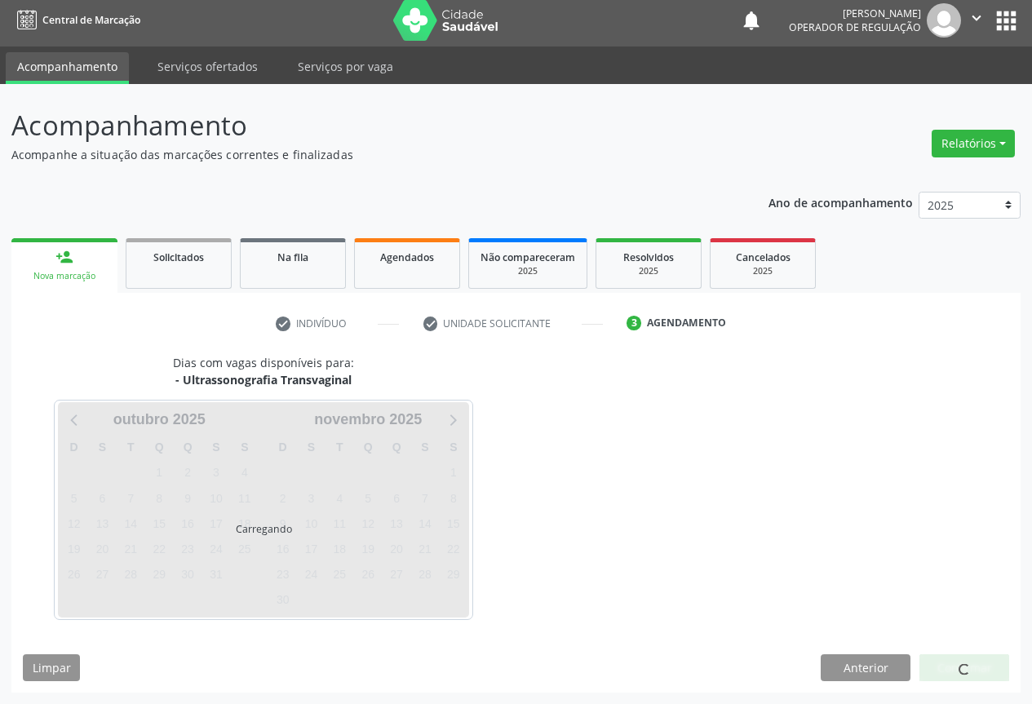
scroll to position [6, 0]
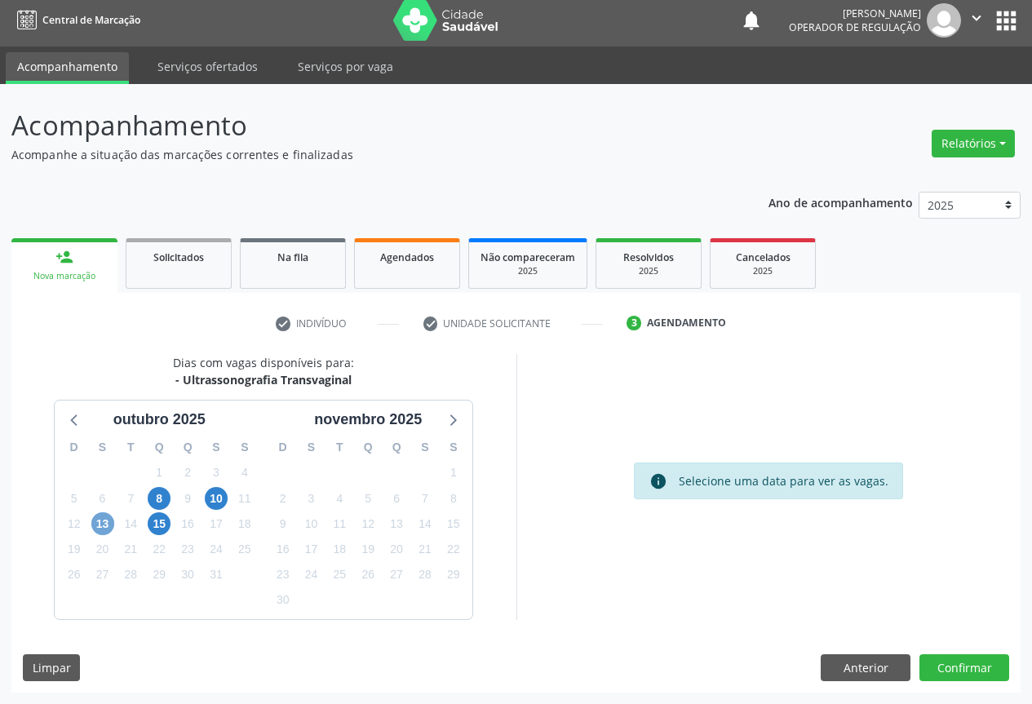
click at [97, 521] on span "13" at bounding box center [102, 523] width 23 height 23
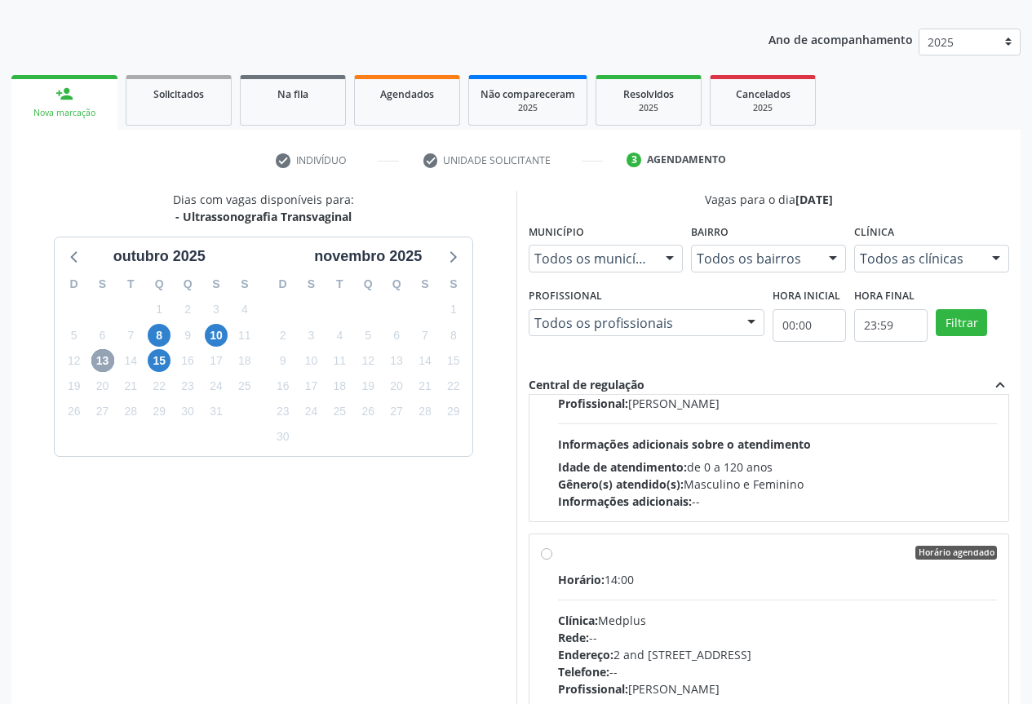
scroll to position [3099, 0]
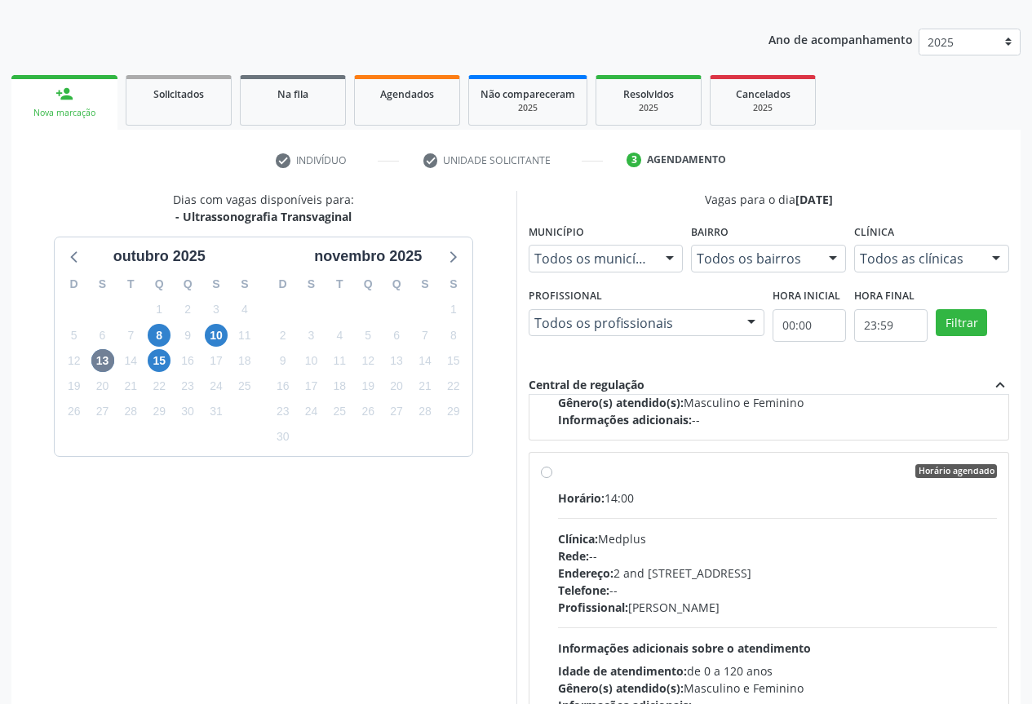
click at [555, 482] on div "Horário agendado Horário: 14:00 Clínica: Medplus Rede: -- Endereço: 2 and S 204…" at bounding box center [769, 589] width 457 height 250
radio input "true"
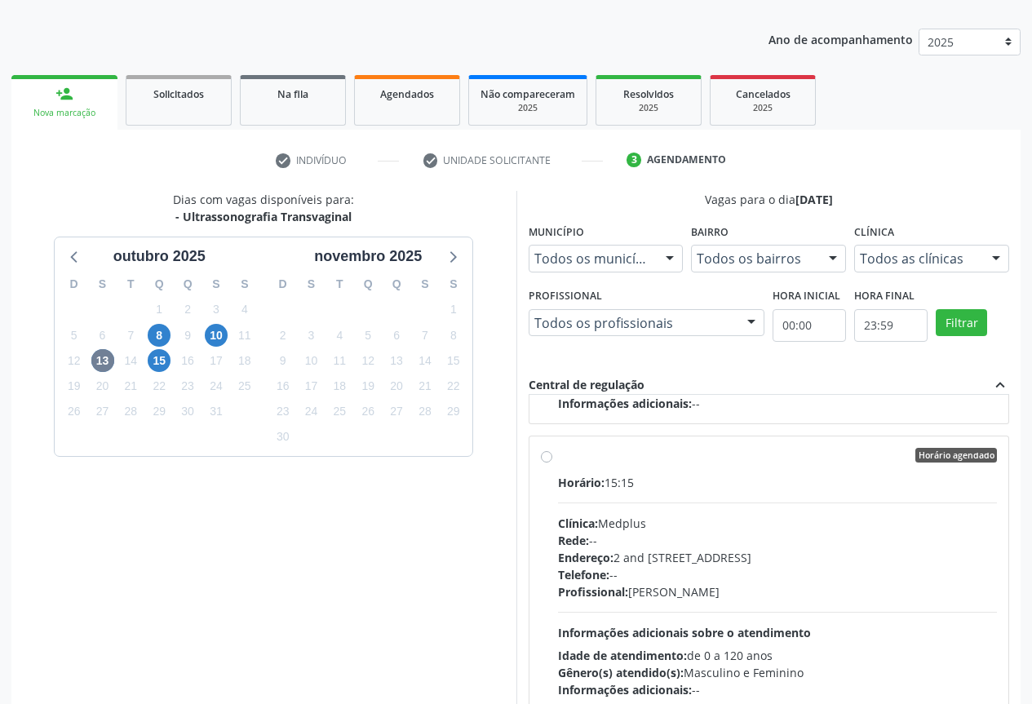
scroll to position [271, 0]
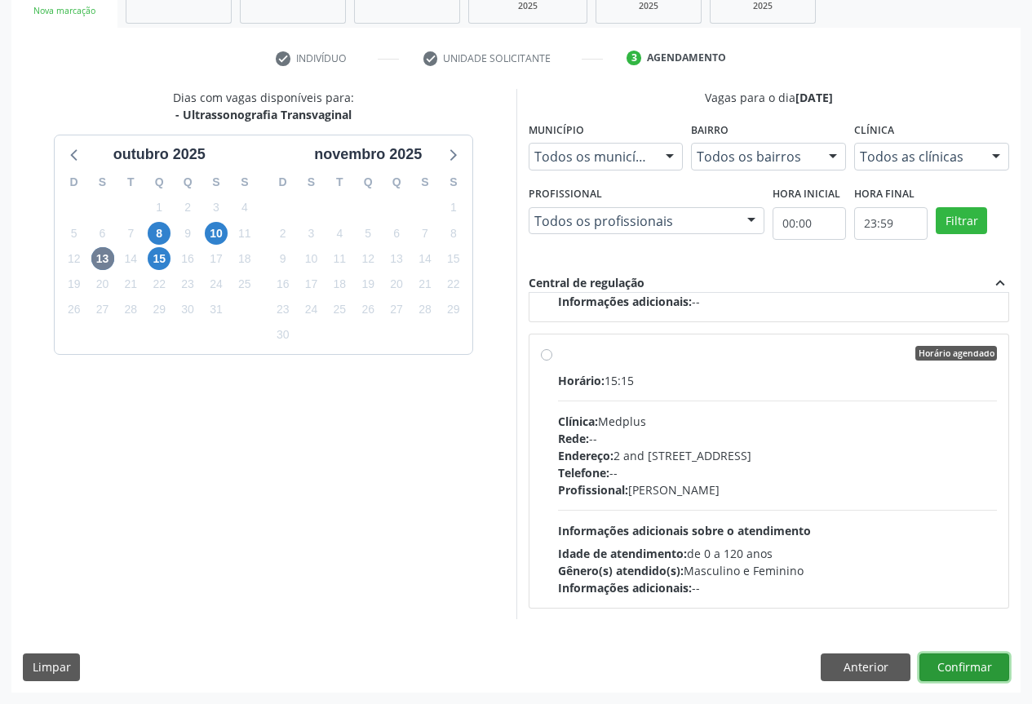
click at [961, 656] on button "Confirmar" at bounding box center [964, 667] width 90 height 28
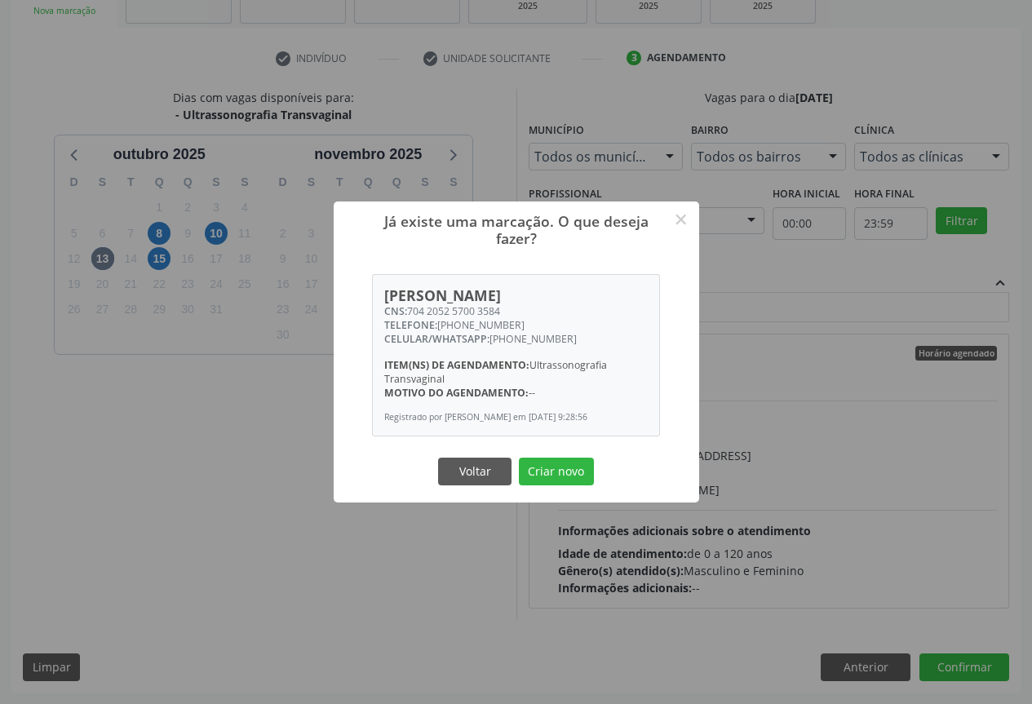
click at [568, 474] on button "Criar novo" at bounding box center [556, 472] width 75 height 28
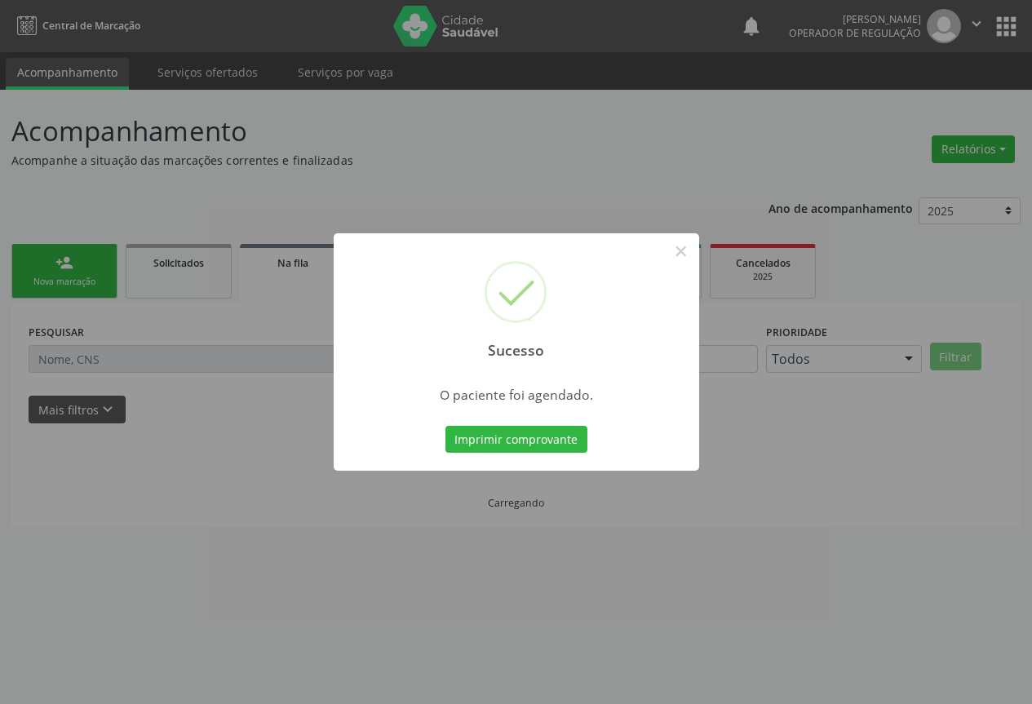
scroll to position [0, 0]
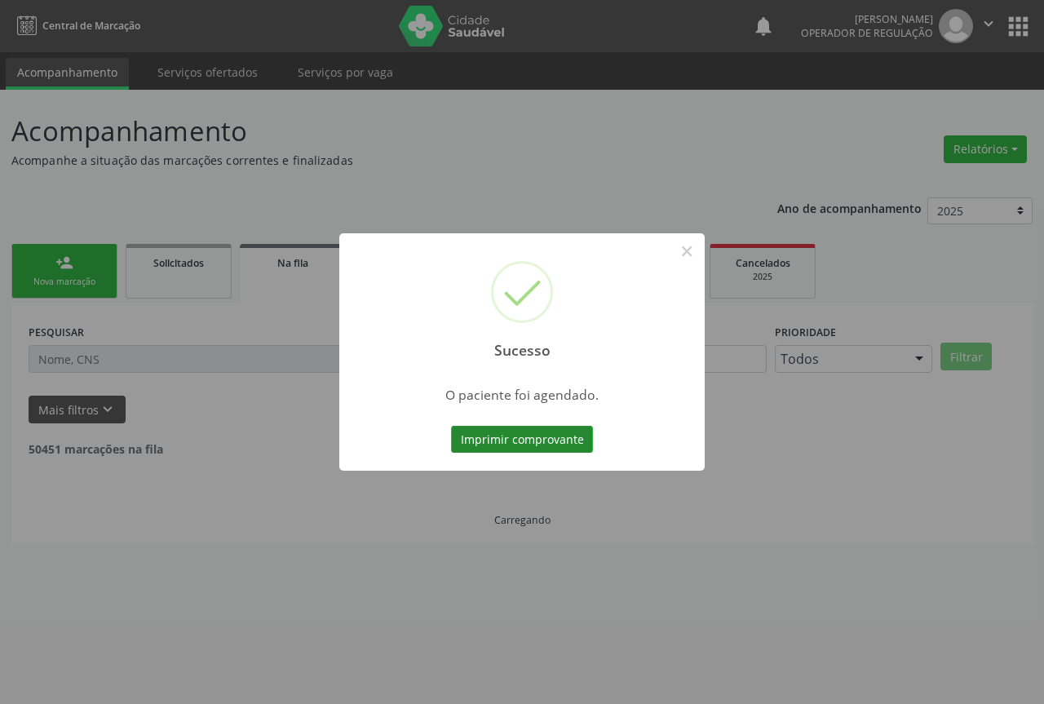
click at [510, 448] on button "Imprimir comprovante" at bounding box center [522, 440] width 142 height 28
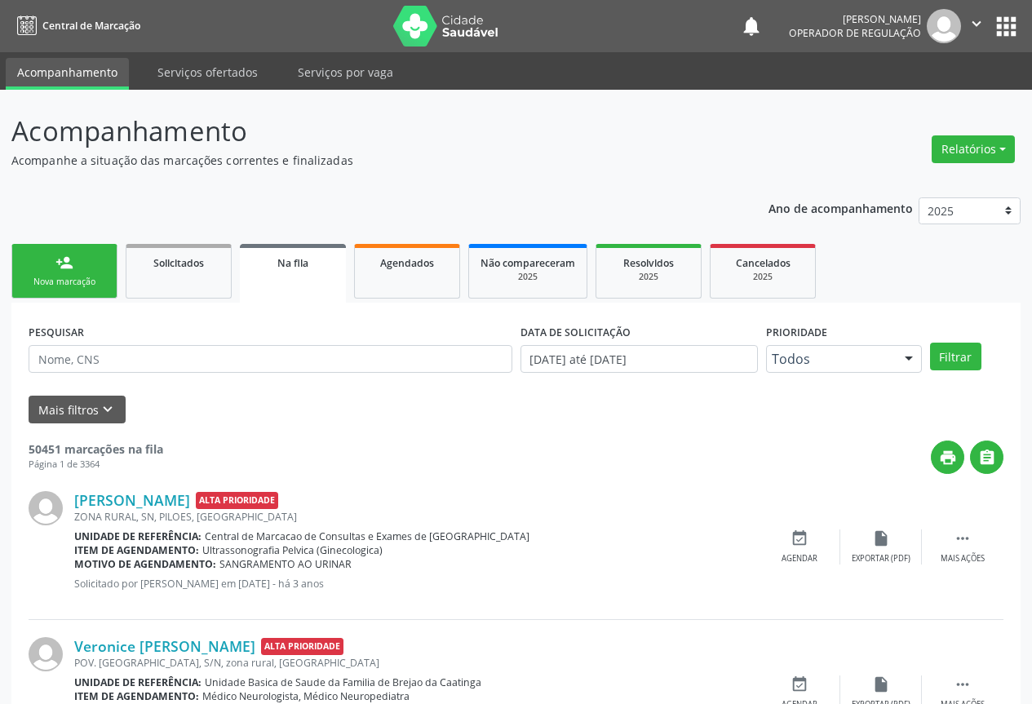
click at [82, 281] on div "Nova marcação" at bounding box center [65, 282] width 82 height 12
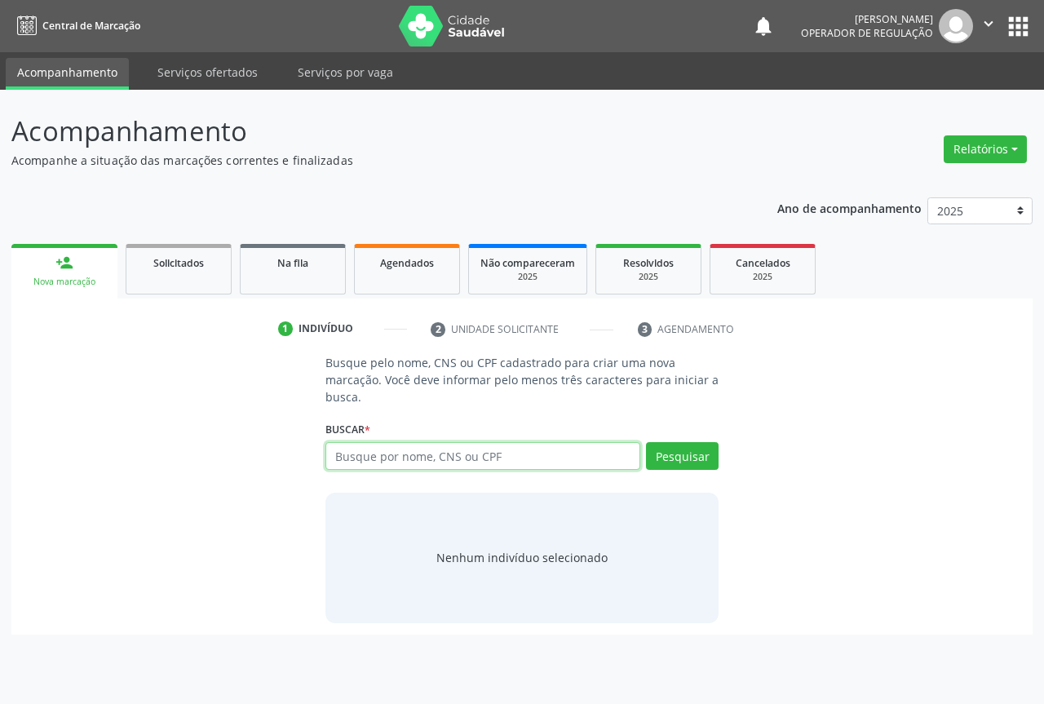
click at [409, 453] on input "text" at bounding box center [482, 456] width 315 height 28
type input "702400093613021"
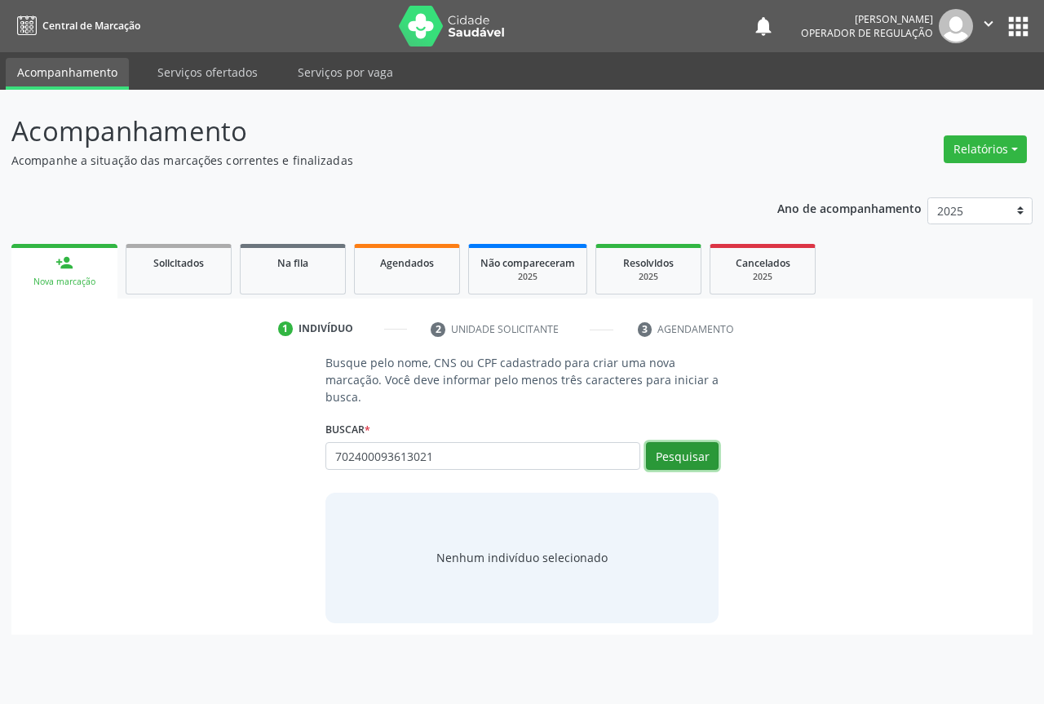
click at [687, 460] on button "Pesquisar" at bounding box center [682, 456] width 73 height 28
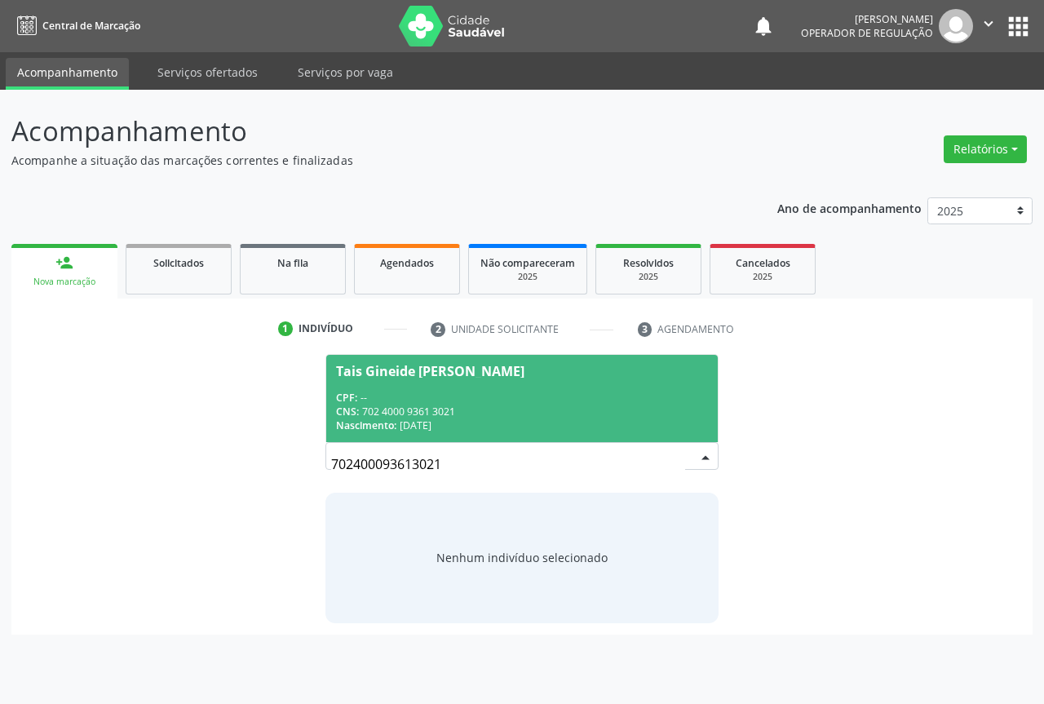
click at [436, 392] on div "CPF: --" at bounding box center [522, 398] width 372 height 14
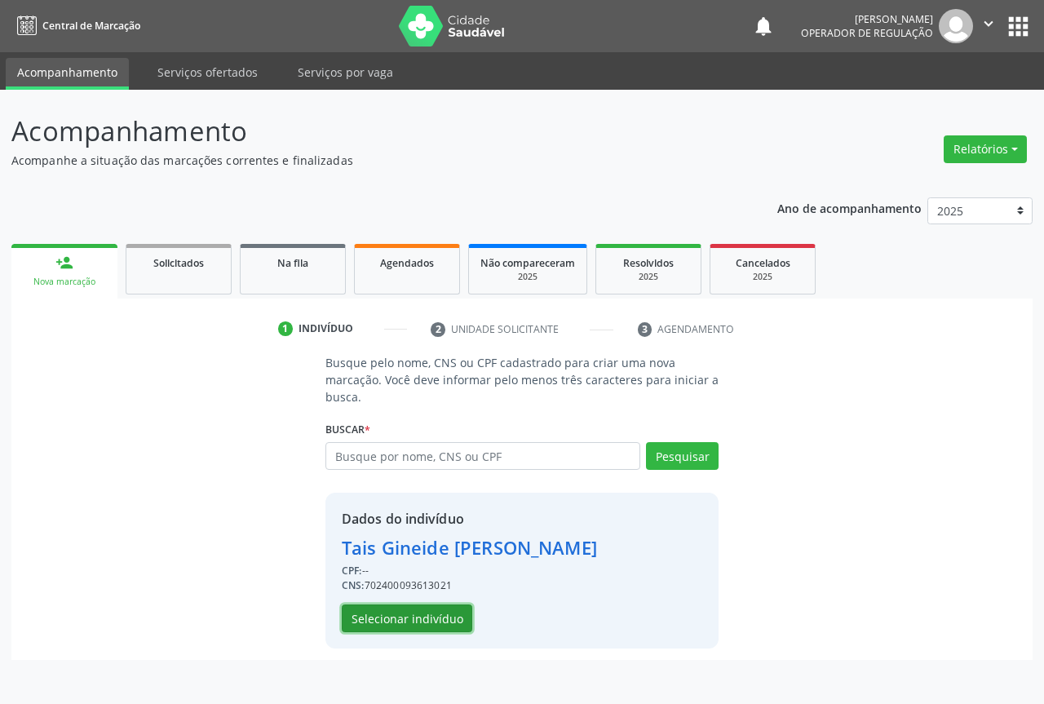
click at [391, 611] on button "Selecionar indivíduo" at bounding box center [407, 618] width 131 height 28
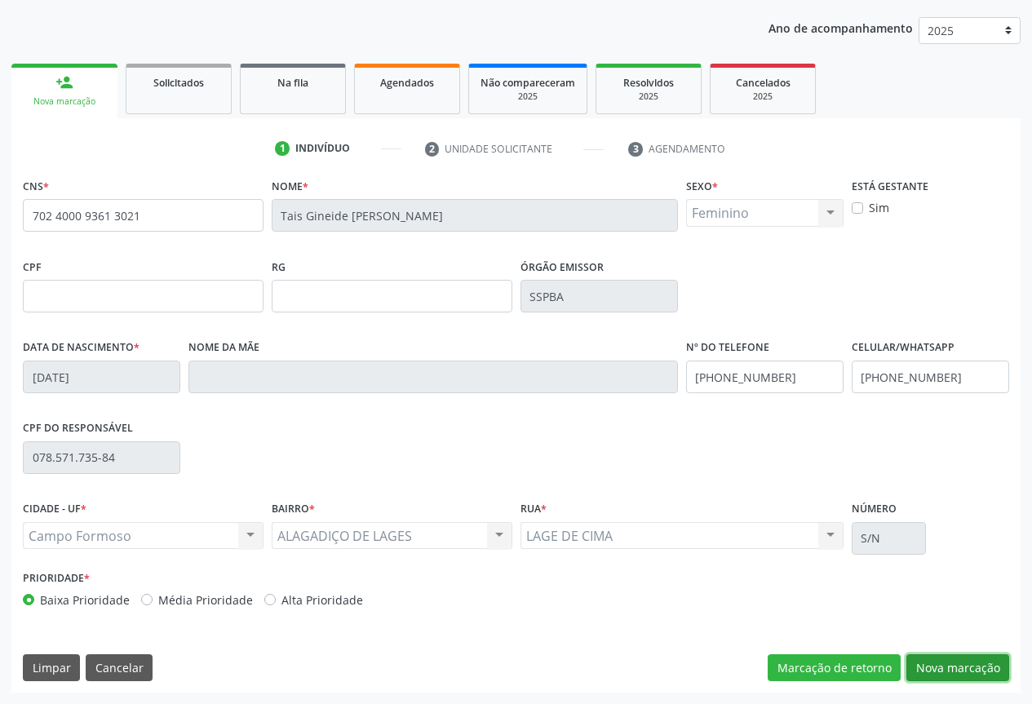
click at [949, 665] on button "Nova marcação" at bounding box center [957, 668] width 103 height 28
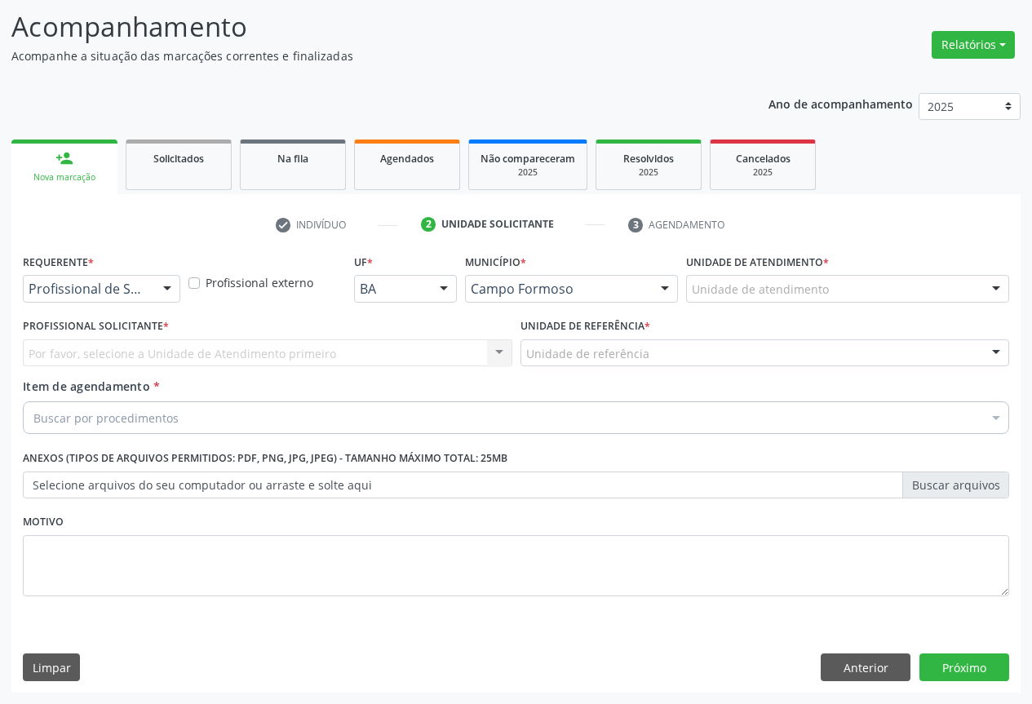
scroll to position [104, 0]
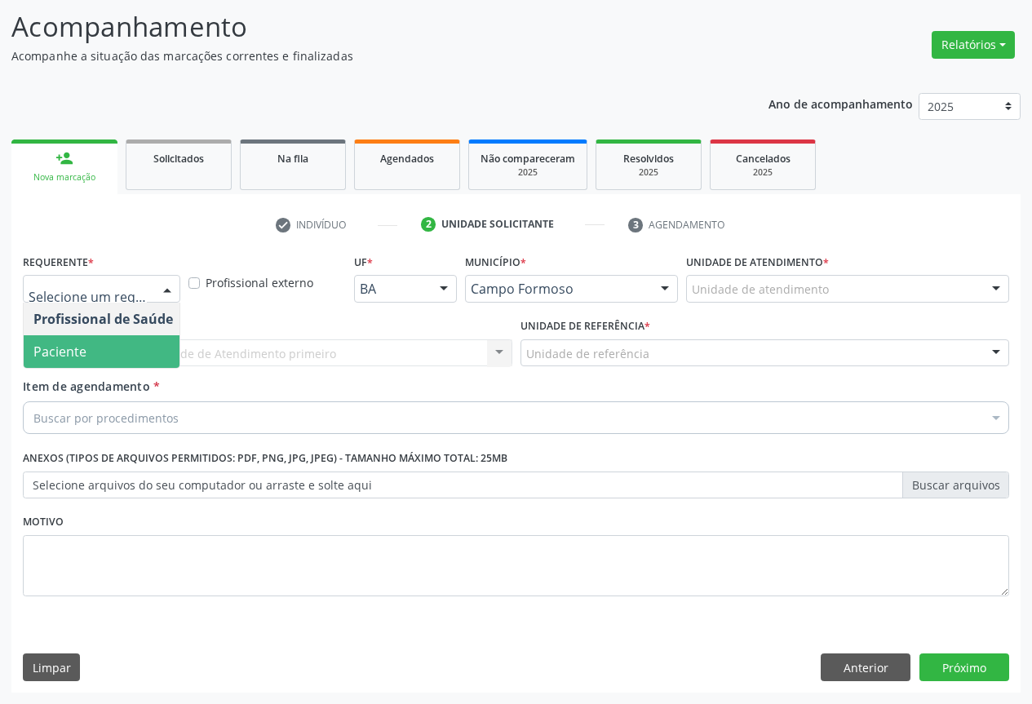
drag, startPoint x: 76, startPoint y: 348, endPoint x: 153, endPoint y: 362, distance: 78.7
click at [77, 348] on span "Paciente" at bounding box center [59, 352] width 53 height 18
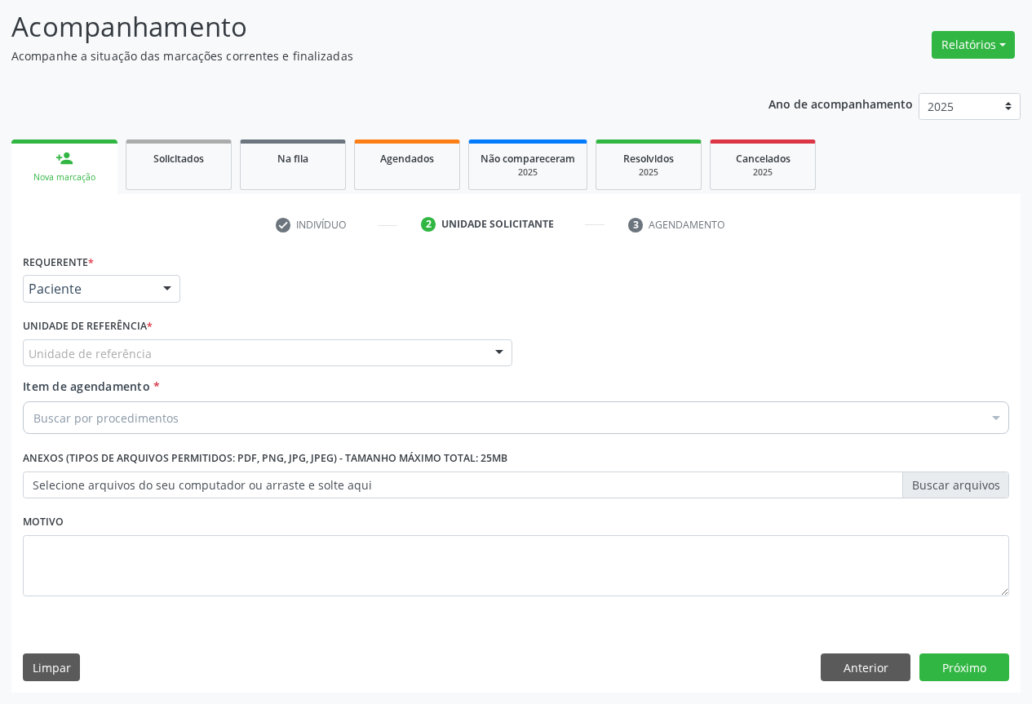
click at [165, 357] on div "Unidade de referência" at bounding box center [267, 353] width 489 height 28
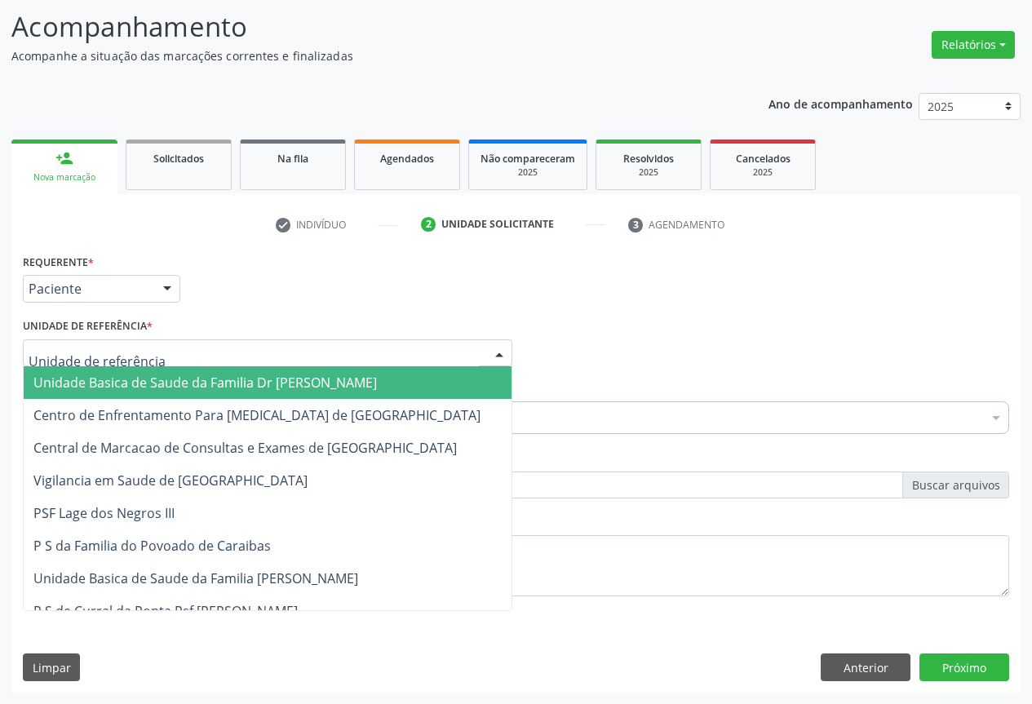
click at [140, 390] on span "Unidade Basica de Saude da Familia Dr [PERSON_NAME]" at bounding box center [204, 383] width 343 height 18
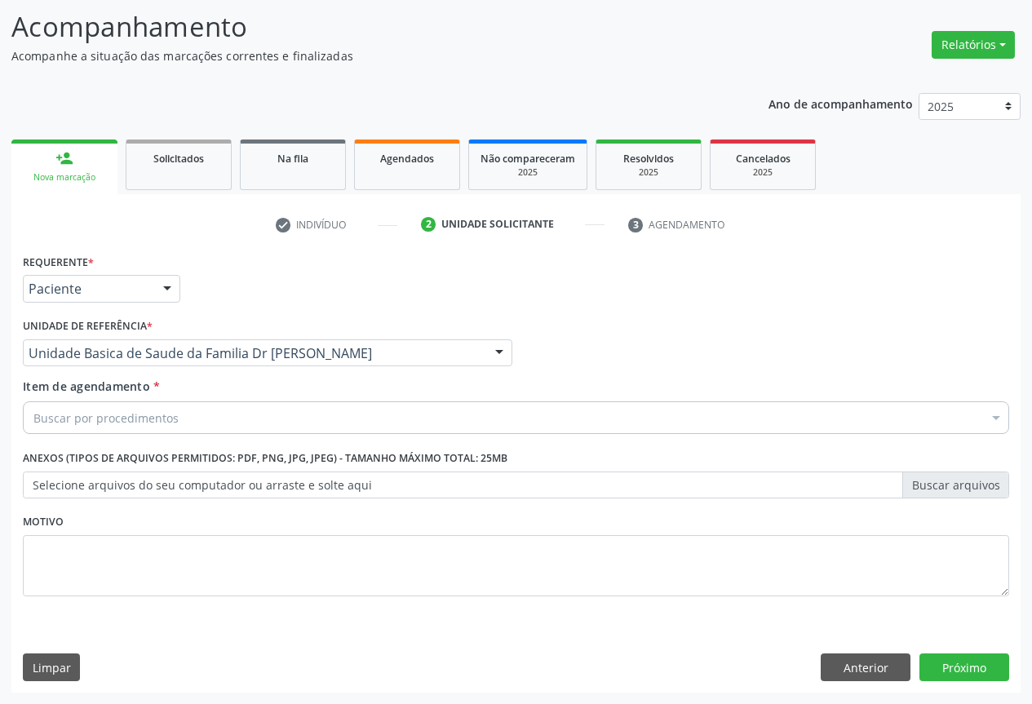
drag, startPoint x: 155, startPoint y: 418, endPoint x: 355, endPoint y: 441, distance: 201.2
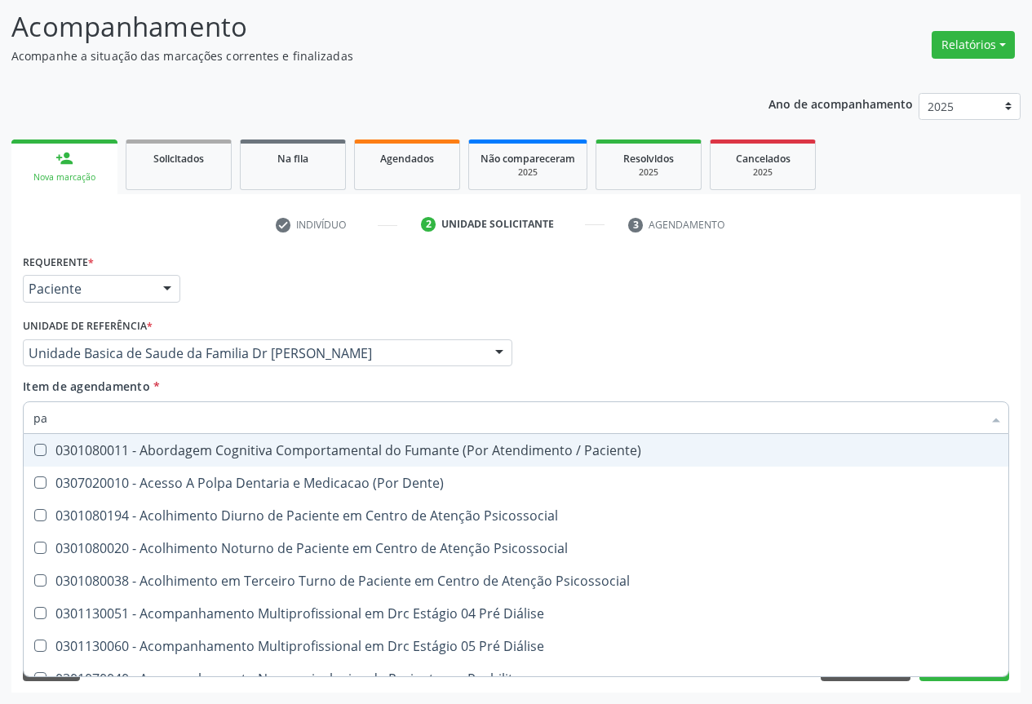
type input "p"
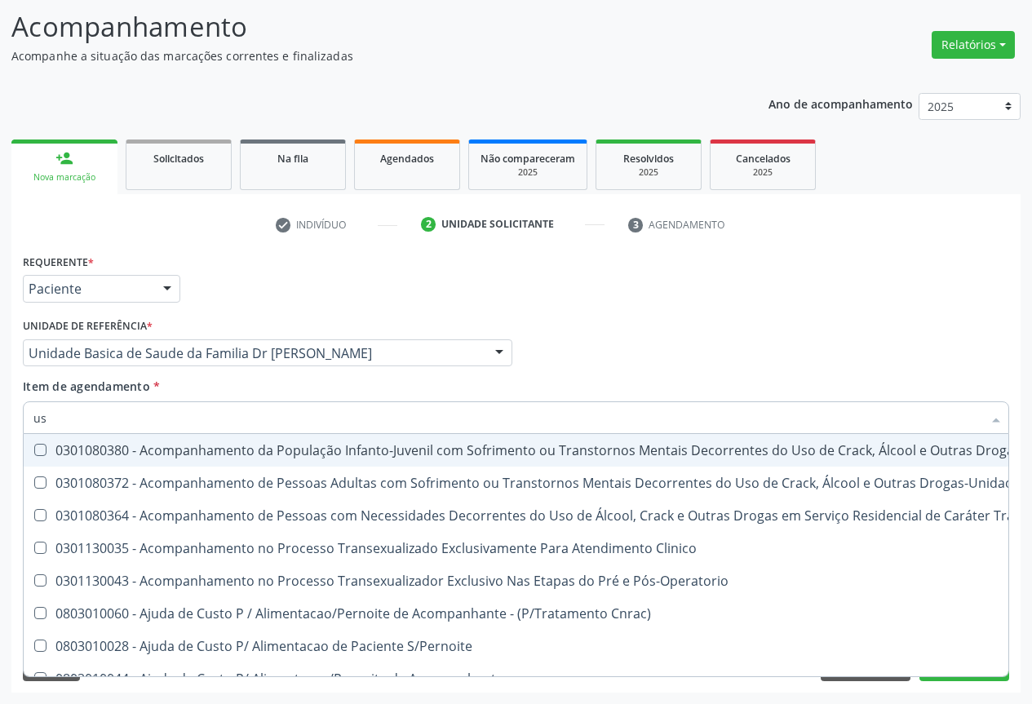
type input "usg"
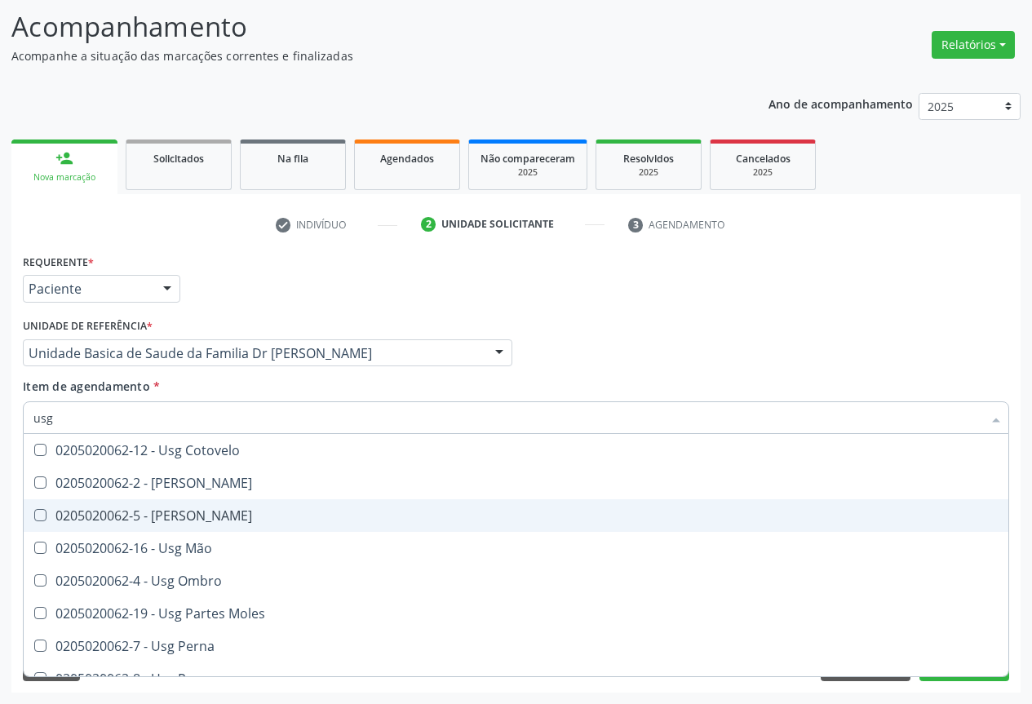
scroll to position [245, 0]
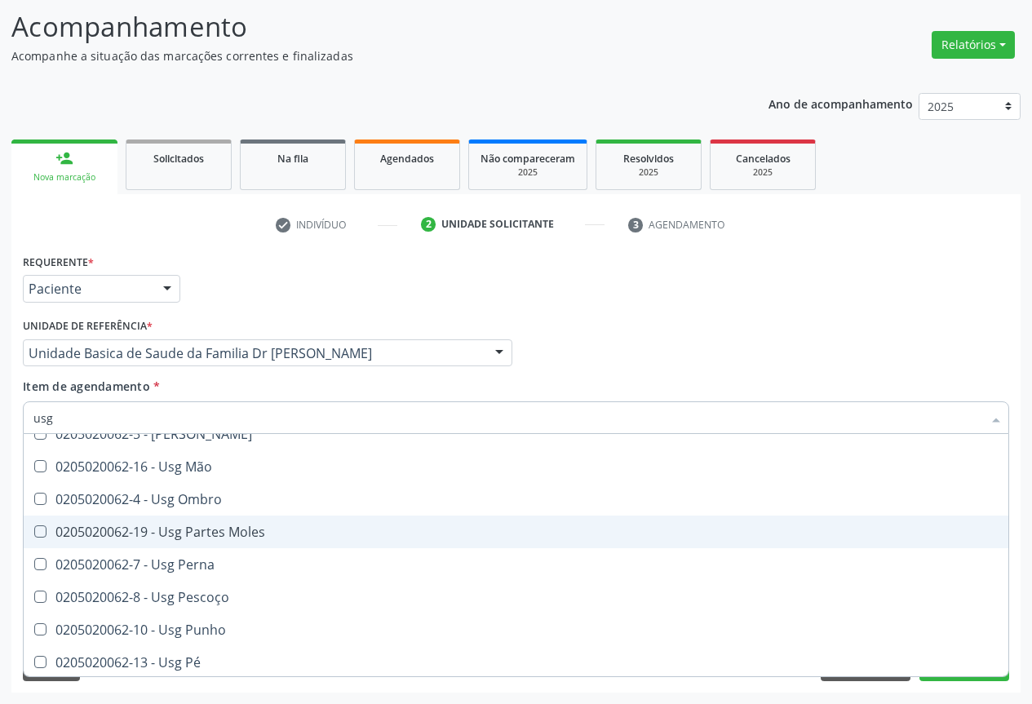
click at [217, 528] on div "0205020062-19 - Usg Partes Moles" at bounding box center [515, 531] width 965 height 13
checkbox Moles "true"
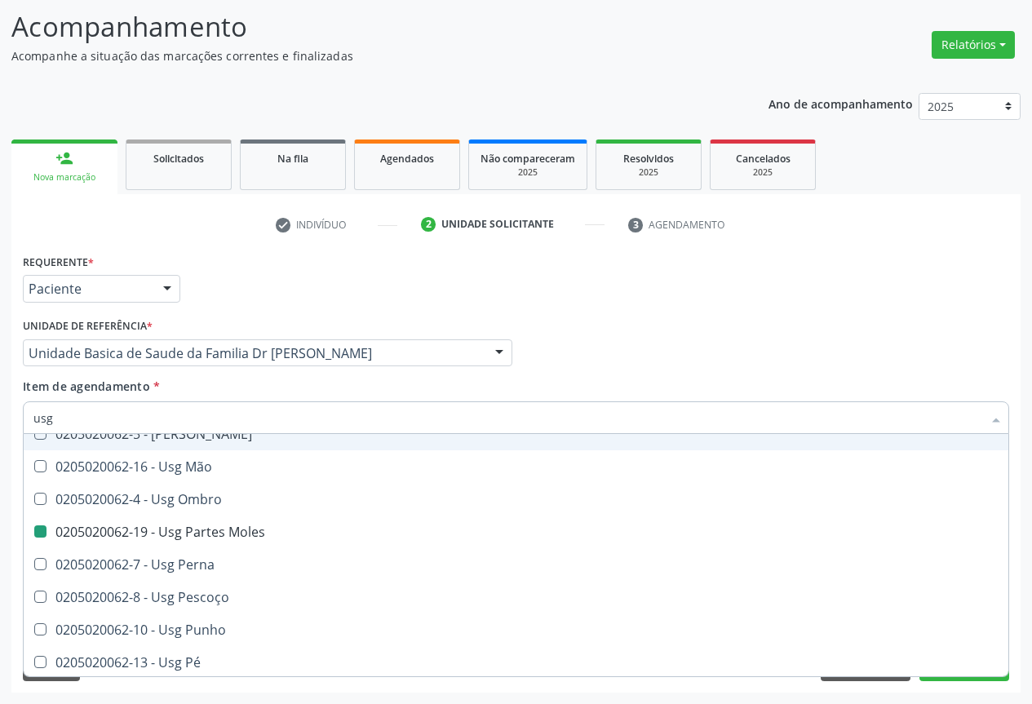
click at [500, 396] on div "Item de agendamento * usg Desfazer seleção 0205020062-14 - Usg Axila 0205020062…" at bounding box center [516, 403] width 986 height 51
checkbox Braço "true"
checkbox Moles "false"
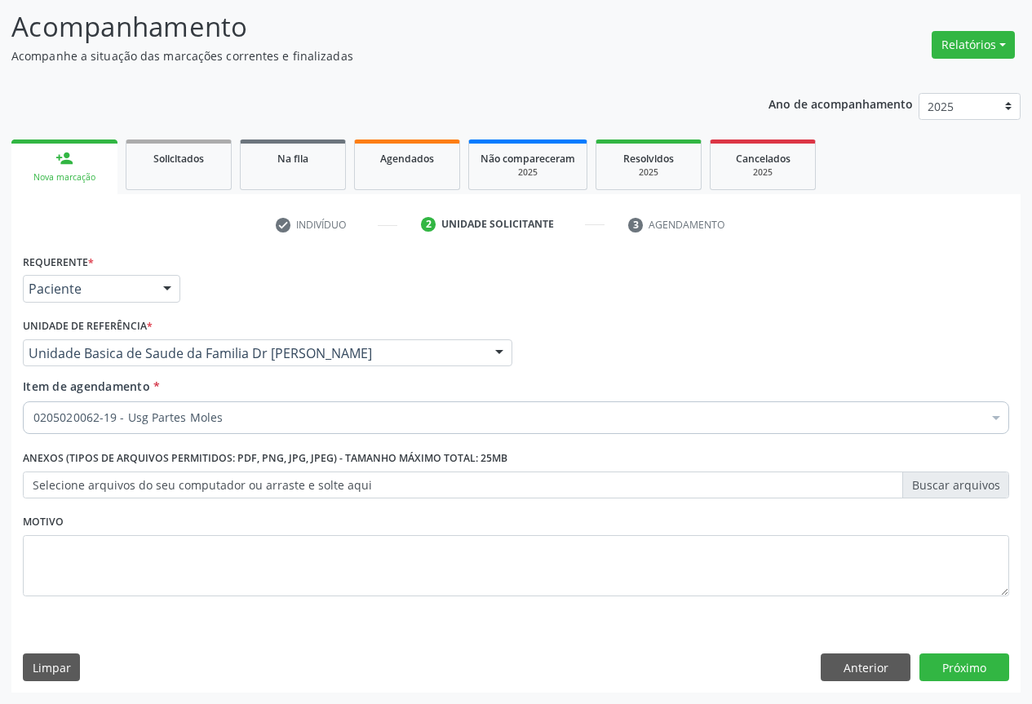
scroll to position [0, 0]
click at [971, 651] on div "Requerente * Paciente Profissional de Saúde Paciente Nenhum resultado encontrad…" at bounding box center [515, 471] width 1009 height 443
click at [964, 659] on button "Próximo" at bounding box center [964, 667] width 90 height 28
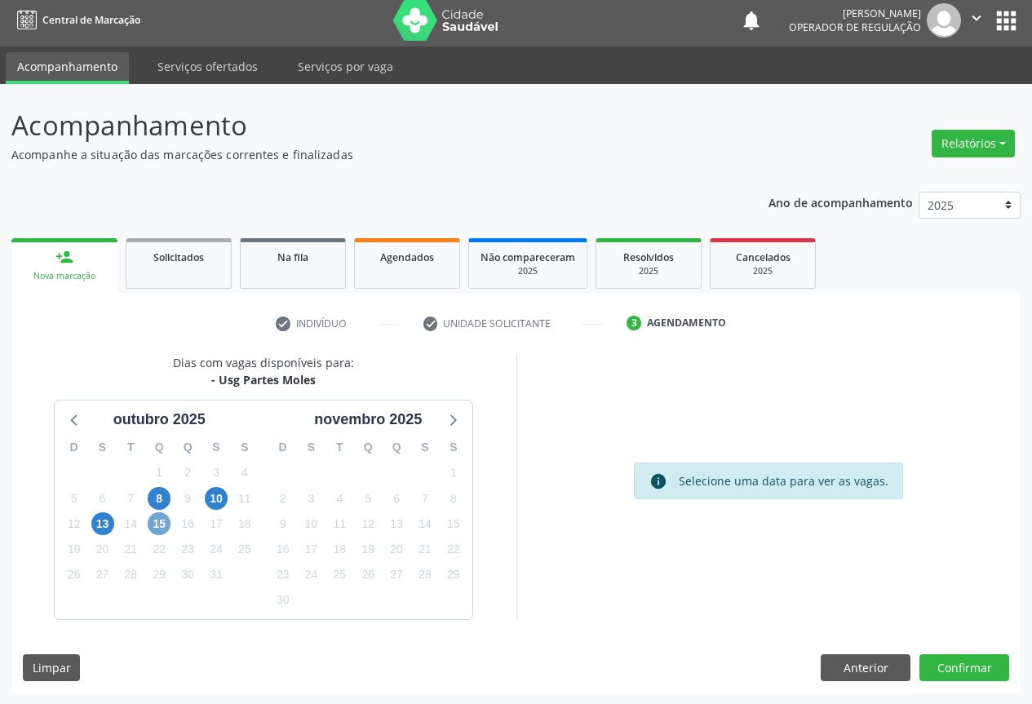
click at [157, 526] on span "15" at bounding box center [159, 523] width 23 height 23
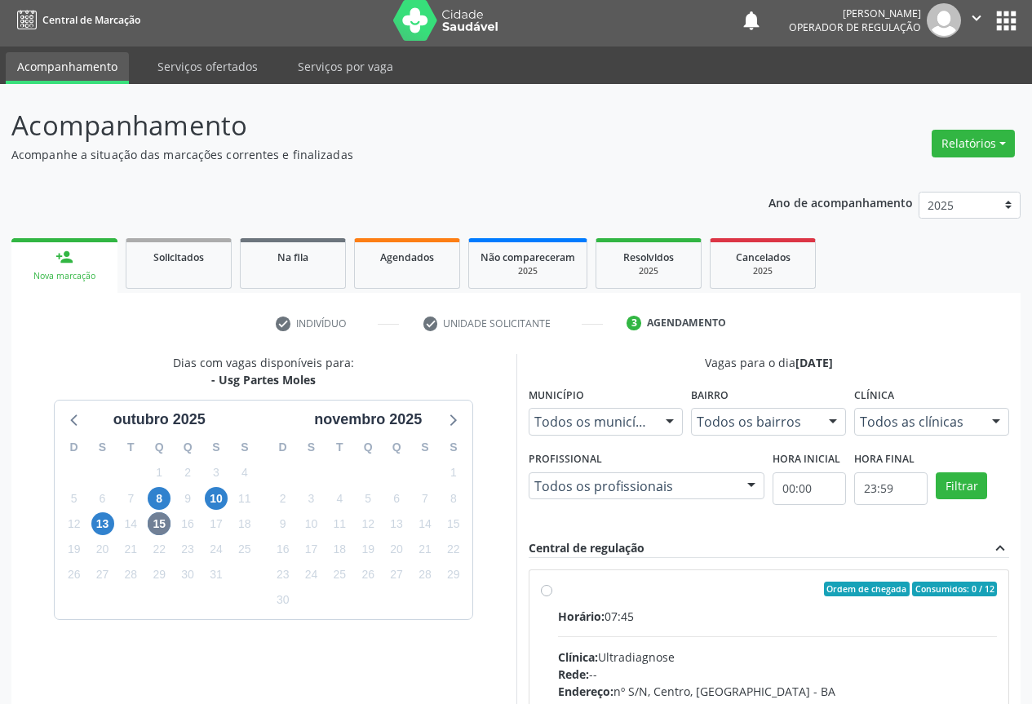
click at [647, 617] on div "Horário: 07:45" at bounding box center [778, 616] width 440 height 17
click at [552, 596] on input "Ordem de chegada Consumidos: 0 / 12 Horário: 07:45 Clínica: Ultradiagnose Rede:…" at bounding box center [546, 589] width 11 height 15
radio input "true"
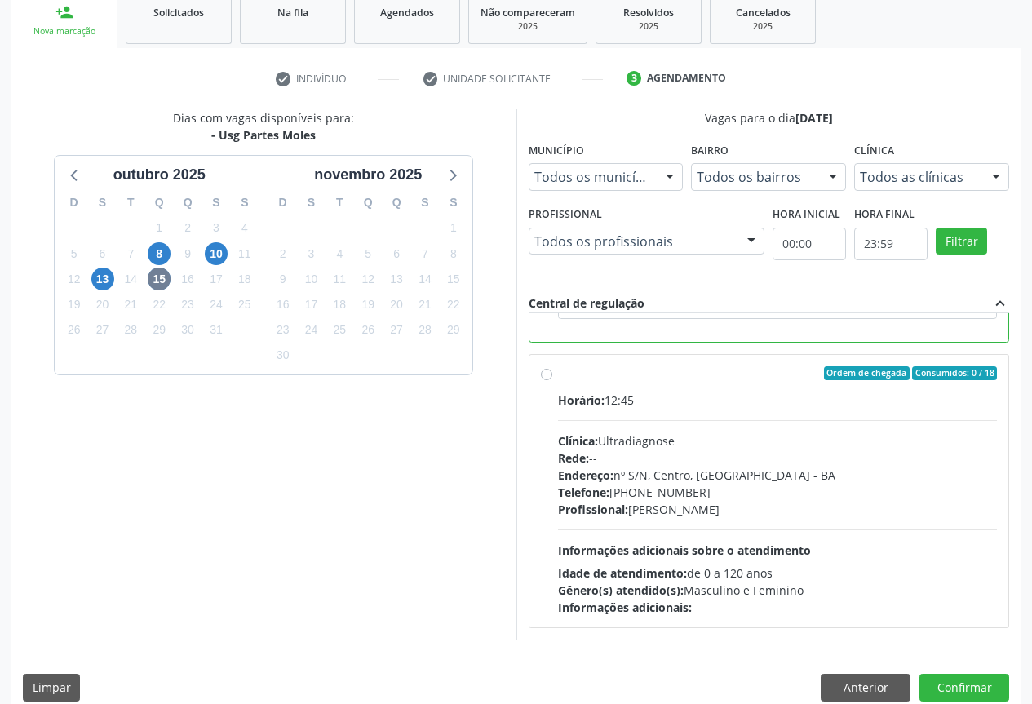
scroll to position [271, 0]
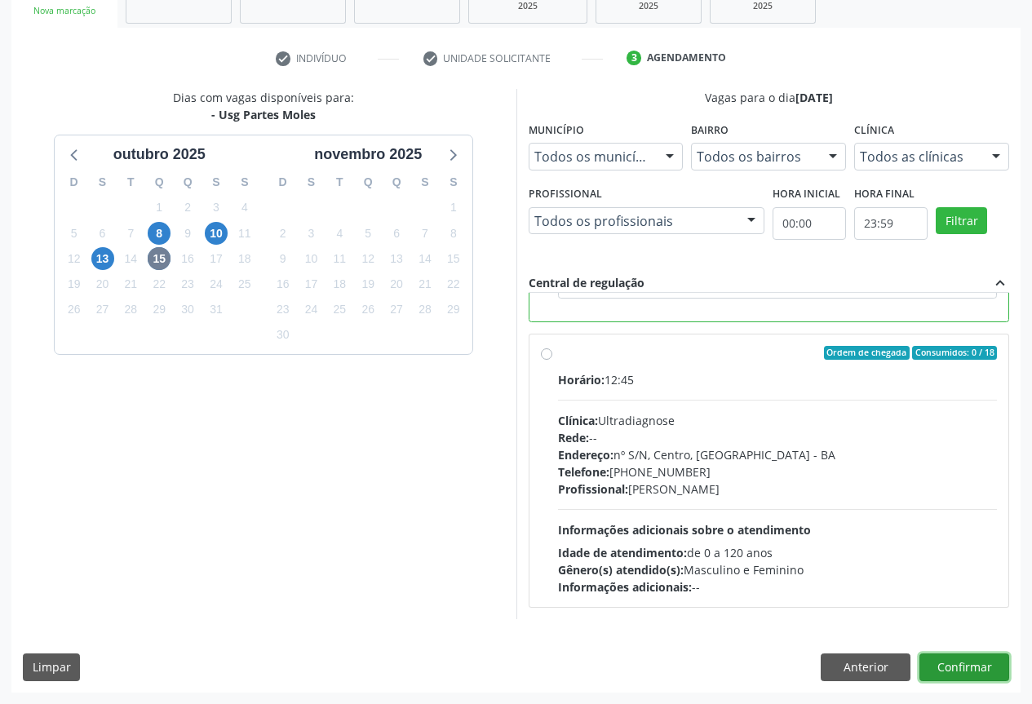
click at [957, 661] on button "Confirmar" at bounding box center [964, 667] width 90 height 28
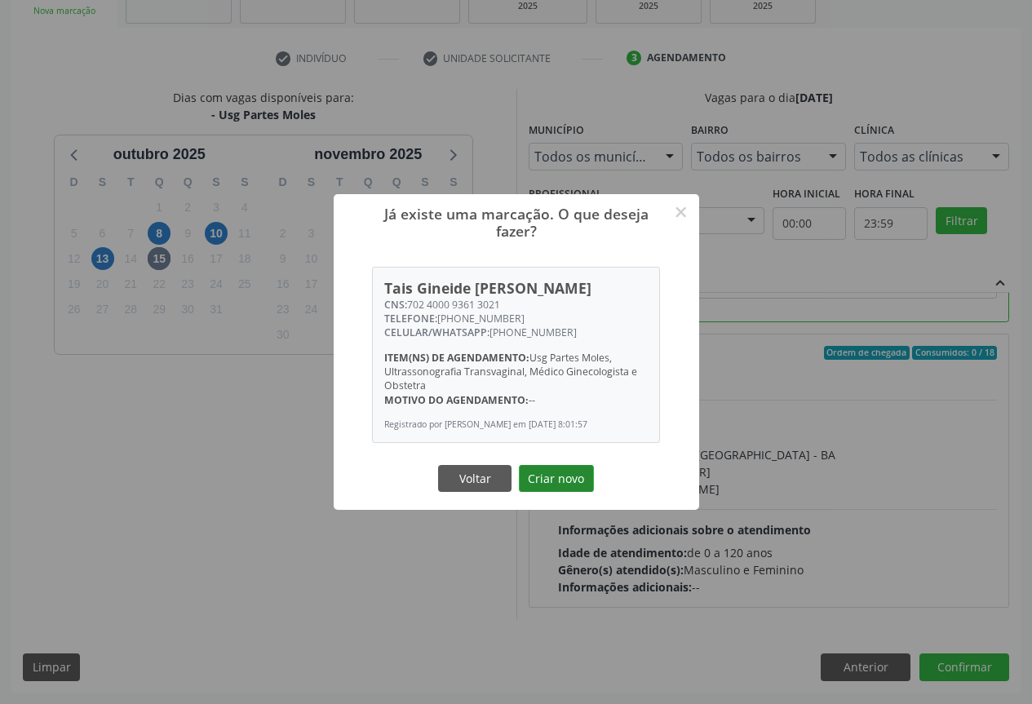
click at [564, 476] on button "Criar novo" at bounding box center [556, 479] width 75 height 28
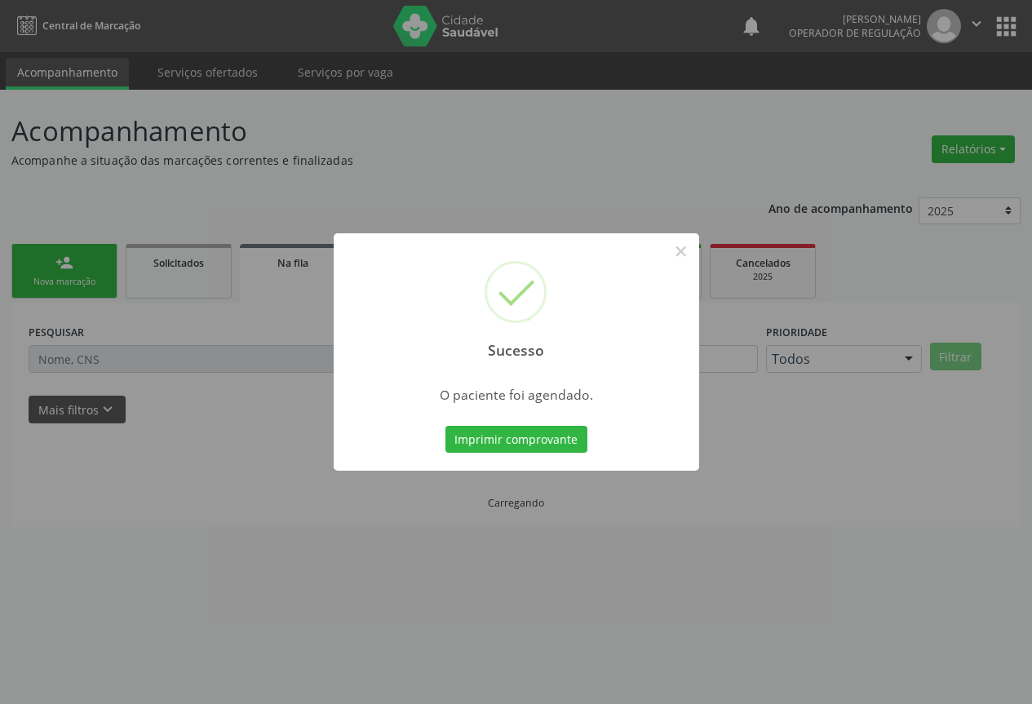
scroll to position [0, 0]
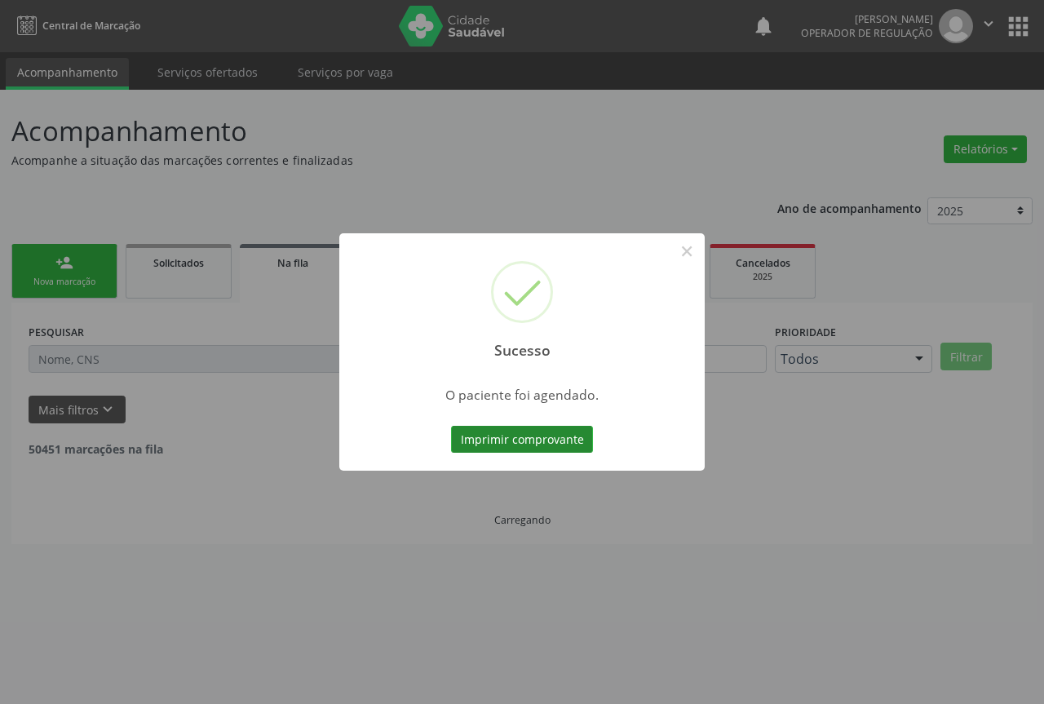
click at [538, 437] on button "Imprimir comprovante" at bounding box center [522, 440] width 142 height 28
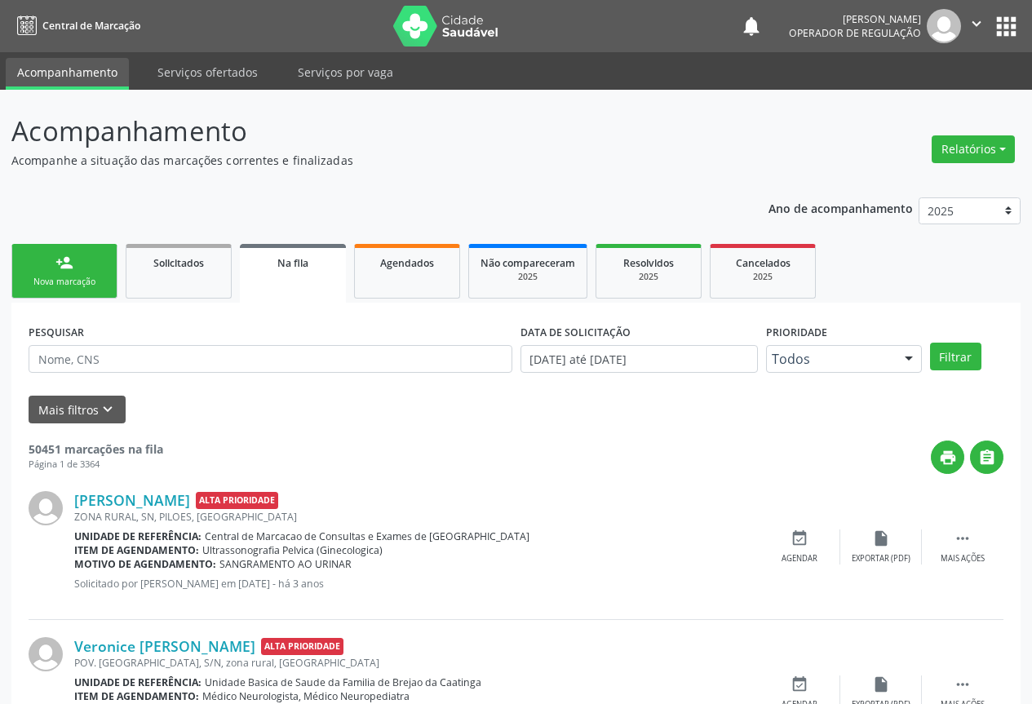
click at [93, 259] on link "person_add Nova marcação" at bounding box center [64, 271] width 106 height 55
click at [95, 258] on link "person_add Nova marcação" at bounding box center [64, 271] width 106 height 55
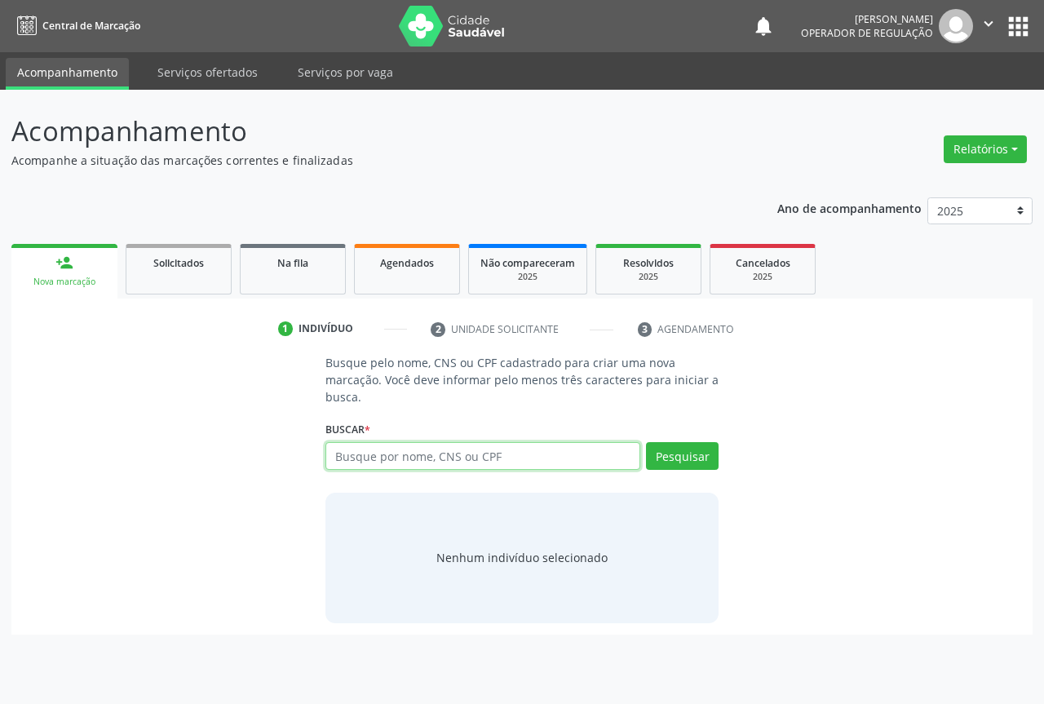
click at [440, 458] on input "text" at bounding box center [482, 456] width 315 height 28
type input "702402591554320"
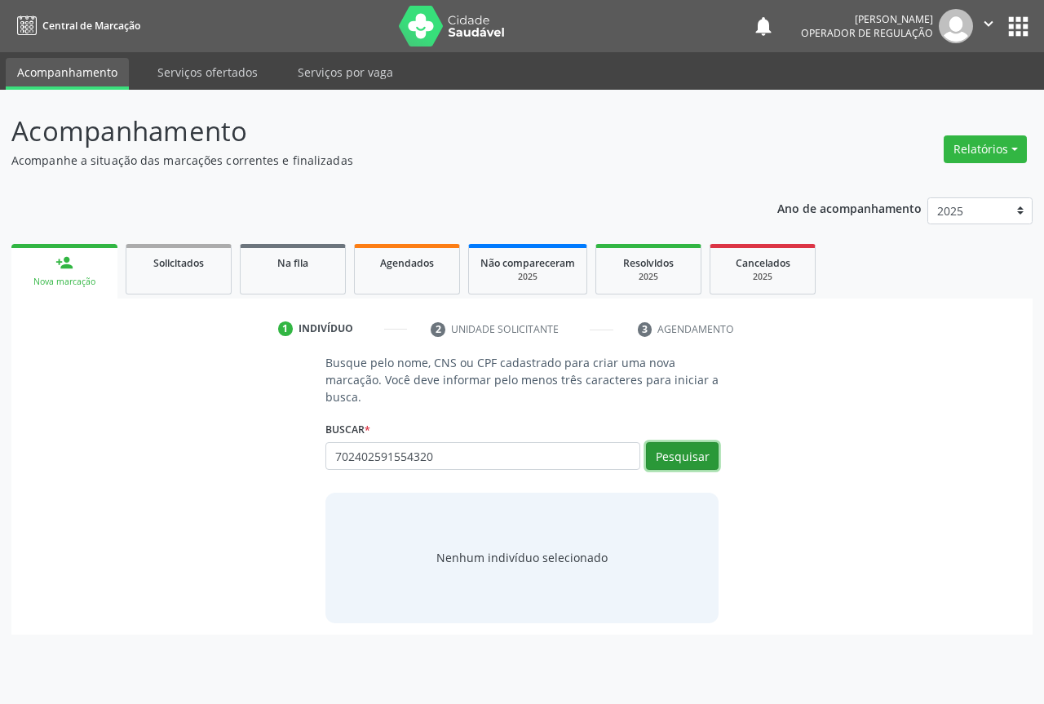
click at [685, 460] on button "Pesquisar" at bounding box center [682, 456] width 73 height 28
type input "702402591554320"
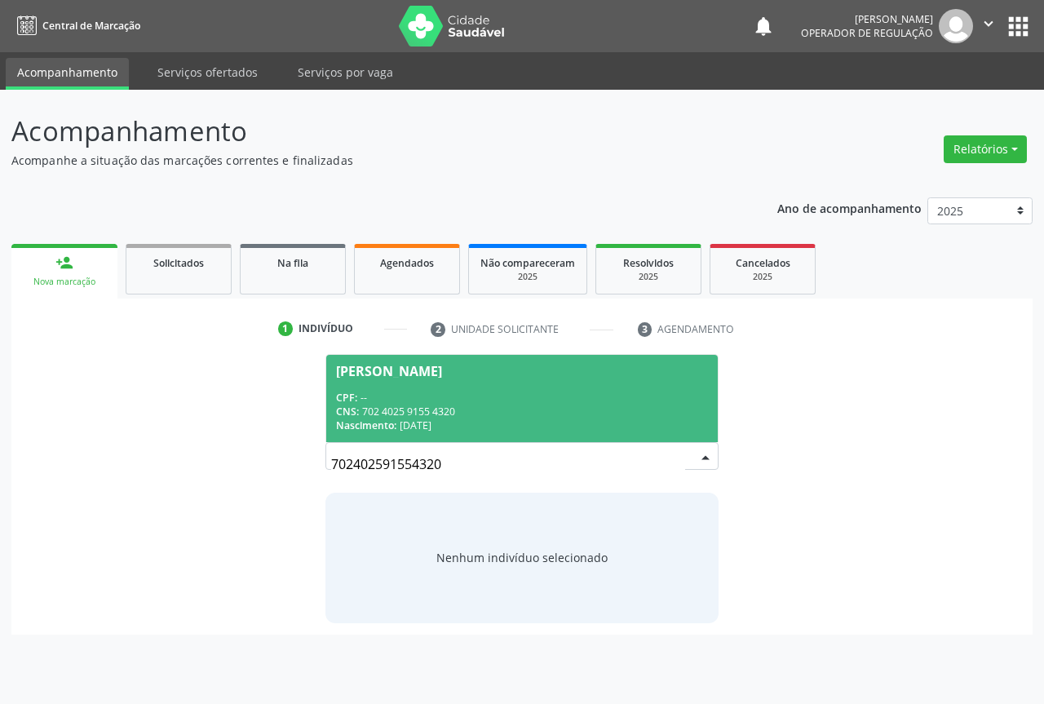
click at [377, 365] on div "Leonardo Santos Umbuzeiro" at bounding box center [389, 371] width 106 height 13
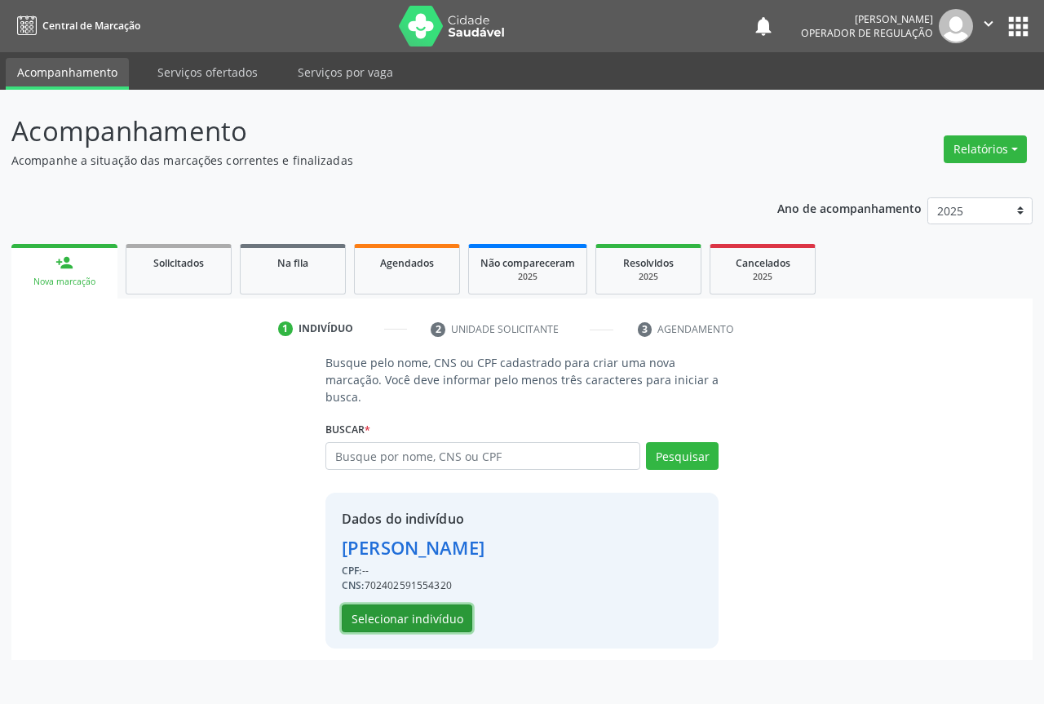
click at [373, 619] on button "Selecionar indivíduo" at bounding box center [407, 618] width 131 height 28
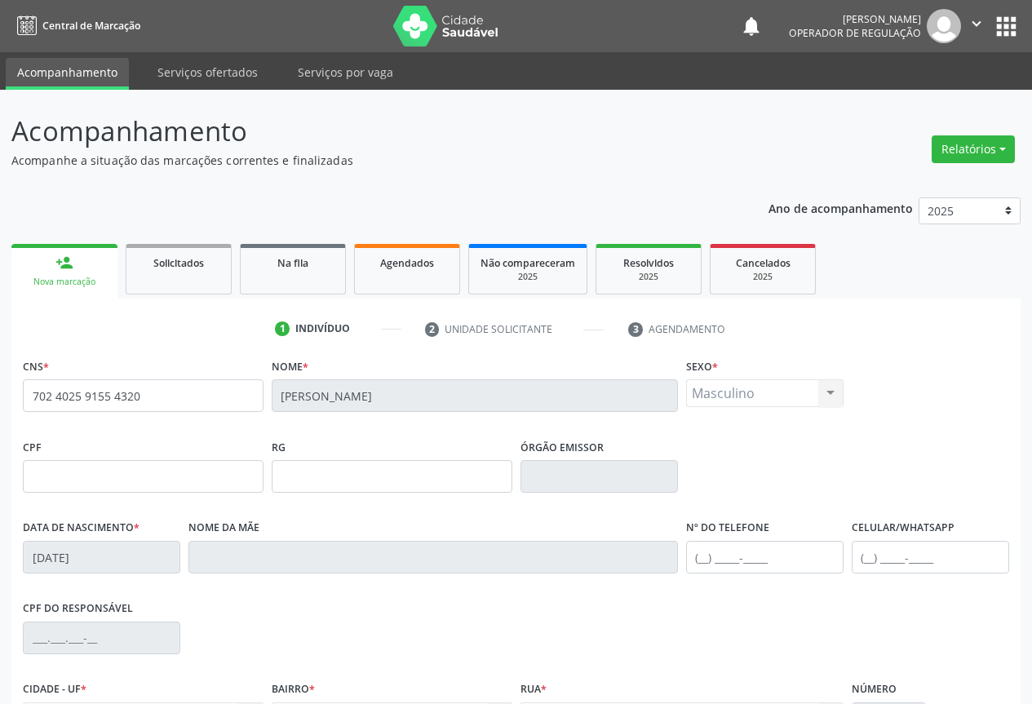
scroll to position [180, 0]
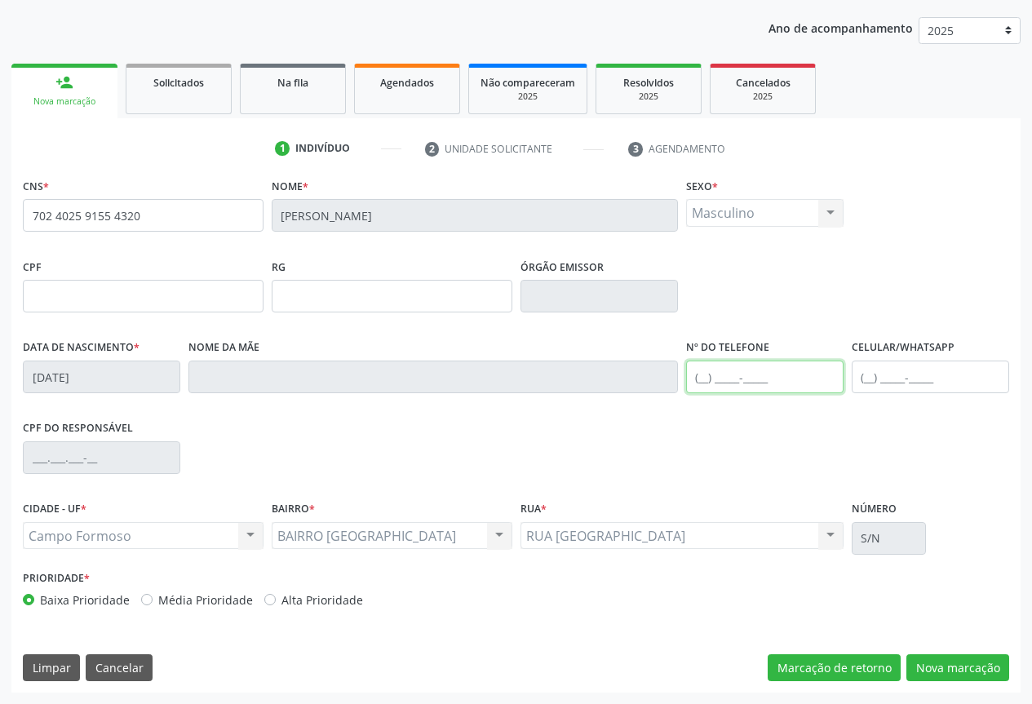
click at [766, 374] on input "text" at bounding box center [764, 377] width 157 height 33
type input "(74) 99113-6086"
click at [918, 658] on button "Nova marcação" at bounding box center [957, 668] width 103 height 28
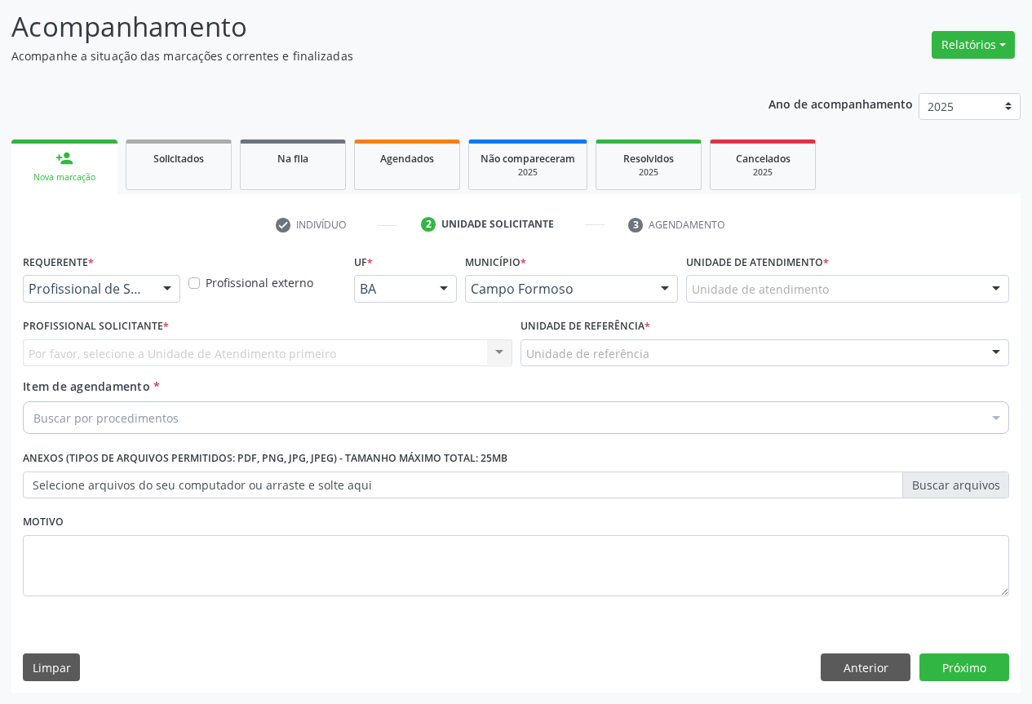
scroll to position [104, 0]
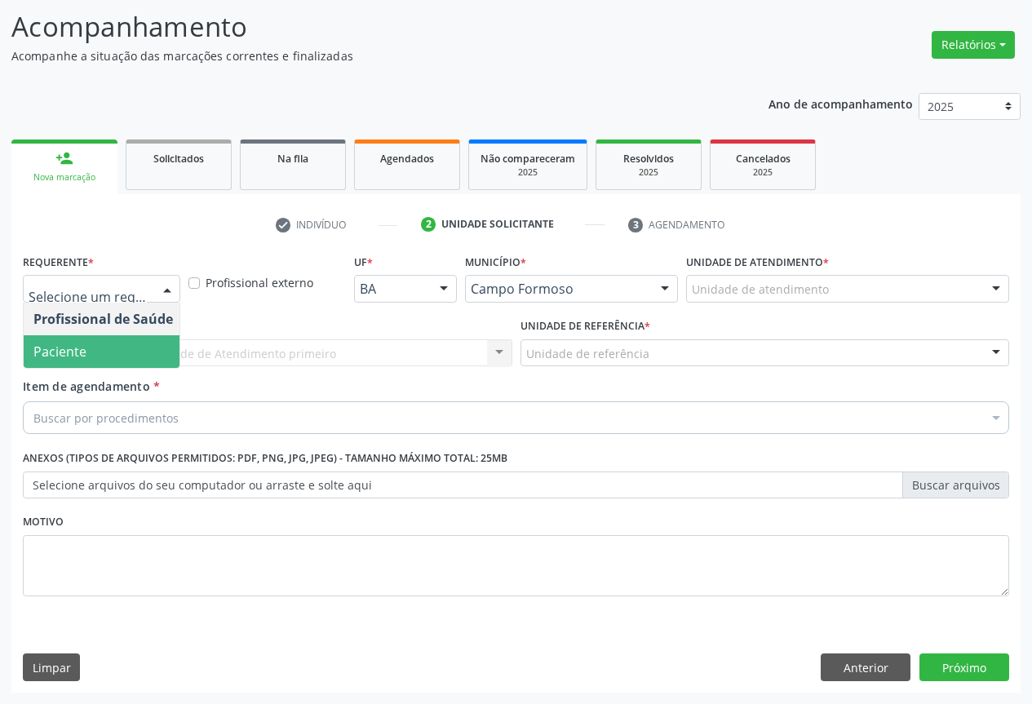
click at [92, 353] on span "Paciente" at bounding box center [103, 351] width 159 height 33
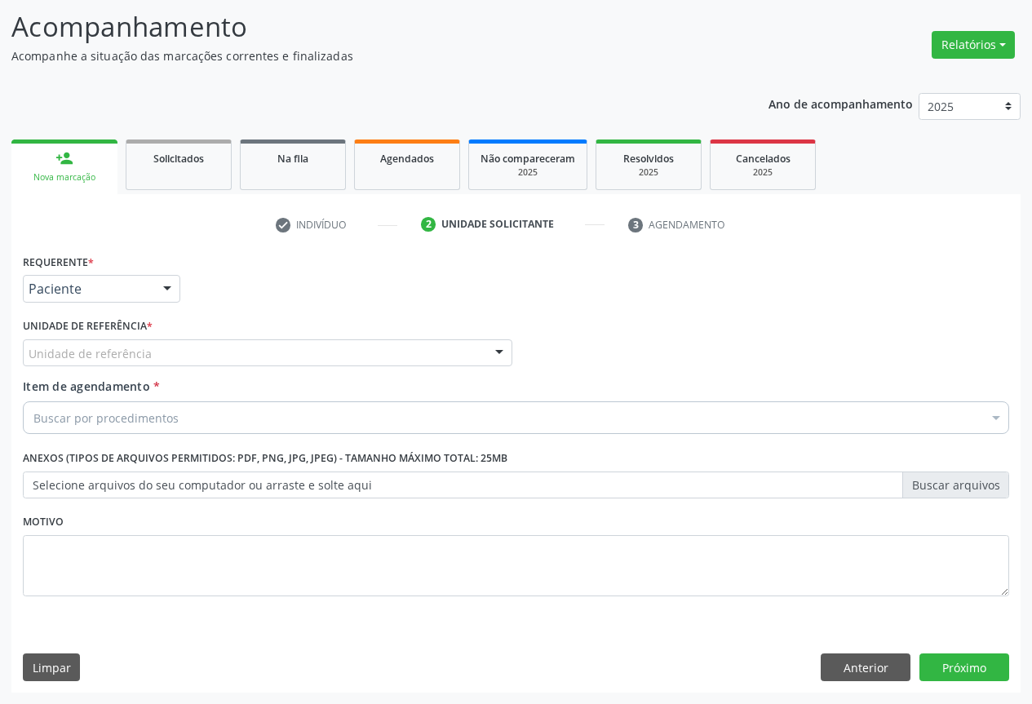
click at [162, 343] on div "Unidade de referência" at bounding box center [267, 353] width 489 height 28
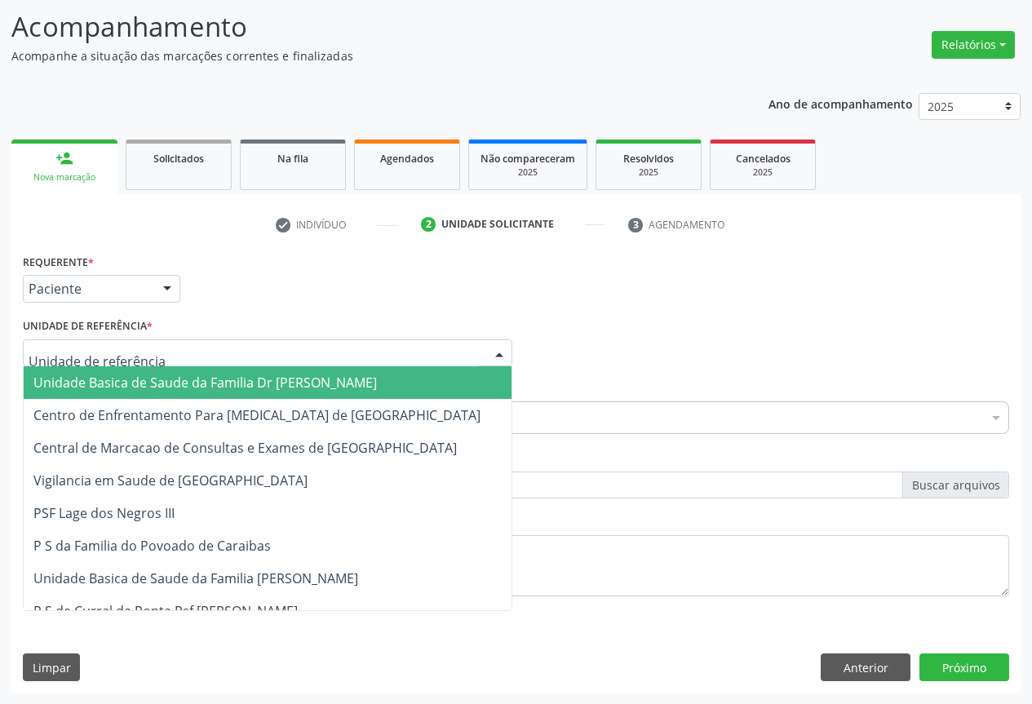
click at [100, 390] on span "Unidade Basica de Saude da Familia Dr [PERSON_NAME]" at bounding box center [204, 383] width 343 height 18
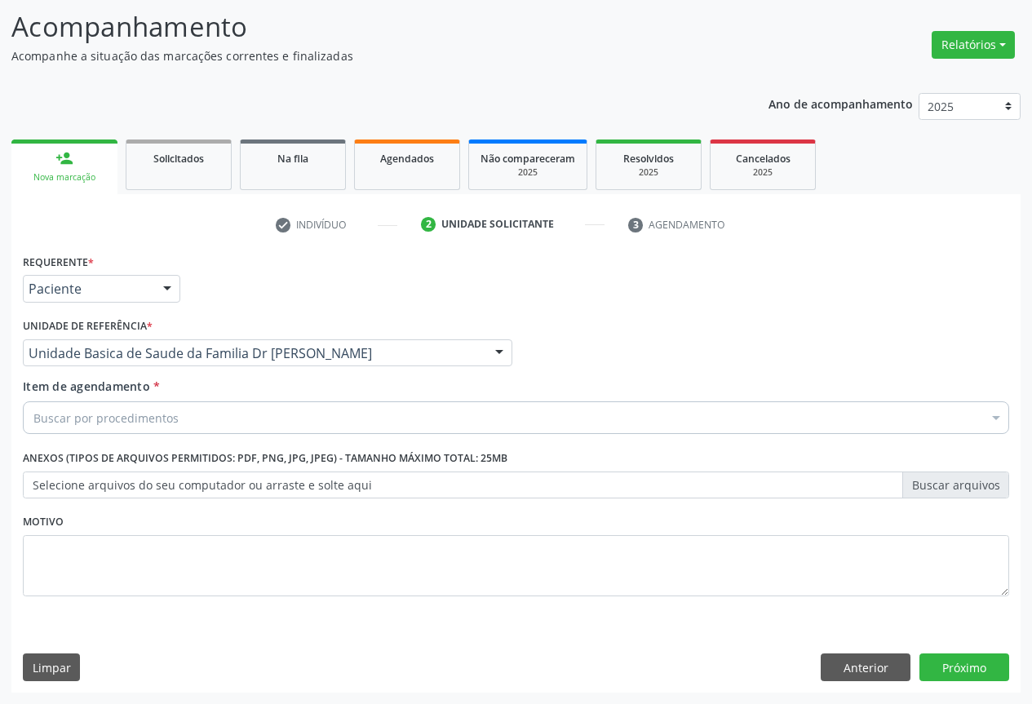
click at [114, 427] on div "Buscar por procedimentos" at bounding box center [516, 417] width 986 height 33
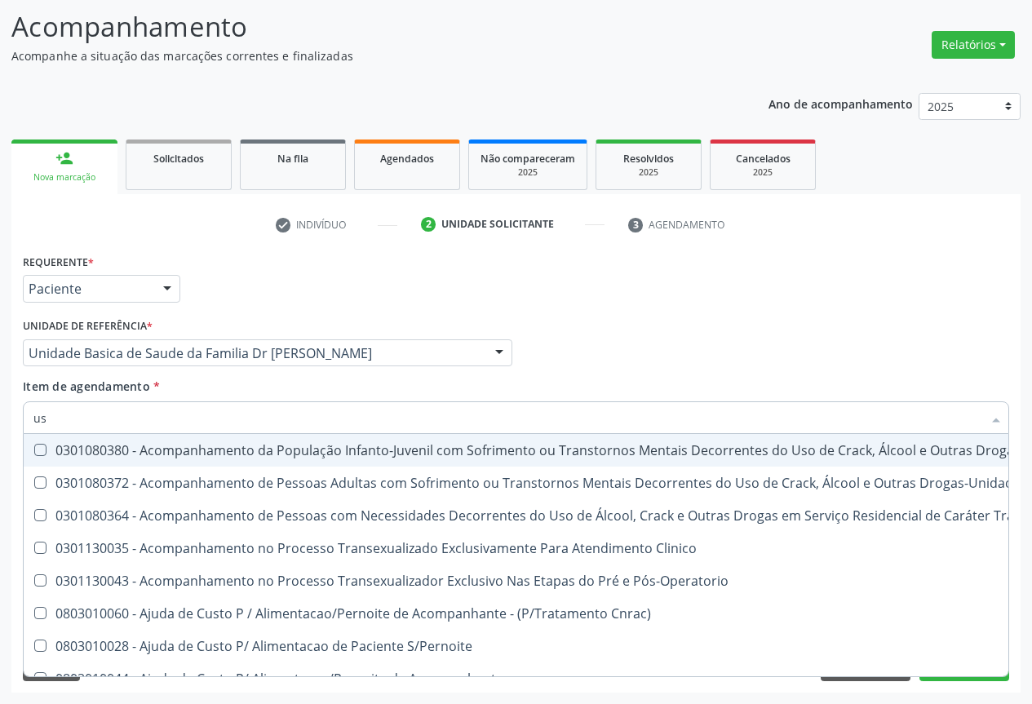
type input "usg"
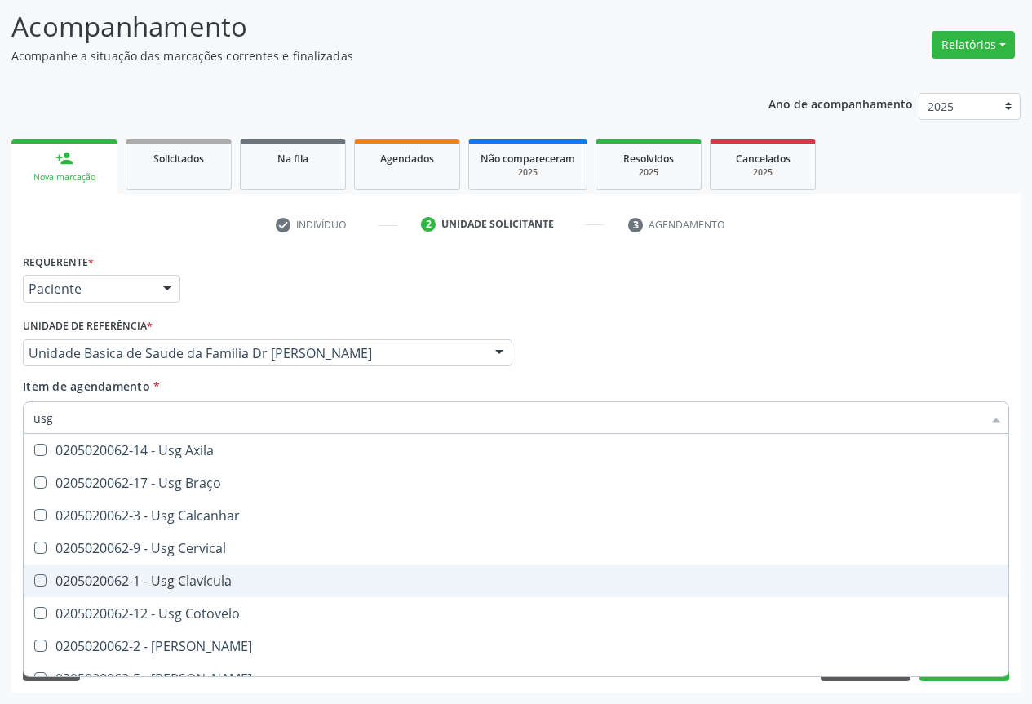
scroll to position [163, 0]
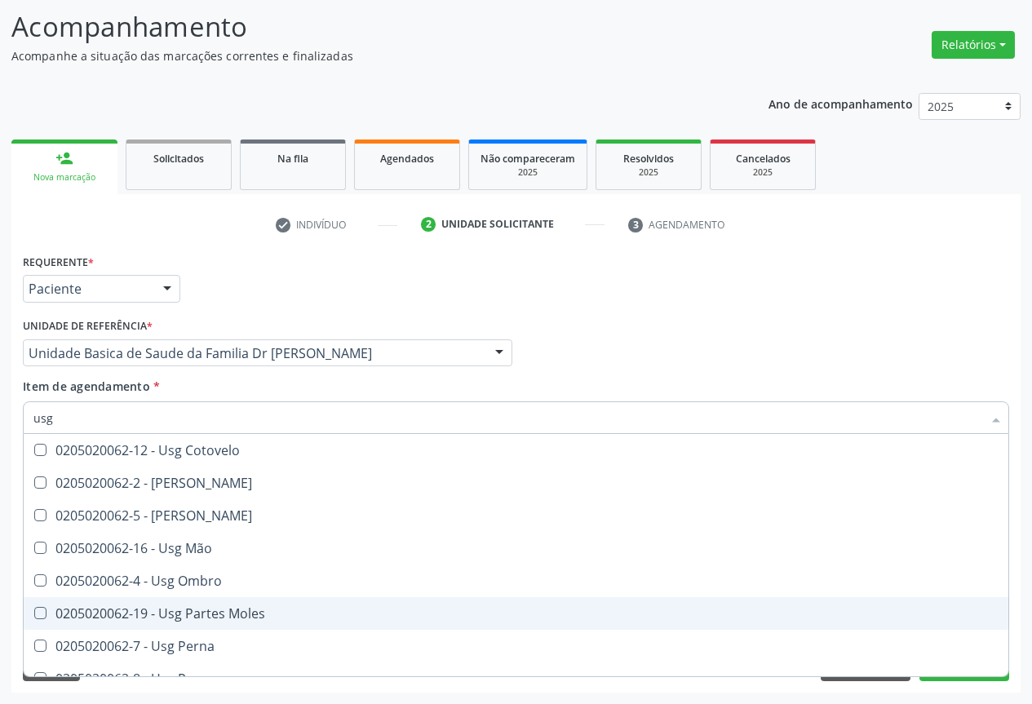
drag, startPoint x: 199, startPoint y: 609, endPoint x: 241, endPoint y: 541, distance: 80.2
click at [206, 608] on div "0205020062-19 - Usg Partes Moles" at bounding box center [515, 613] width 965 height 13
checkbox Moles "true"
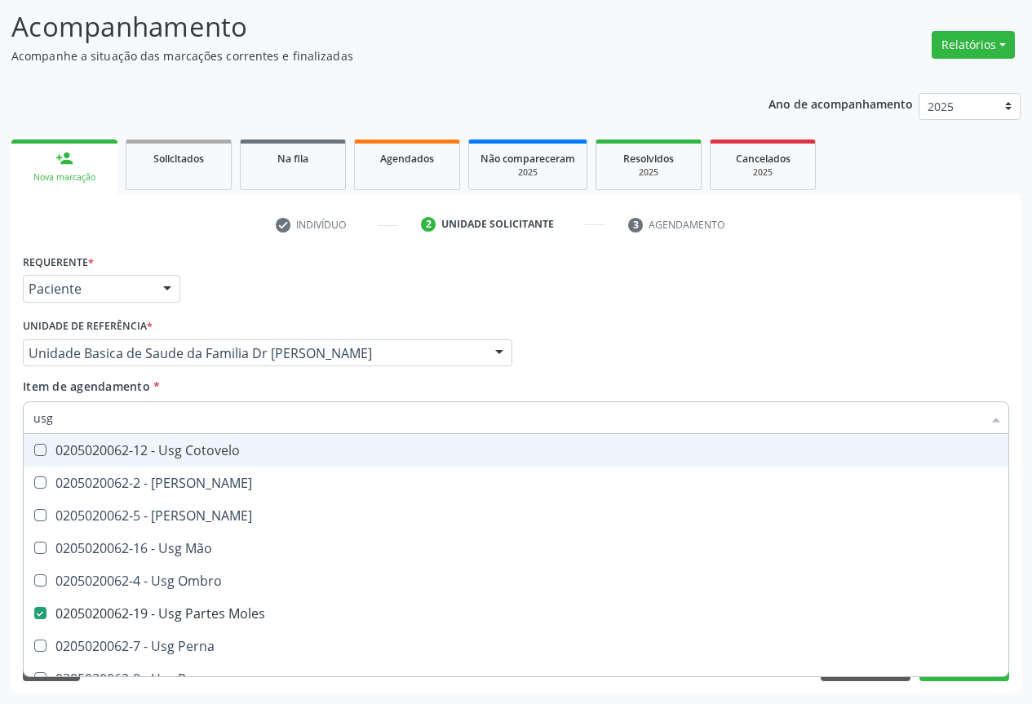
click at [352, 382] on div "Item de agendamento * usg Desfazer seleção 0205020062-14 - Usg Axila 0205020062…" at bounding box center [516, 403] width 986 height 51
checkbox Braço "true"
checkbox Moles "false"
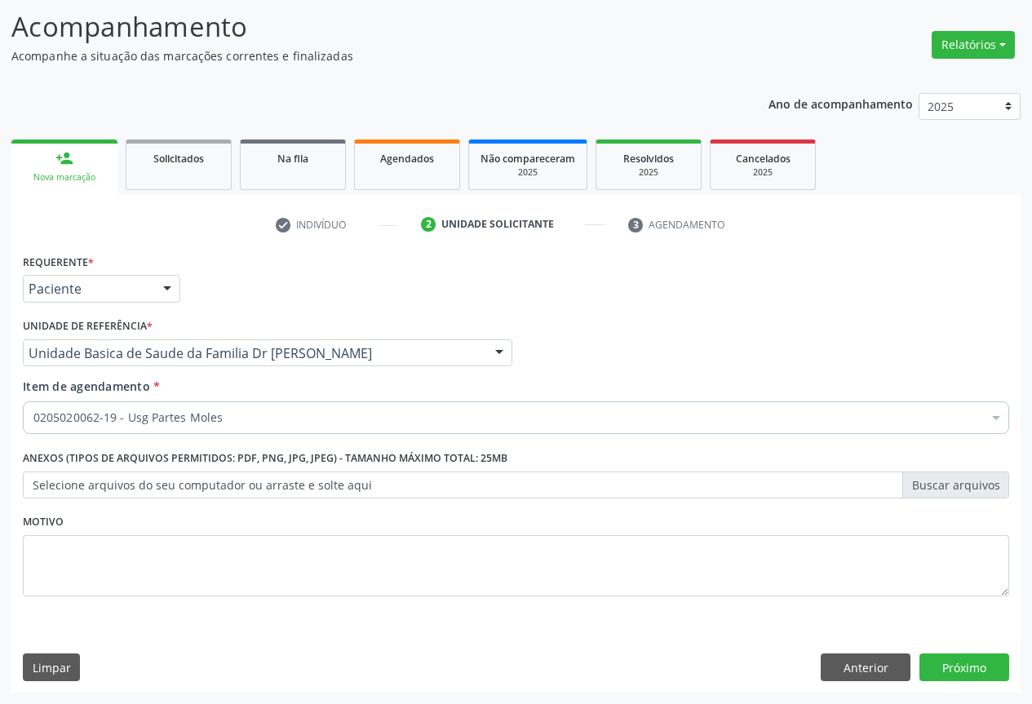
scroll to position [0, 0]
click at [962, 669] on button "Próximo" at bounding box center [964, 667] width 90 height 28
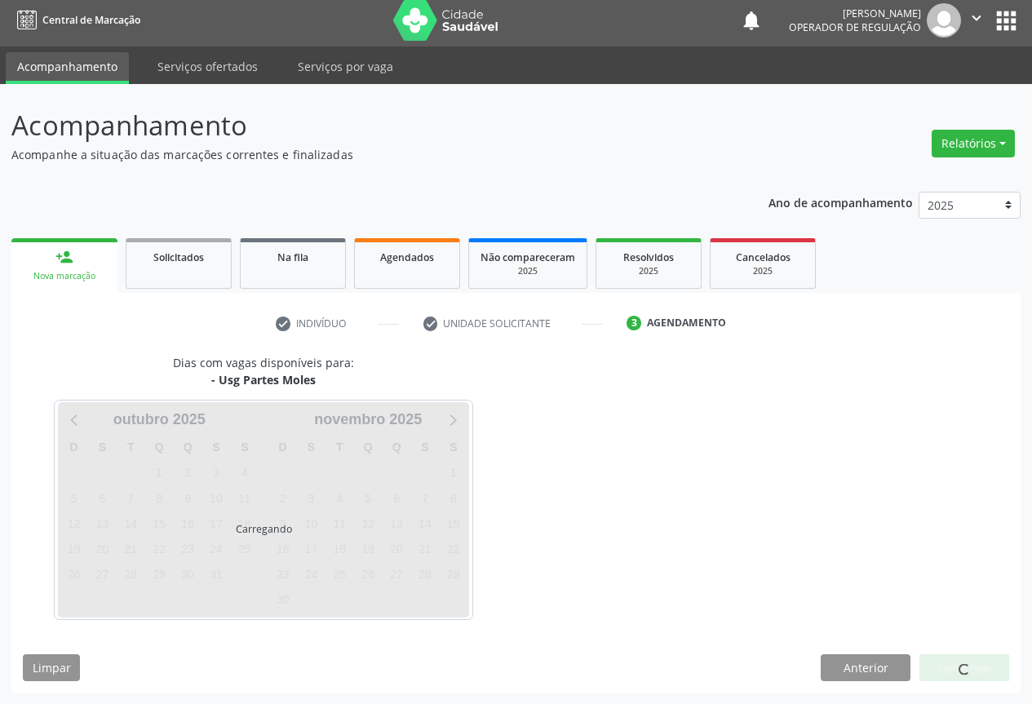
scroll to position [6, 0]
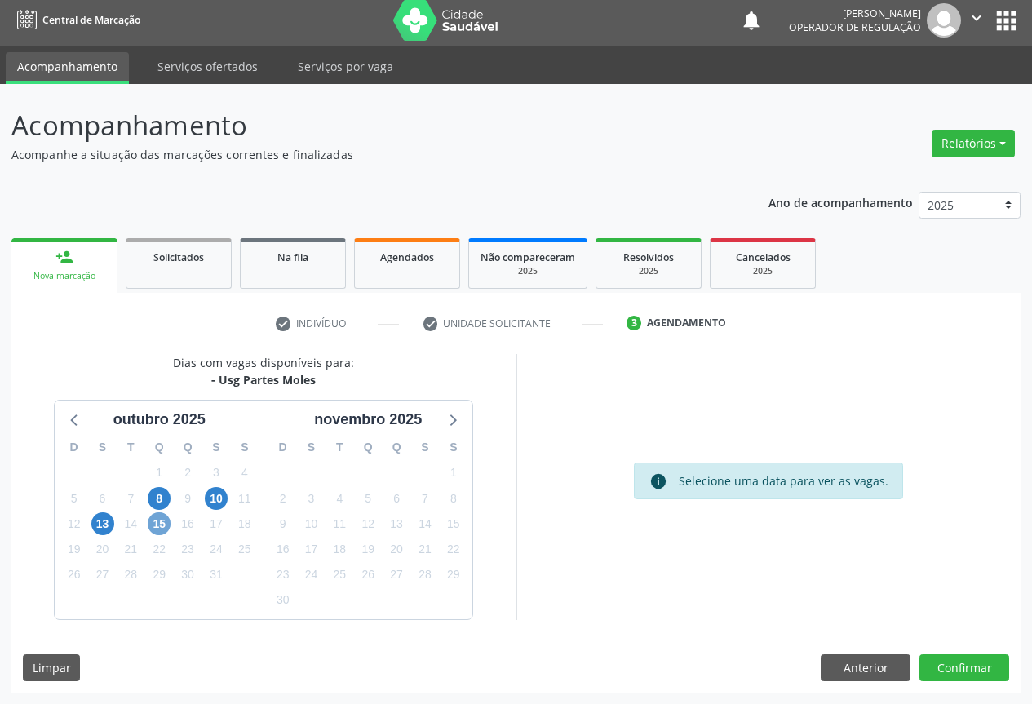
click at [162, 526] on span "15" at bounding box center [159, 523] width 23 height 23
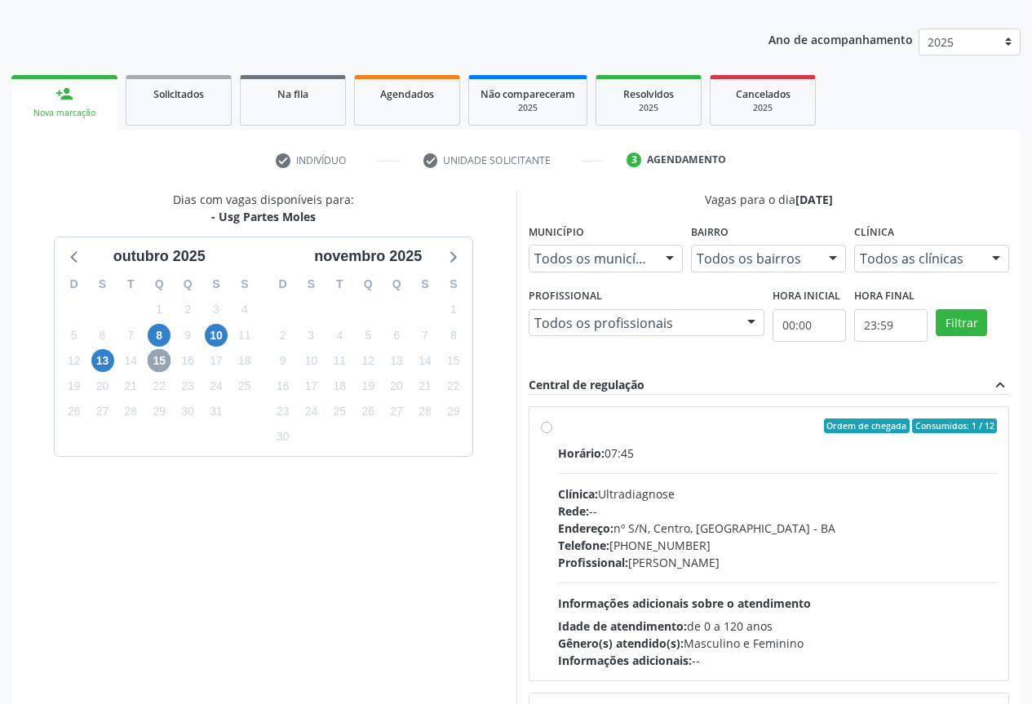
scroll to position [250, 0]
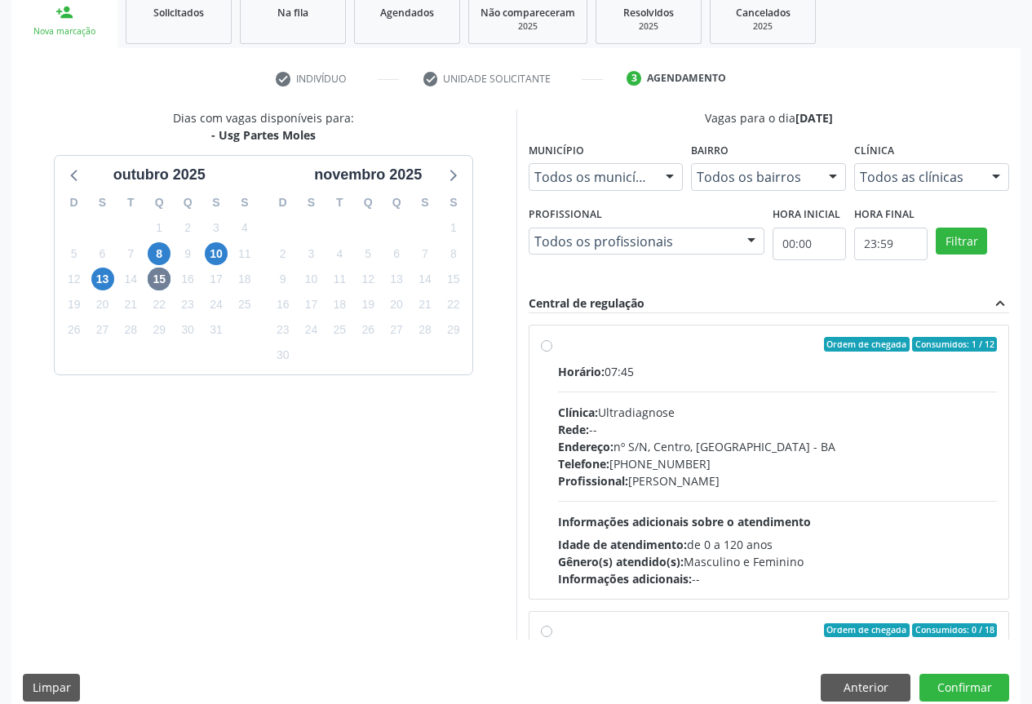
click at [671, 424] on div "Rede: --" at bounding box center [778, 429] width 440 height 17
click at [552, 352] on input "Ordem de chegada Consumidos: 1 / 12 Horário: 07:45 Clínica: Ultradiagnose Rede:…" at bounding box center [546, 344] width 11 height 15
radio input "true"
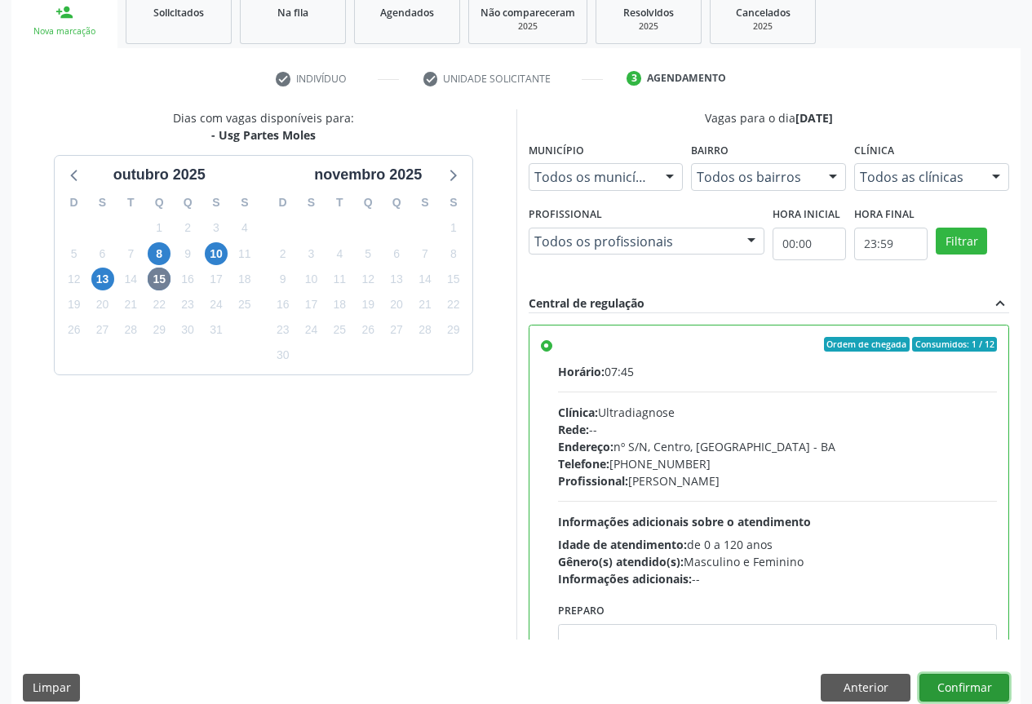
click at [975, 688] on button "Confirmar" at bounding box center [964, 688] width 90 height 28
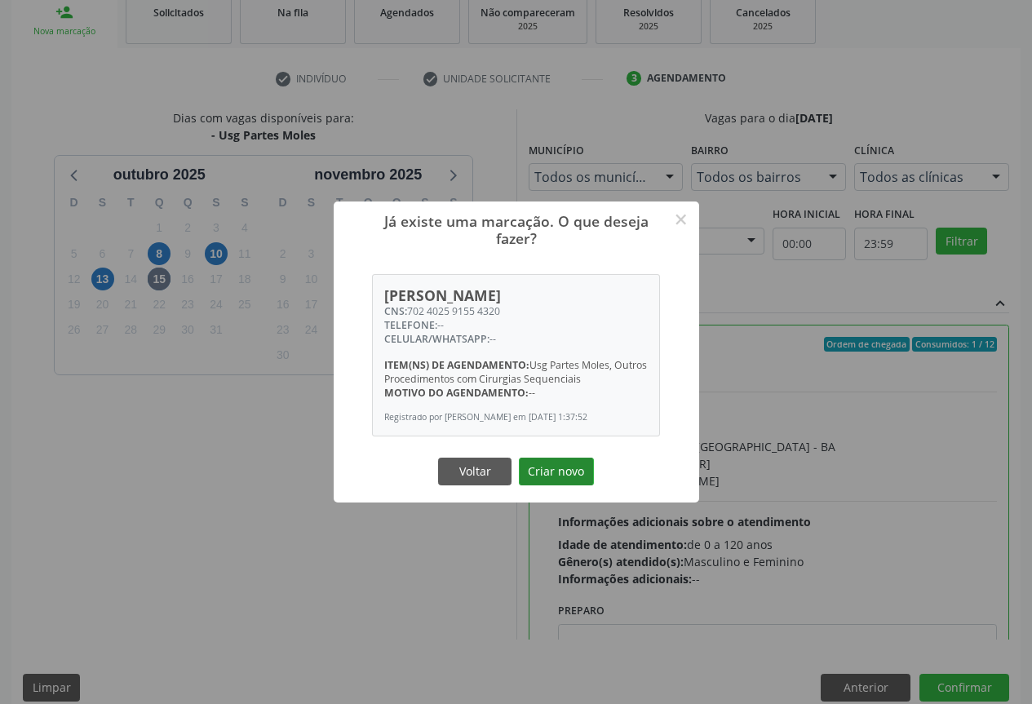
click at [577, 485] on button "Criar novo" at bounding box center [556, 472] width 75 height 28
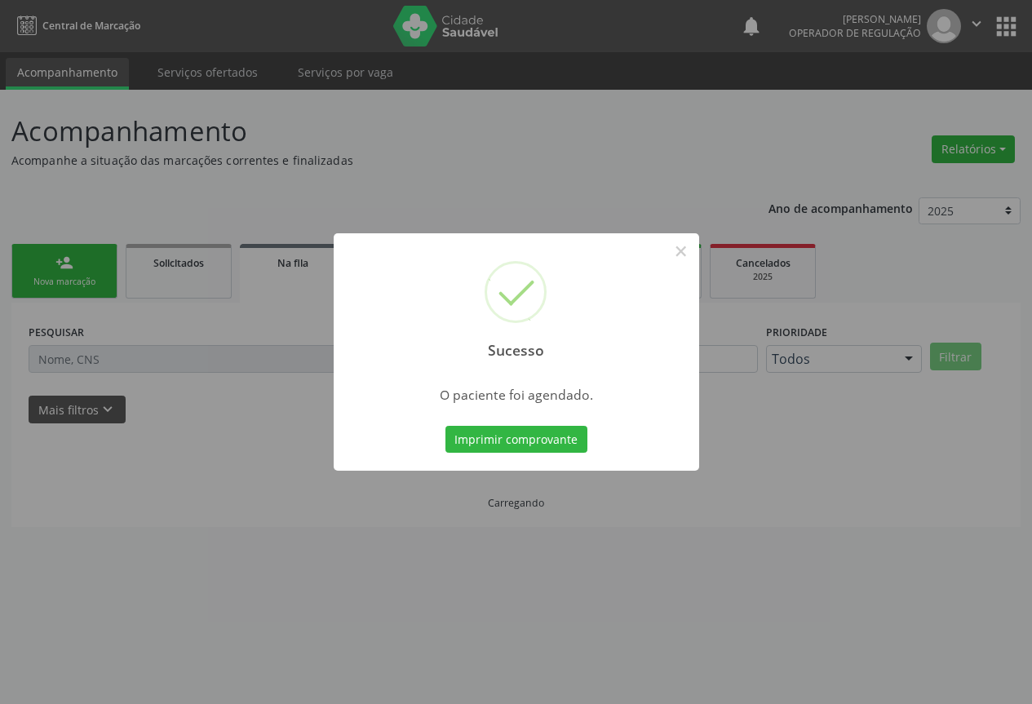
scroll to position [0, 0]
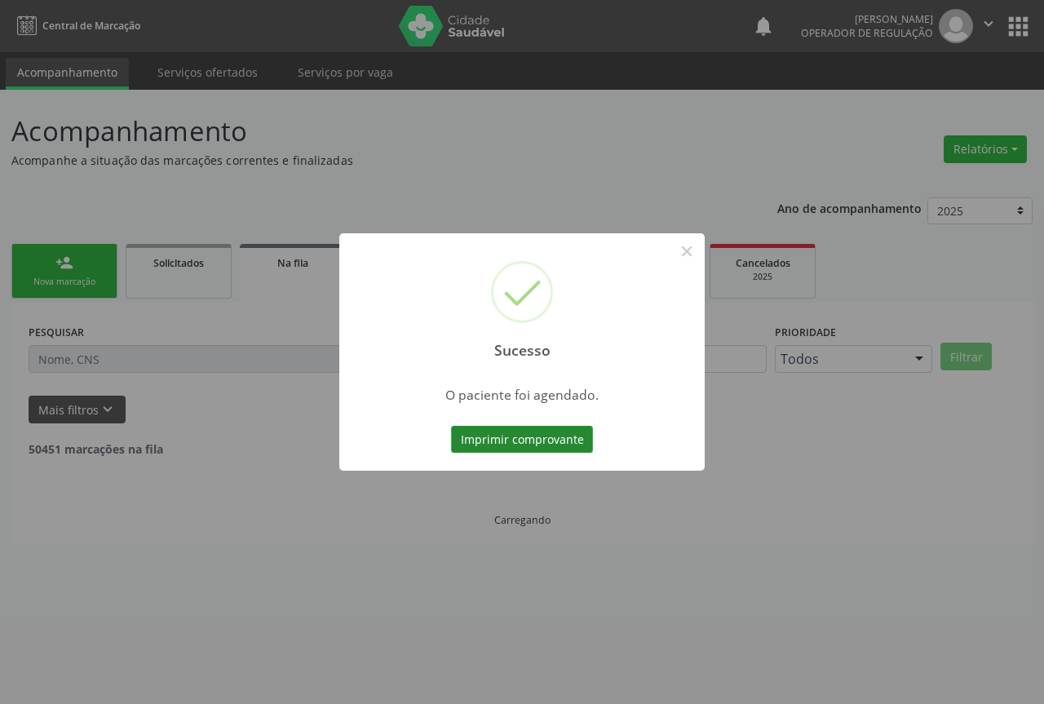
click at [535, 444] on button "Imprimir comprovante" at bounding box center [522, 440] width 142 height 28
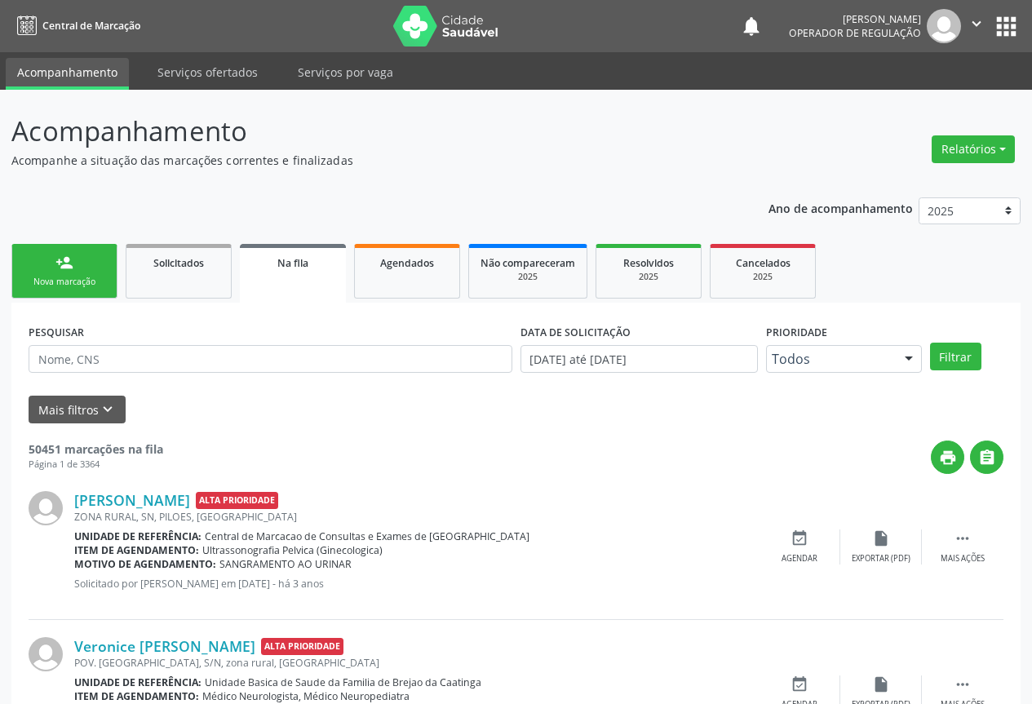
click at [73, 270] on div "person_add" at bounding box center [64, 263] width 18 height 18
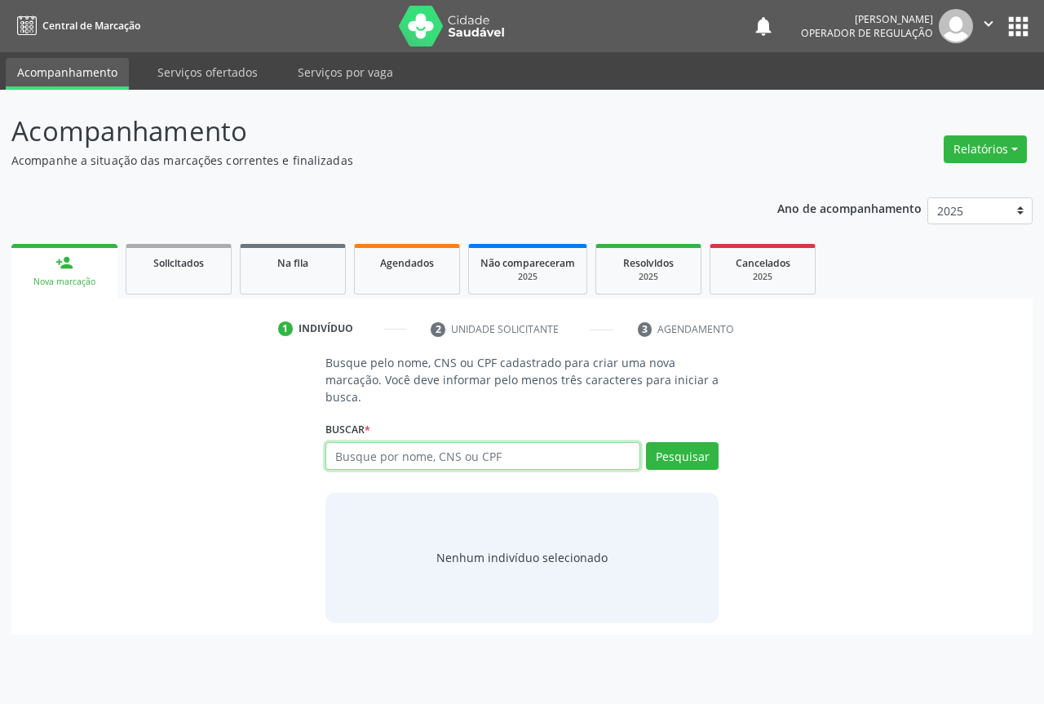
click at [357, 456] on input "text" at bounding box center [482, 456] width 315 height 28
type input "704601175883923"
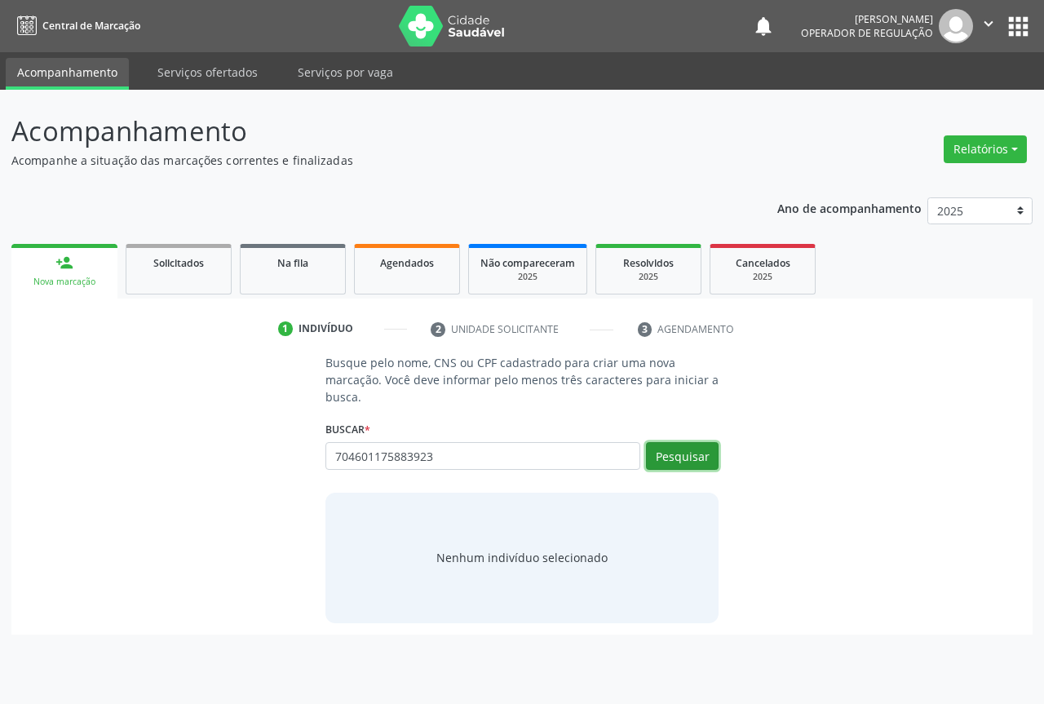
click at [701, 459] on button "Pesquisar" at bounding box center [682, 456] width 73 height 28
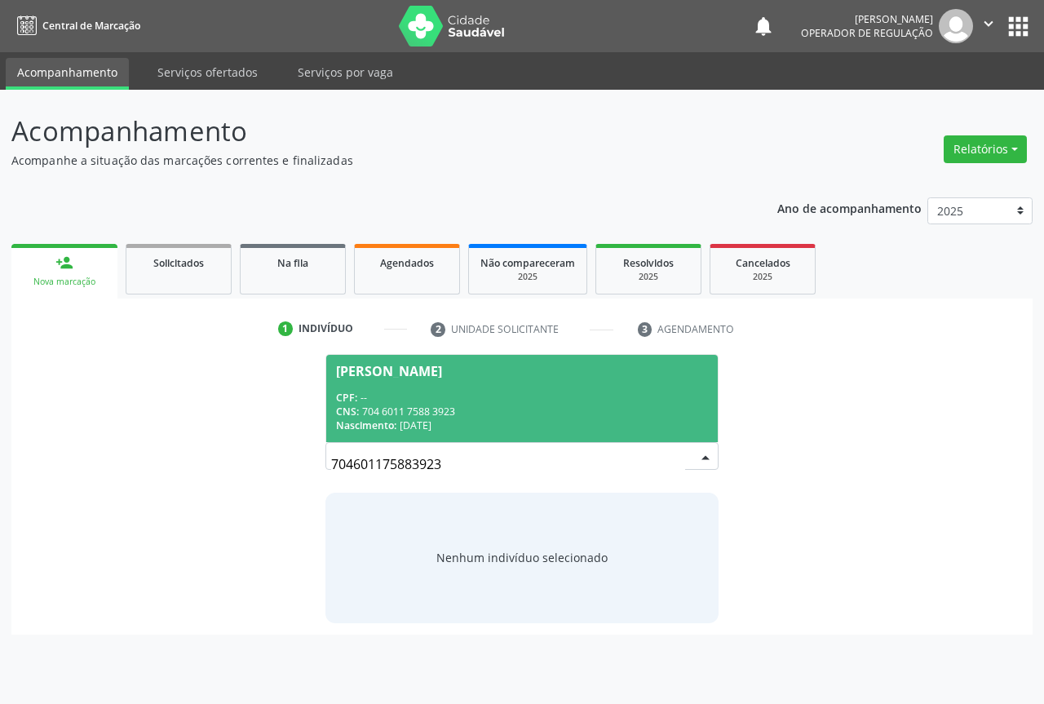
click at [378, 418] on div "CNS: 704 6011 7588 3923" at bounding box center [522, 412] width 372 height 14
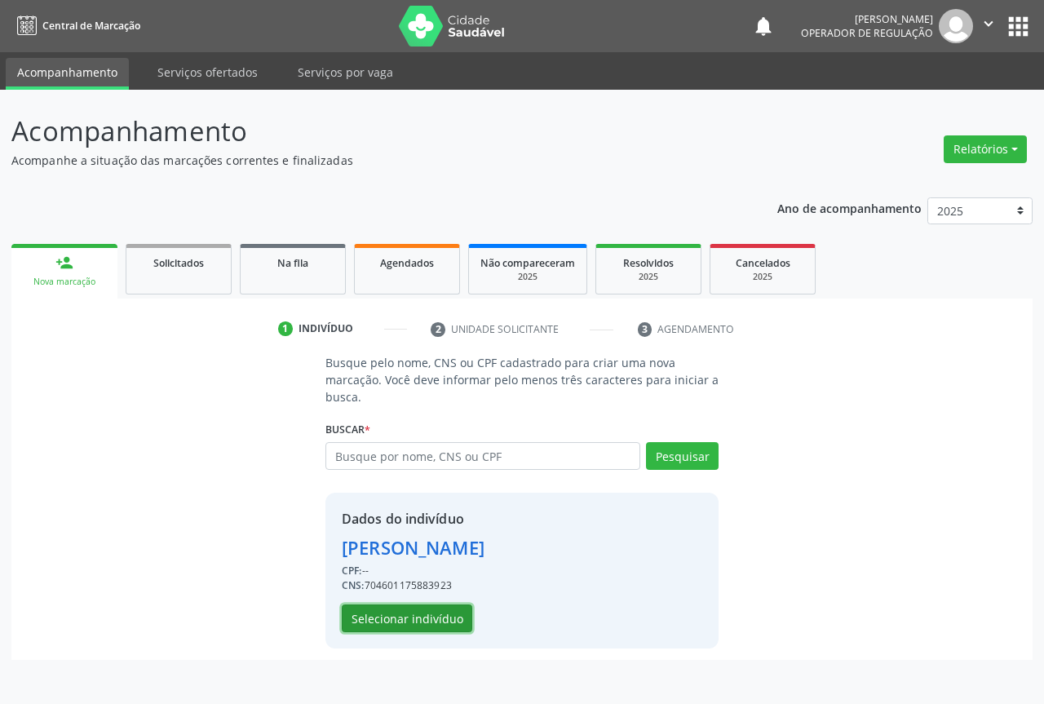
click at [392, 607] on button "Selecionar indivíduo" at bounding box center [407, 618] width 131 height 28
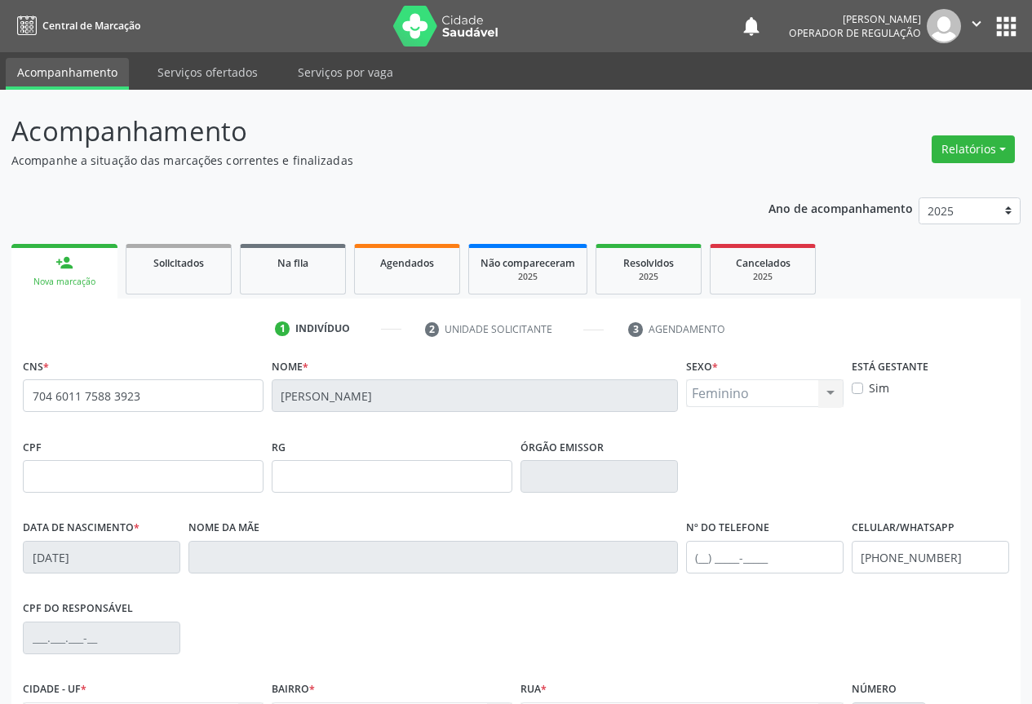
scroll to position [180, 0]
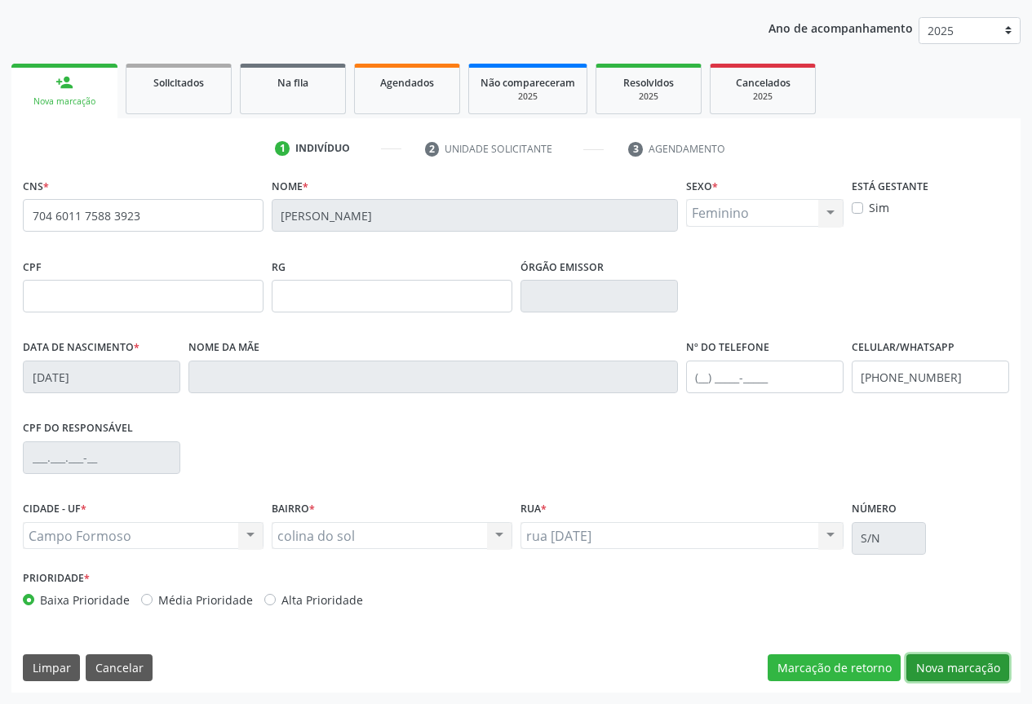
click at [965, 669] on button "Nova marcação" at bounding box center [957, 668] width 103 height 28
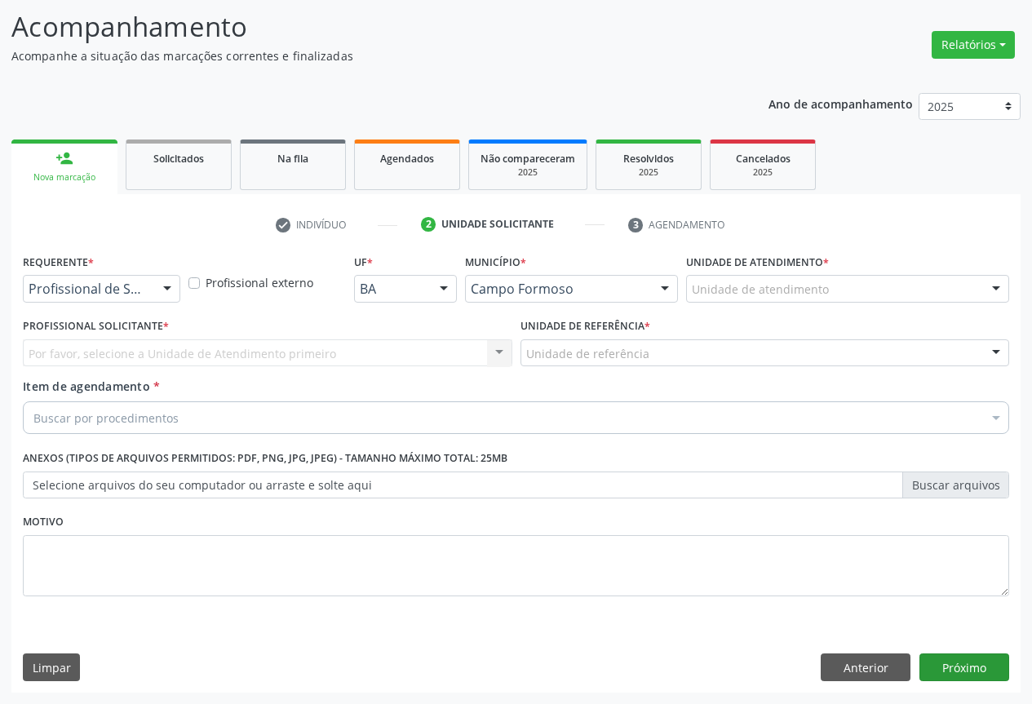
scroll to position [104, 0]
click at [153, 282] on div "Profissional de Saúde Profissional de Saúde Paciente Nenhum resultado encontrad…" at bounding box center [101, 289] width 157 height 28
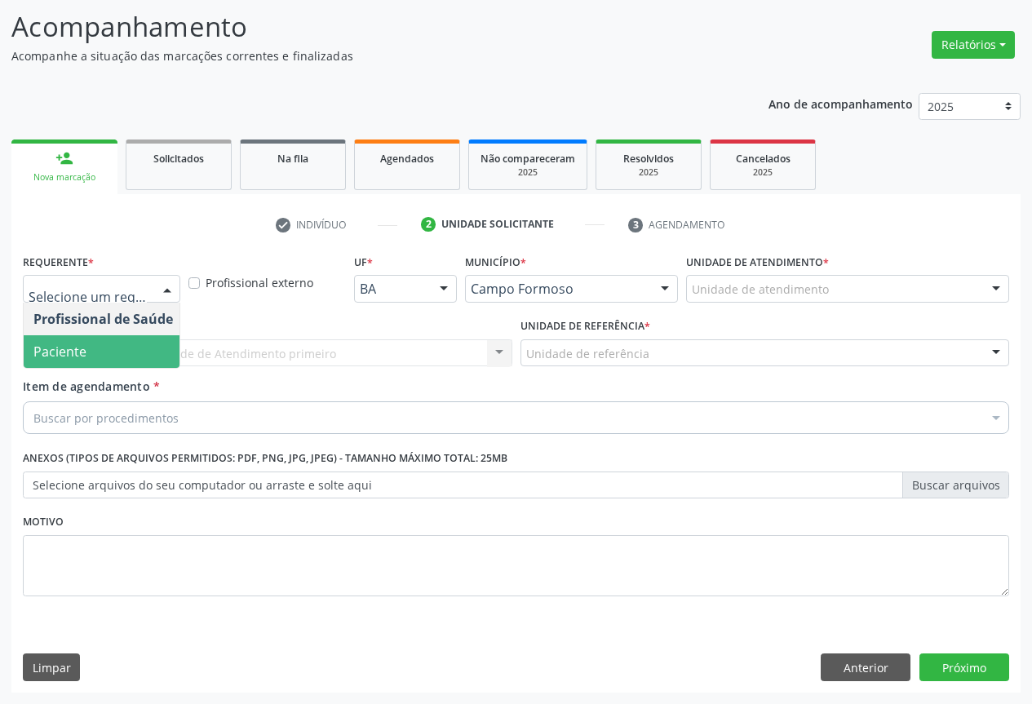
click at [74, 349] on span "Paciente" at bounding box center [59, 352] width 53 height 18
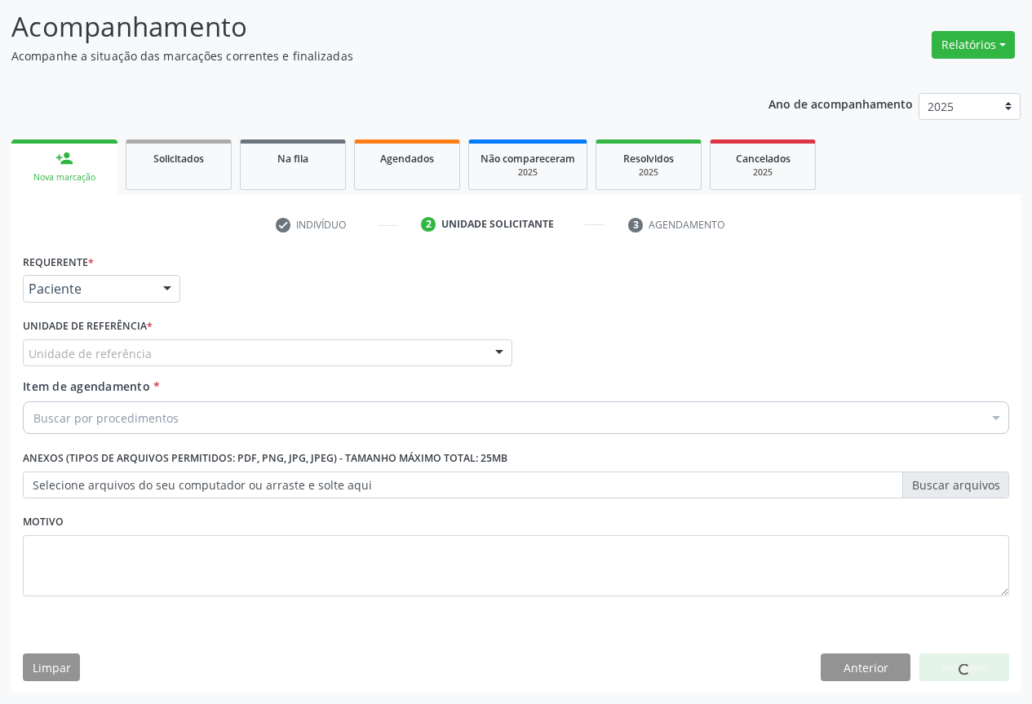
drag, startPoint x: 164, startPoint y: 336, endPoint x: 155, endPoint y: 360, distance: 25.3
click at [165, 339] on div "Unidade de referência * Unidade de referência Unidade Basica de Saude da Famili…" at bounding box center [267, 340] width 489 height 52
drag, startPoint x: 155, startPoint y: 361, endPoint x: 145, endPoint y: 368, distance: 12.2
click at [153, 361] on div "Unidade de referência" at bounding box center [267, 353] width 489 height 28
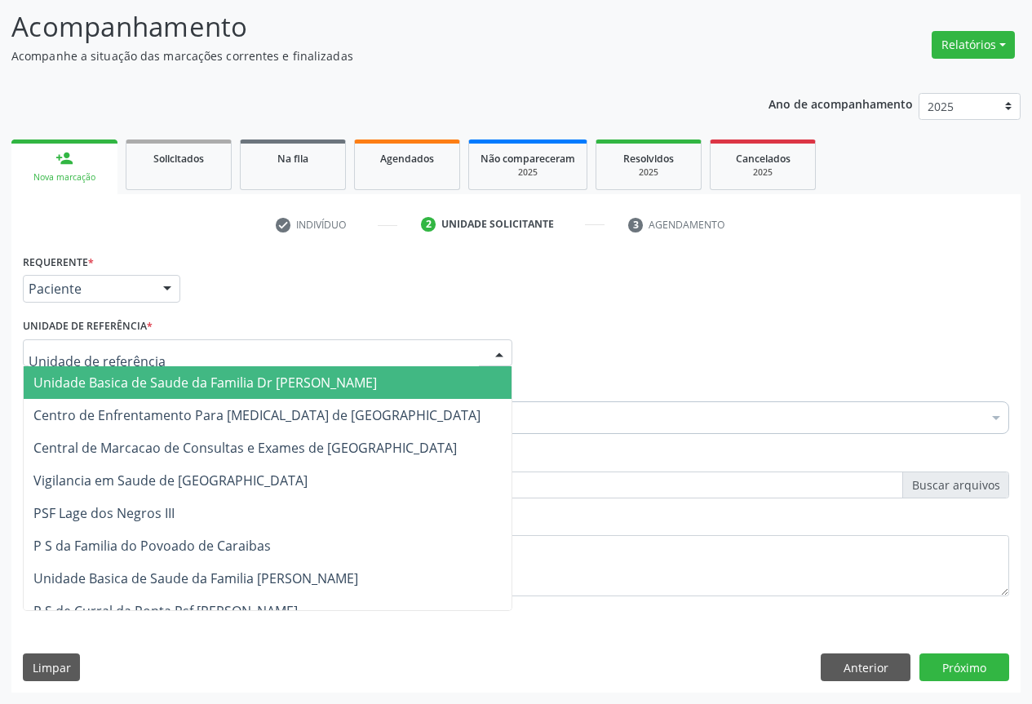
click at [102, 391] on span "Unidade Basica de Saude da Familia Dr [PERSON_NAME]" at bounding box center [204, 383] width 343 height 18
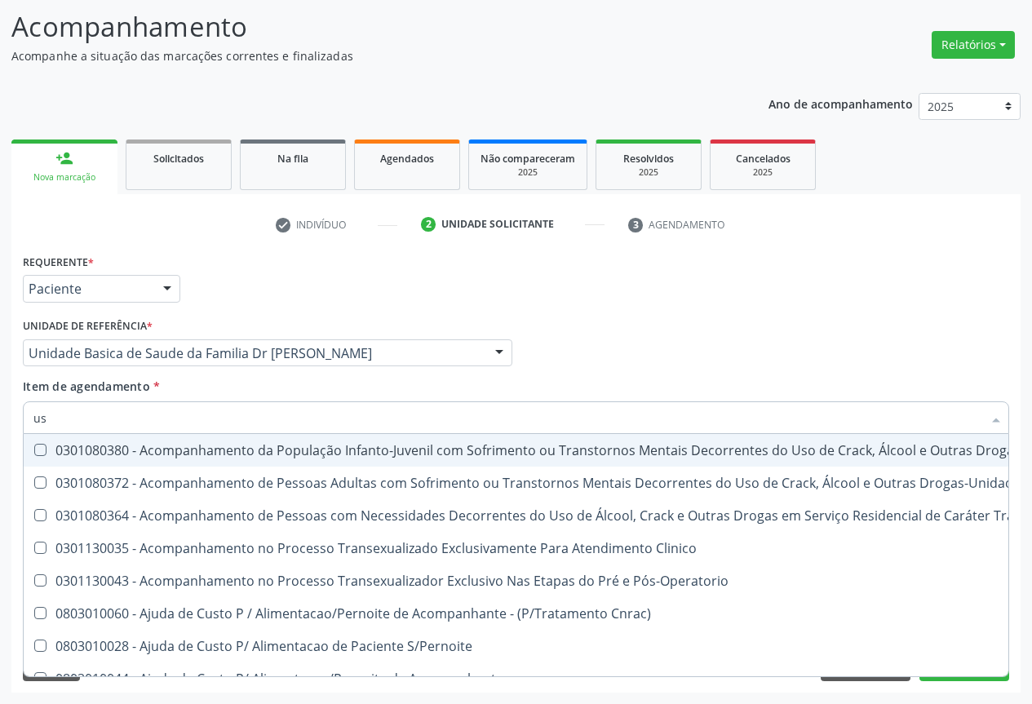
type input "usg"
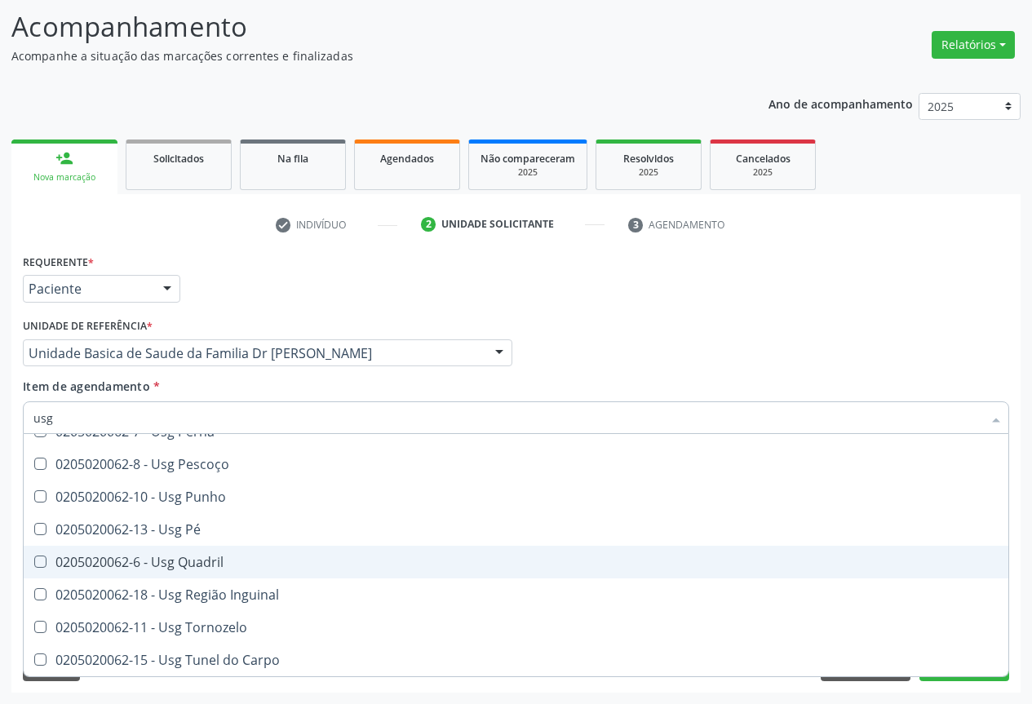
scroll to position [215, 0]
click at [205, 560] on div "0205020062-19 - Usg Partes Moles" at bounding box center [515, 561] width 965 height 13
checkbox Moles "true"
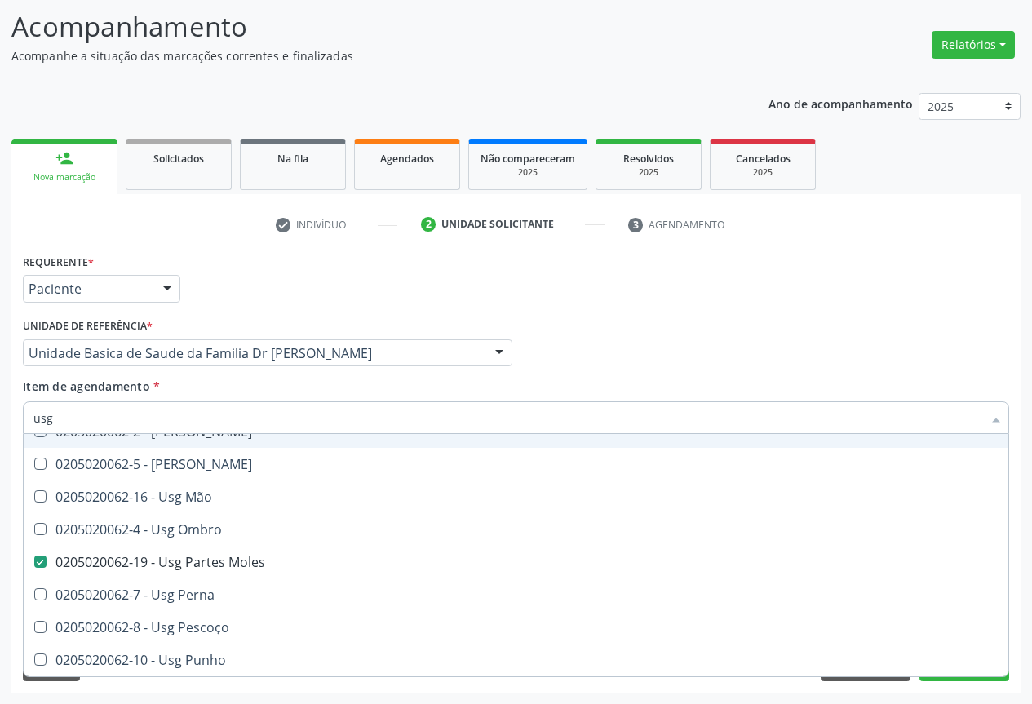
click at [593, 338] on div "Profissional Solicitante Por favor, selecione a Unidade de Atendimento primeiro…" at bounding box center [516, 346] width 994 height 64
checkbox Braço "true"
checkbox Moles "false"
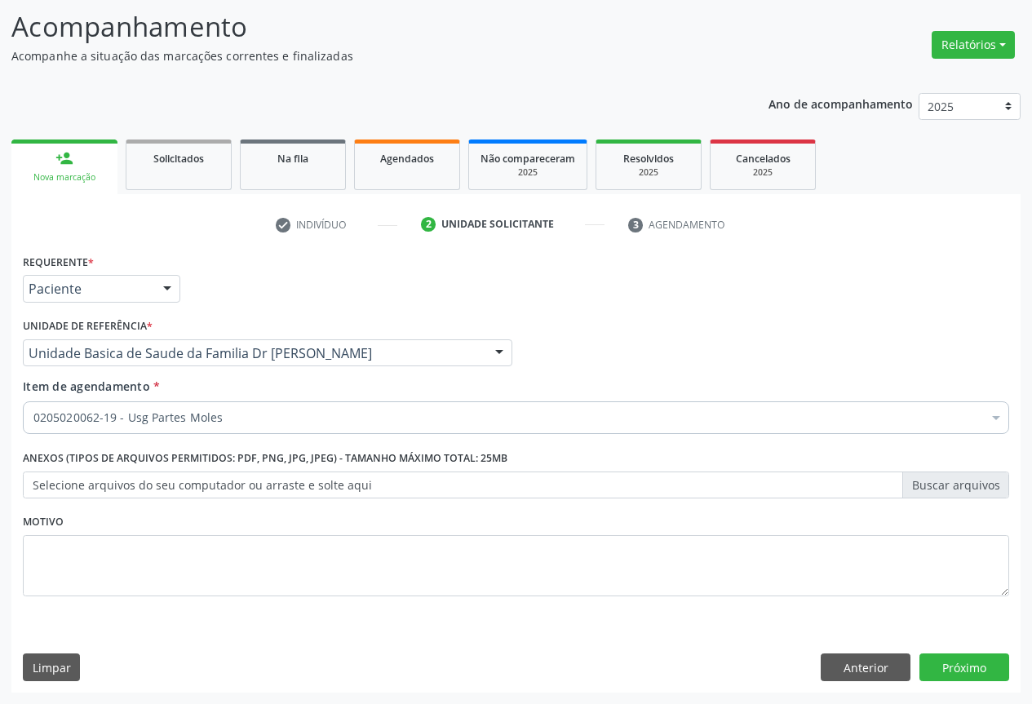
scroll to position [0, 0]
click at [964, 675] on button "Próximo" at bounding box center [964, 667] width 90 height 28
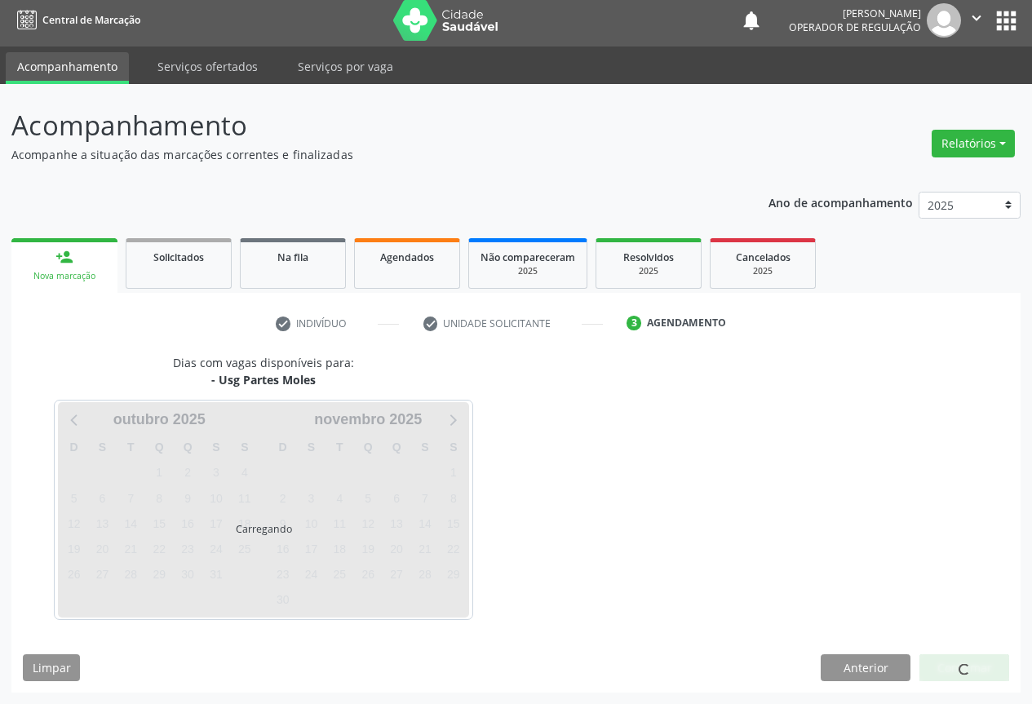
scroll to position [6, 0]
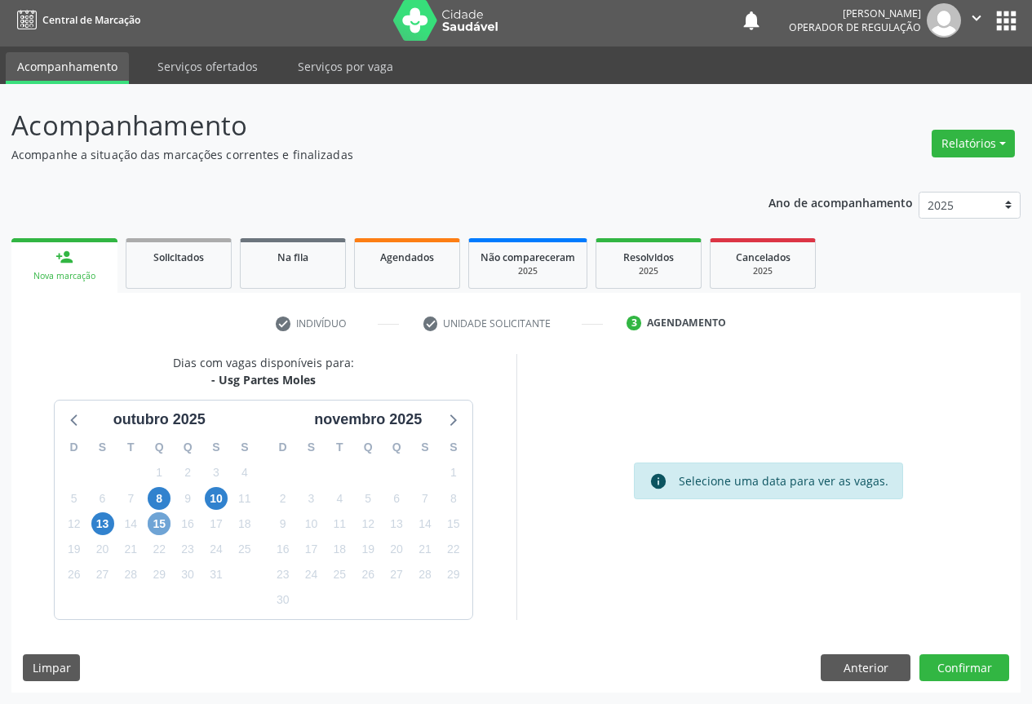
click at [164, 528] on span "15" at bounding box center [159, 523] width 23 height 23
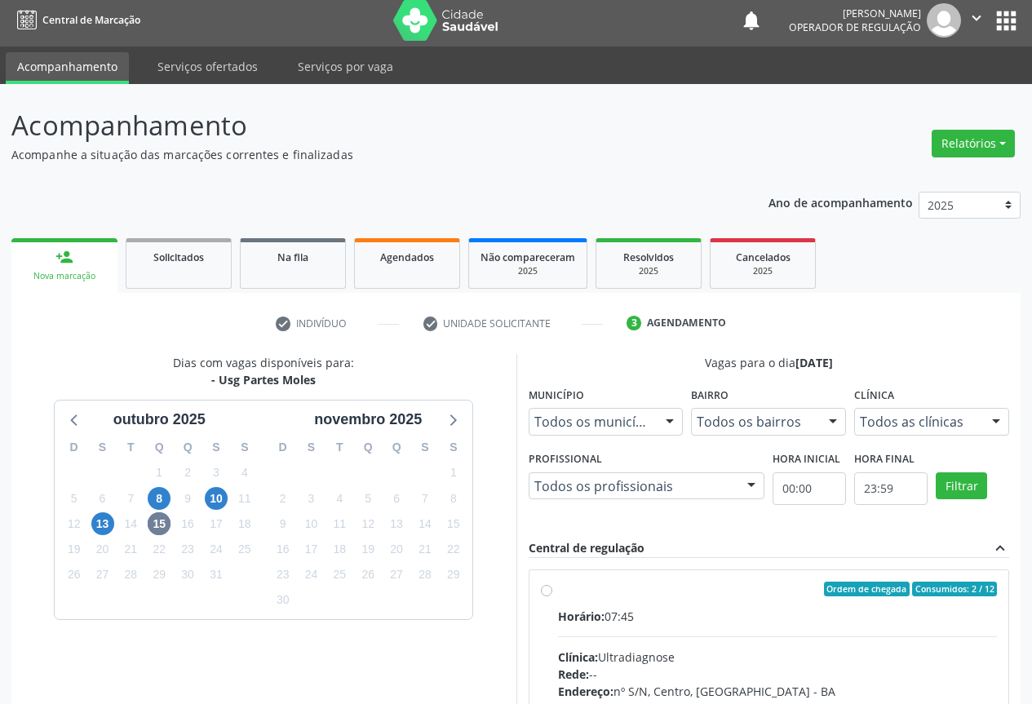
drag, startPoint x: 573, startPoint y: 607, endPoint x: 690, endPoint y: 482, distance: 171.4
click at [573, 608] on div "Horário: 07:45" at bounding box center [778, 616] width 440 height 17
click at [552, 596] on input "Ordem de chegada Consumidos: 2 / 12 Horário: 07:45 Clínica: Ultradiagnose Rede:…" at bounding box center [546, 589] width 11 height 15
radio input "true"
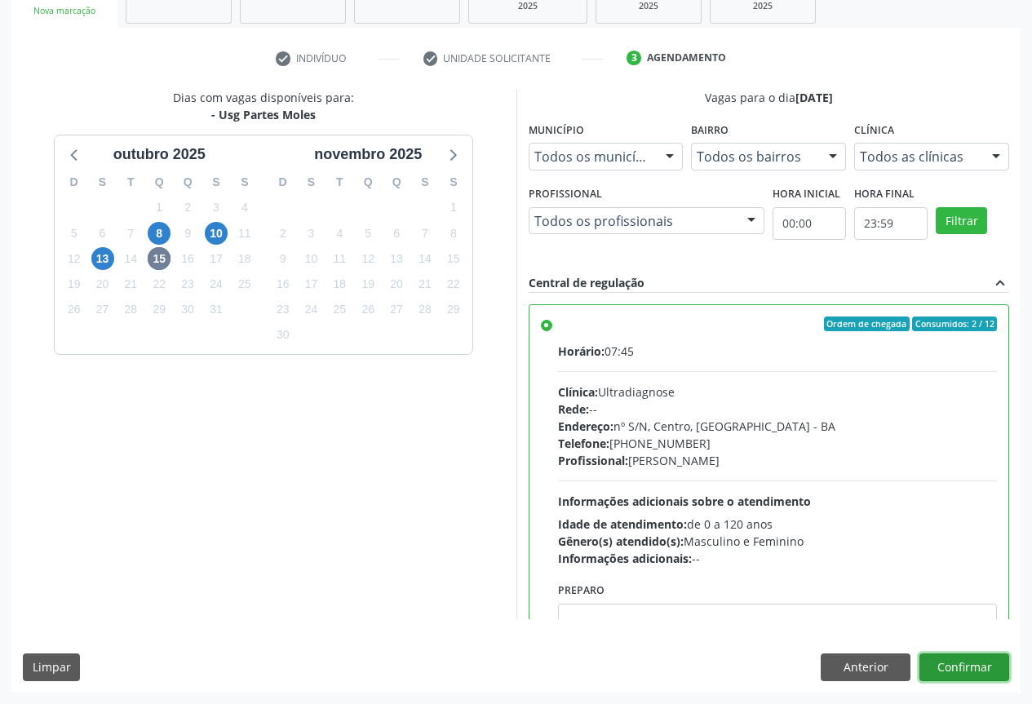
drag, startPoint x: 976, startPoint y: 661, endPoint x: 604, endPoint y: 619, distance: 375.1
click at [977, 661] on button "Confirmar" at bounding box center [964, 667] width 90 height 28
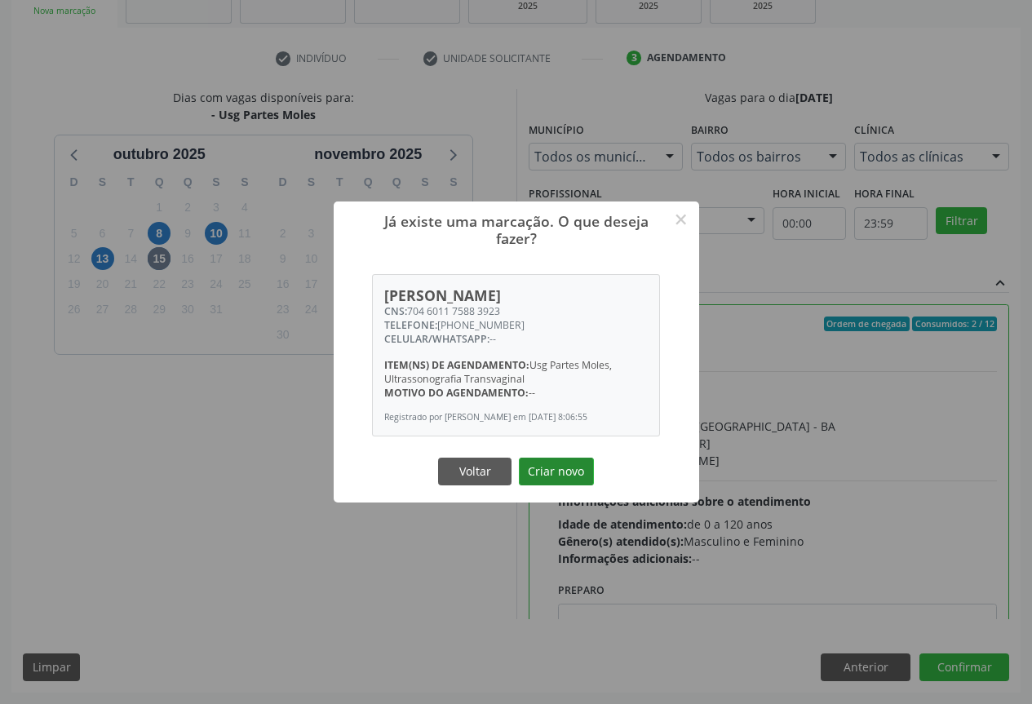
click at [551, 473] on button "Criar novo" at bounding box center [556, 472] width 75 height 28
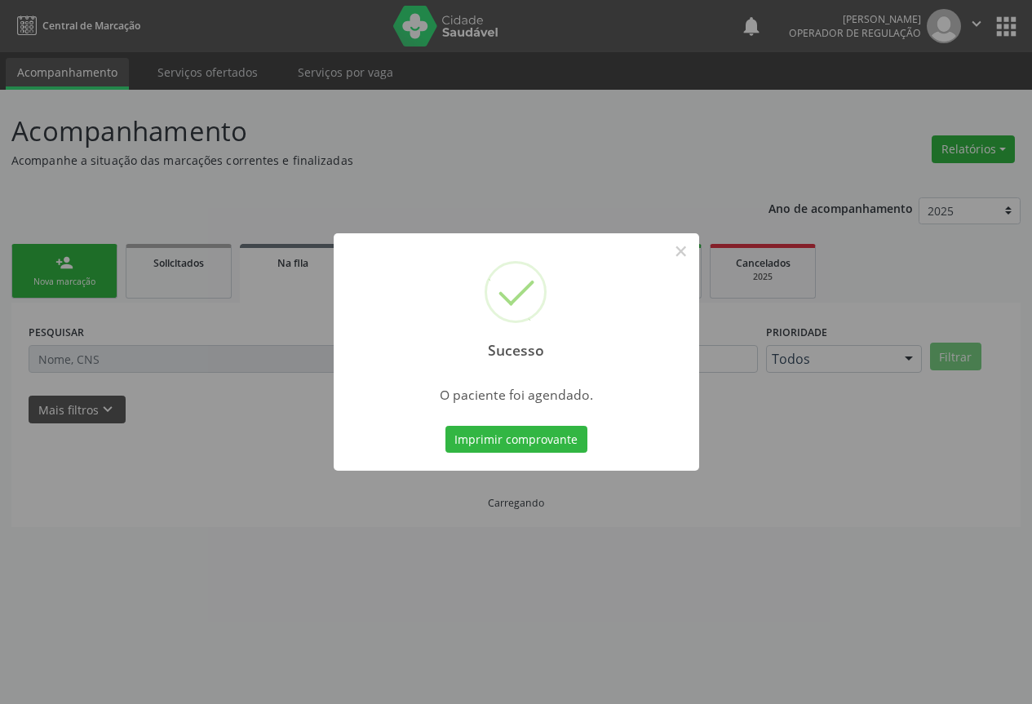
scroll to position [0, 0]
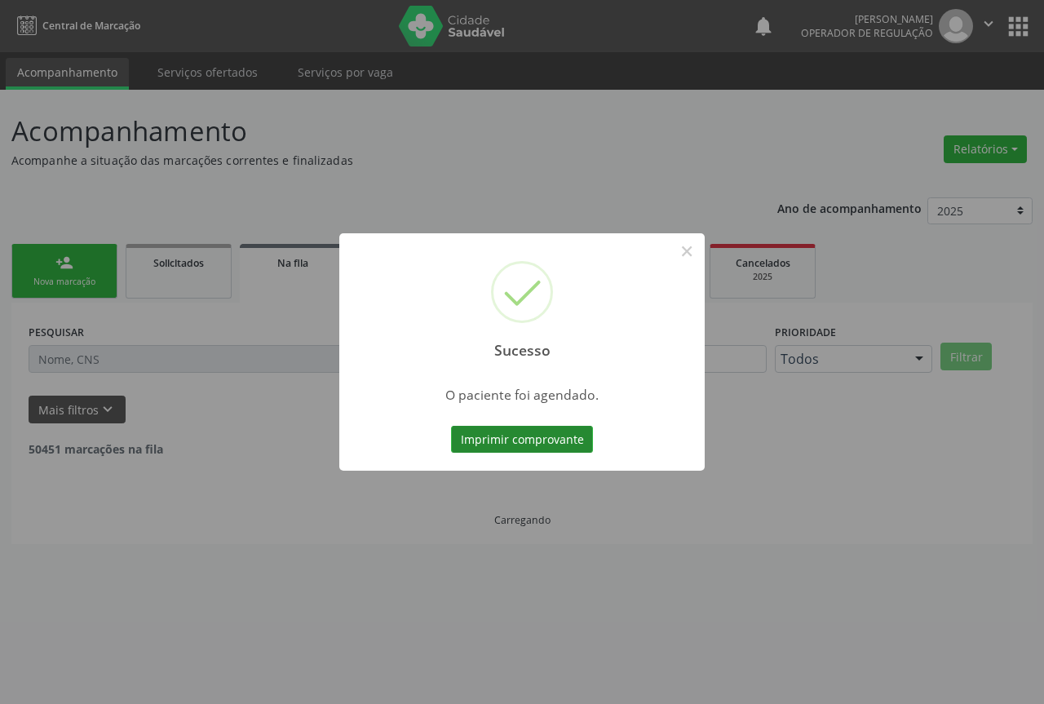
click at [518, 437] on button "Imprimir comprovante" at bounding box center [522, 440] width 142 height 28
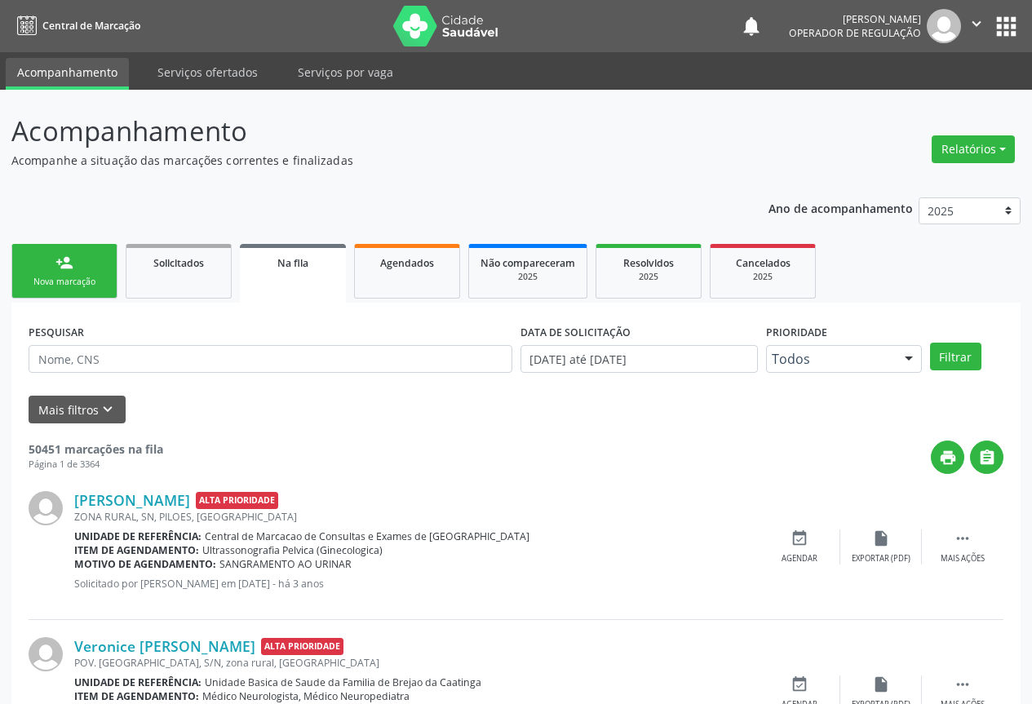
click at [77, 272] on link "person_add Nova marcação" at bounding box center [64, 271] width 106 height 55
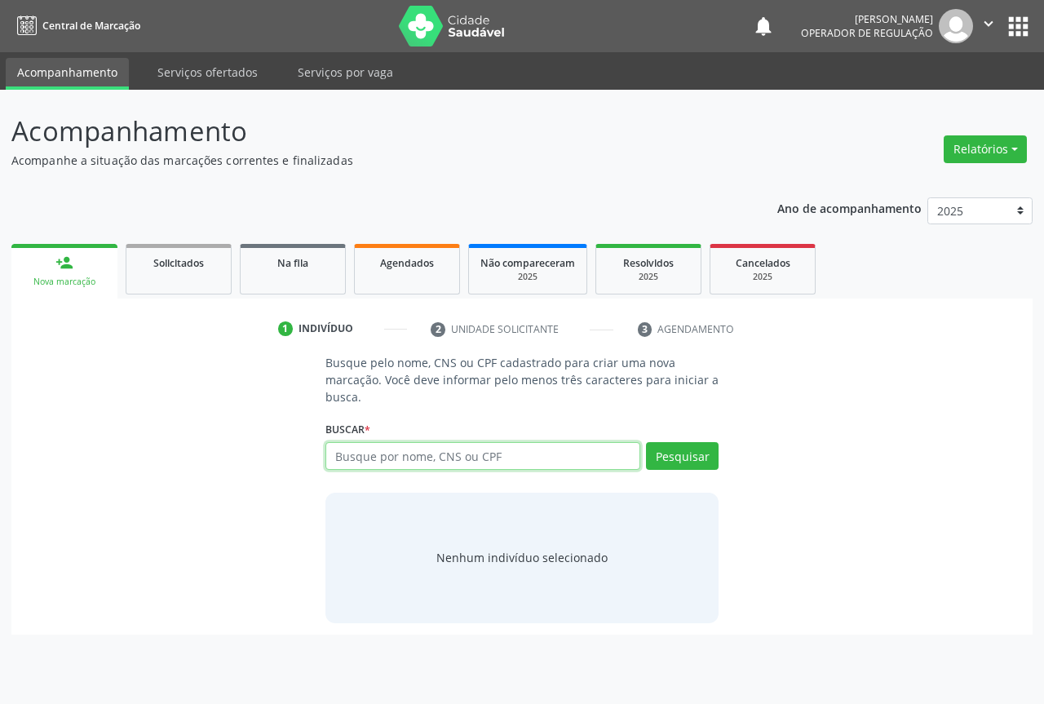
click at [401, 460] on input "text" at bounding box center [482, 456] width 315 height 28
click at [397, 447] on input "text" at bounding box center [482, 456] width 315 height 28
type input "702305528440120"
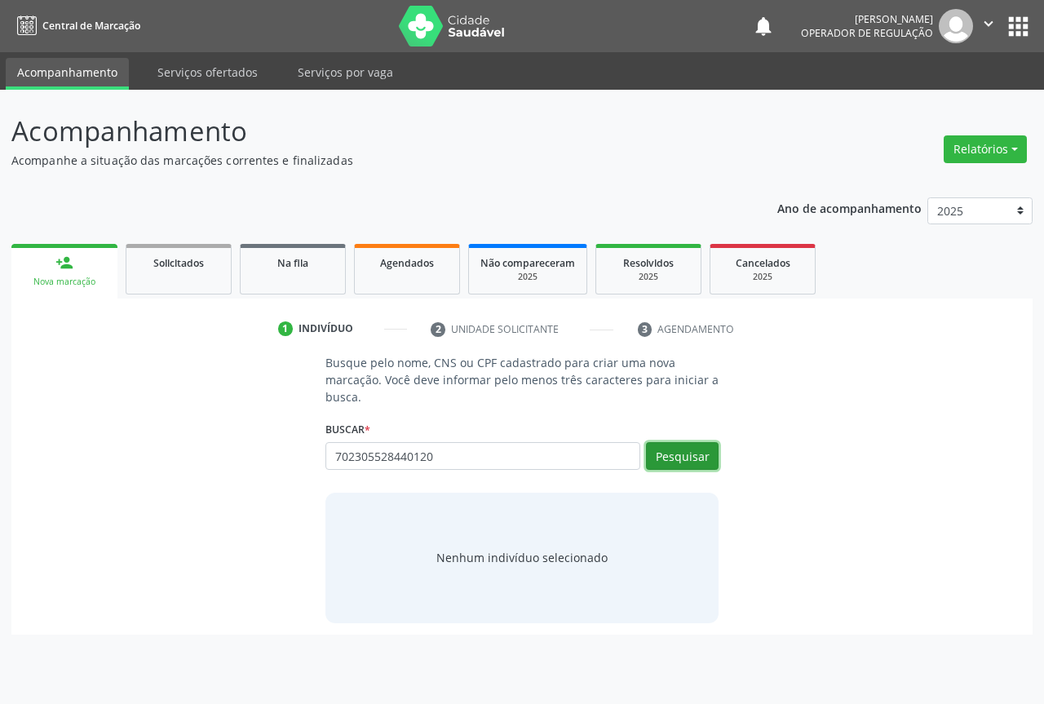
click at [674, 455] on button "Pesquisar" at bounding box center [682, 456] width 73 height 28
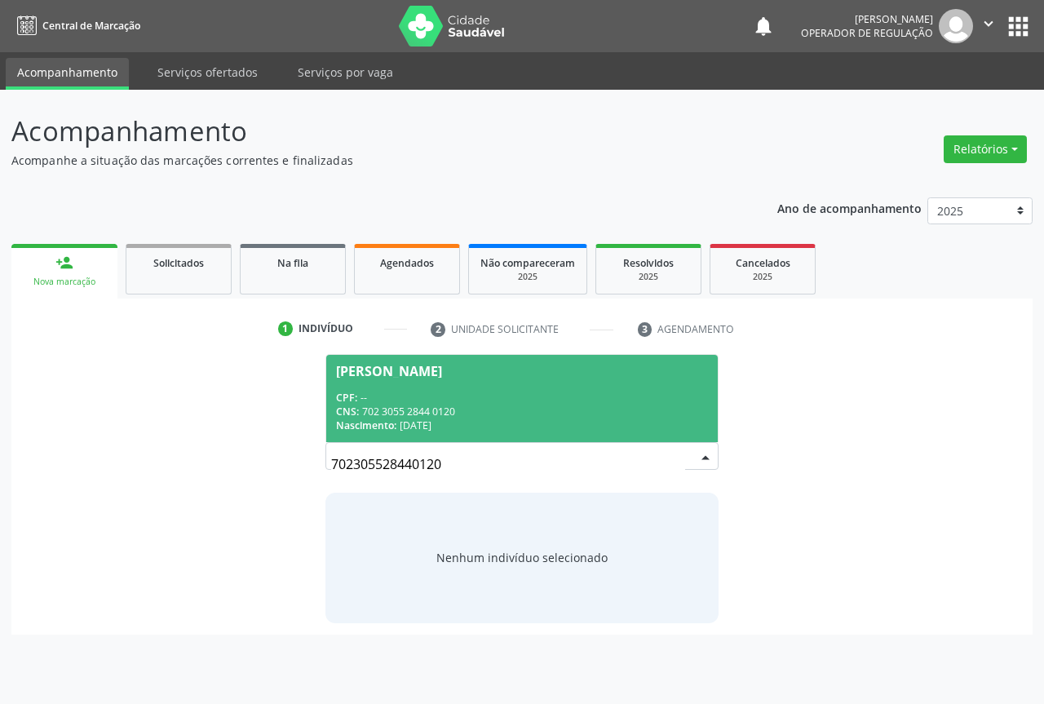
click at [424, 371] on div "Maria Ligia de Sousa Cruz" at bounding box center [389, 371] width 106 height 13
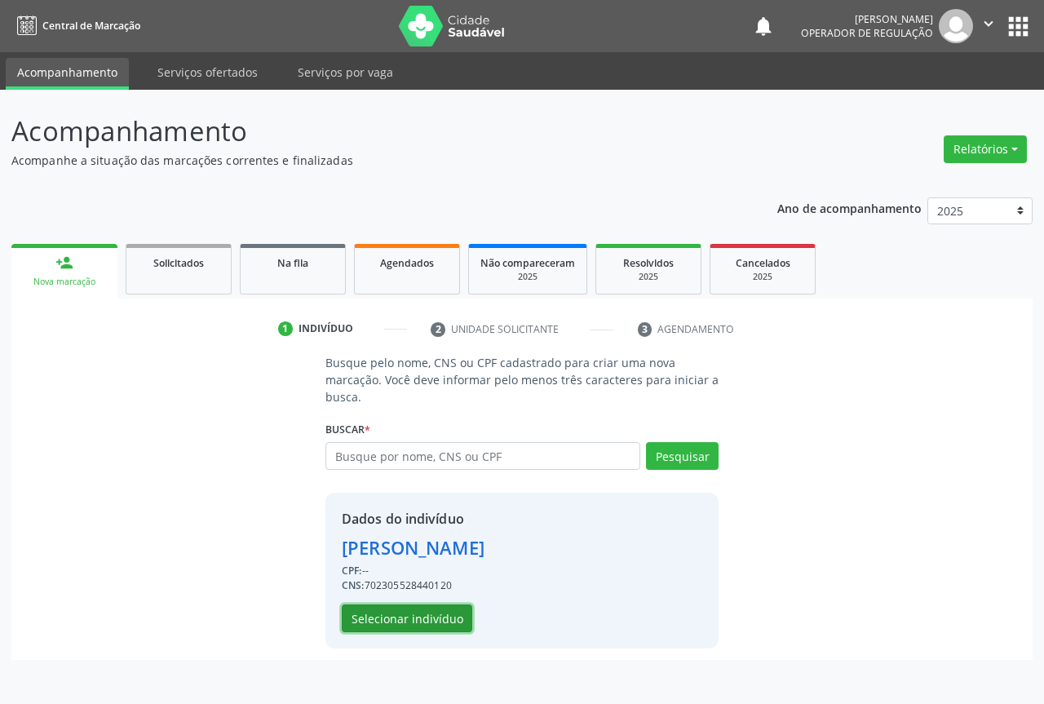
click at [395, 608] on button "Selecionar indivíduo" at bounding box center [407, 618] width 131 height 28
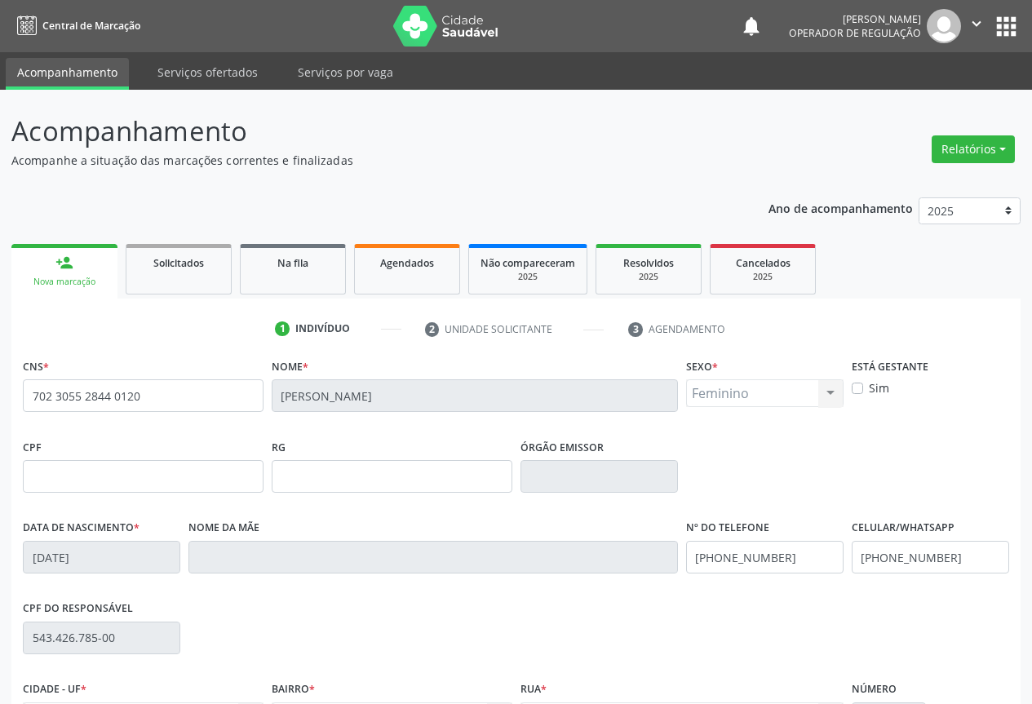
scroll to position [180, 0]
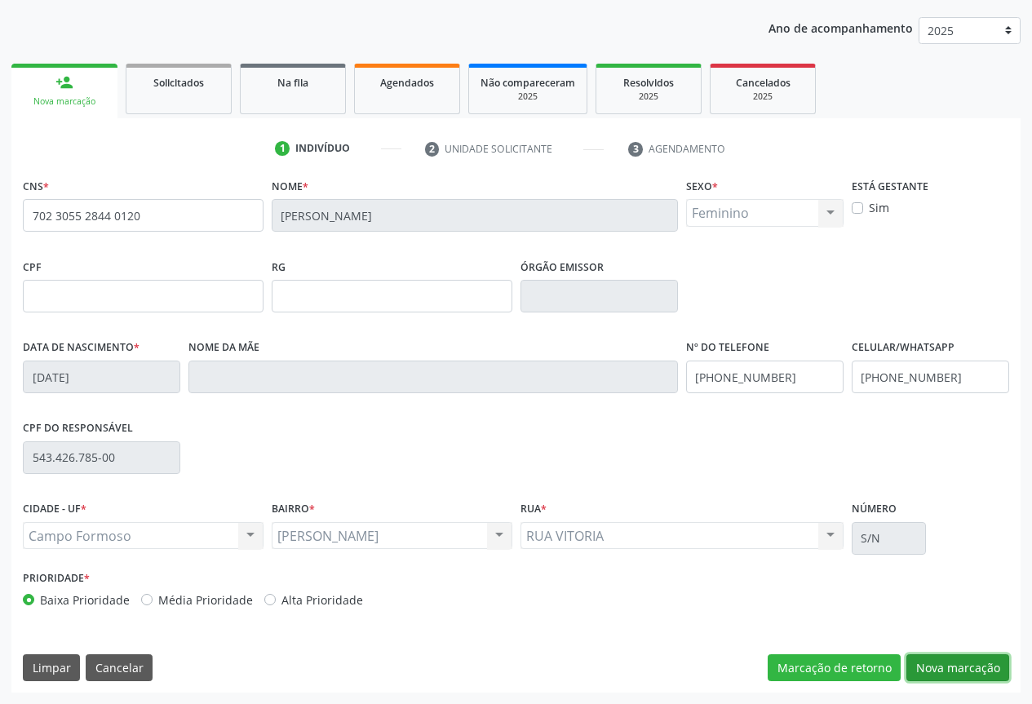
click at [966, 666] on button "Nova marcação" at bounding box center [957, 668] width 103 height 28
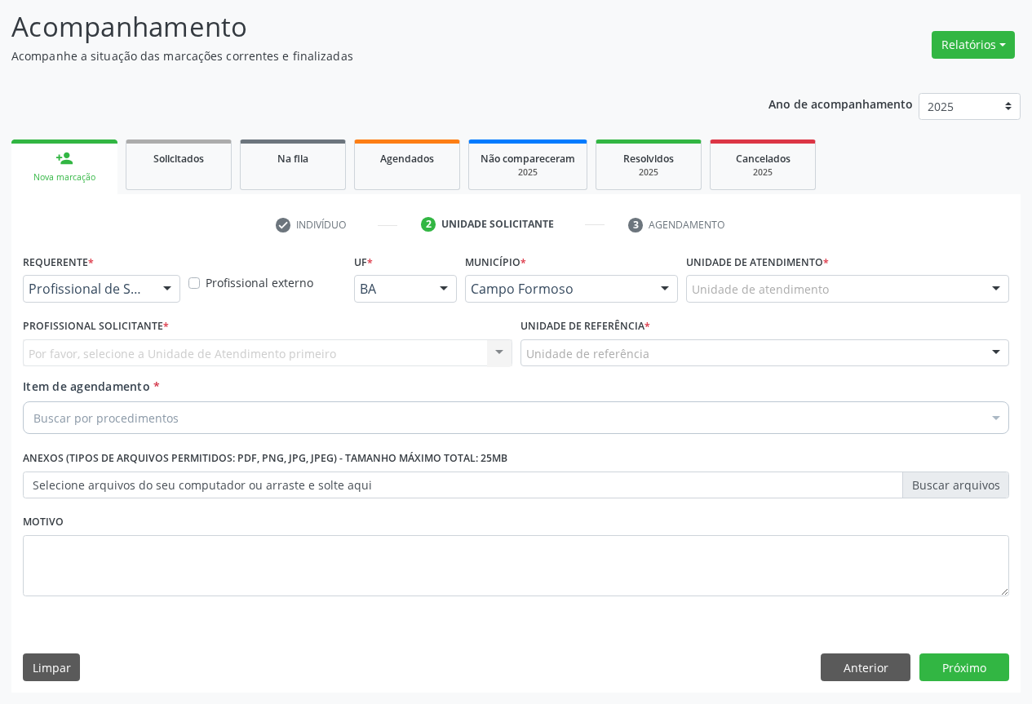
scroll to position [104, 0]
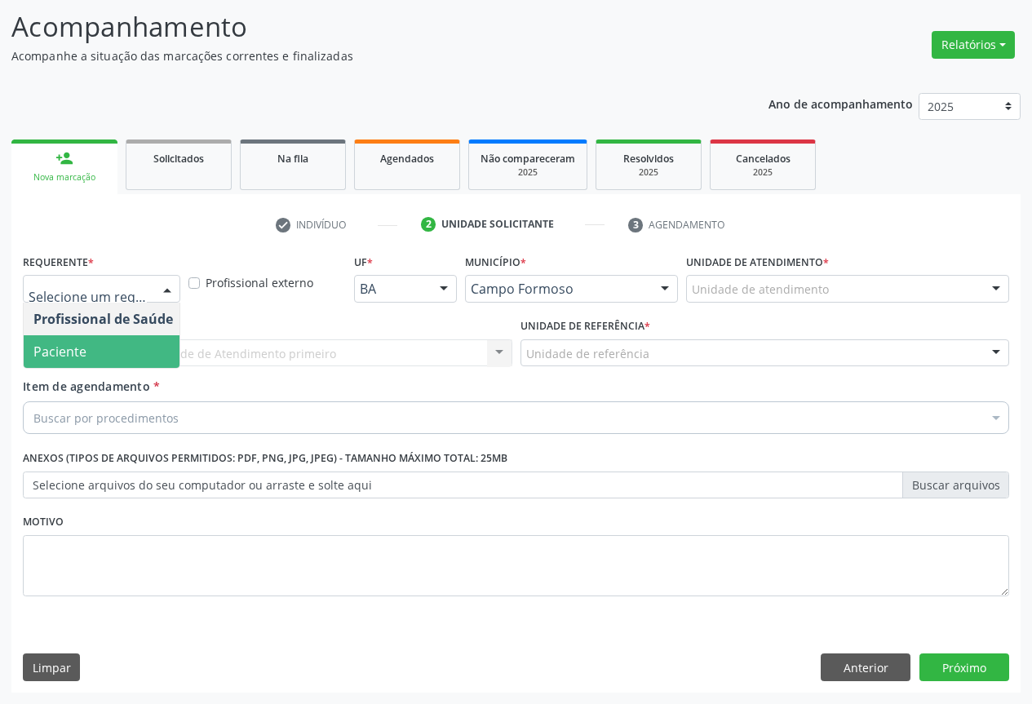
click at [78, 349] on span "Paciente" at bounding box center [59, 352] width 53 height 18
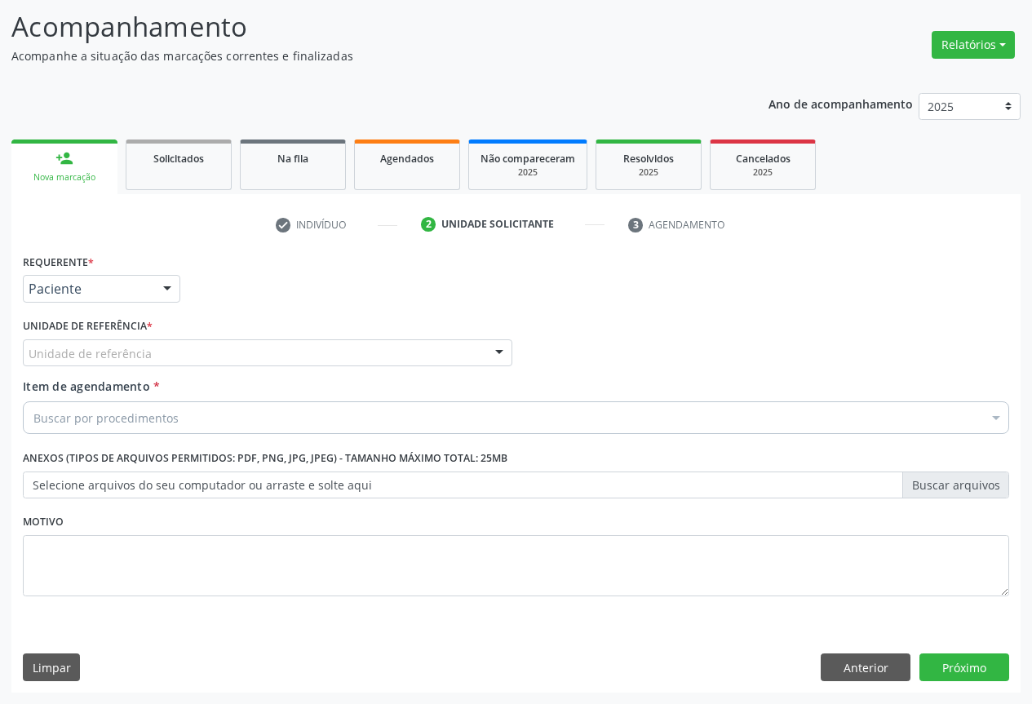
click at [213, 341] on div "Unidade de referência" at bounding box center [267, 353] width 489 height 28
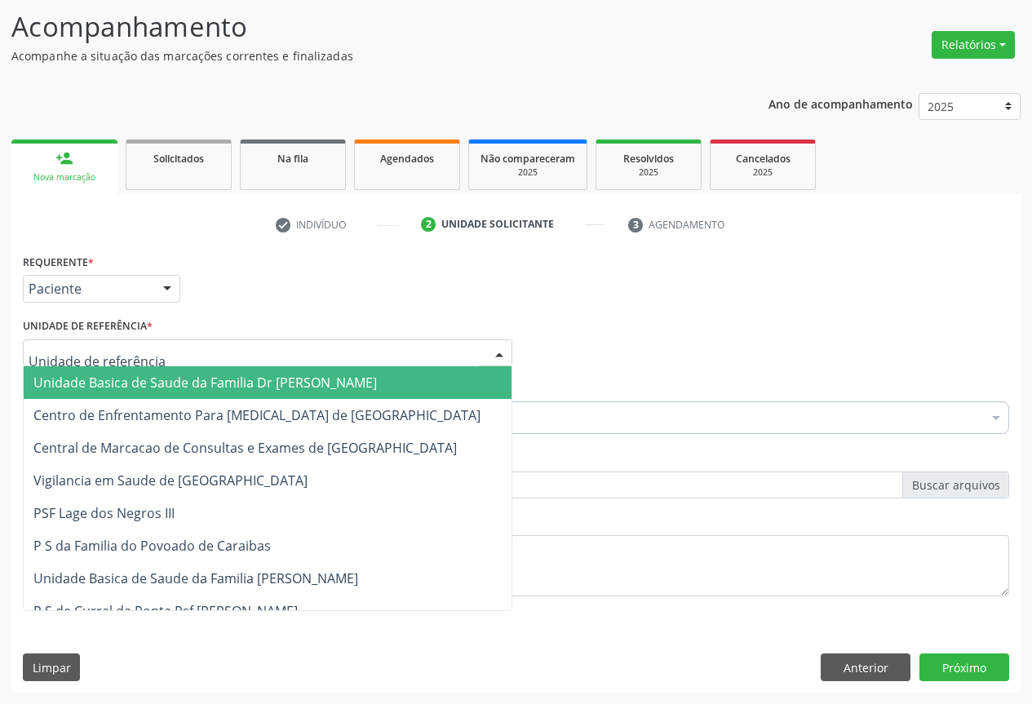
click at [138, 368] on span "Unidade Basica de Saude da Familia Dr [PERSON_NAME]" at bounding box center [268, 382] width 488 height 33
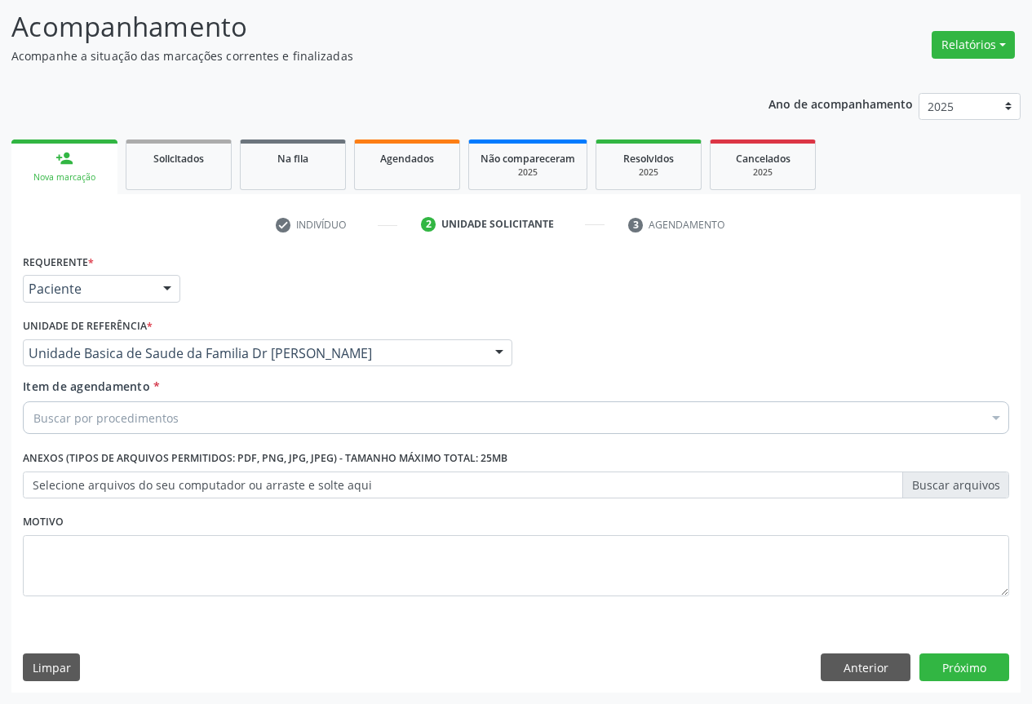
click at [110, 408] on div "Buscar por procedimentos" at bounding box center [516, 417] width 986 height 33
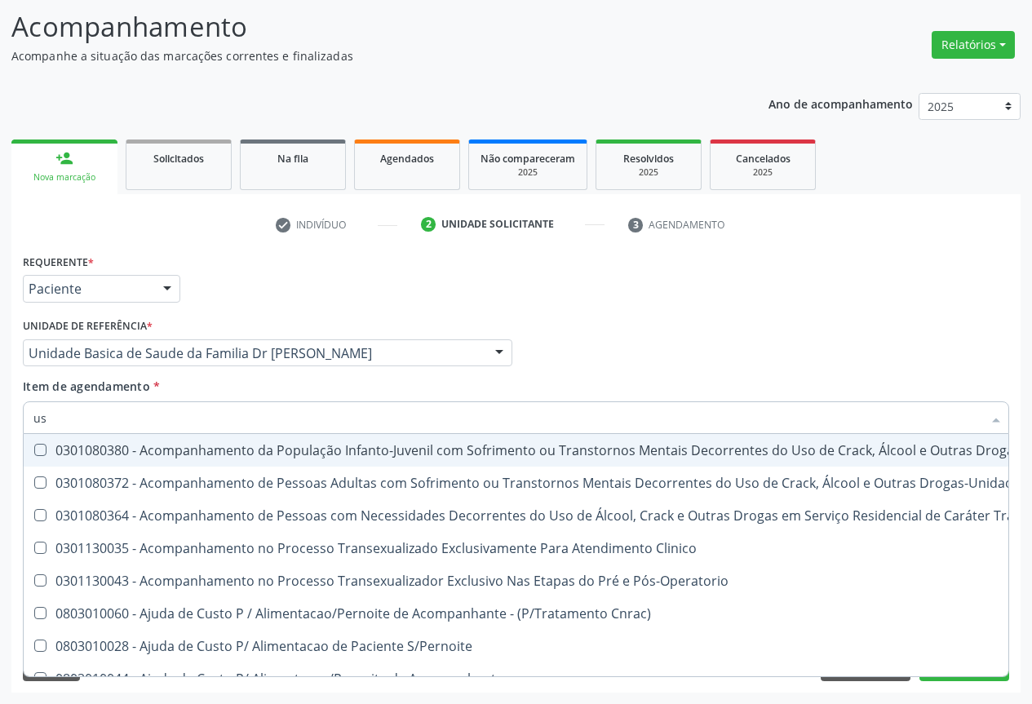
type input "usg"
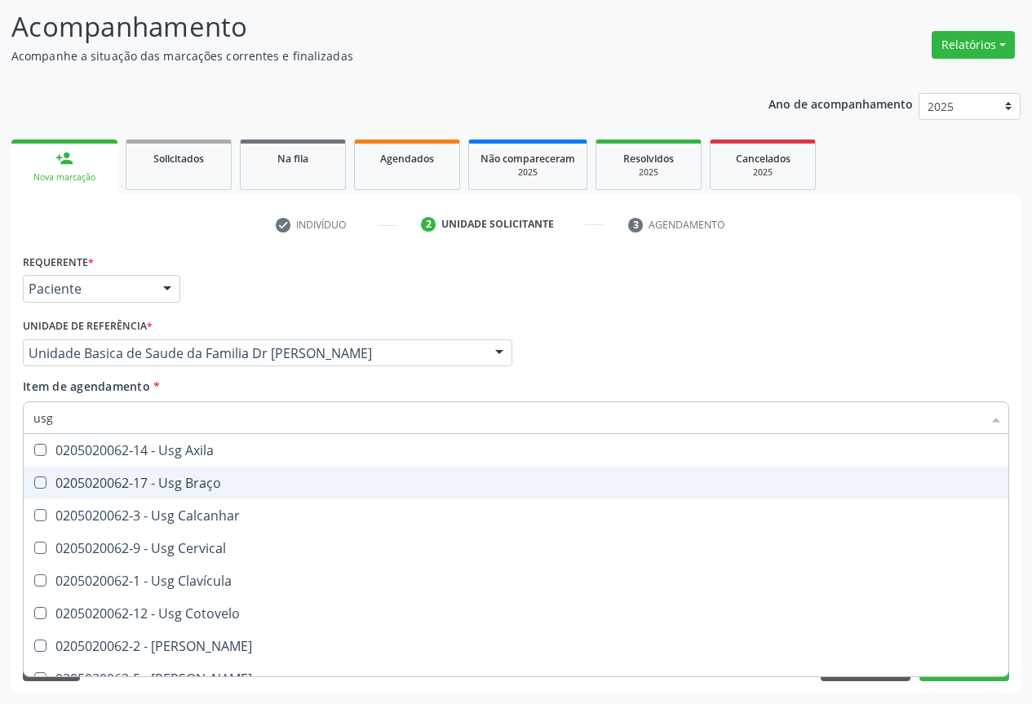
scroll to position [163, 0]
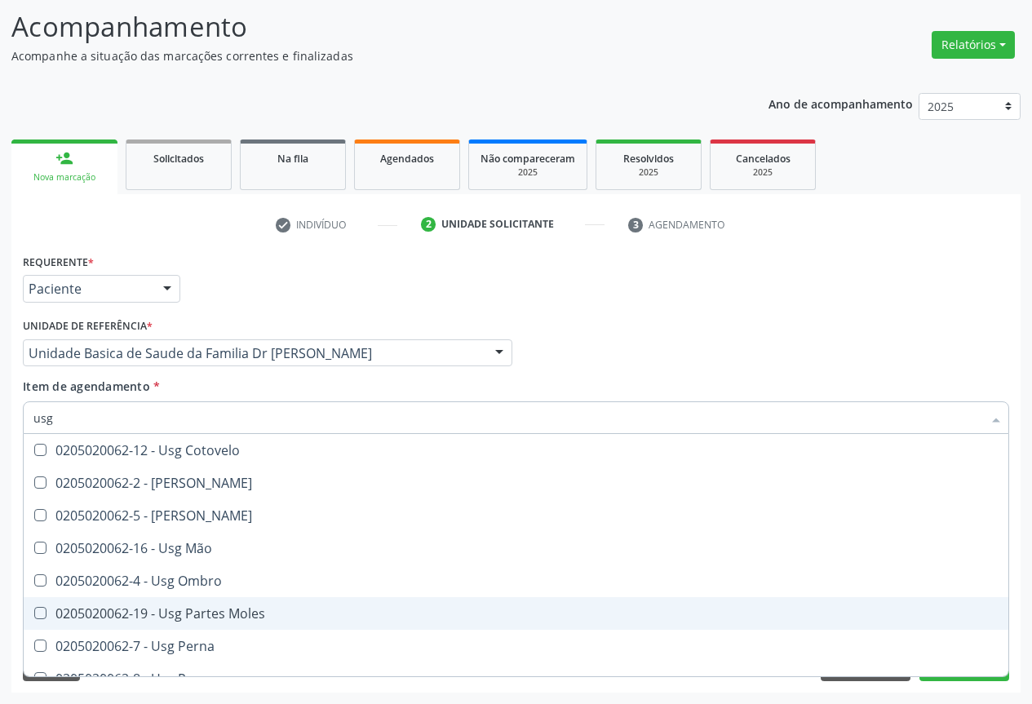
click at [211, 611] on div "0205020062-19 - Usg Partes Moles" at bounding box center [515, 613] width 965 height 13
checkbox Moles "true"
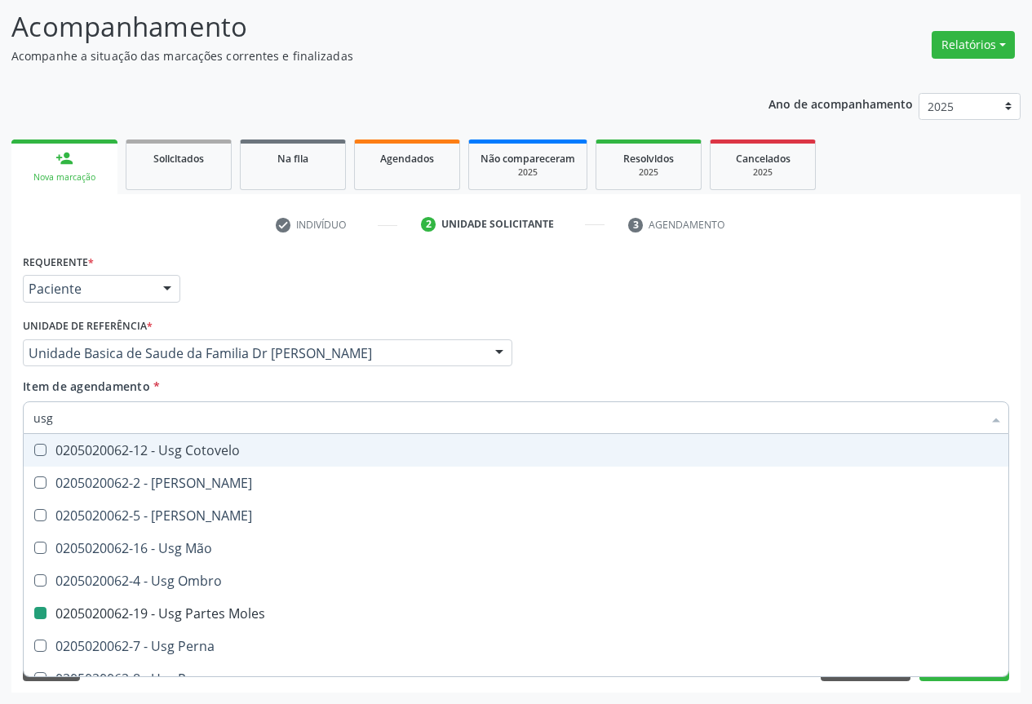
click at [426, 393] on div "Item de agendamento * usg Desfazer seleção 0205020062-14 - Usg Axila 0205020062…" at bounding box center [516, 403] width 986 height 51
checkbox Braço "true"
checkbox Moles "false"
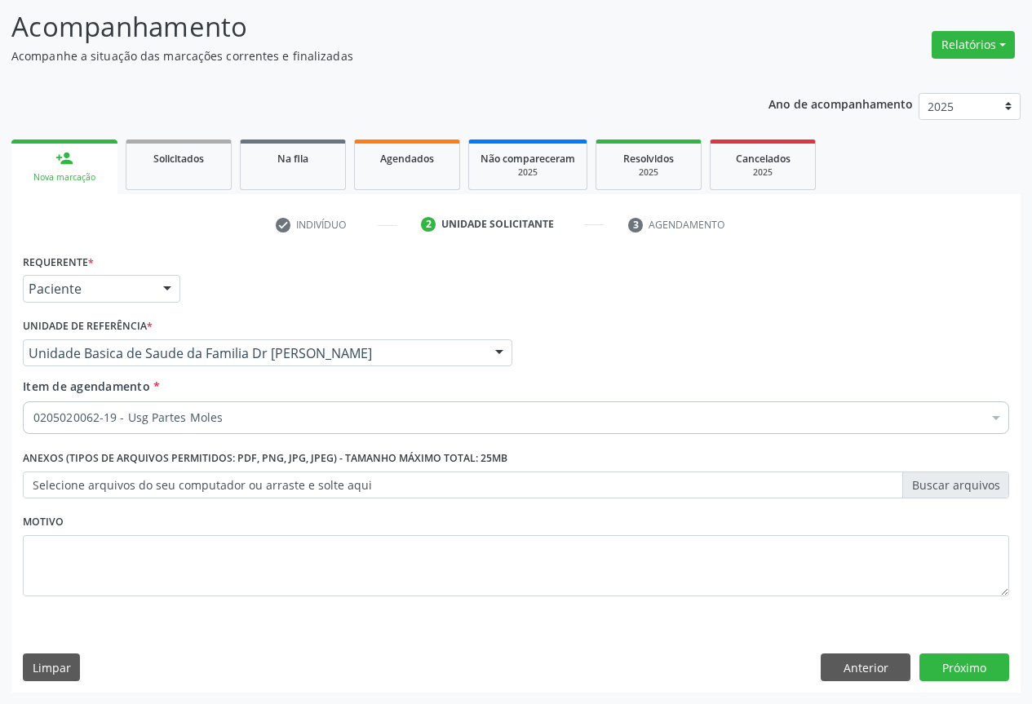
scroll to position [0, 0]
click at [971, 664] on button "Próximo" at bounding box center [964, 667] width 90 height 28
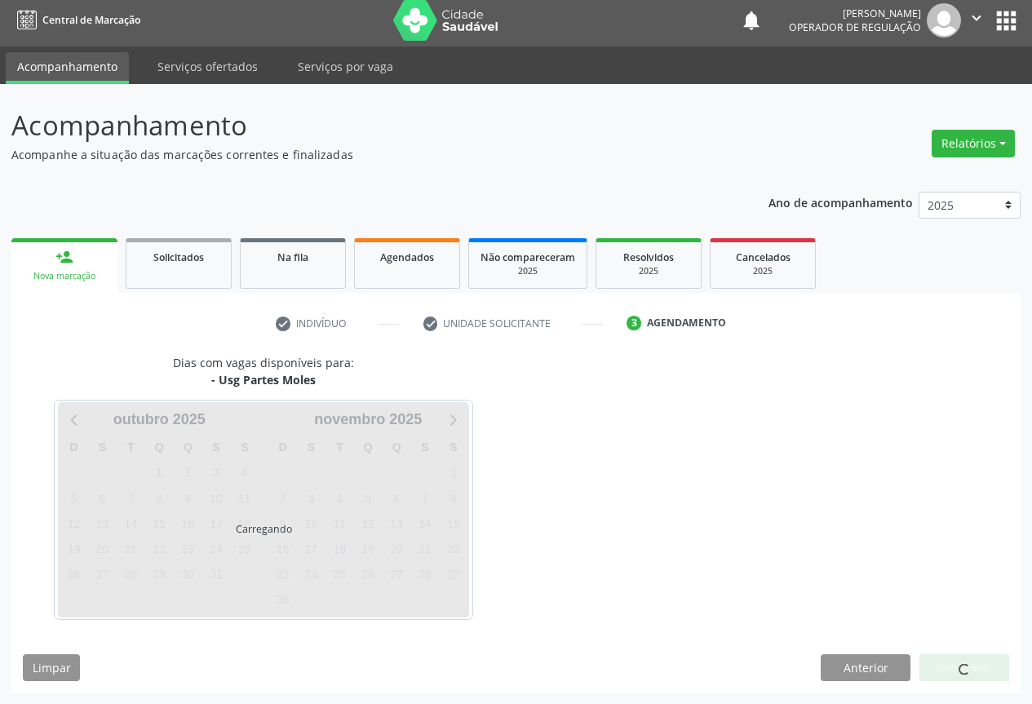
scroll to position [6, 0]
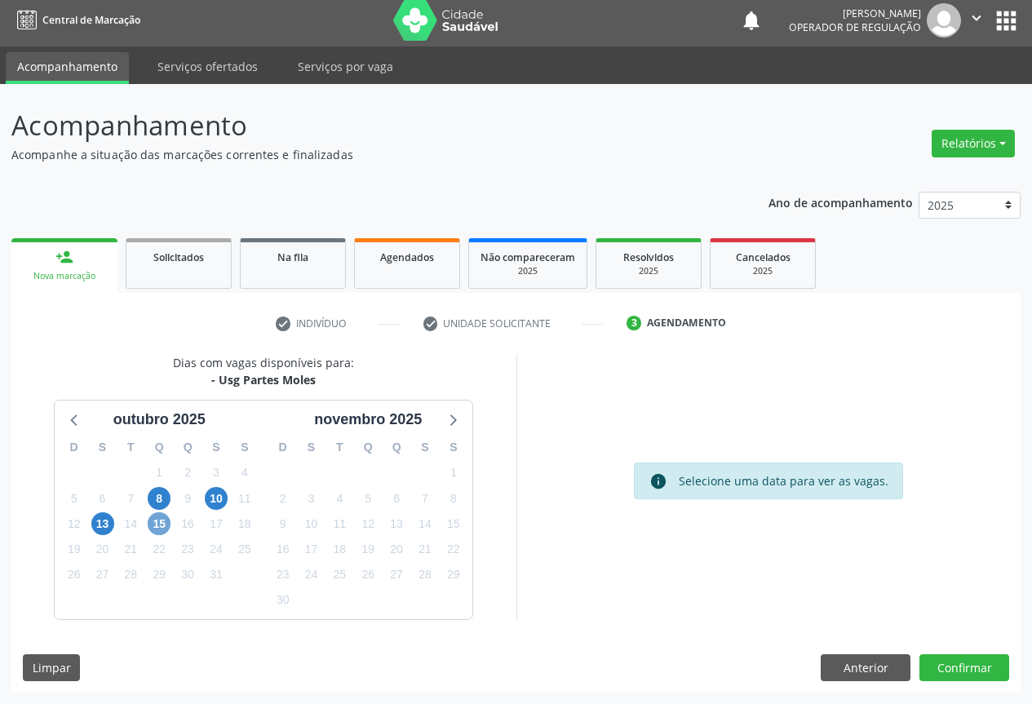
click at [159, 520] on span "15" at bounding box center [159, 523] width 23 height 23
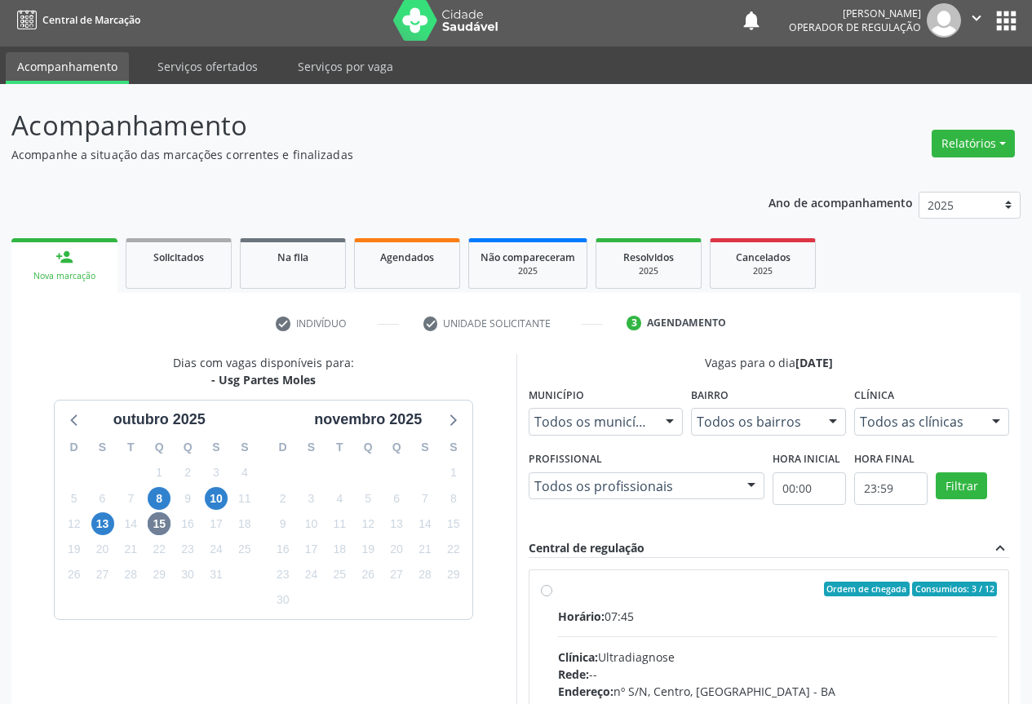
click at [592, 602] on label "Ordem de chegada Consumidos: 3 / 12 Horário: 07:45 Clínica: Ultradiagnose Rede:…" at bounding box center [778, 707] width 440 height 250
click at [552, 596] on input "Ordem de chegada Consumidos: 3 / 12 Horário: 07:45 Clínica: Ultradiagnose Rede:…" at bounding box center [546, 589] width 11 height 15
radio input "true"
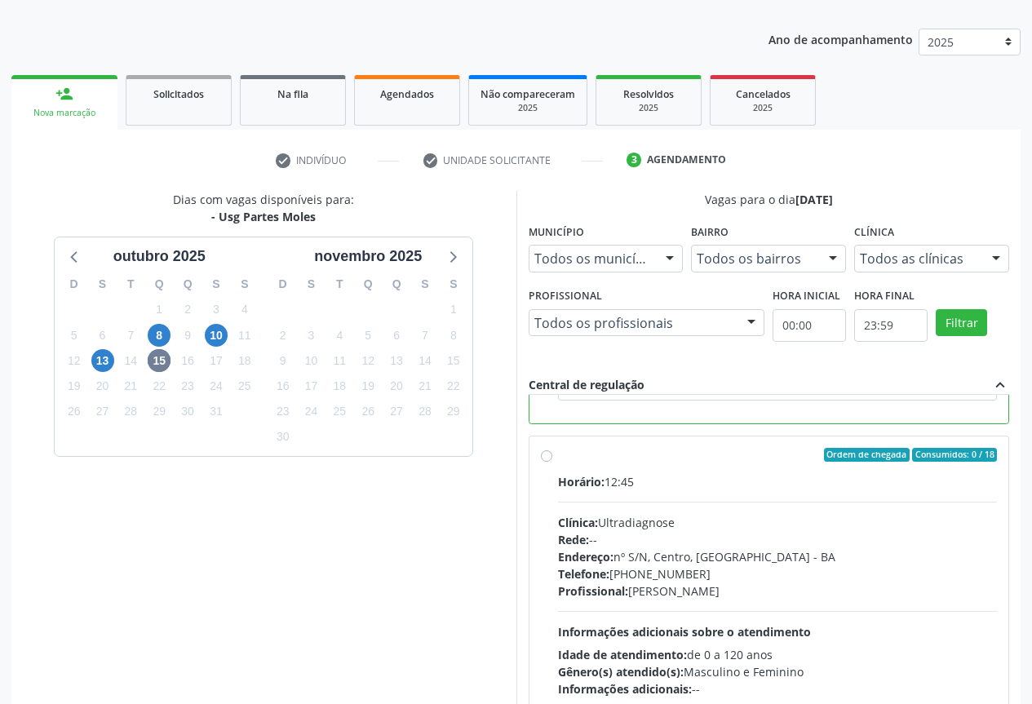
scroll to position [271, 0]
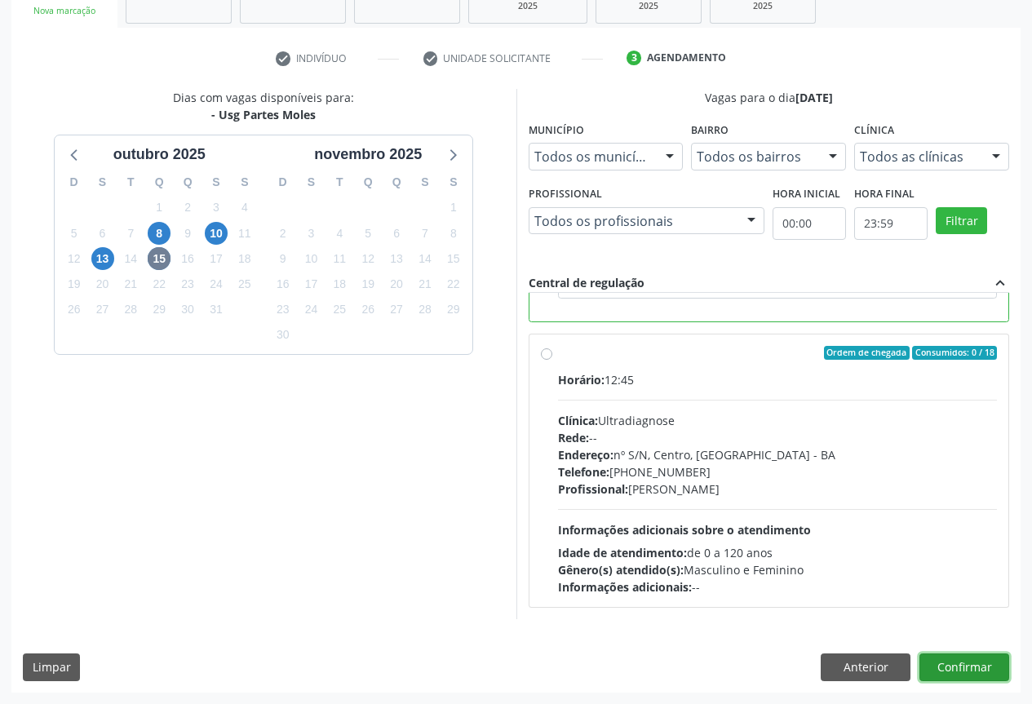
click at [962, 666] on button "Confirmar" at bounding box center [964, 667] width 90 height 28
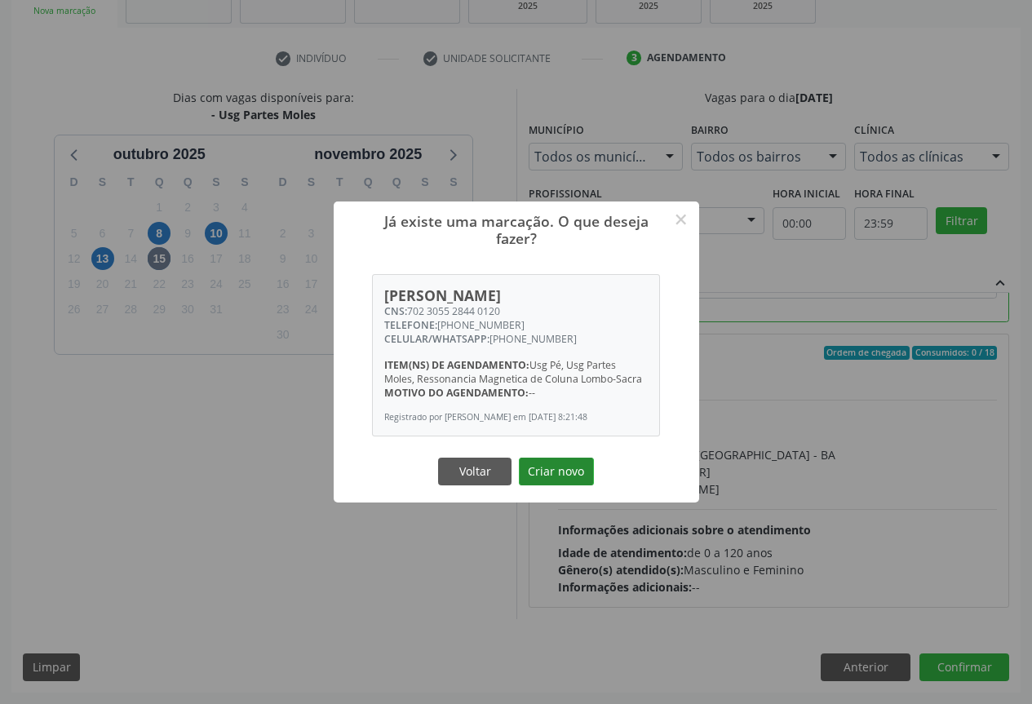
click at [558, 480] on button "Criar novo" at bounding box center [556, 472] width 75 height 28
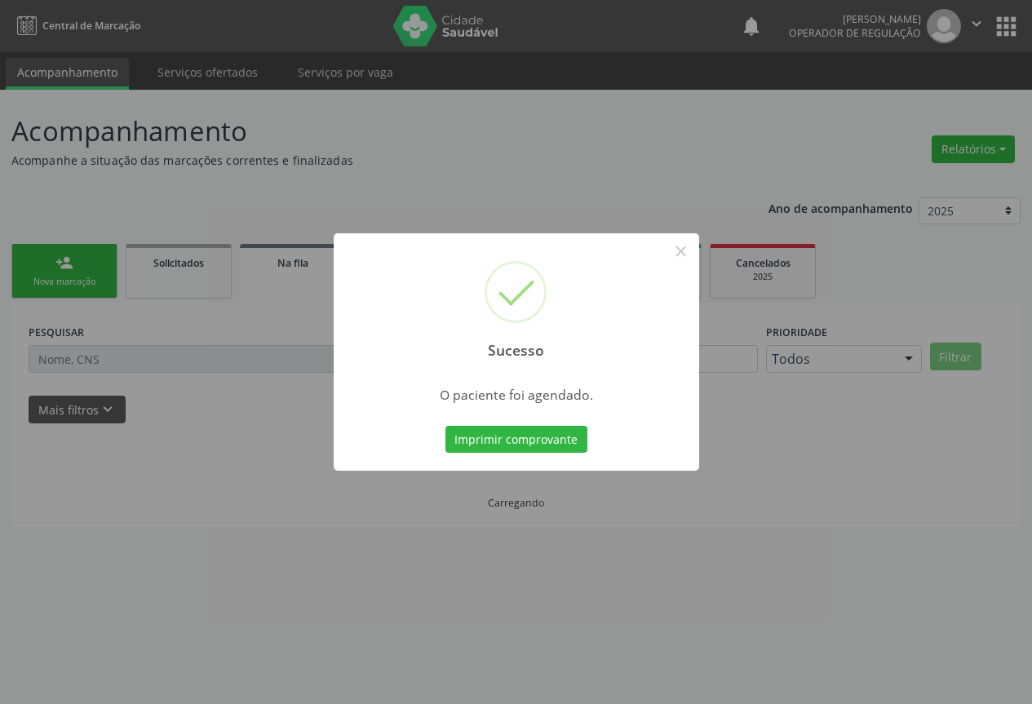
scroll to position [0, 0]
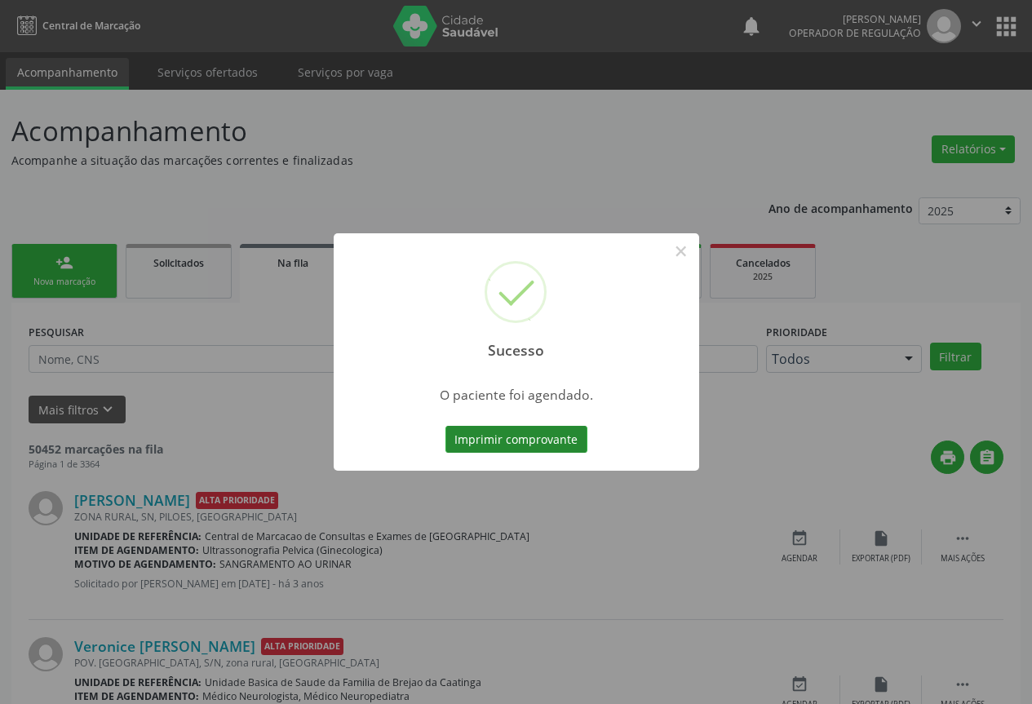
click at [506, 439] on button "Imprimir comprovante" at bounding box center [516, 440] width 142 height 28
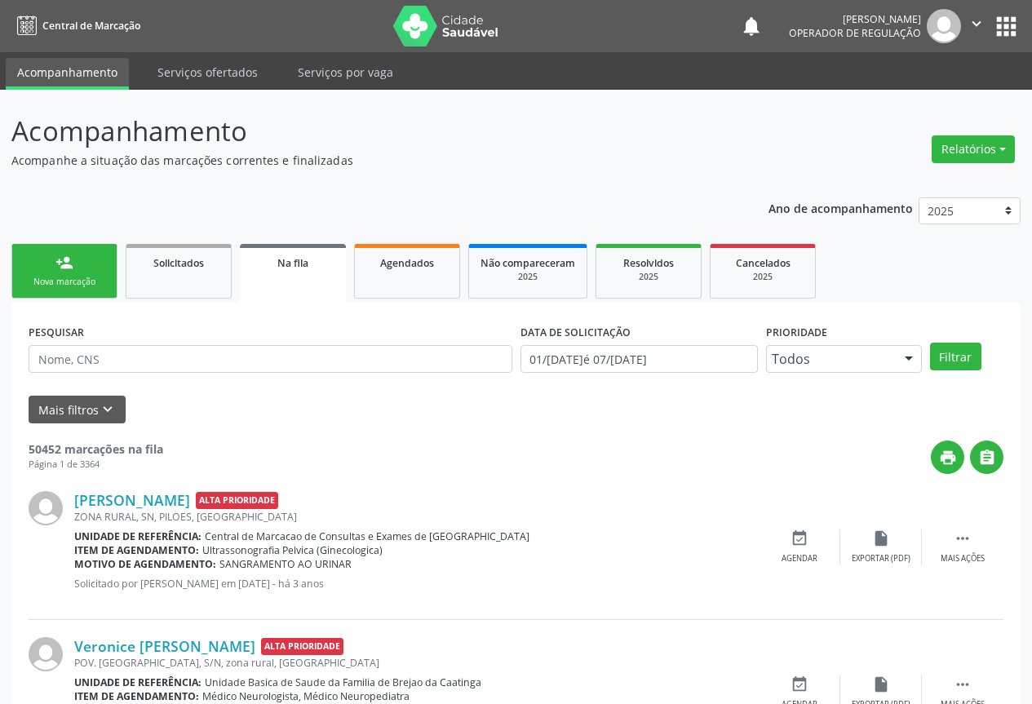
click at [86, 272] on link "person_add Nova marcação" at bounding box center [64, 271] width 106 height 55
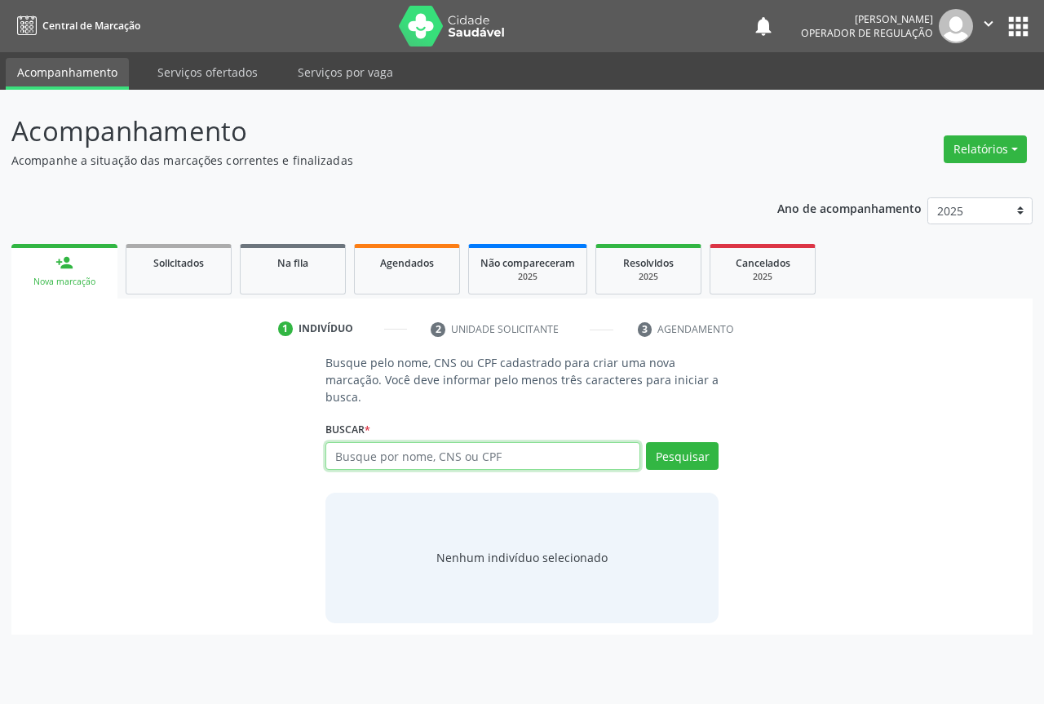
click at [371, 446] on input "text" at bounding box center [482, 456] width 315 height 28
type input "705407477772992"
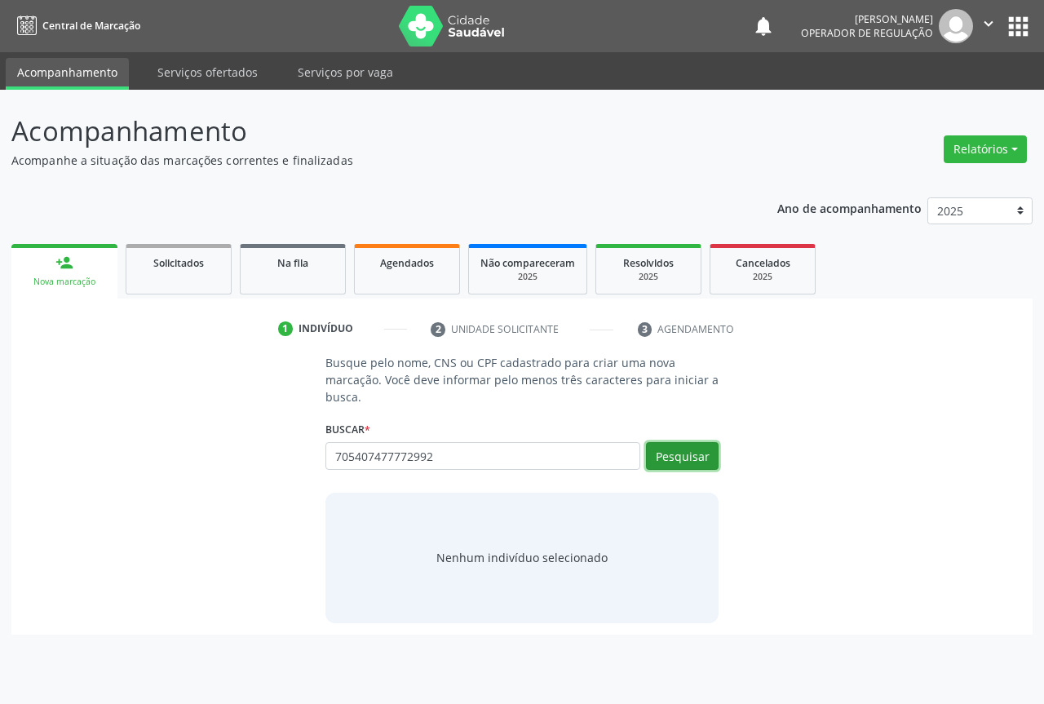
click at [684, 458] on button "Pesquisar" at bounding box center [682, 456] width 73 height 28
type input "705407477772992"
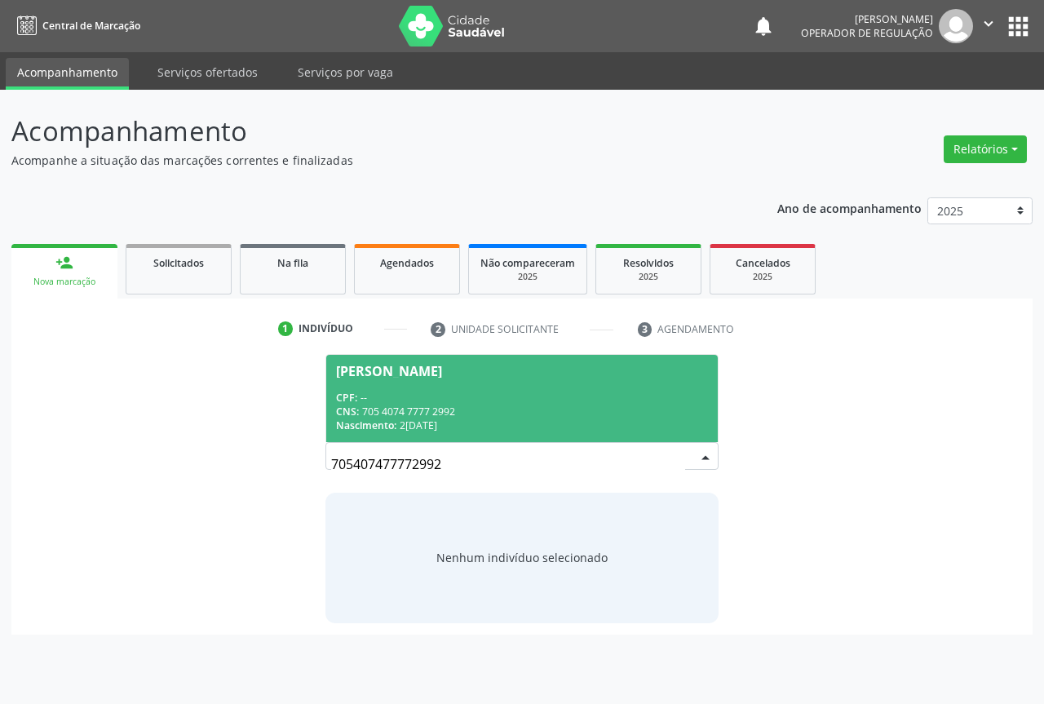
click at [421, 394] on div "CPF: --" at bounding box center [522, 398] width 372 height 14
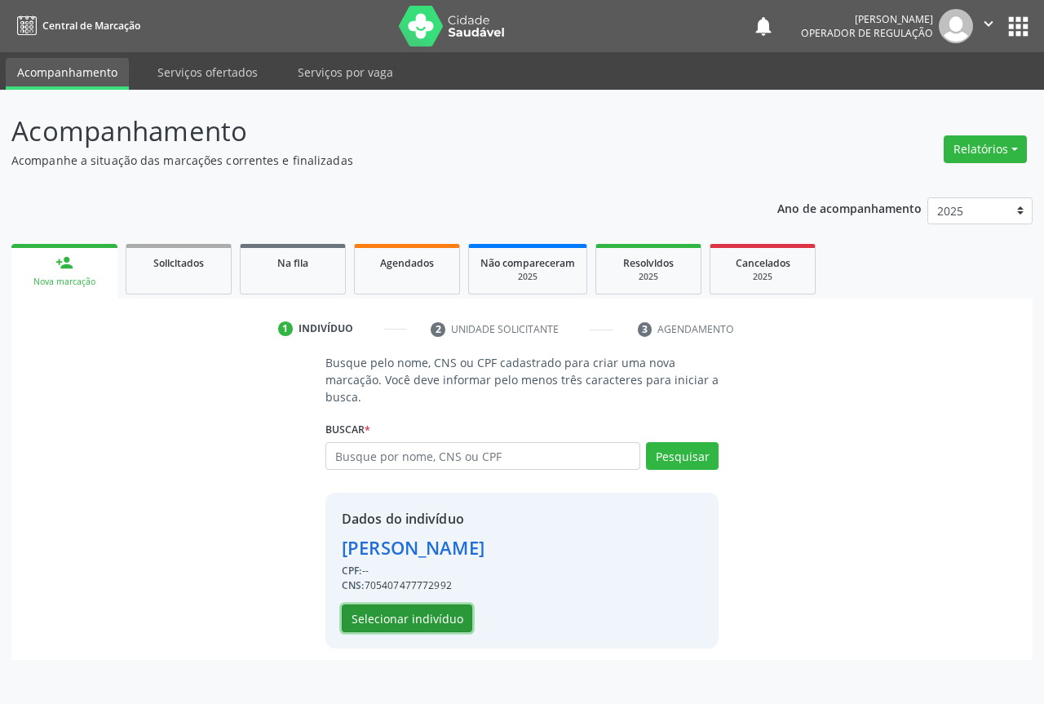
click at [413, 611] on button "Selecionar indivíduo" at bounding box center [407, 618] width 131 height 28
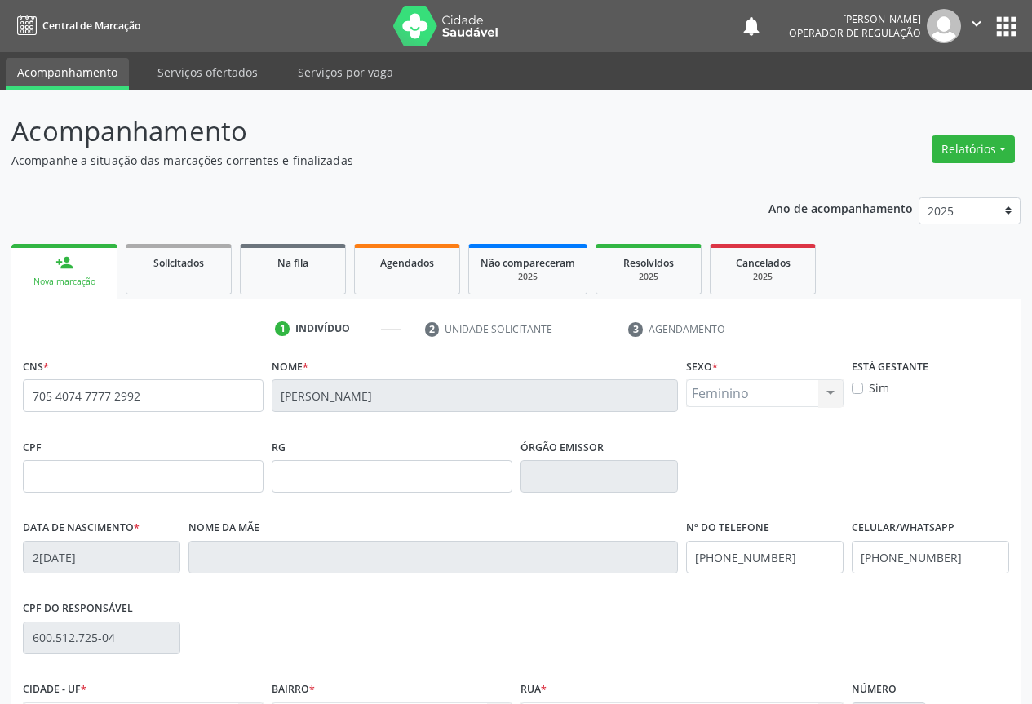
scroll to position [180, 0]
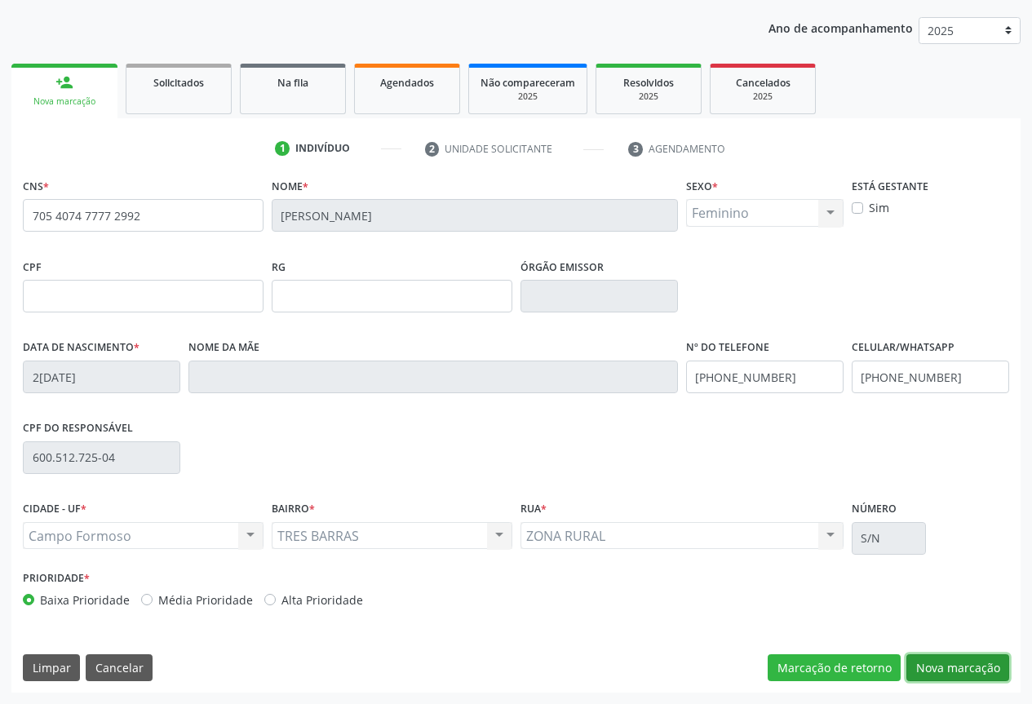
click at [969, 661] on button "Nova marcação" at bounding box center [957, 668] width 103 height 28
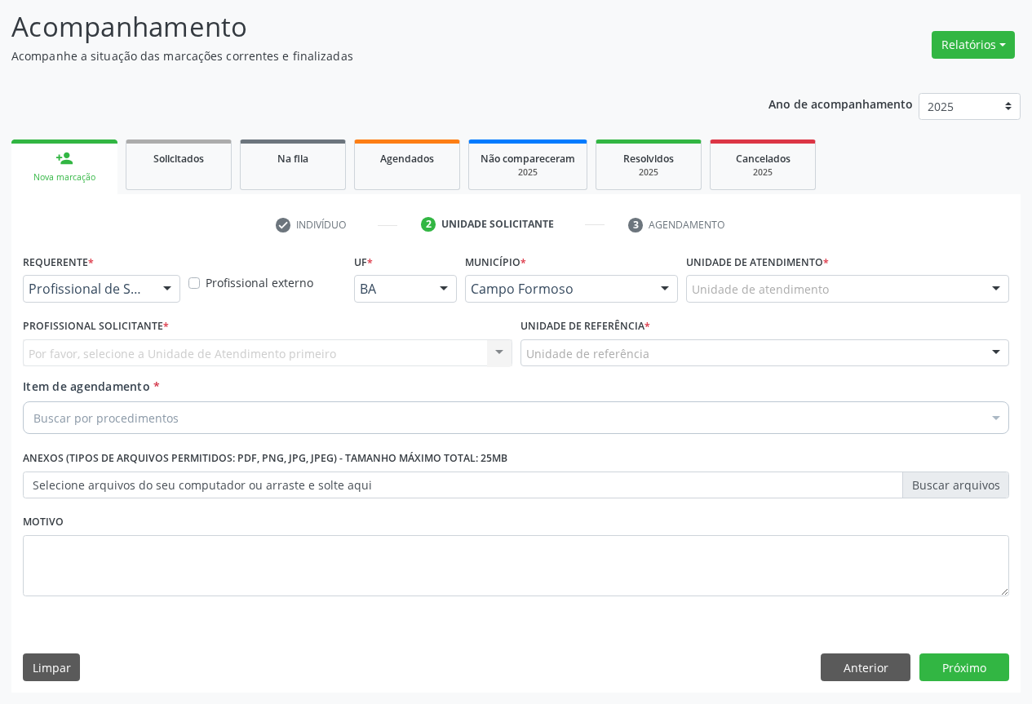
scroll to position [104, 0]
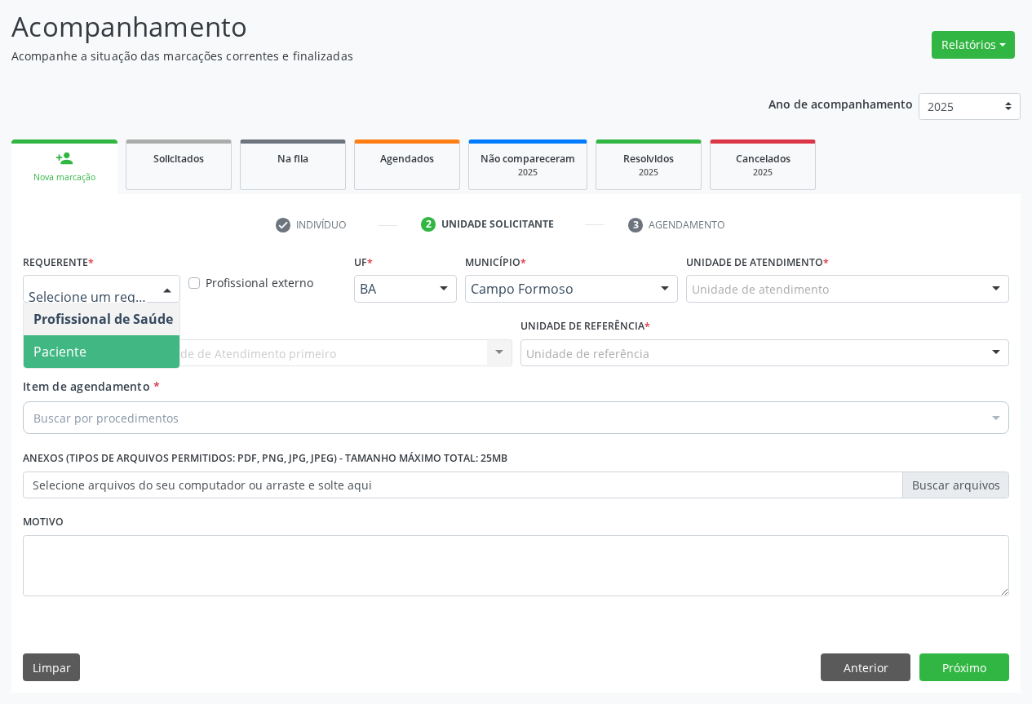
drag, startPoint x: 39, startPoint y: 347, endPoint x: 178, endPoint y: 329, distance: 139.8
click at [48, 345] on span "Paciente" at bounding box center [59, 352] width 53 height 18
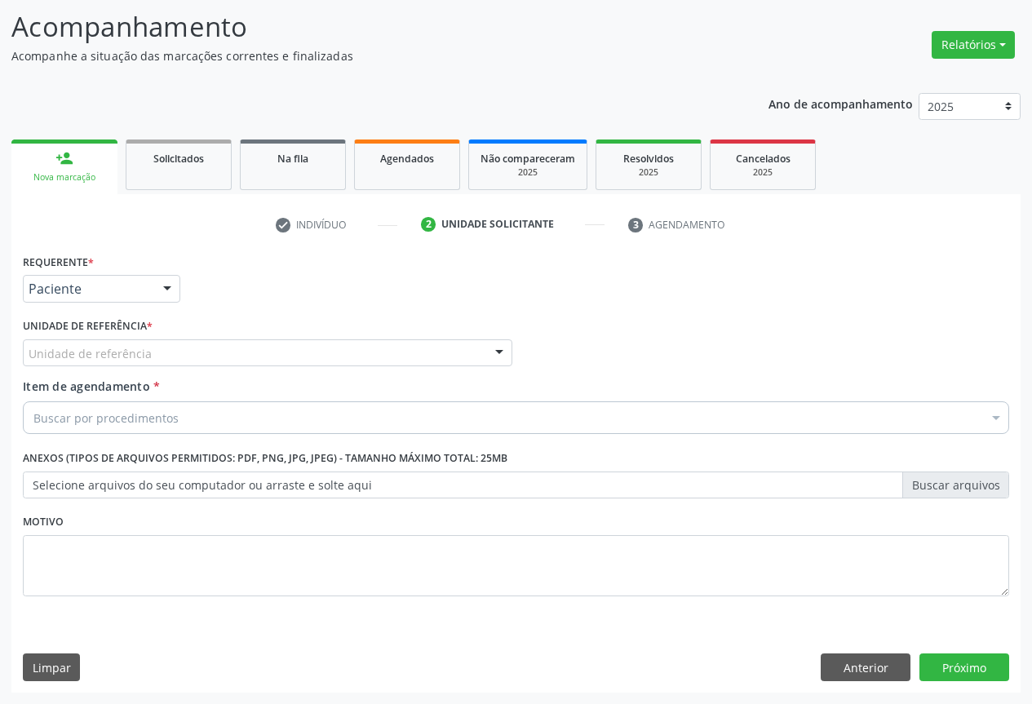
drag, startPoint x: 229, startPoint y: 345, endPoint x: 201, endPoint y: 372, distance: 39.2
click at [229, 346] on div "Unidade de referência" at bounding box center [267, 353] width 489 height 28
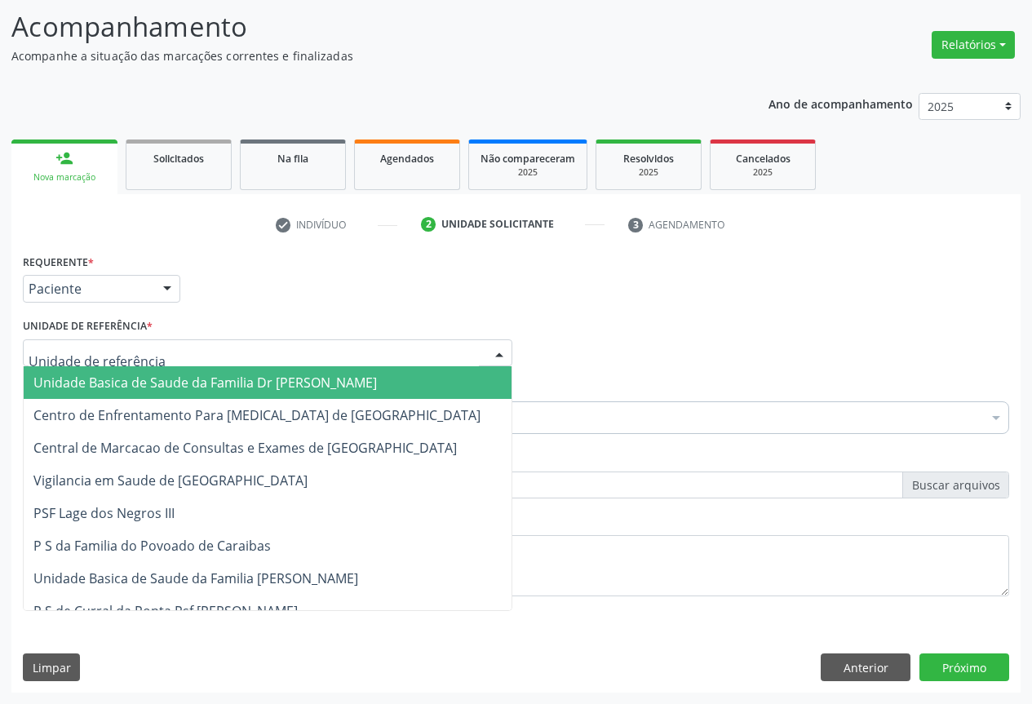
drag, startPoint x: 97, startPoint y: 383, endPoint x: 136, endPoint y: 395, distance: 41.0
click at [97, 381] on span "Unidade Basica de Saude da Familia Dr [PERSON_NAME]" at bounding box center [204, 383] width 343 height 18
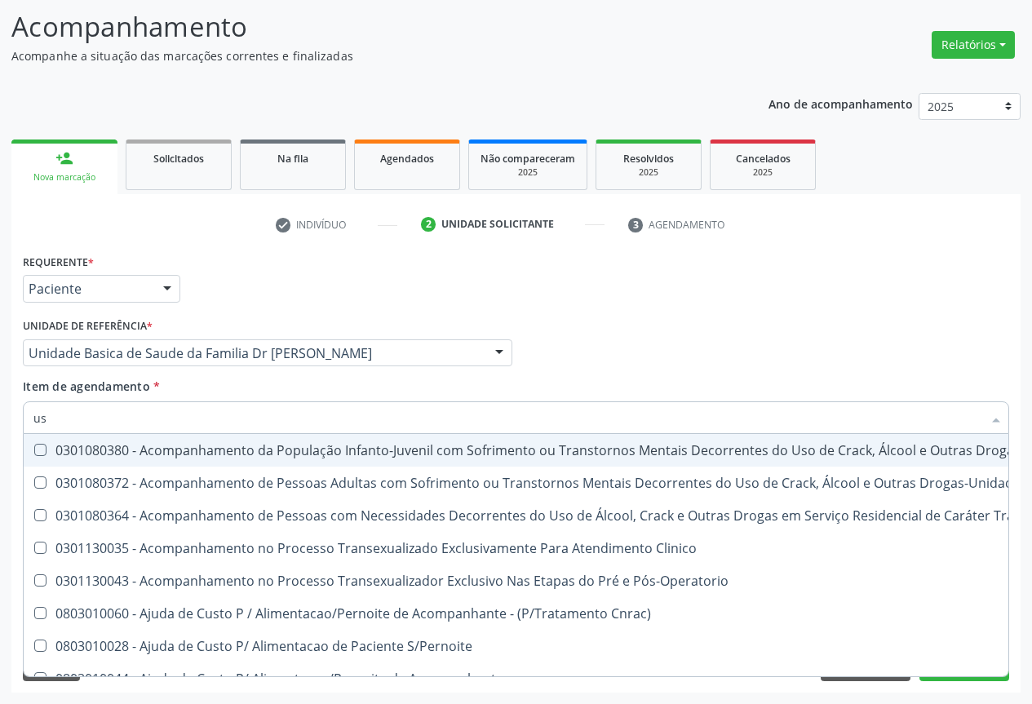
type input "usg"
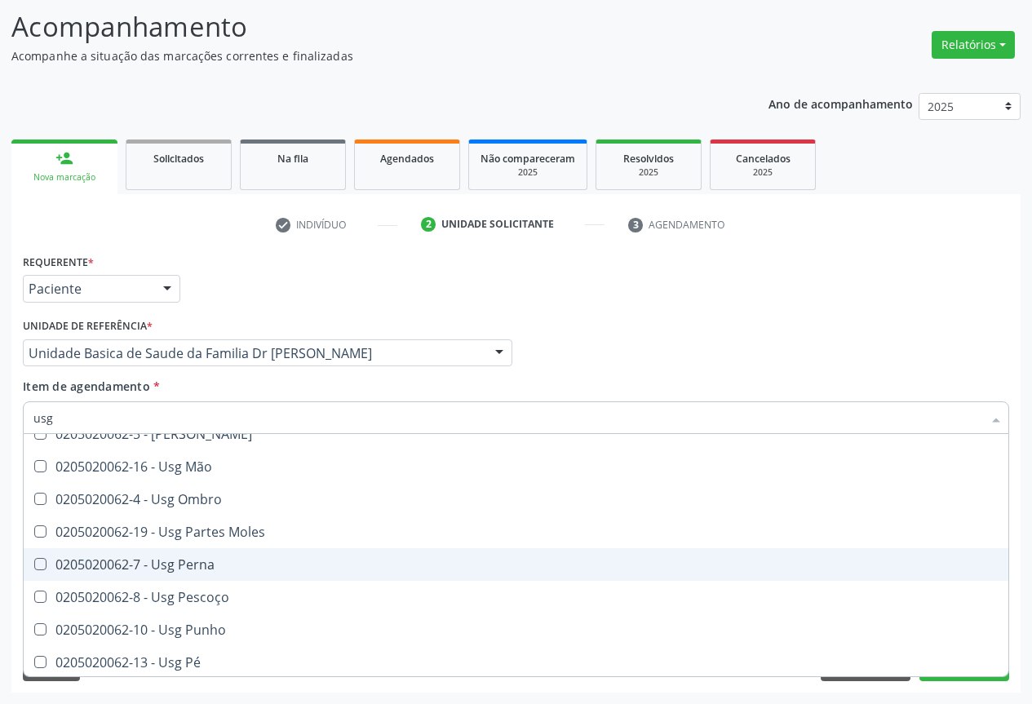
scroll to position [326, 0]
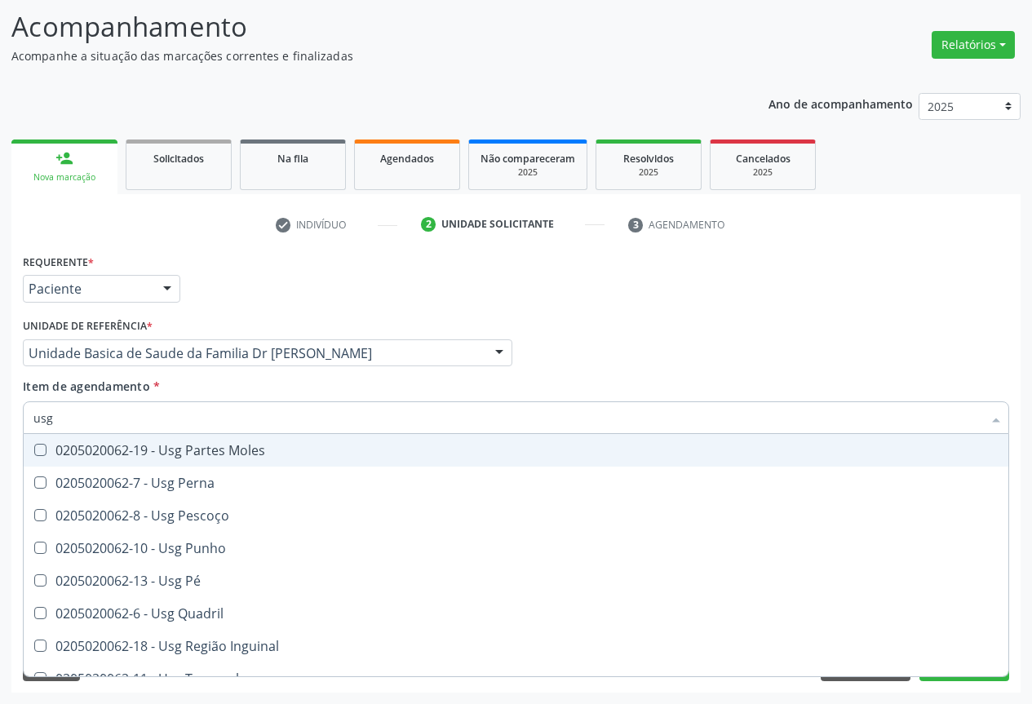
drag, startPoint x: 235, startPoint y: 447, endPoint x: 361, endPoint y: 426, distance: 128.2
click at [240, 446] on div "0205020062-19 - Usg Partes Moles" at bounding box center [515, 450] width 965 height 13
checkbox Moles "true"
click at [438, 387] on div "Item de agendamento * usg Desfazer seleção 0205020062-14 - Usg Axila 0205020062…" at bounding box center [516, 403] width 986 height 51
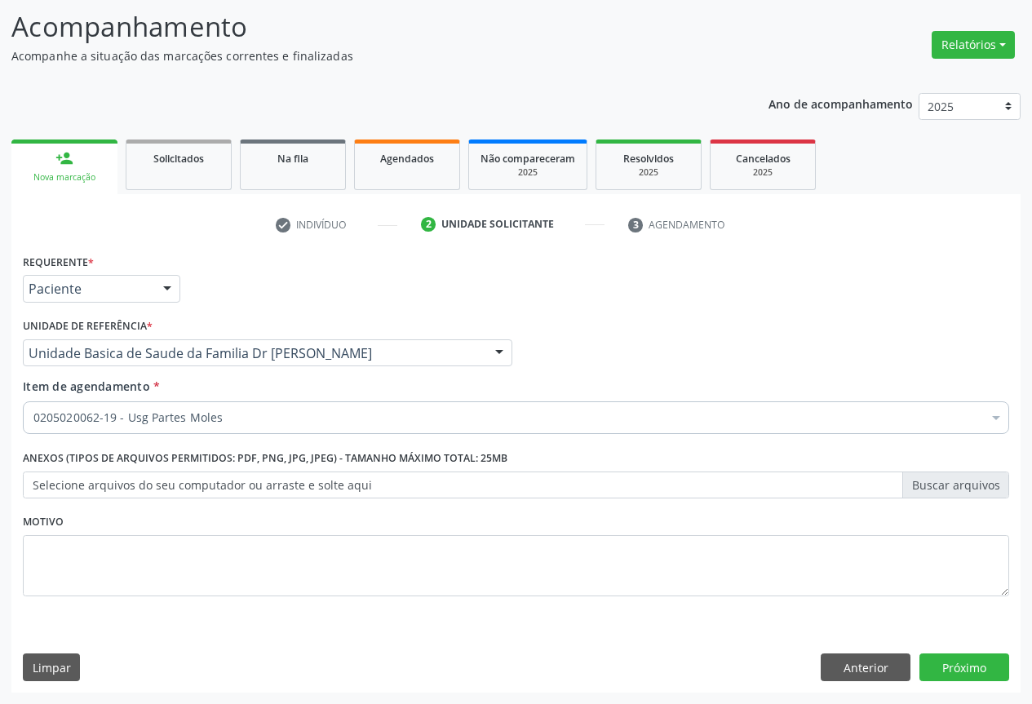
scroll to position [0, 0]
click at [953, 650] on div "Requerente * Paciente Profissional de Saúde Paciente Nenhum resultado encontrad…" at bounding box center [515, 471] width 1009 height 443
click at [980, 670] on button "Próximo" at bounding box center [964, 667] width 90 height 28
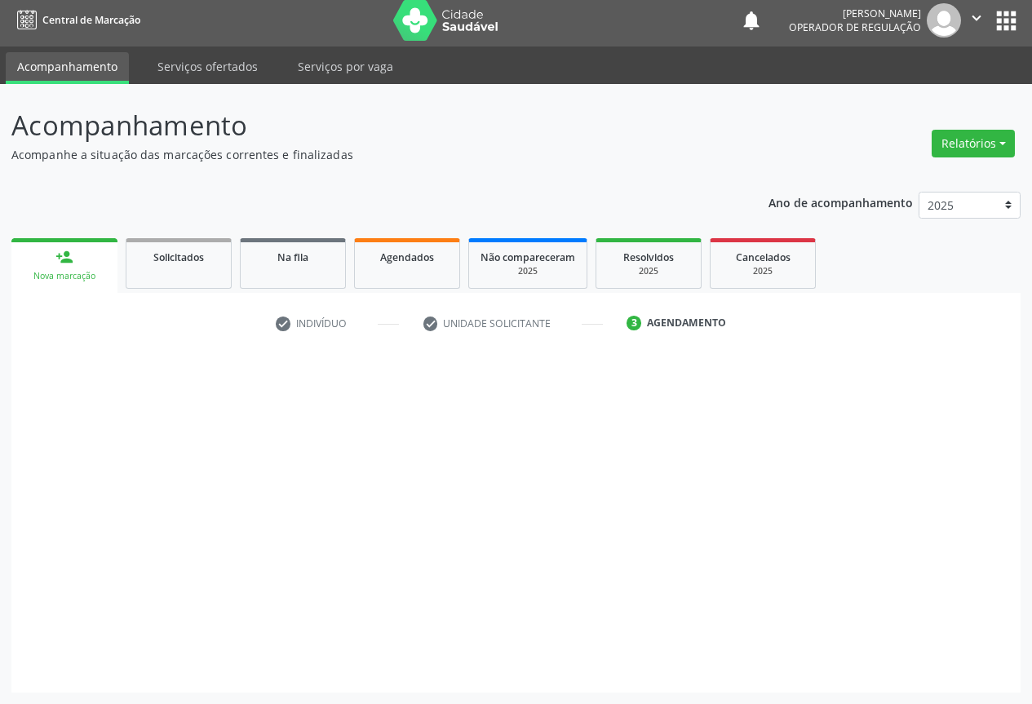
scroll to position [6, 0]
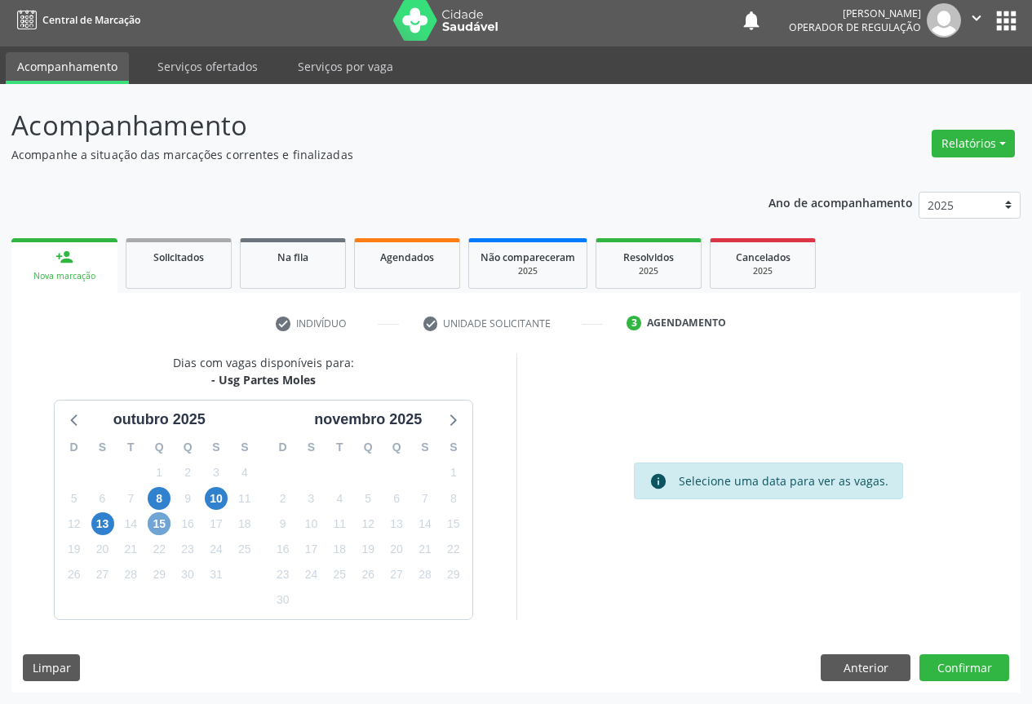
click at [161, 522] on span "15" at bounding box center [159, 523] width 23 height 23
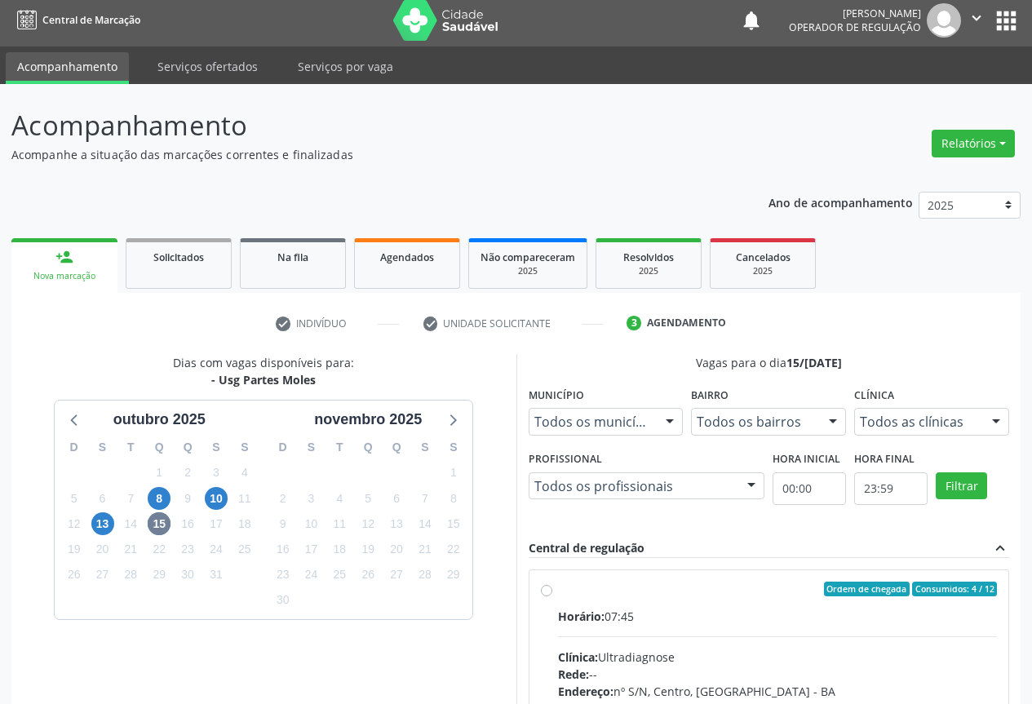
drag, startPoint x: 670, startPoint y: 591, endPoint x: 736, endPoint y: 564, distance: 71.0
click at [670, 591] on div "Ordem de chegada Consumidos: 4 / 12" at bounding box center [778, 589] width 440 height 15
click at [552, 591] on input "Ordem de chegada Consumidos: 4 / 12 Horário: 07:45 Clínica: Ultradiagnose Rede:…" at bounding box center [546, 589] width 11 height 15
radio input "true"
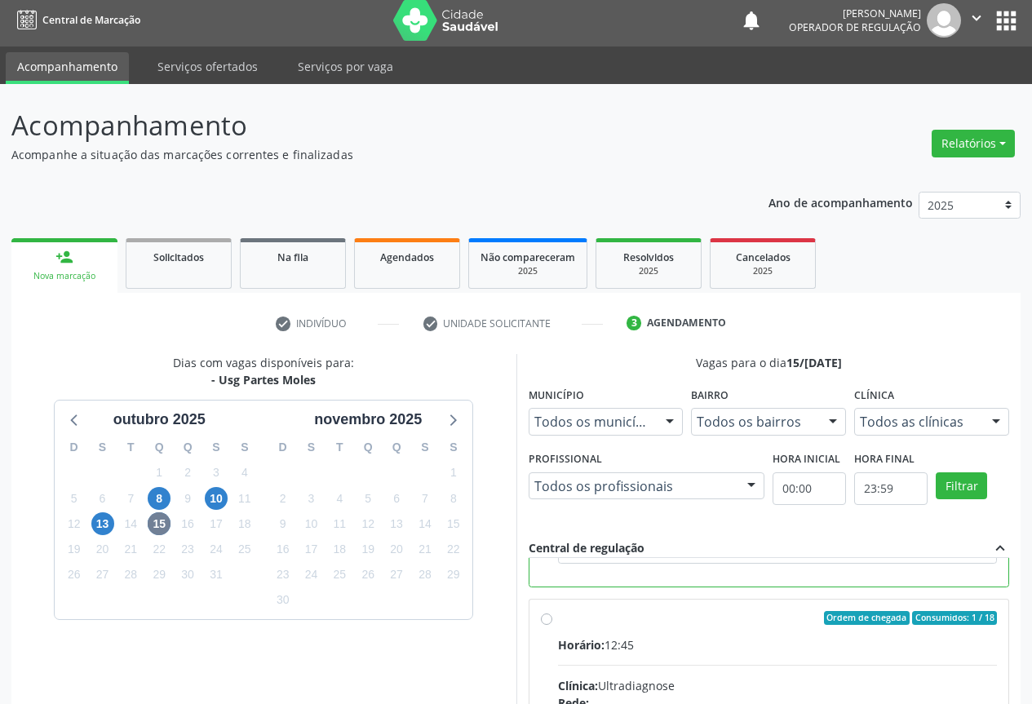
scroll to position [250, 0]
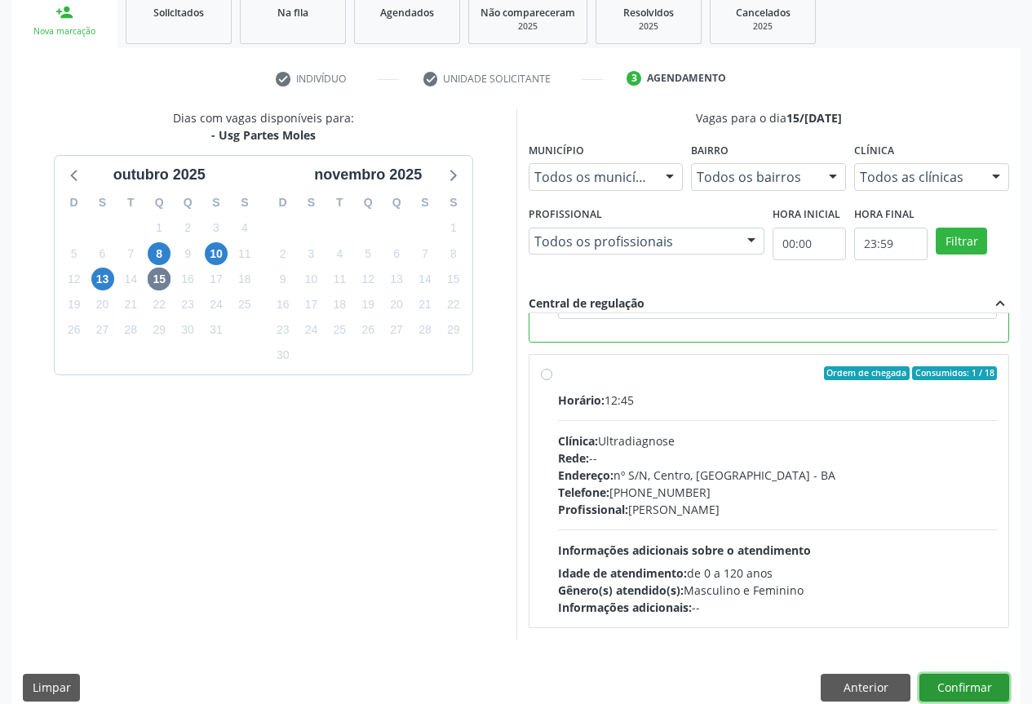
click at [962, 684] on button "Confirmar" at bounding box center [964, 688] width 90 height 28
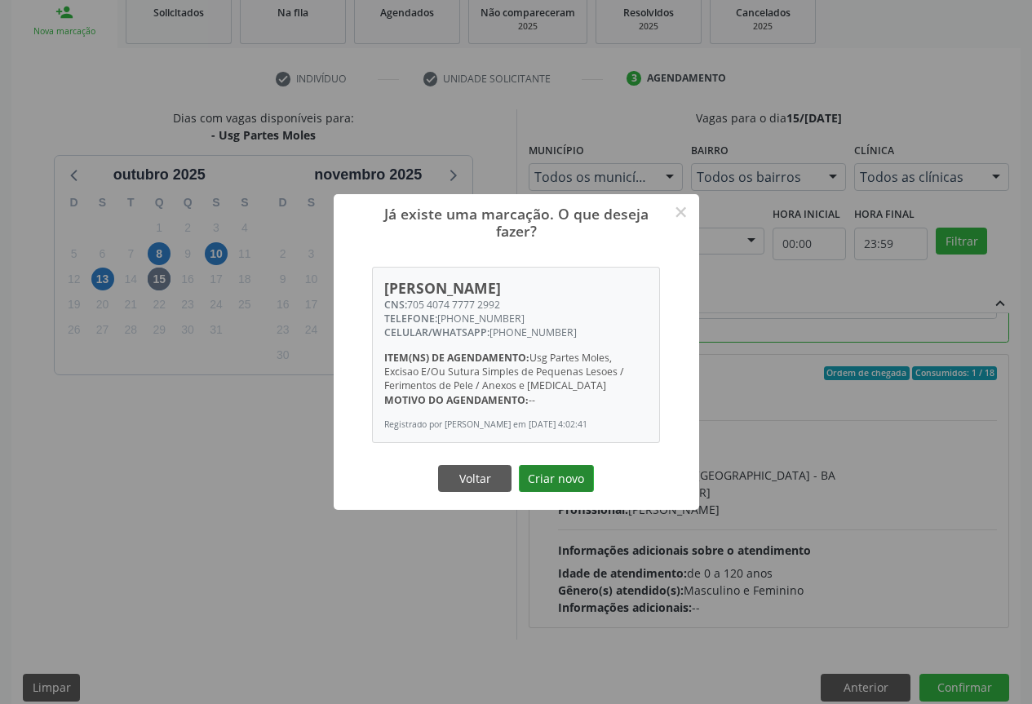
click at [552, 476] on button "Criar novo" at bounding box center [556, 479] width 75 height 28
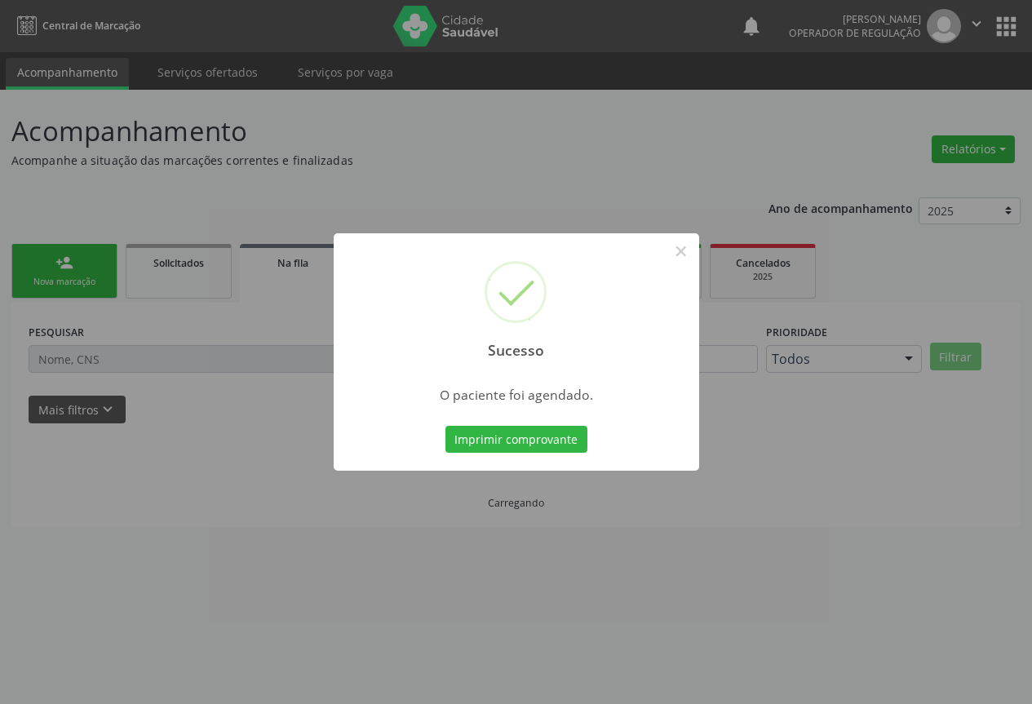
scroll to position [0, 0]
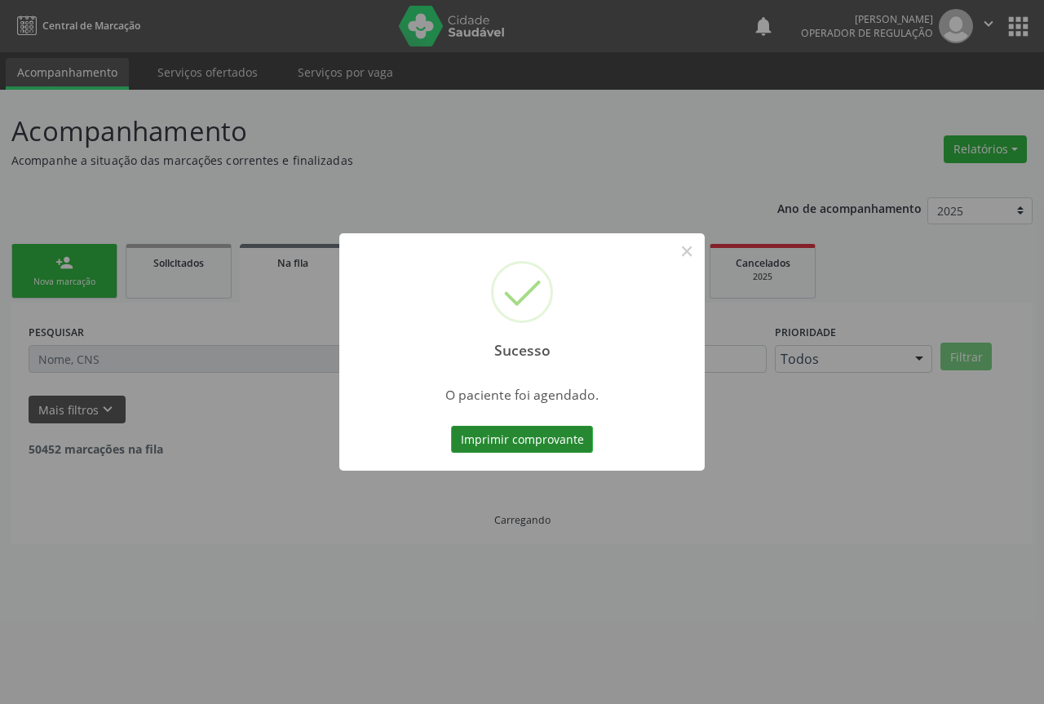
click at [540, 436] on button "Imprimir comprovante" at bounding box center [522, 440] width 142 height 28
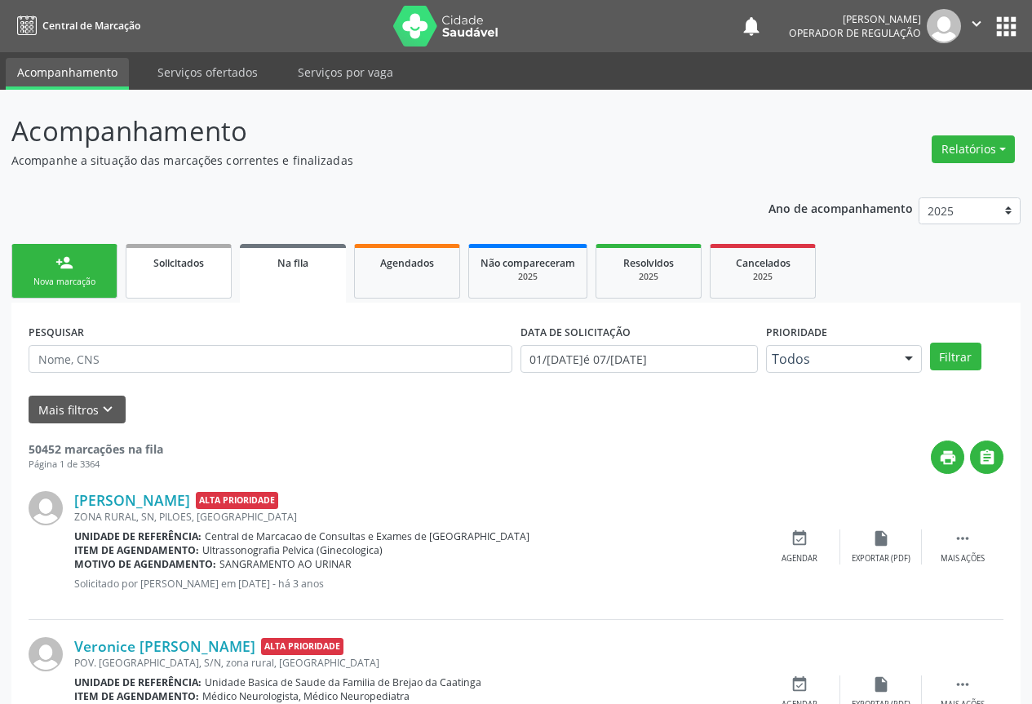
drag, startPoint x: 67, startPoint y: 268, endPoint x: 191, endPoint y: 279, distance: 124.4
click at [67, 268] on div "person_add" at bounding box center [64, 263] width 18 height 18
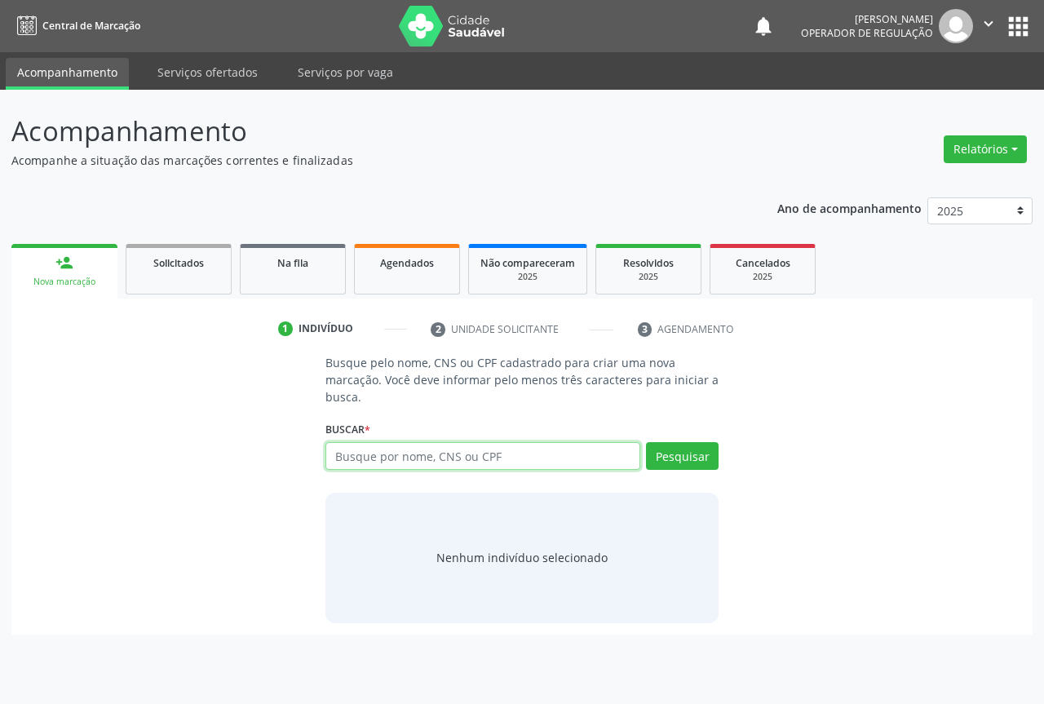
click at [374, 457] on input "text" at bounding box center [482, 456] width 315 height 28
type input "708706186342798"
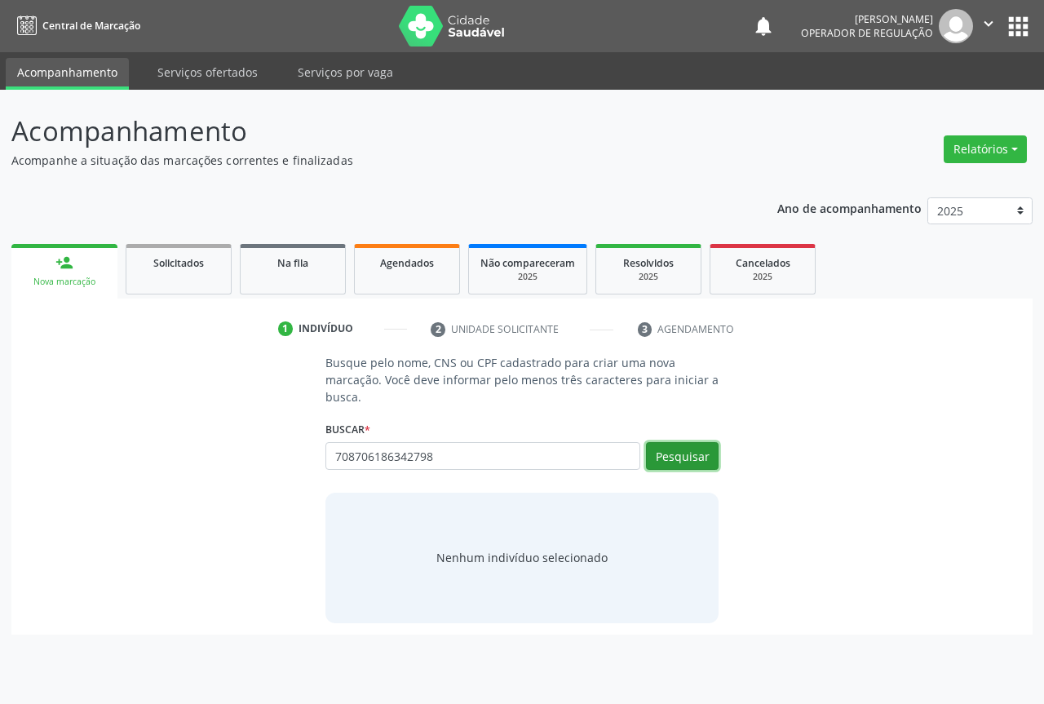
click at [677, 457] on button "Pesquisar" at bounding box center [682, 456] width 73 height 28
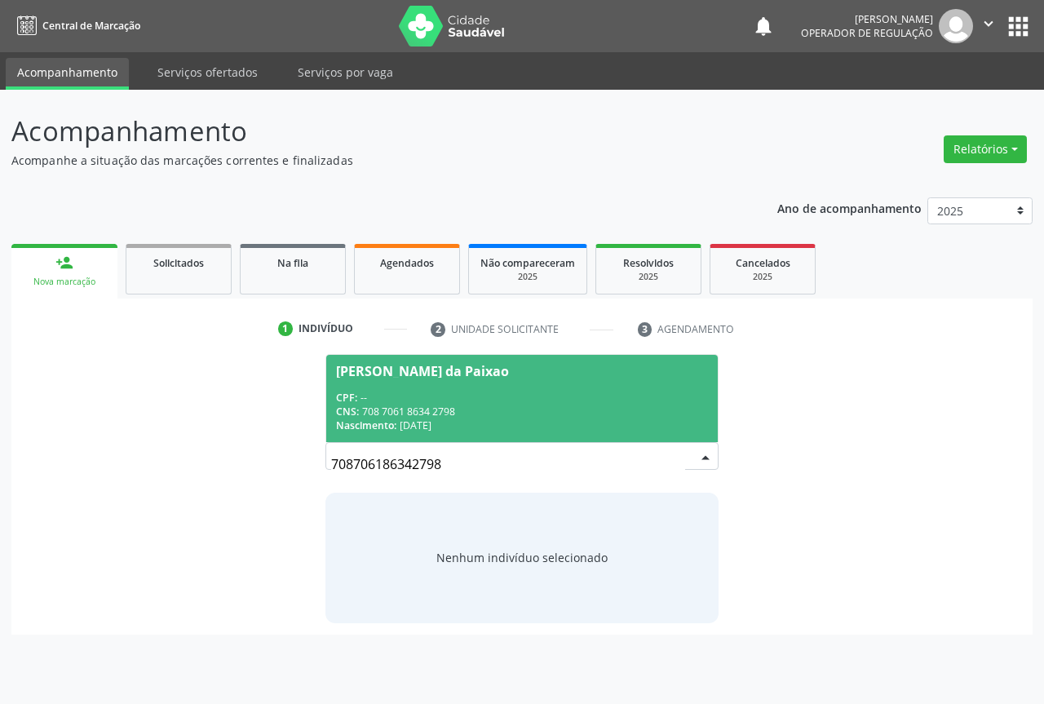
click at [385, 405] on div "CNS: 708 7061 8634 2798" at bounding box center [522, 412] width 372 height 14
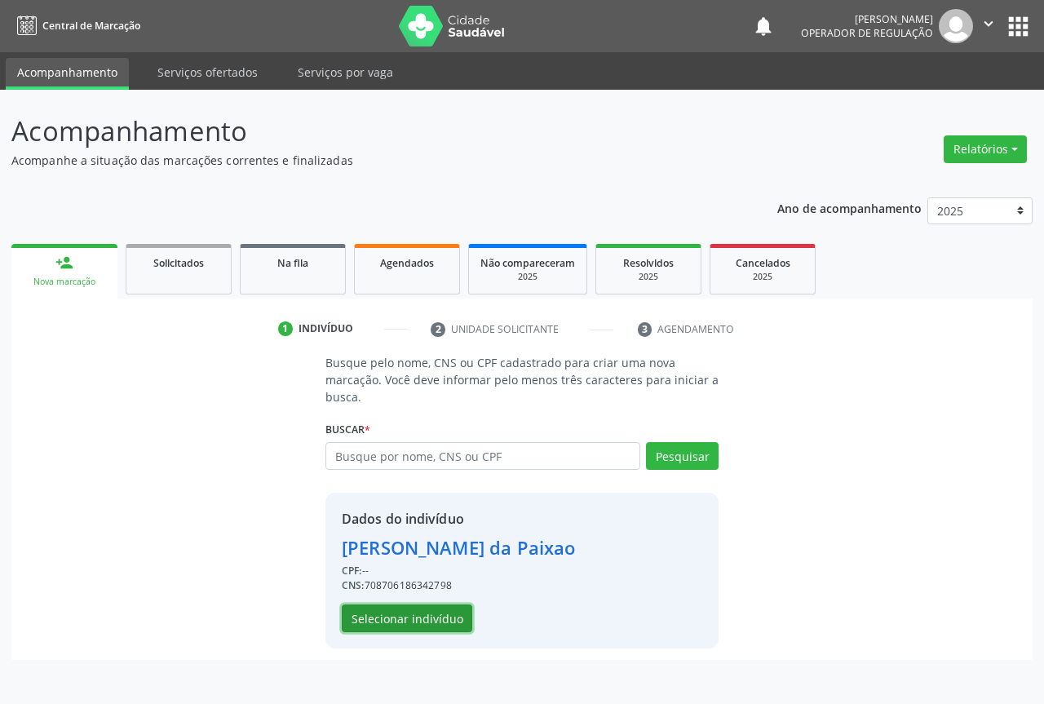
click at [400, 612] on button "Selecionar indivíduo" at bounding box center [407, 618] width 131 height 28
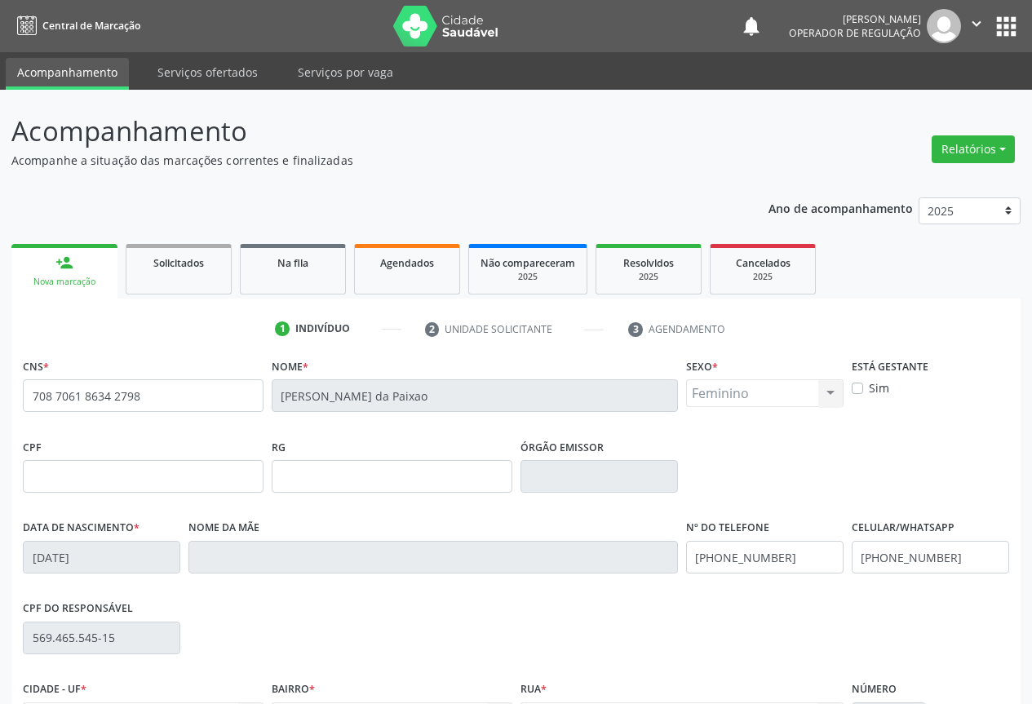
scroll to position [180, 0]
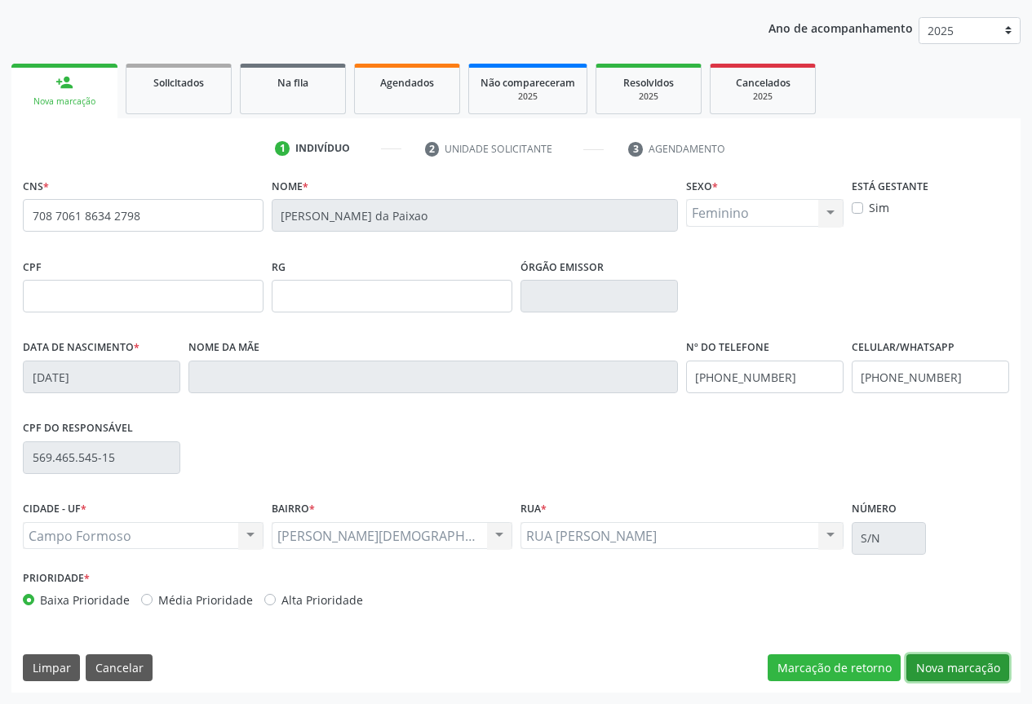
click at [968, 661] on button "Nova marcação" at bounding box center [957, 668] width 103 height 28
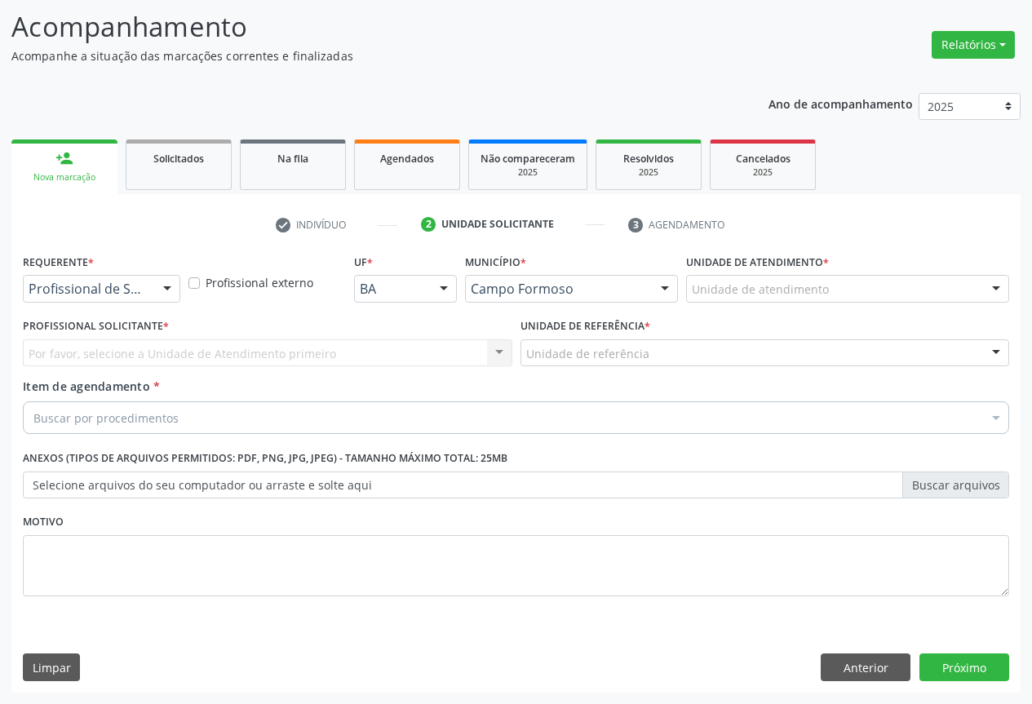
scroll to position [104, 0]
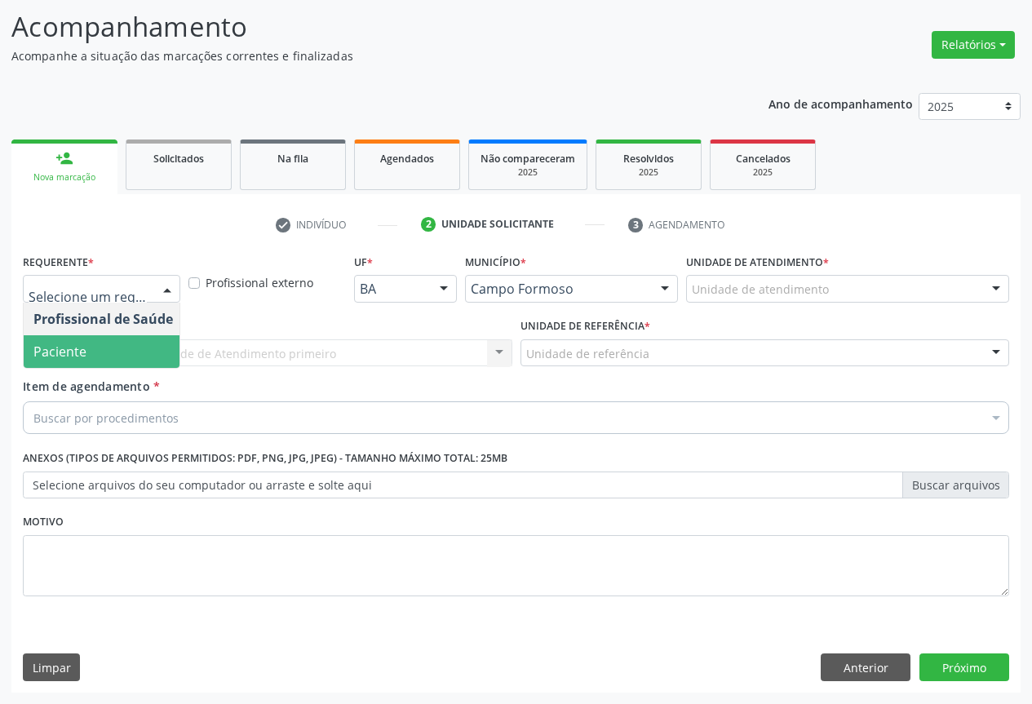
click at [86, 354] on span "Paciente" at bounding box center [103, 351] width 159 height 33
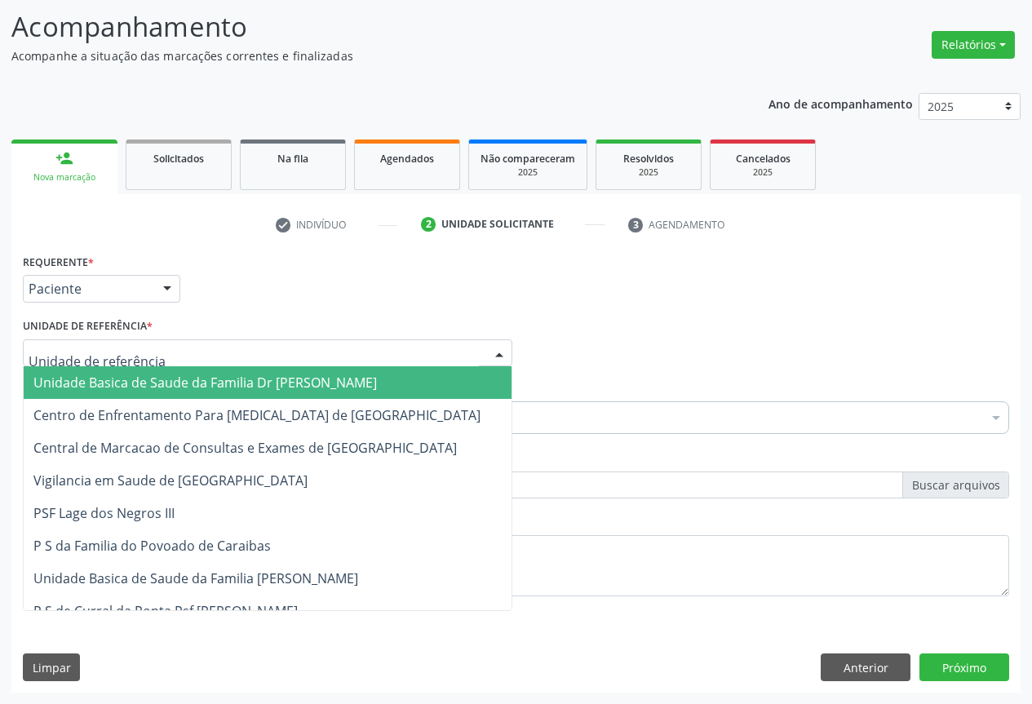
click at [160, 353] on div at bounding box center [267, 353] width 489 height 28
click at [109, 386] on span "Unidade Basica de Saude da Familia Dr [PERSON_NAME]" at bounding box center [204, 383] width 343 height 18
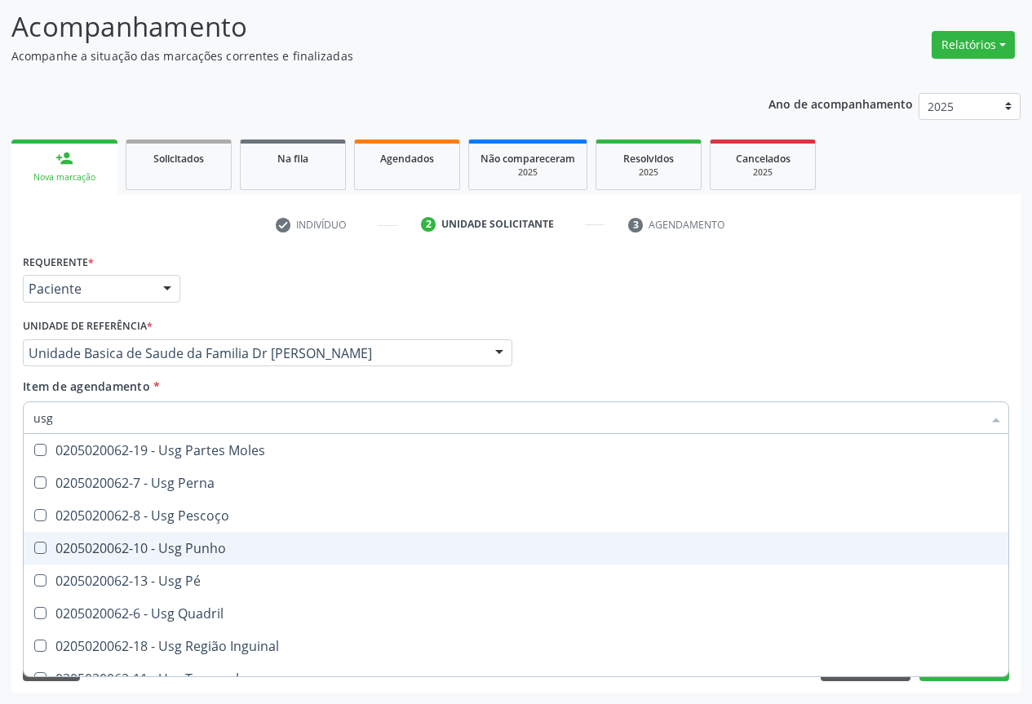
scroll to position [378, 0]
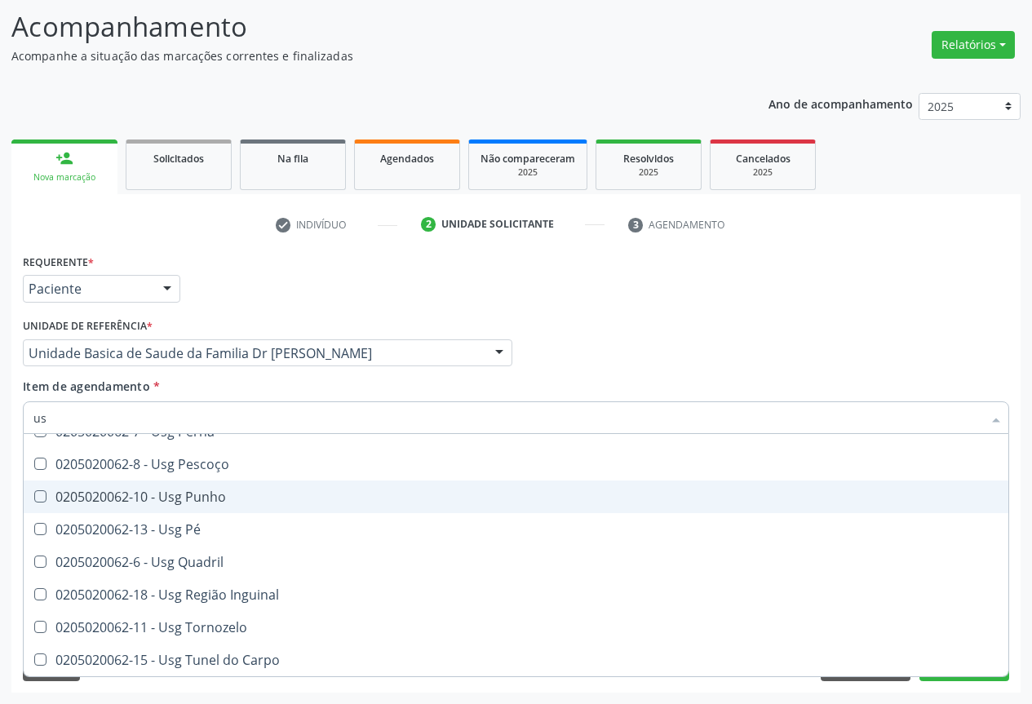
type input "u"
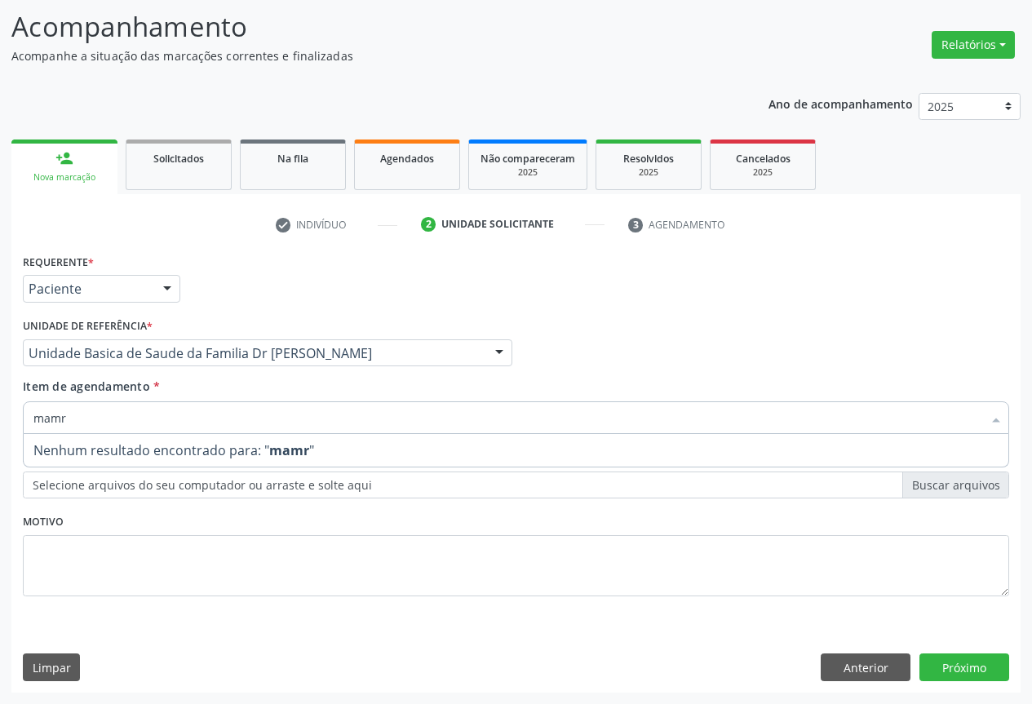
scroll to position [0, 0]
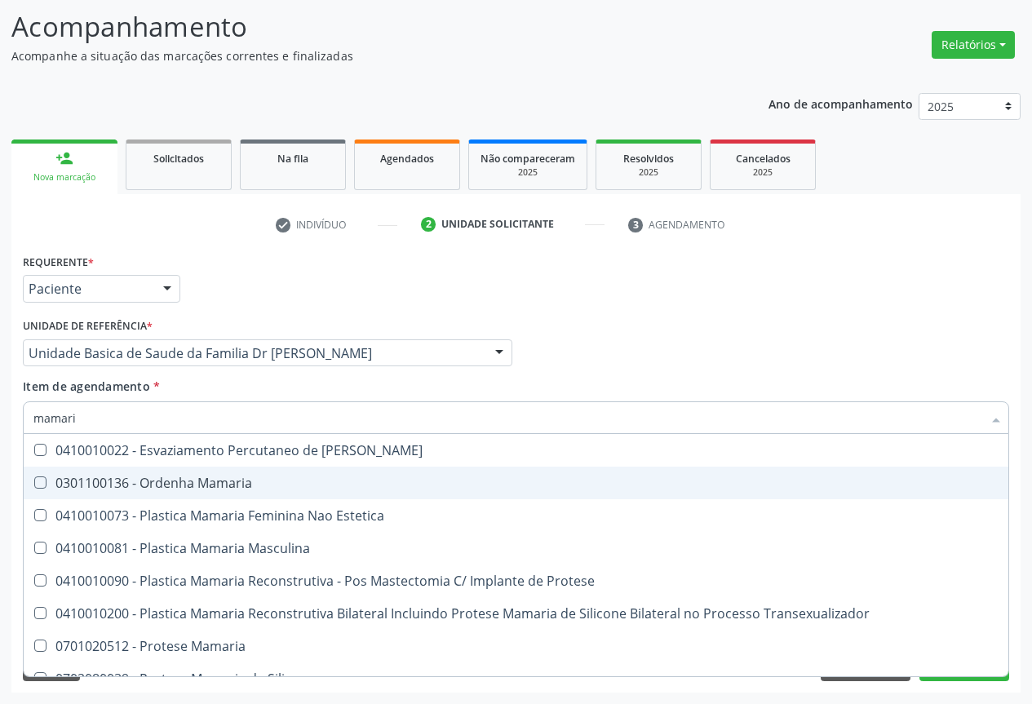
type input "mamaria"
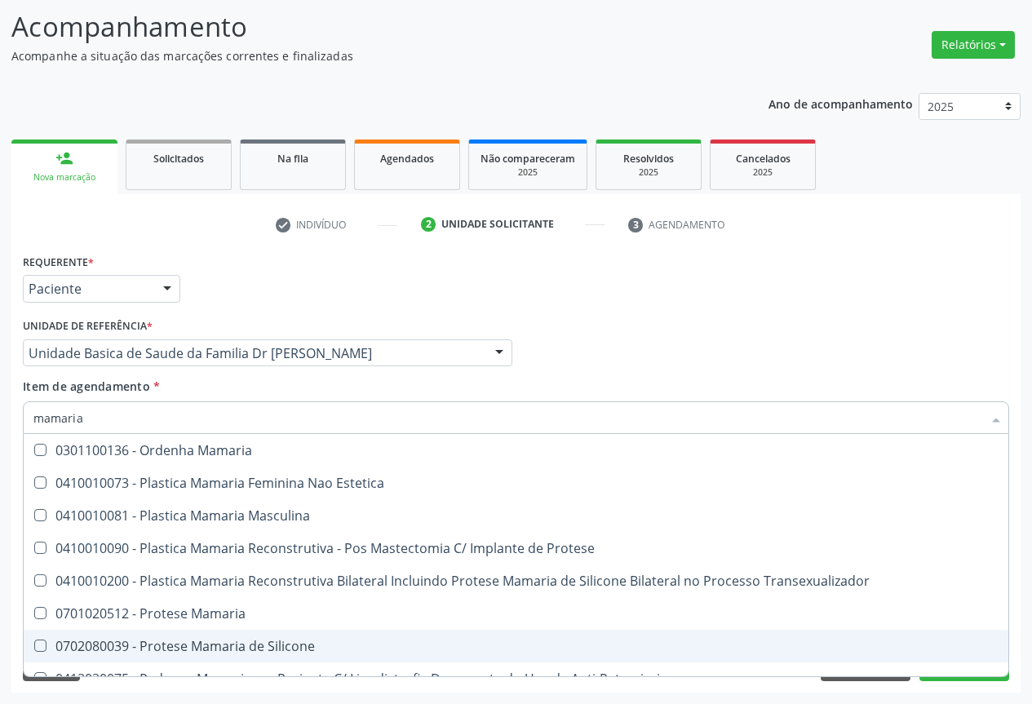
scroll to position [51, 0]
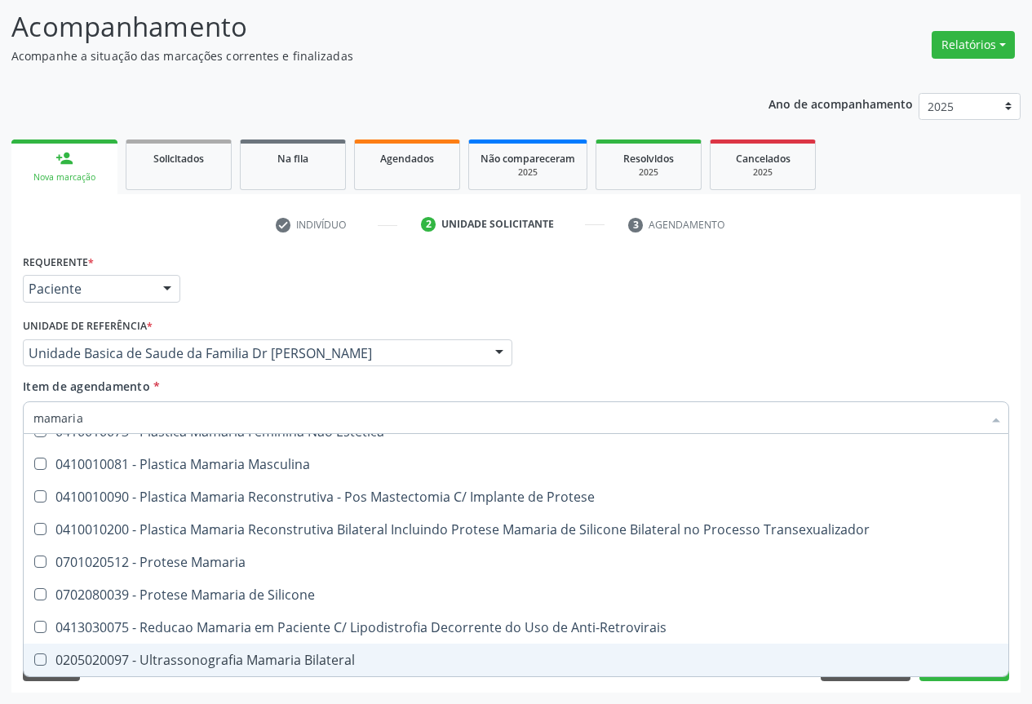
click at [197, 661] on div "0205020097 - Ultrassonografia Mamaria Bilateral" at bounding box center [515, 659] width 965 height 13
checkbox Bilateral "true"
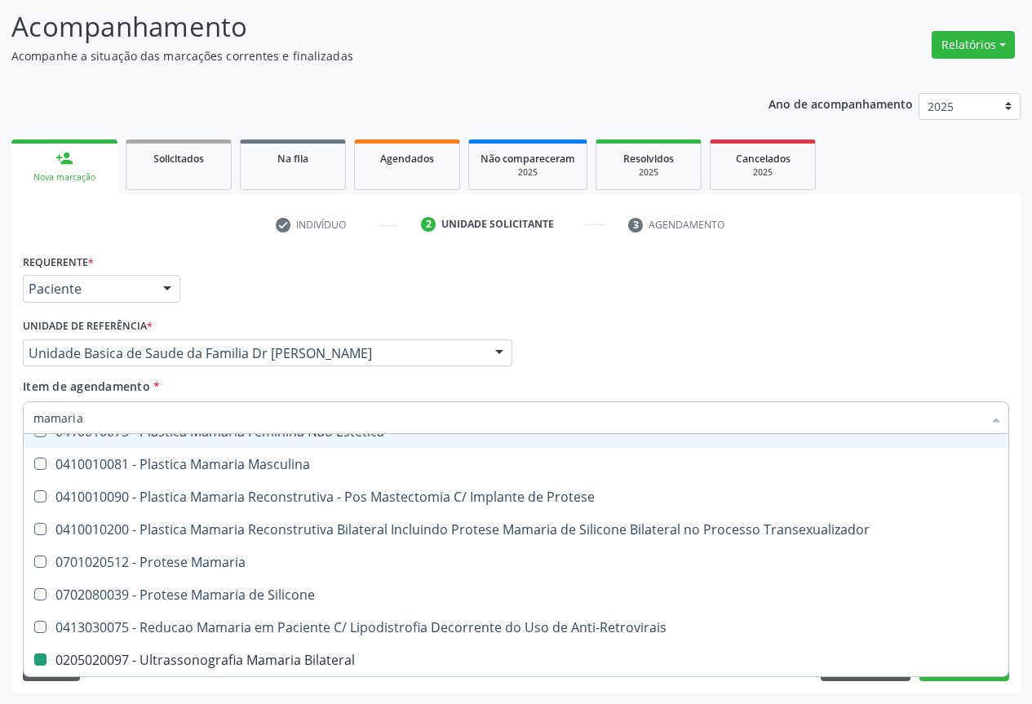
click at [383, 391] on div "Item de agendamento * mamaria Desfazer seleção 0301100136 - Ordenha Mamaria 041…" at bounding box center [516, 403] width 986 height 51
checkbox Estetica "true"
checkbox Bilateral "false"
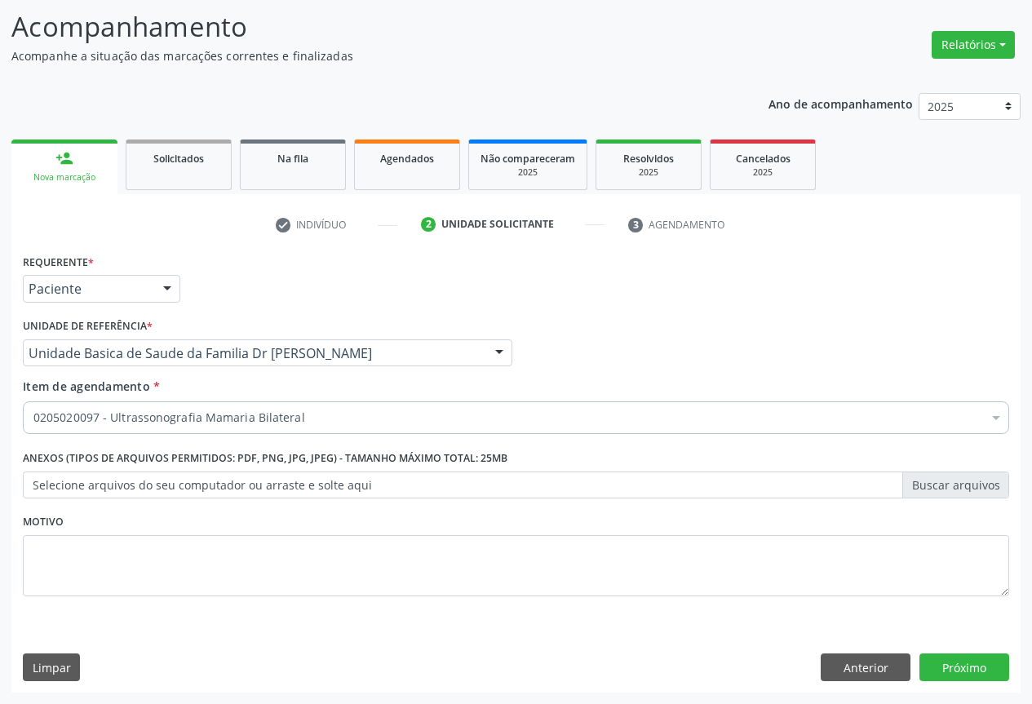
scroll to position [0, 0]
click at [979, 650] on div "Requerente * Paciente Profissional de Saúde Paciente Nenhum resultado encontrad…" at bounding box center [515, 471] width 1009 height 443
click at [970, 666] on button "Próximo" at bounding box center [964, 667] width 90 height 28
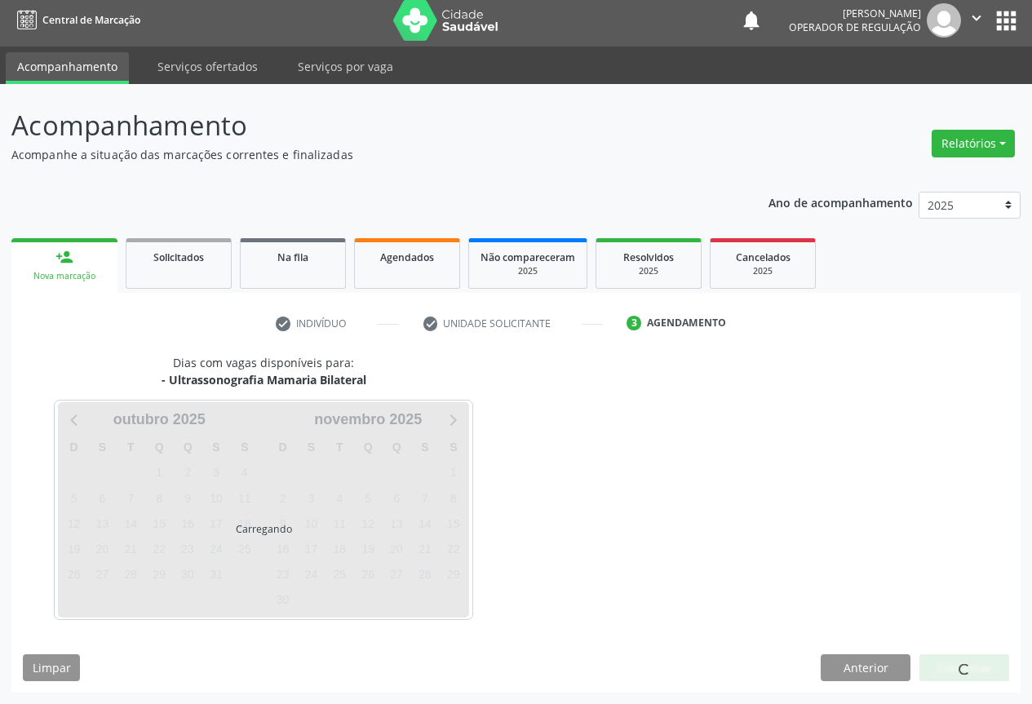
scroll to position [6, 0]
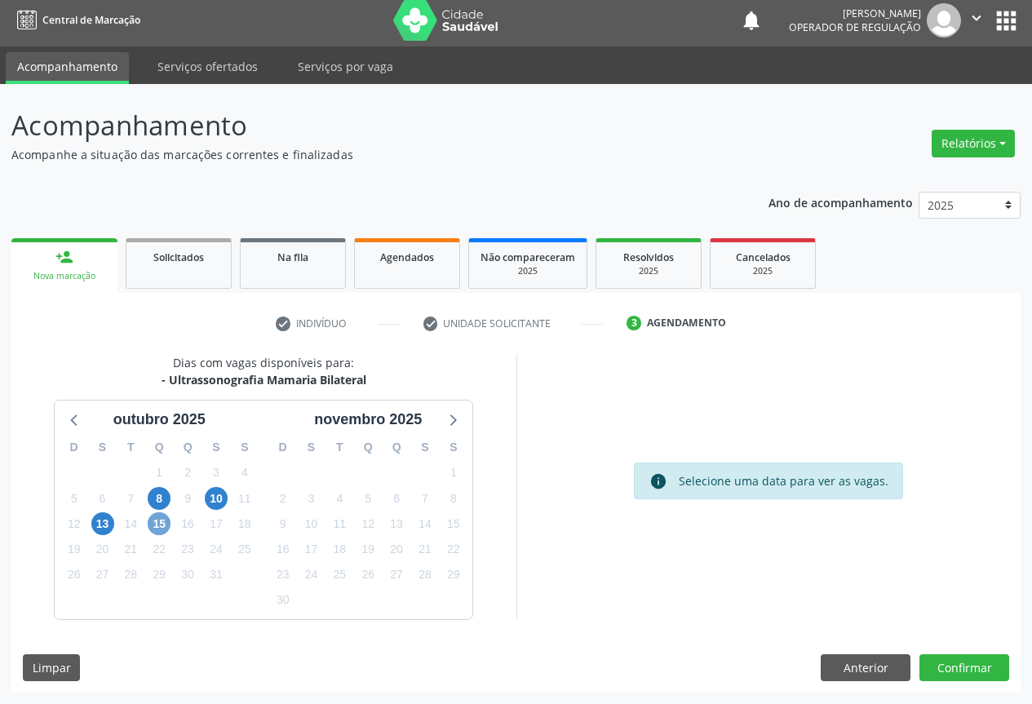
click at [161, 529] on span "15" at bounding box center [159, 523] width 23 height 23
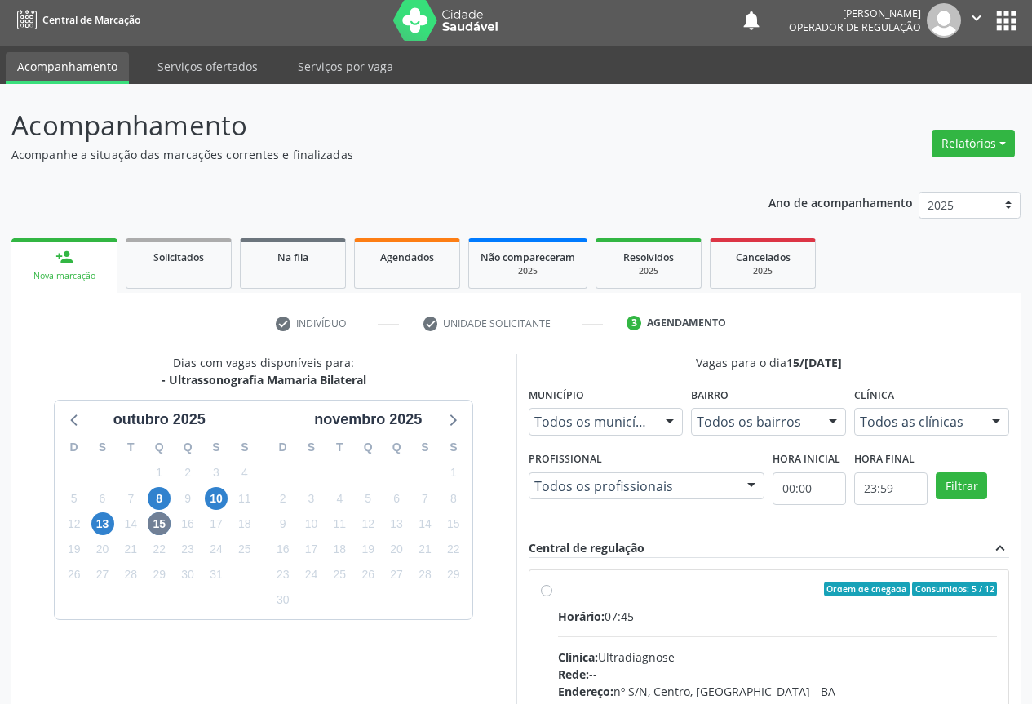
click at [635, 611] on div "Horário: 07:45" at bounding box center [778, 616] width 440 height 17
click at [552, 596] on input "Ordem de chegada Consumidos: 5 / 12 Horário: 07:45 Clínica: Ultradiagnose Rede:…" at bounding box center [546, 589] width 11 height 15
radio input "true"
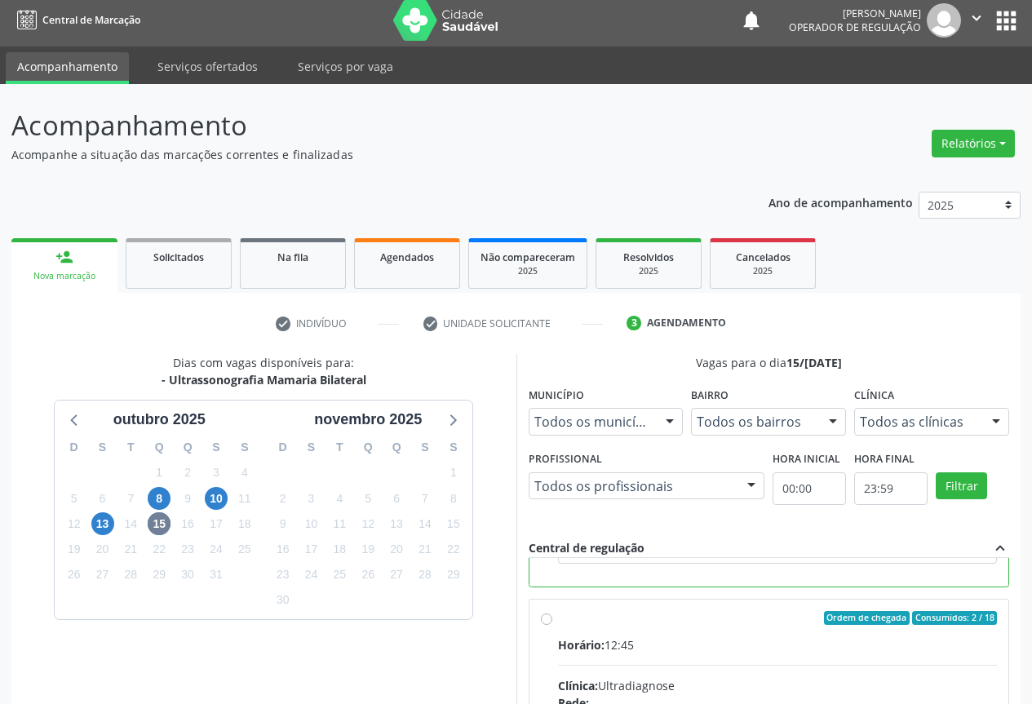
scroll to position [271, 0]
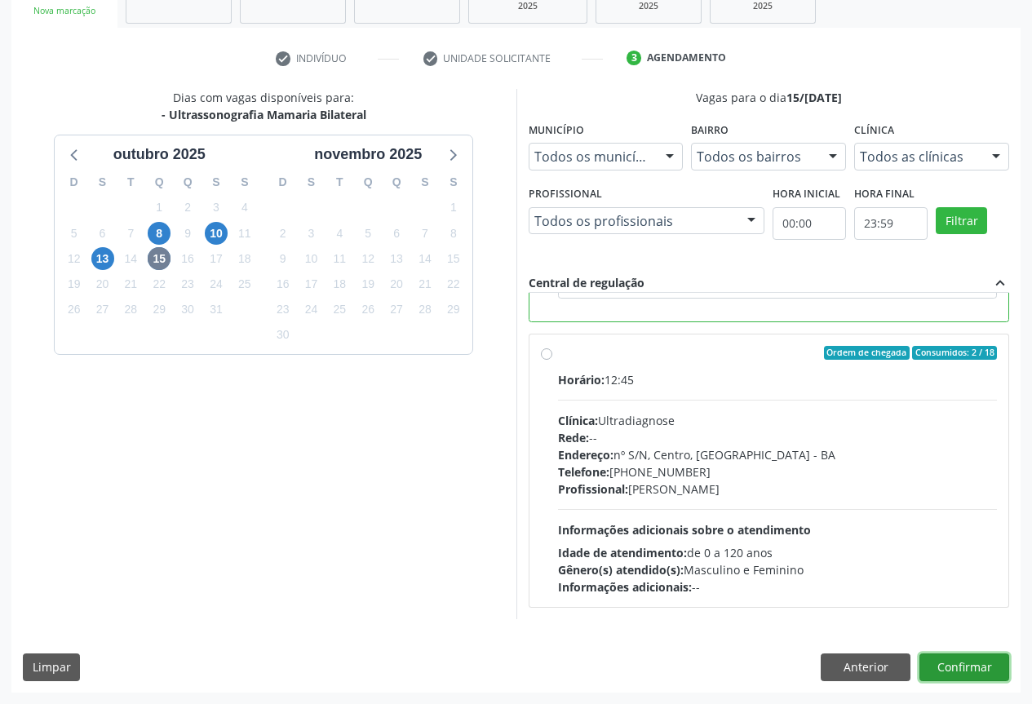
click at [987, 674] on button "Confirmar" at bounding box center [964, 667] width 90 height 28
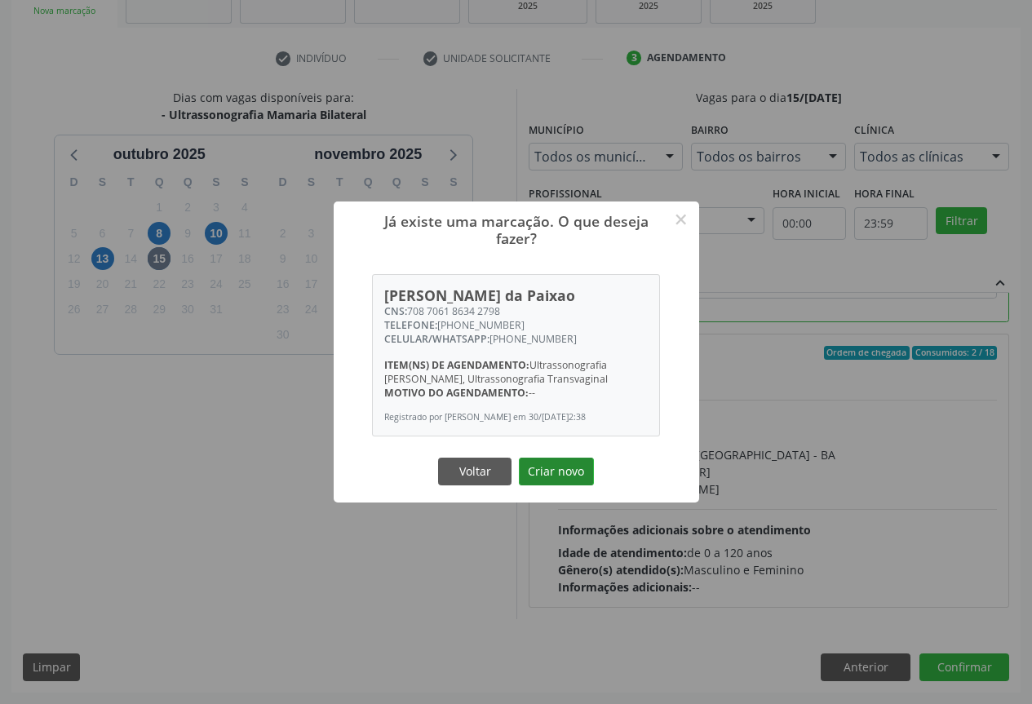
click at [552, 469] on button "Criar novo" at bounding box center [556, 472] width 75 height 28
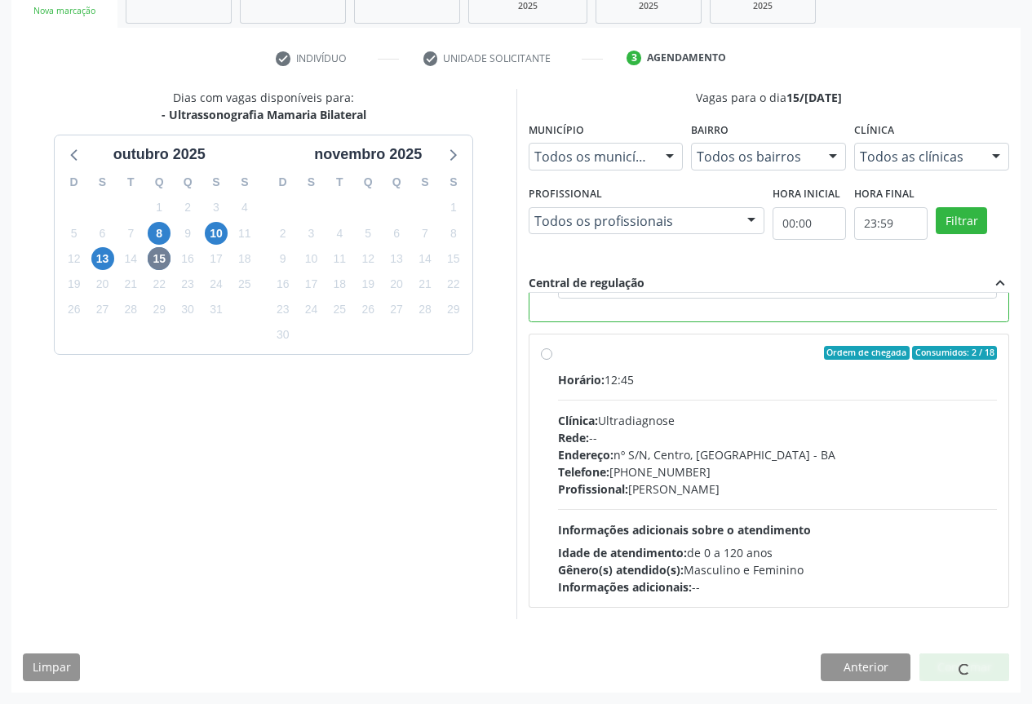
scroll to position [0, 0]
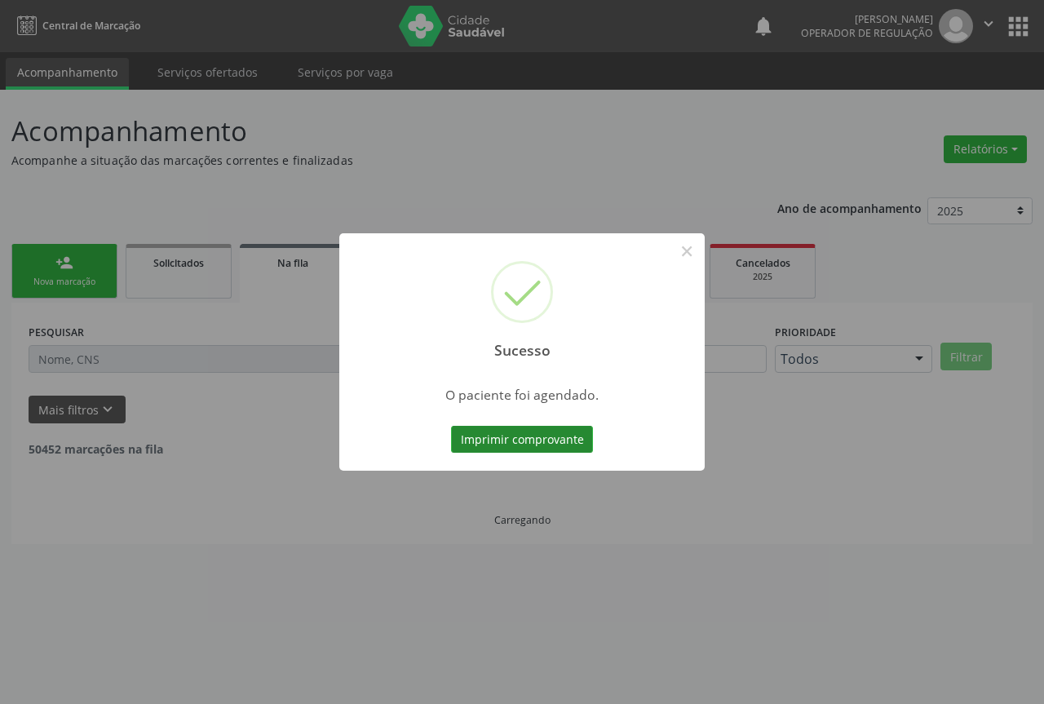
click at [529, 438] on button "Imprimir comprovante" at bounding box center [522, 440] width 142 height 28
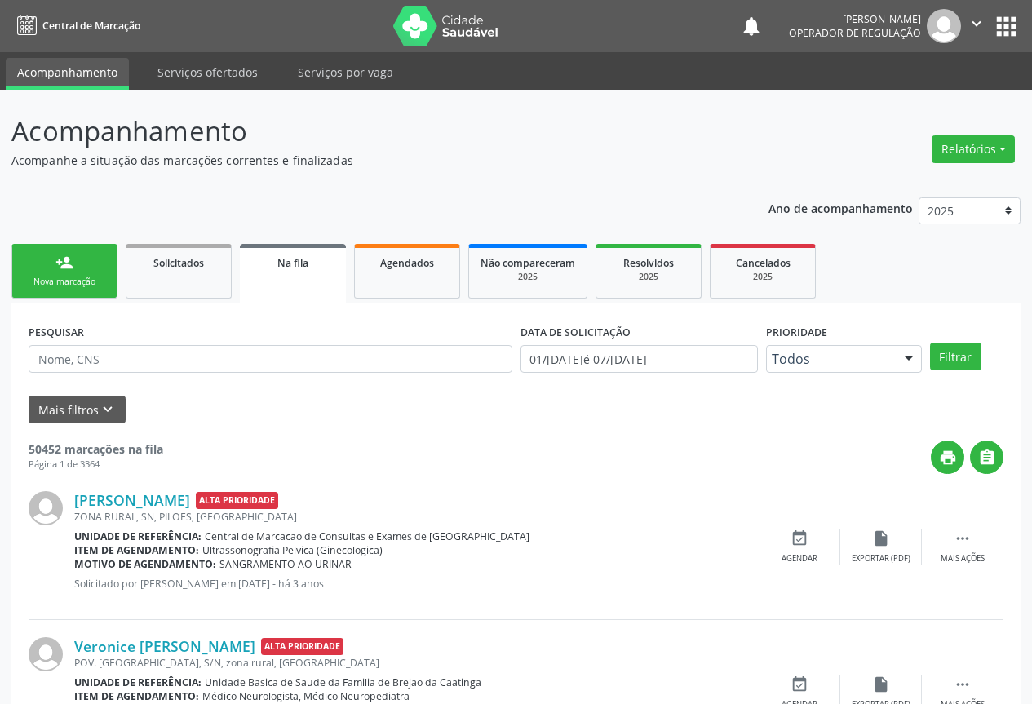
click at [74, 274] on link "person_add Nova marcação" at bounding box center [64, 271] width 106 height 55
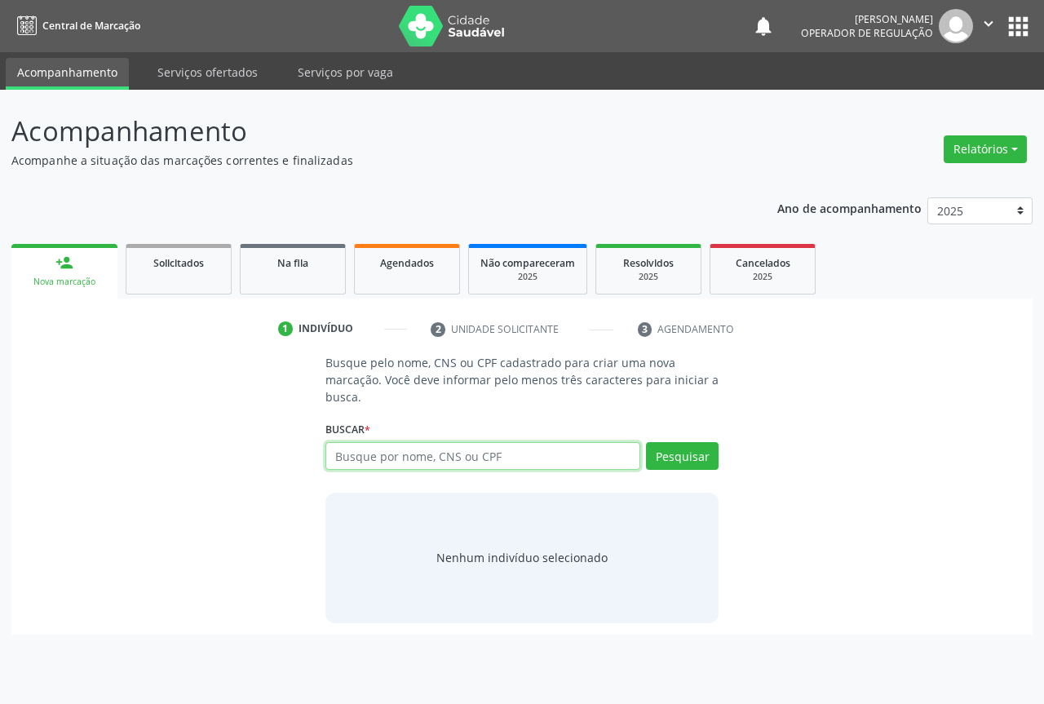
click at [366, 456] on input "text" at bounding box center [482, 456] width 315 height 28
type input "700006926686909"
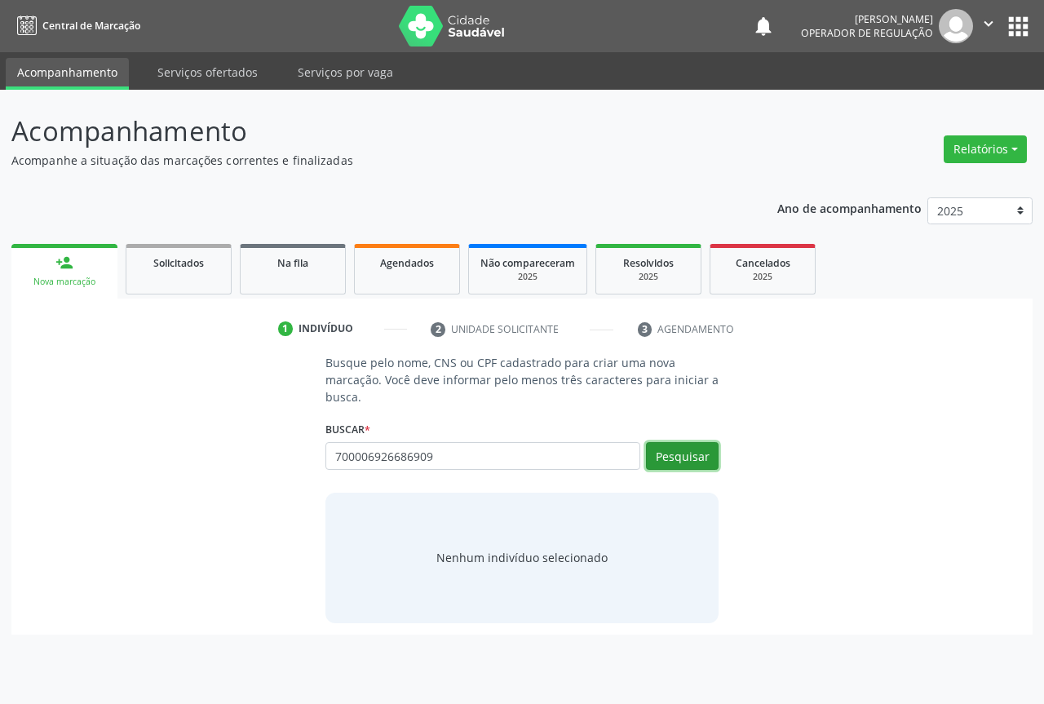
click at [681, 462] on button "Pesquisar" at bounding box center [682, 456] width 73 height 28
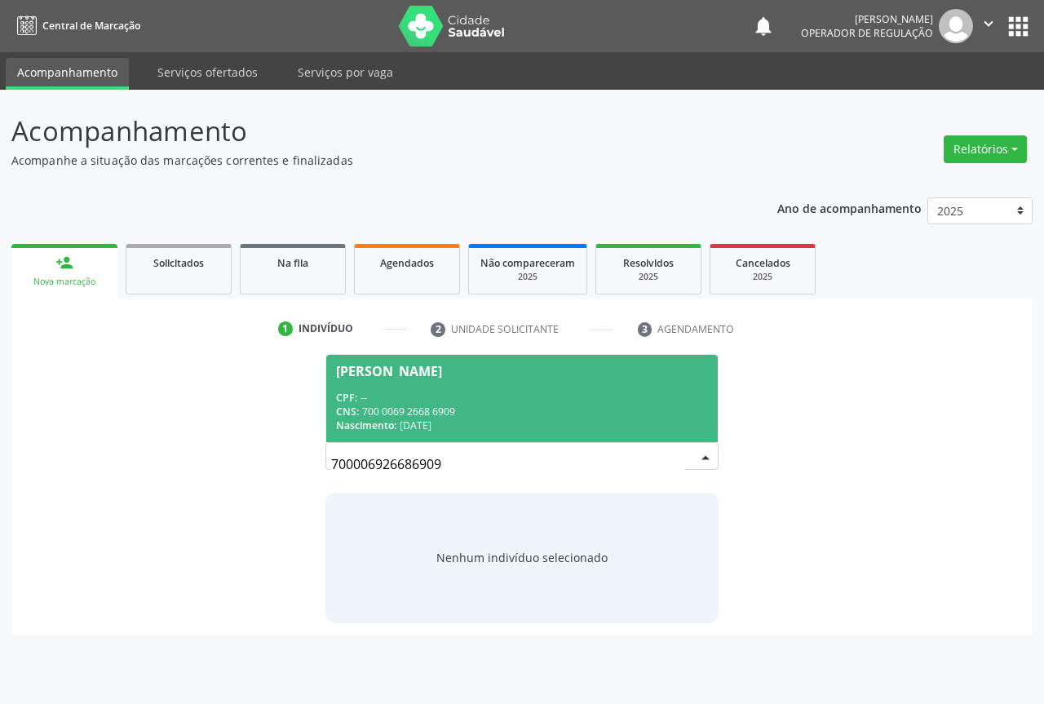
click at [423, 414] on div "CNS: 700 0069 2668 6909" at bounding box center [522, 412] width 372 height 14
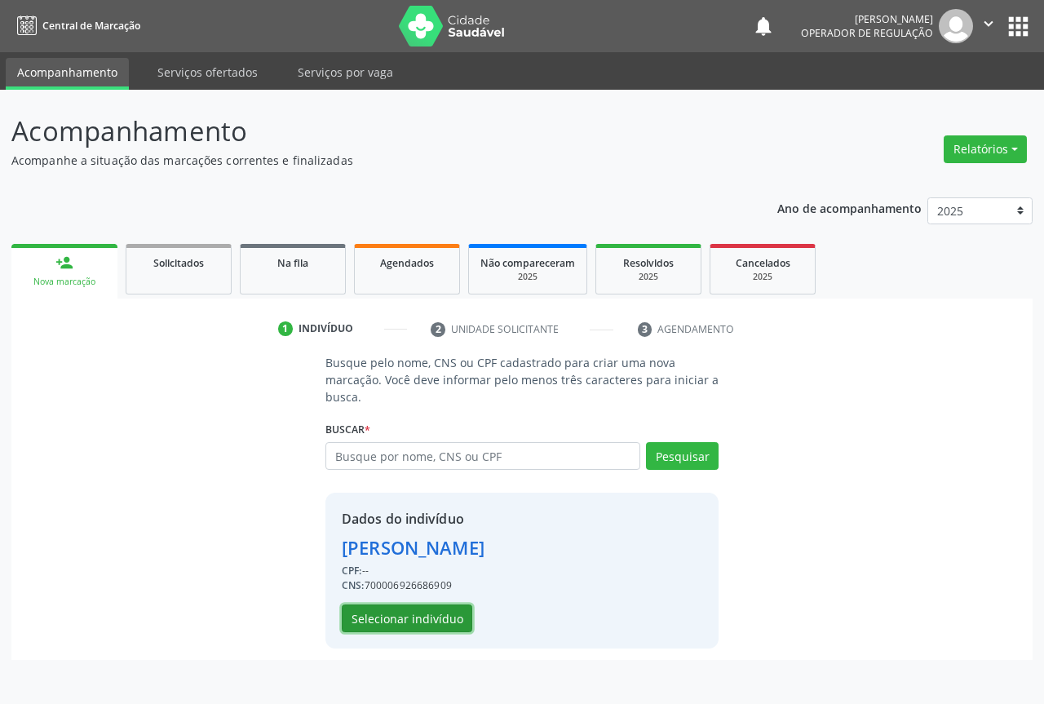
click at [381, 617] on button "Selecionar indivíduo" at bounding box center [407, 618] width 131 height 28
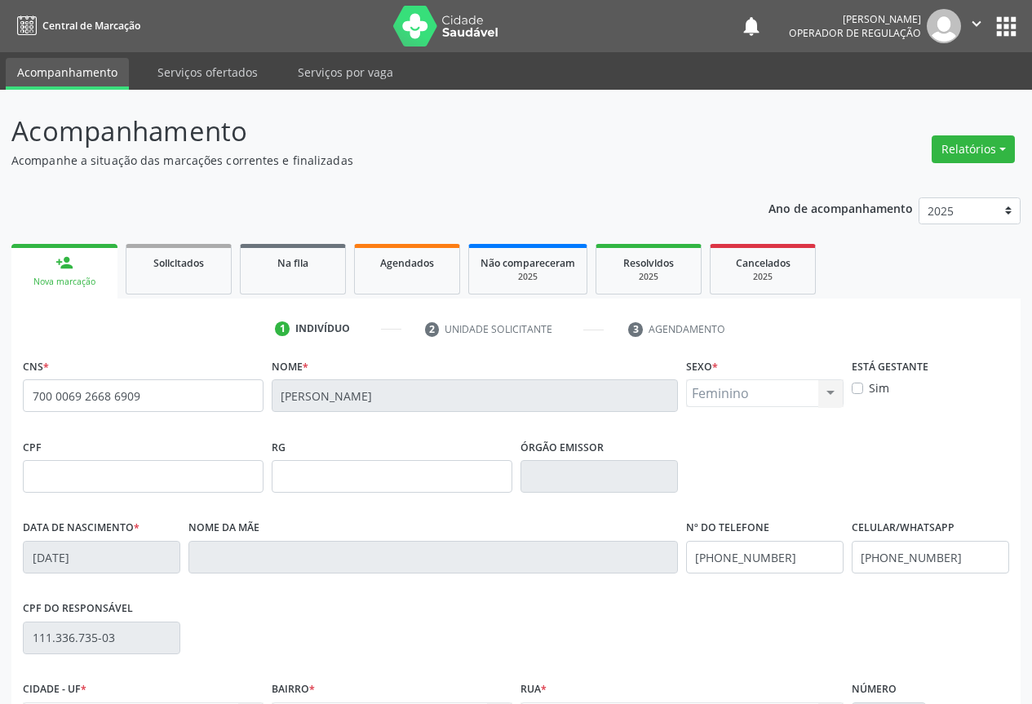
scroll to position [180, 0]
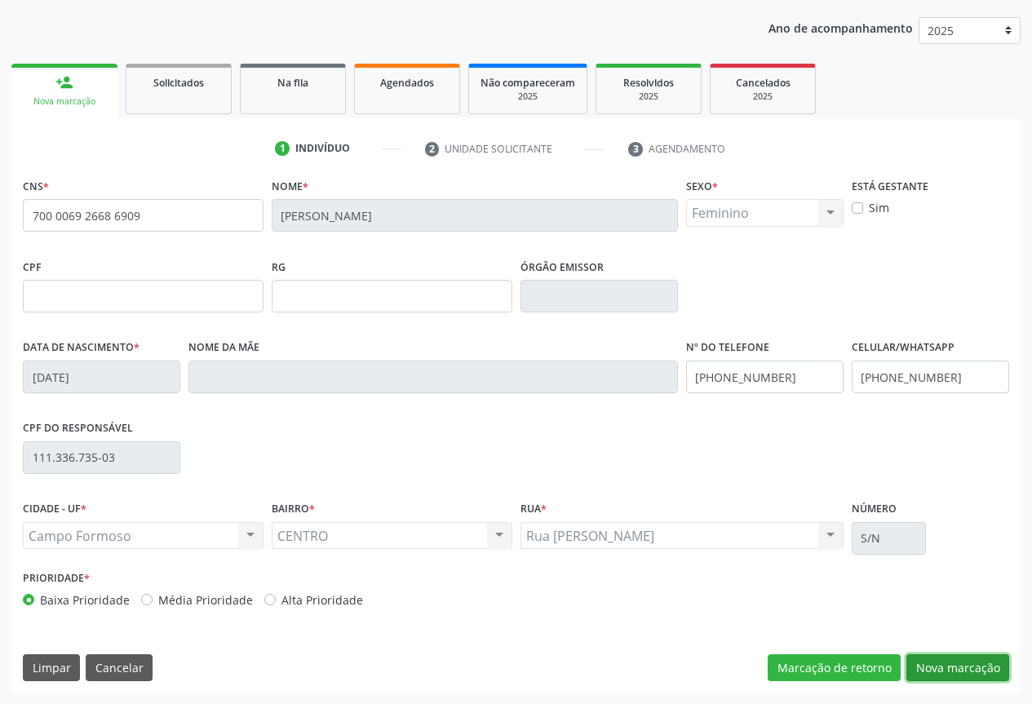
click at [957, 668] on button "Nova marcação" at bounding box center [957, 668] width 103 height 28
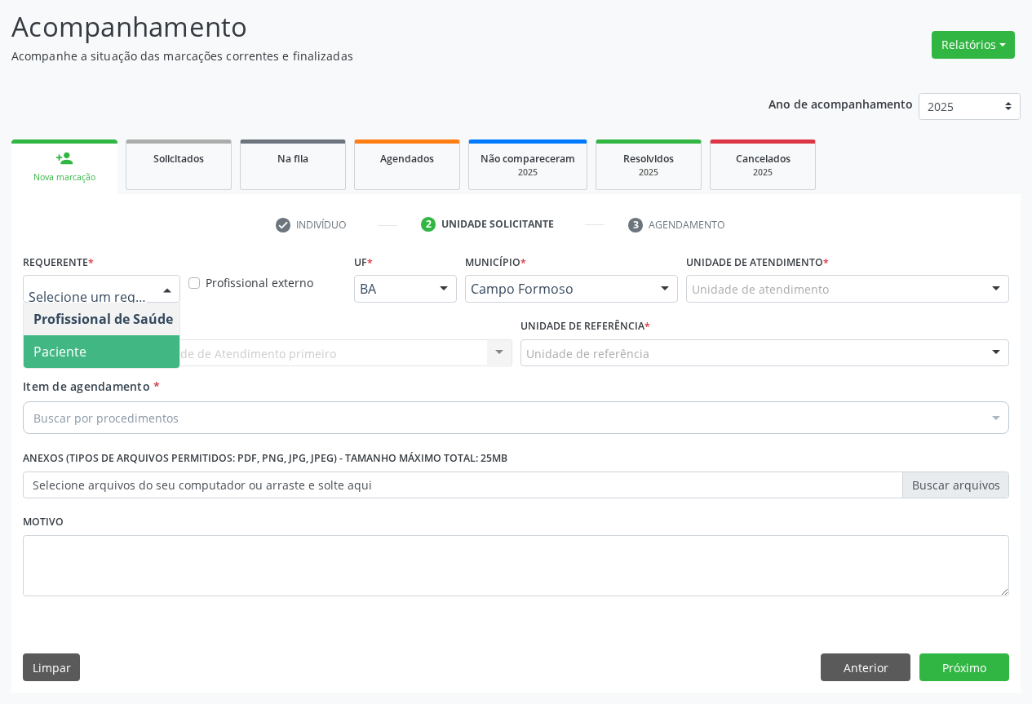
drag, startPoint x: 70, startPoint y: 349, endPoint x: 96, endPoint y: 350, distance: 26.1
click at [77, 347] on span "Paciente" at bounding box center [59, 352] width 53 height 18
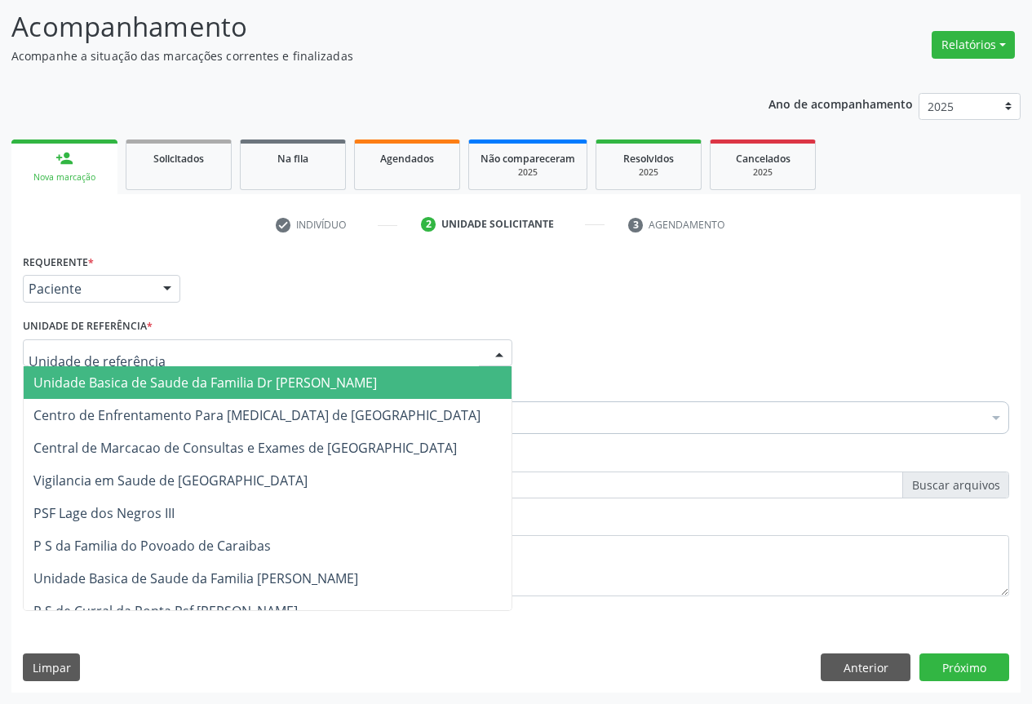
drag, startPoint x: 95, startPoint y: 378, endPoint x: 120, endPoint y: 378, distance: 25.3
click at [103, 375] on span "Unidade Basica de Saude da Familia Dr [PERSON_NAME]" at bounding box center [204, 383] width 343 height 18
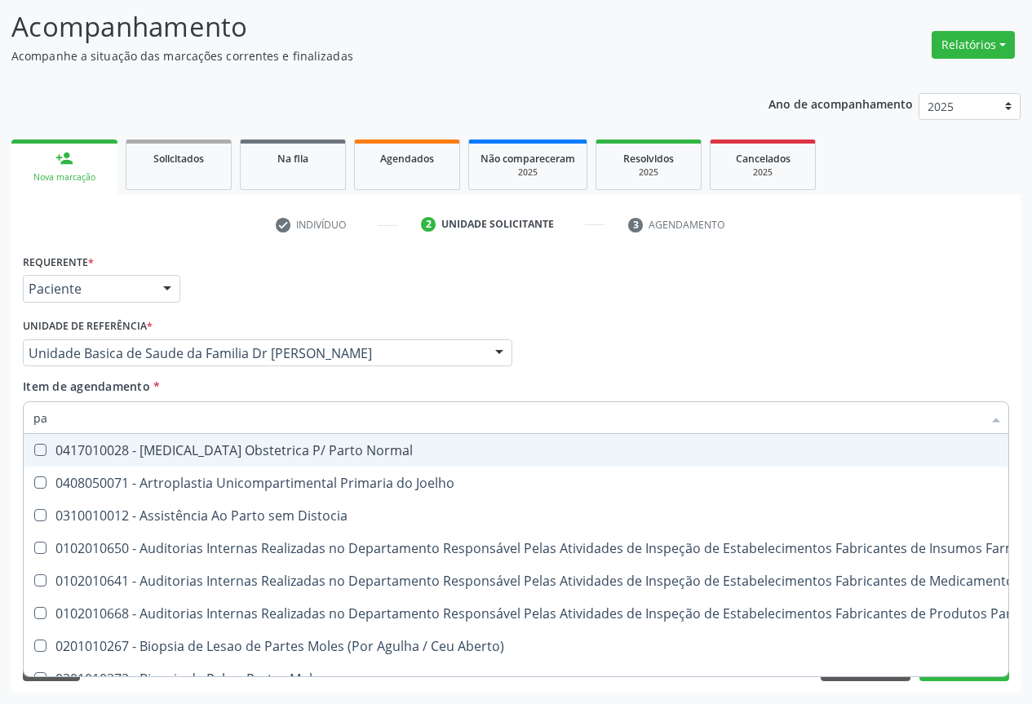
type input "p"
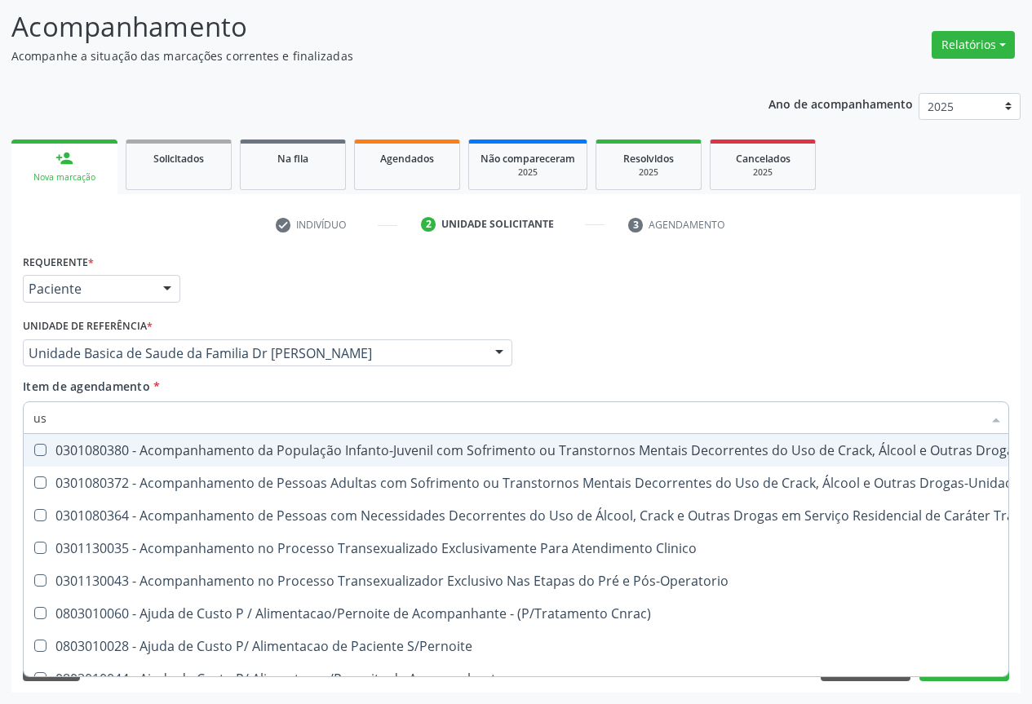
type input "usg"
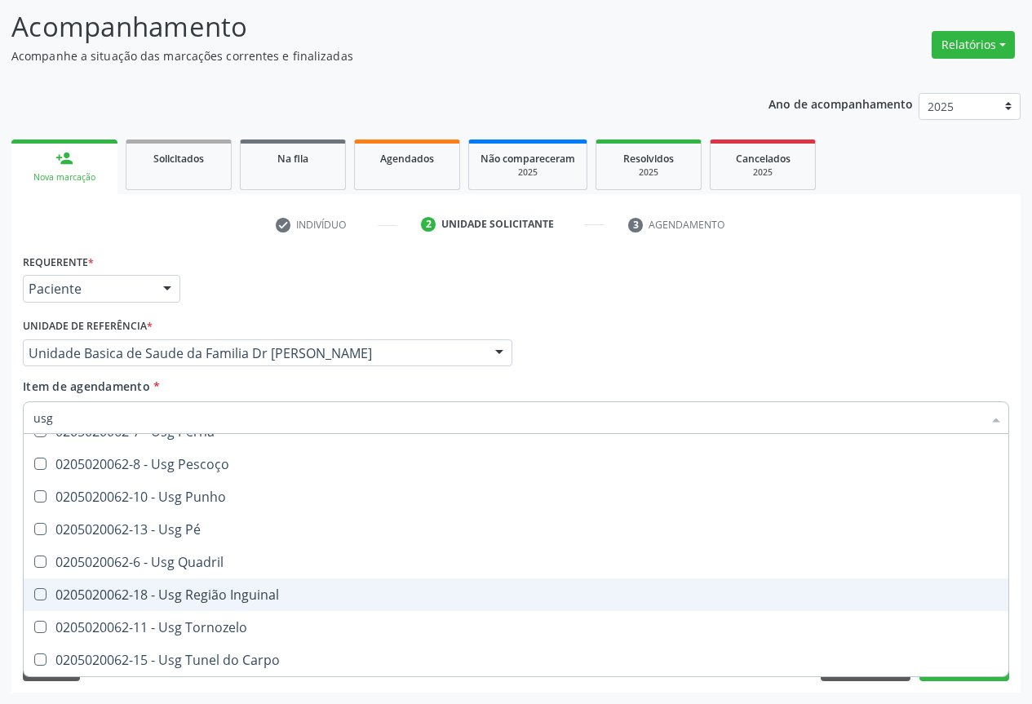
scroll to position [296, 0]
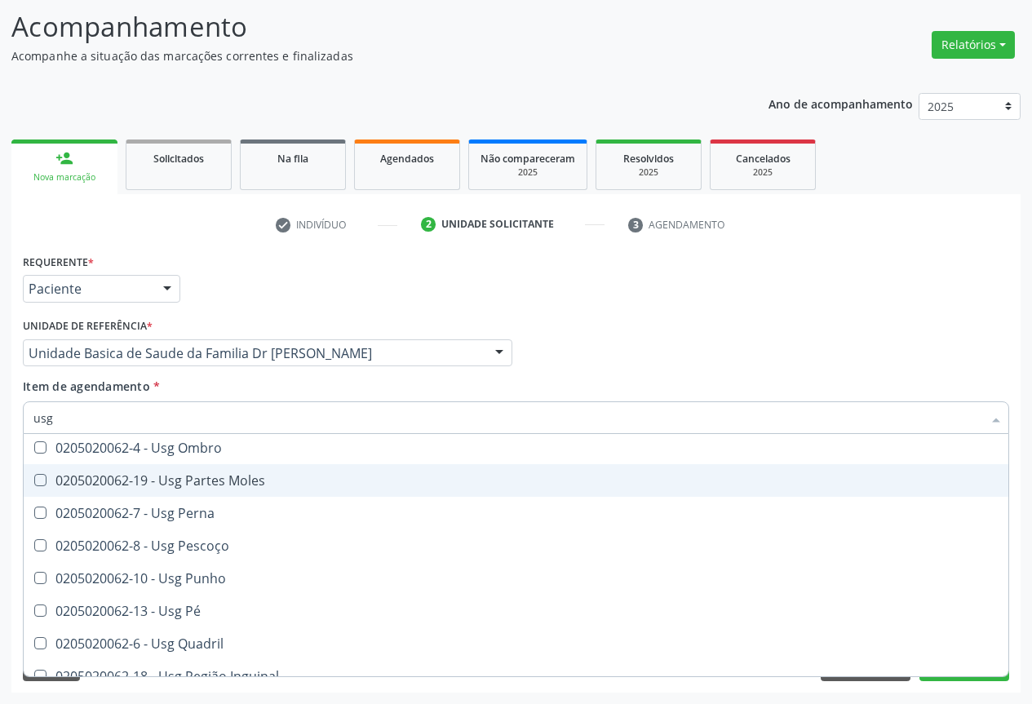
click at [188, 480] on div "0205020062-19 - Usg Partes Moles" at bounding box center [515, 480] width 965 height 13
checkbox Moles "true"
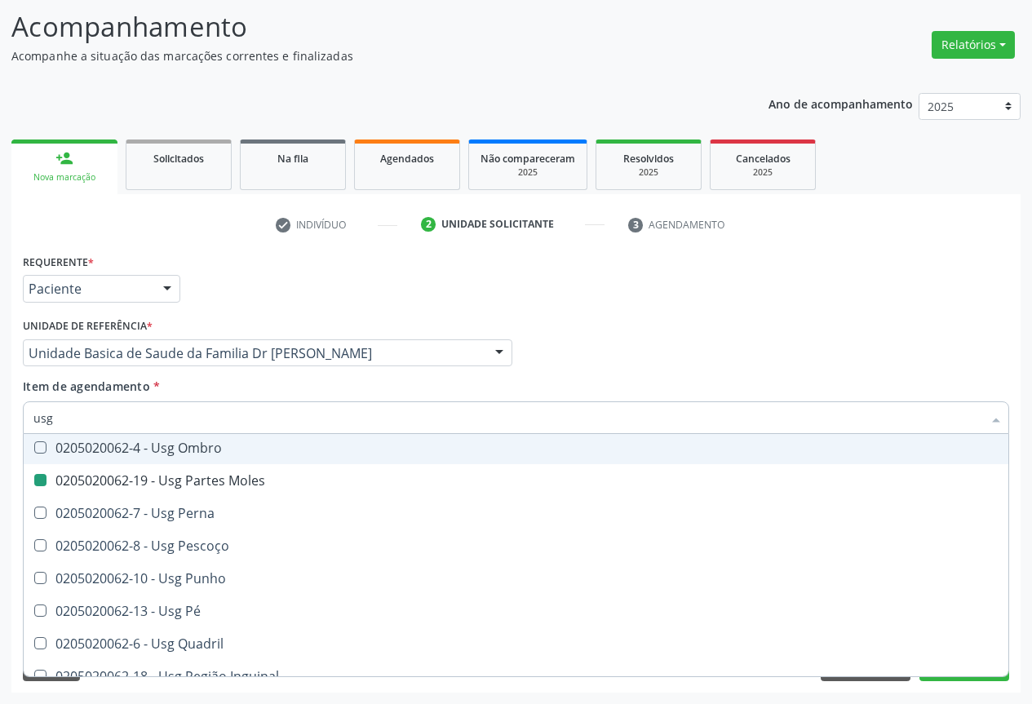
click at [293, 384] on div "Item de agendamento * usg Desfazer seleção 0205020062-14 - Usg Axila 0205020062…" at bounding box center [516, 403] width 986 height 51
checkbox Braço "true"
checkbox Moles "false"
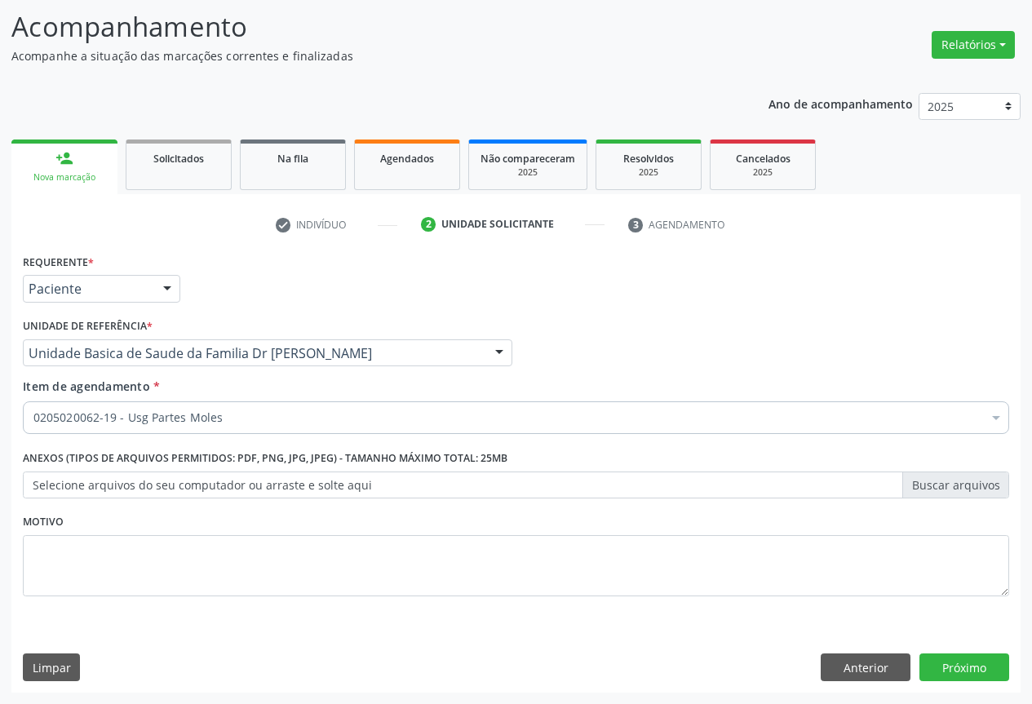
scroll to position [0, 0]
click at [968, 655] on button "Próximo" at bounding box center [964, 667] width 90 height 28
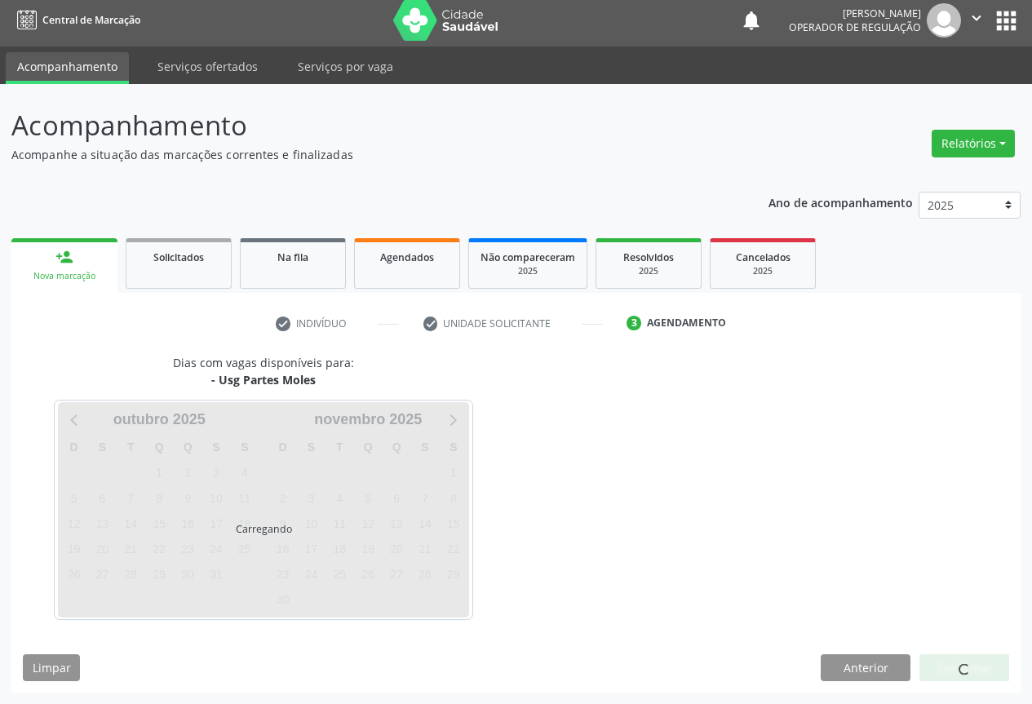
scroll to position [6, 0]
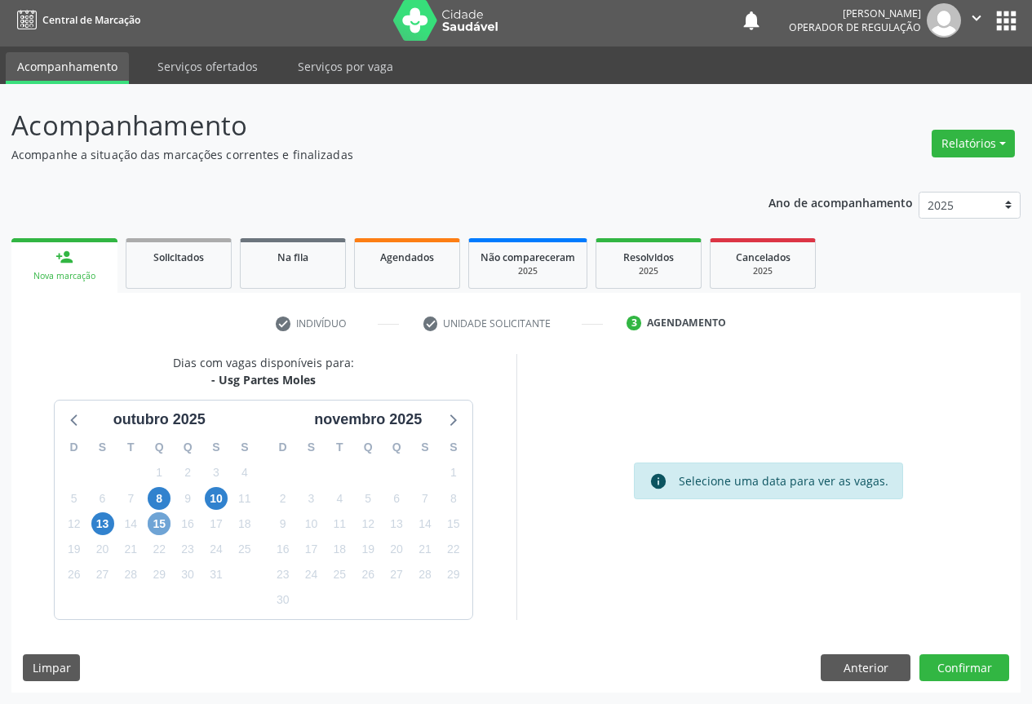
click at [158, 526] on span "15" at bounding box center [159, 523] width 23 height 23
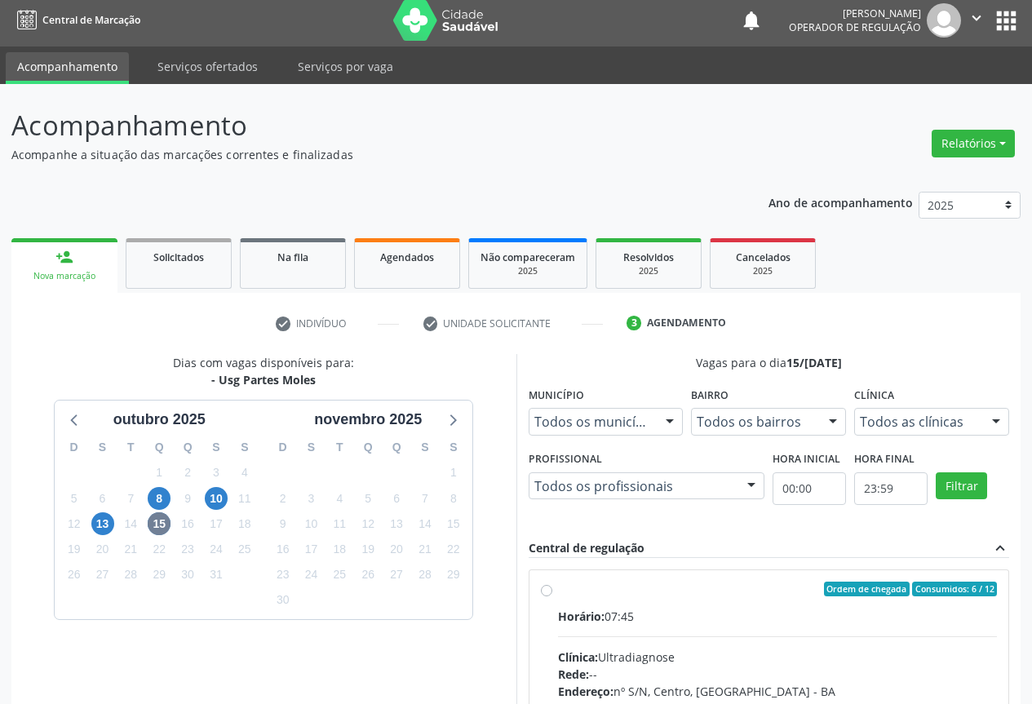
click at [606, 587] on div "Ordem de chegada Consumidos: 6 / 12" at bounding box center [778, 589] width 440 height 15
click at [552, 587] on input "Ordem de chegada Consumidos: 6 / 12 Horário: 07:45 Clínica: Ultradiagnose Rede:…" at bounding box center [546, 589] width 11 height 15
radio input "true"
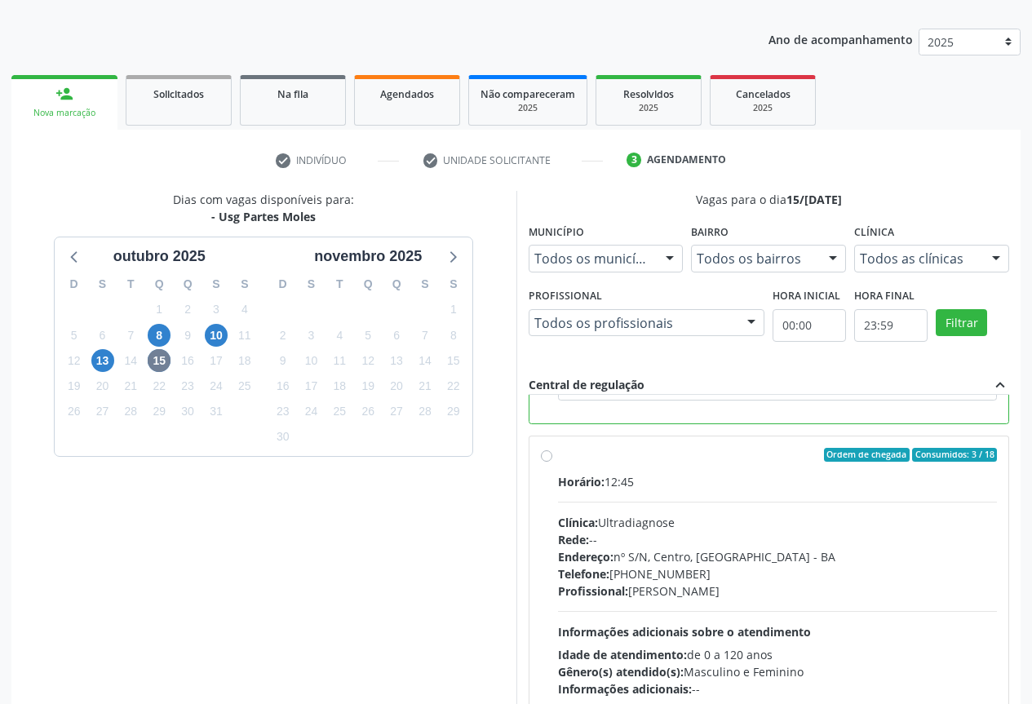
scroll to position [271, 0]
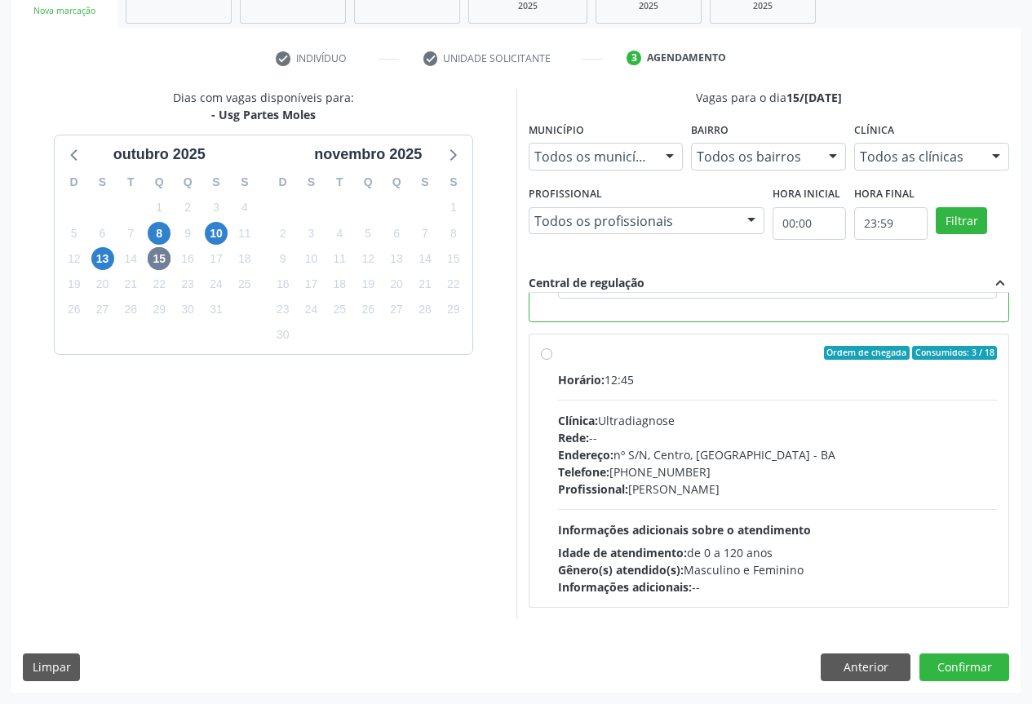
click at [960, 653] on div "Dias com vagas disponíveis para: - Usg Partes Moles ou[DATE] S T Q Q S S 28 29 …" at bounding box center [515, 390] width 1009 height 603
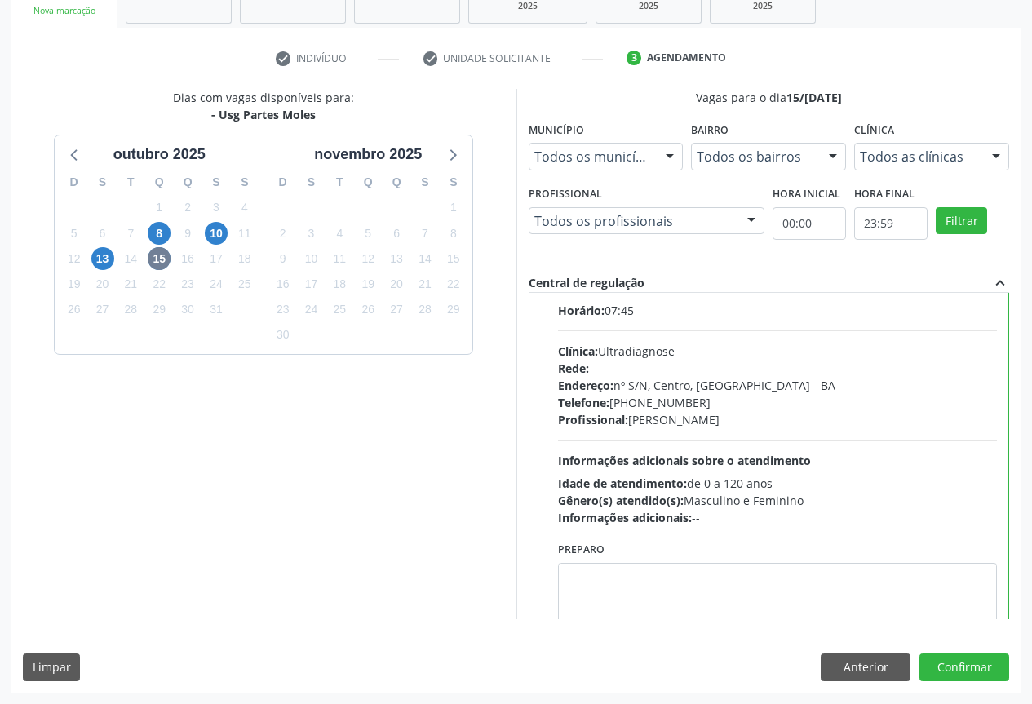
scroll to position [0, 0]
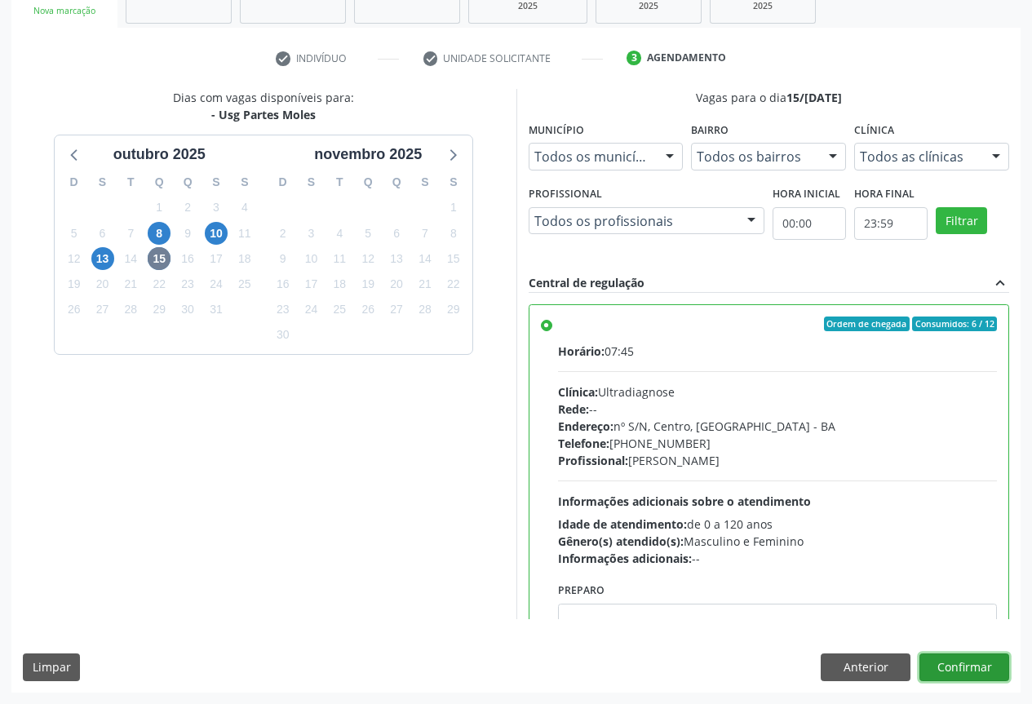
click at [964, 670] on button "Confirmar" at bounding box center [964, 667] width 90 height 28
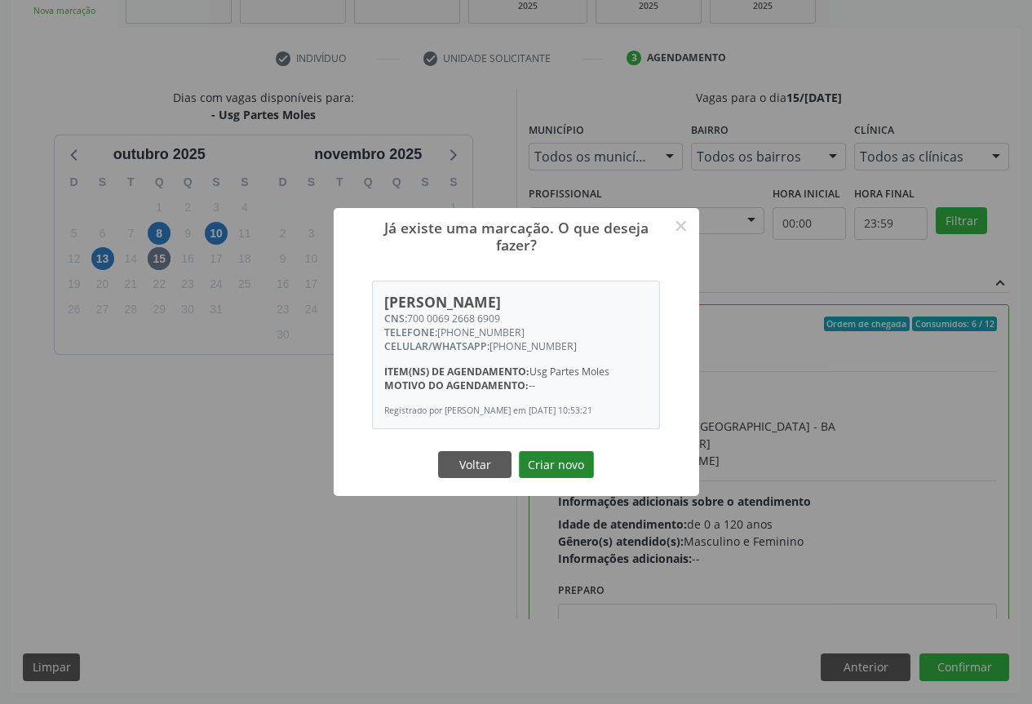
click at [546, 461] on button "Criar novo" at bounding box center [556, 465] width 75 height 28
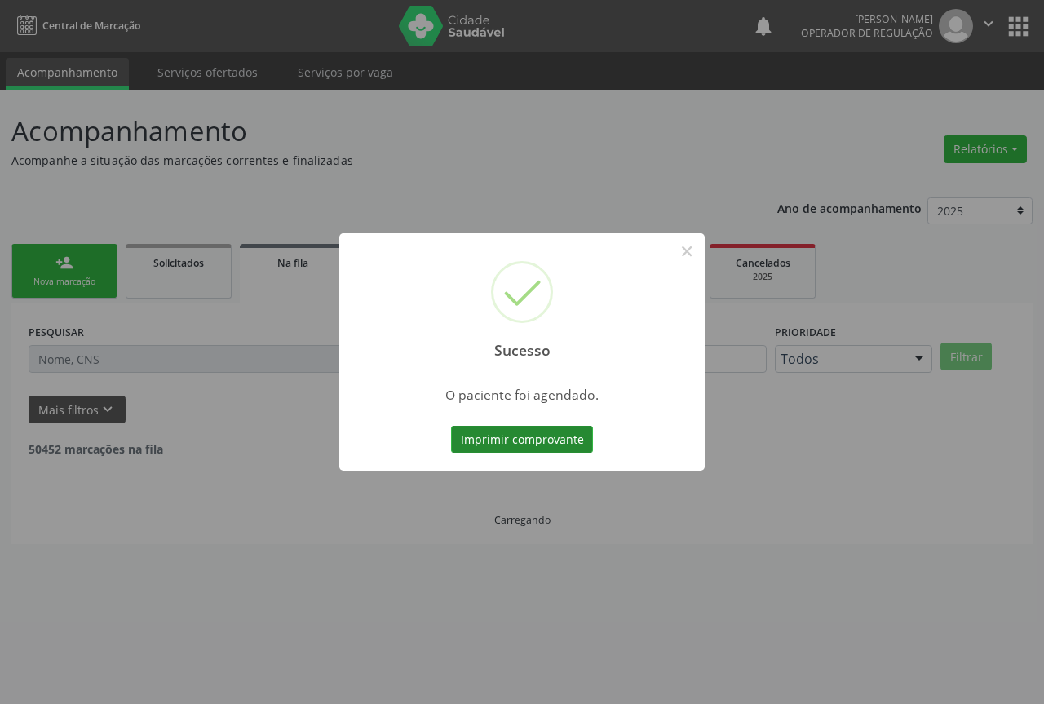
click at [536, 436] on button "Imprimir comprovante" at bounding box center [522, 440] width 142 height 28
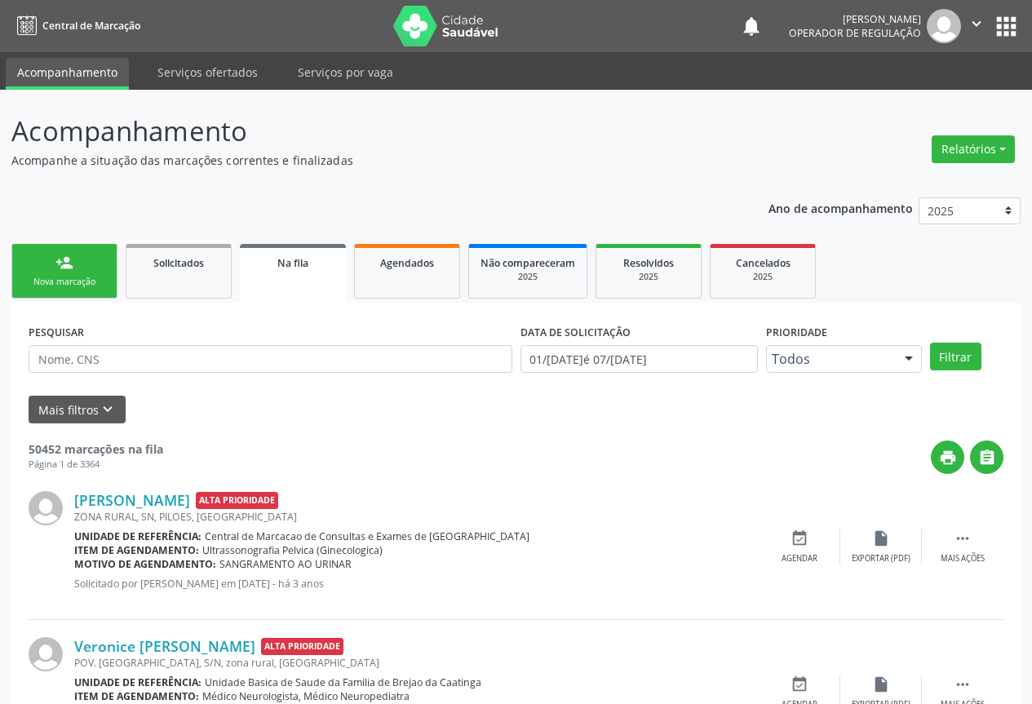
click at [981, 17] on icon "" at bounding box center [976, 24] width 18 height 18
click at [904, 103] on link "Sair" at bounding box center [934, 99] width 113 height 23
